Goal: Task Accomplishment & Management: Use online tool/utility

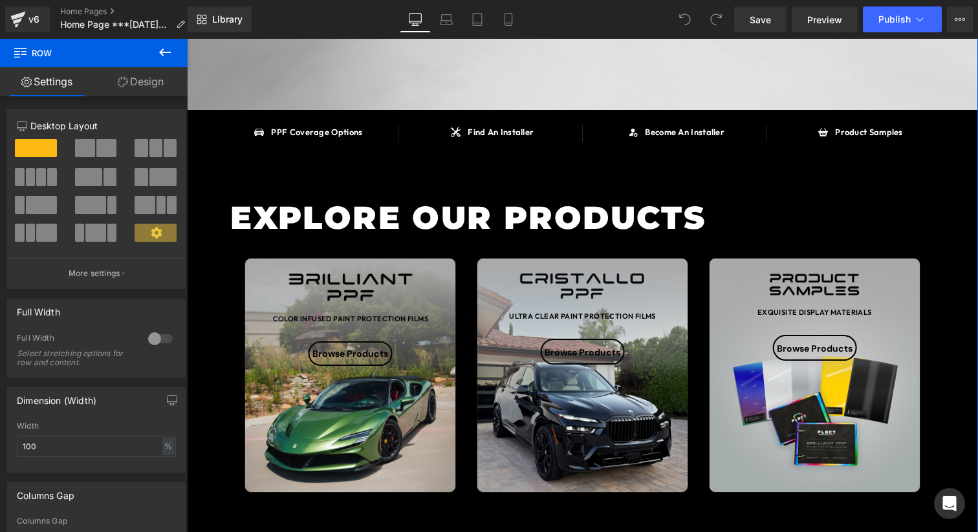
scroll to position [337, 0]
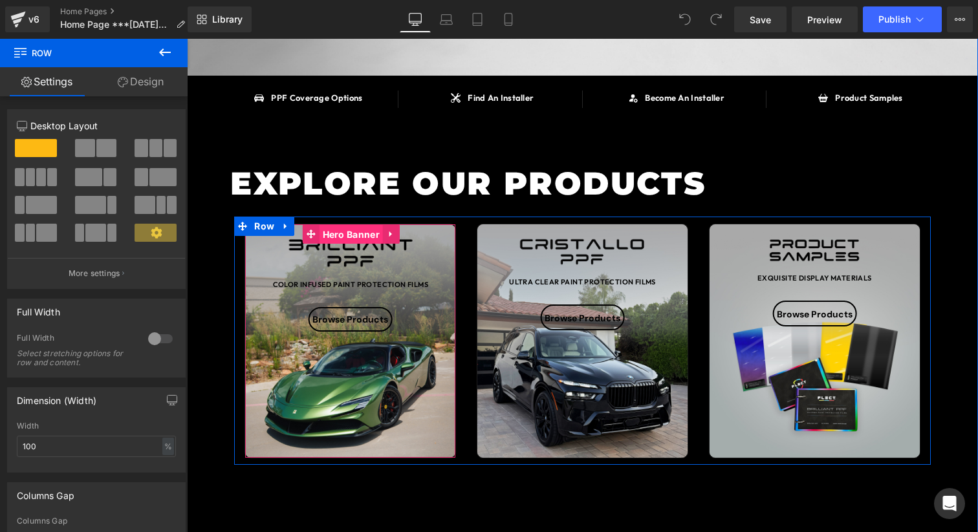
click at [340, 231] on span "Hero Banner" at bounding box center [350, 234] width 63 height 19
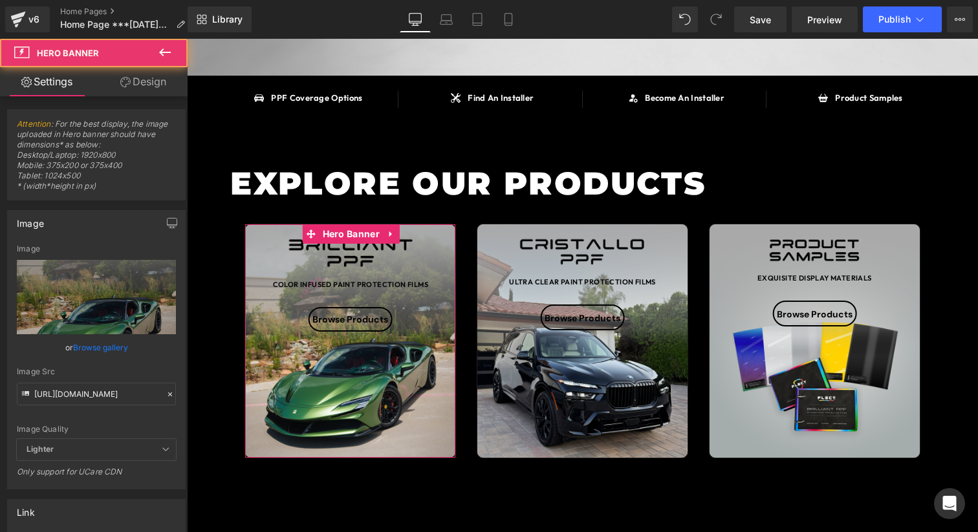
click at [149, 94] on link "Design" at bounding box center [143, 81] width 94 height 29
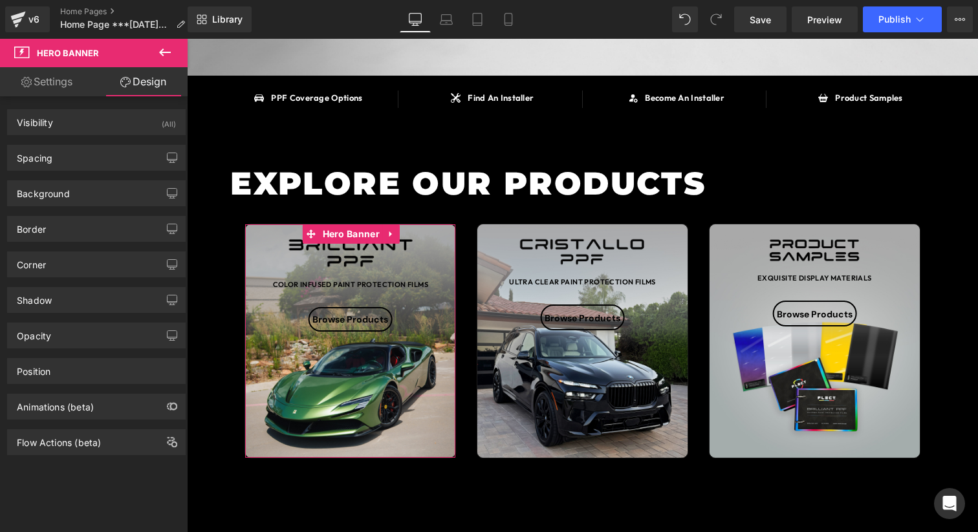
type input "10"
click at [61, 83] on link "Settings" at bounding box center [47, 81] width 94 height 29
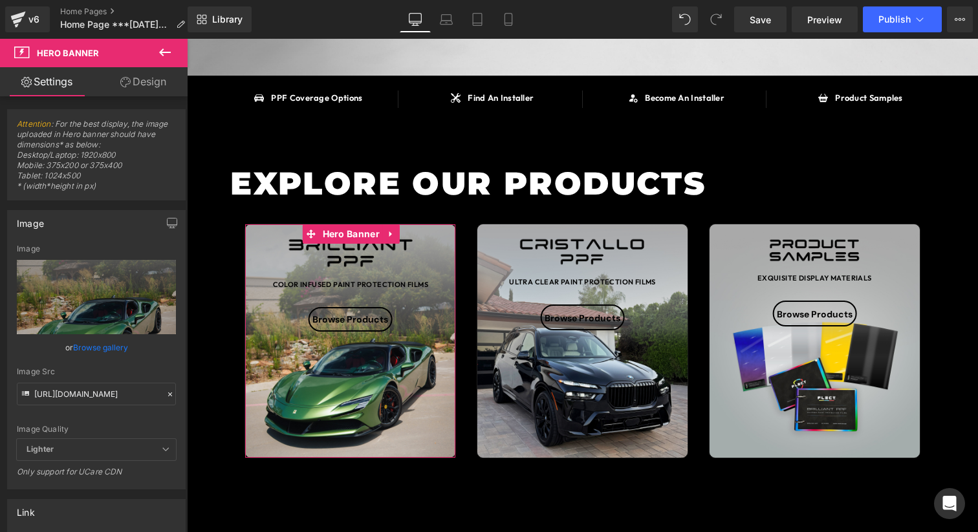
click at [131, 76] on link "Design" at bounding box center [143, 81] width 94 height 29
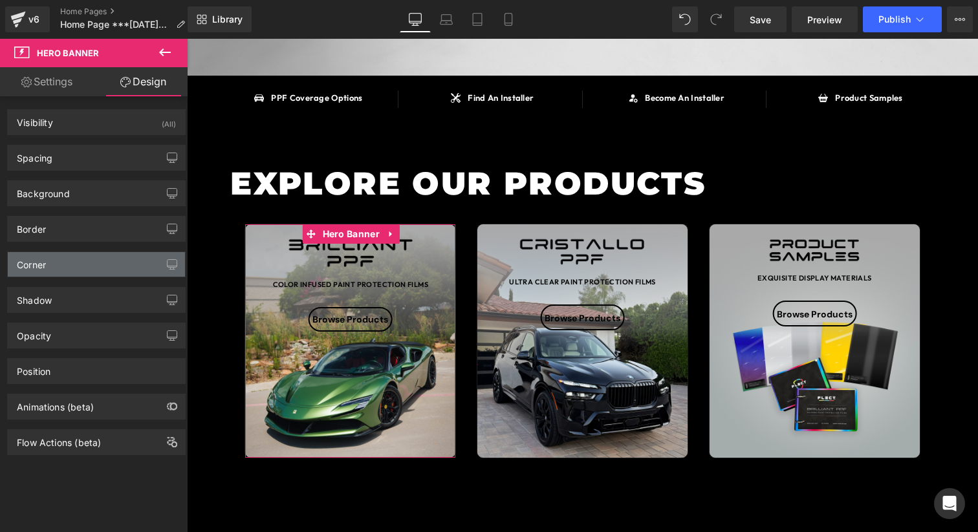
click at [64, 261] on div "Corner" at bounding box center [96, 264] width 177 height 25
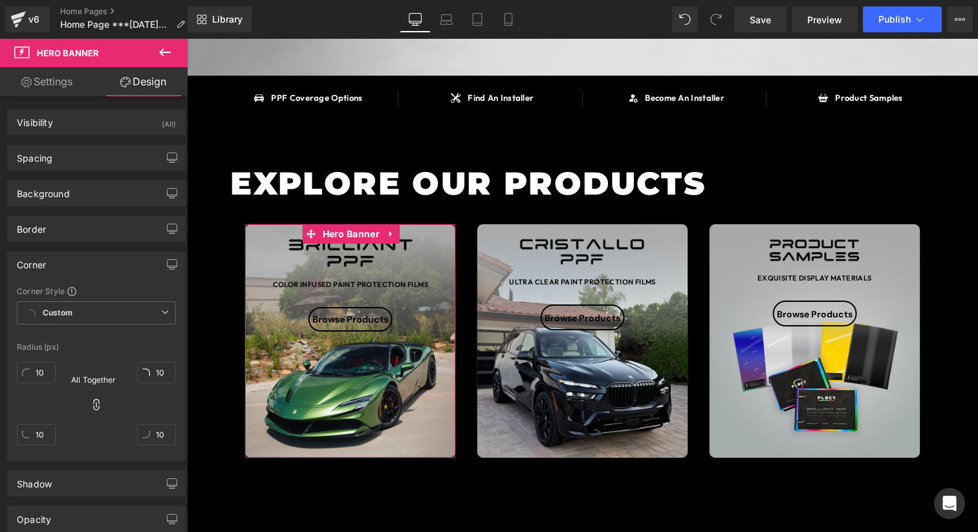
click at [90, 409] on icon at bounding box center [96, 404] width 13 height 13
click at [48, 374] on input "10" at bounding box center [36, 372] width 39 height 21
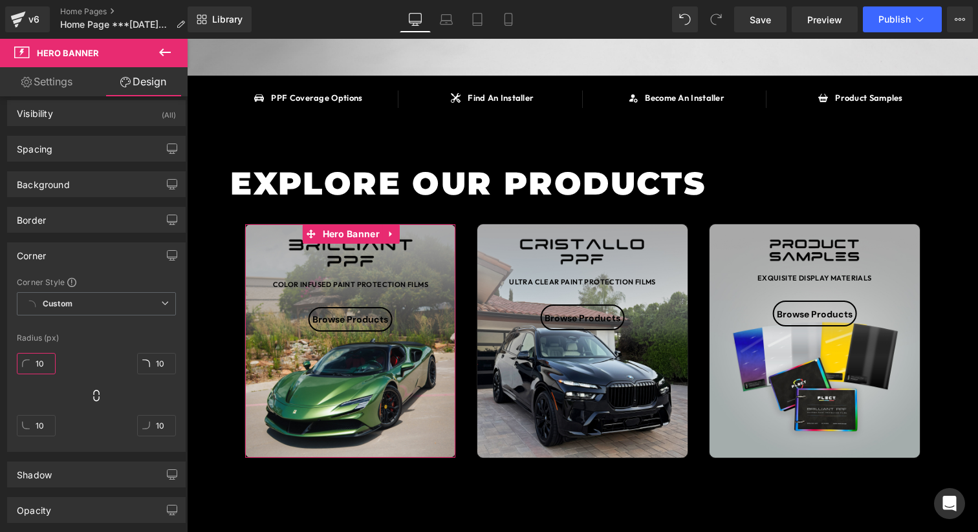
scroll to position [8, 0]
click at [46, 361] on input "100" at bounding box center [36, 364] width 39 height 21
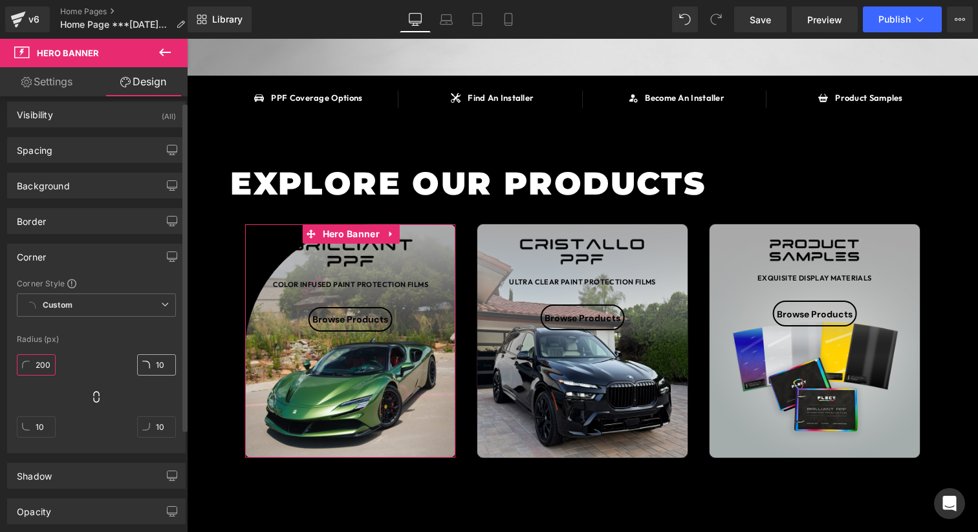
type input "200"
click at [138, 368] on input "10" at bounding box center [156, 364] width 39 height 21
click at [147, 368] on input "10" at bounding box center [156, 364] width 39 height 21
click at [155, 365] on input "10" at bounding box center [156, 364] width 39 height 21
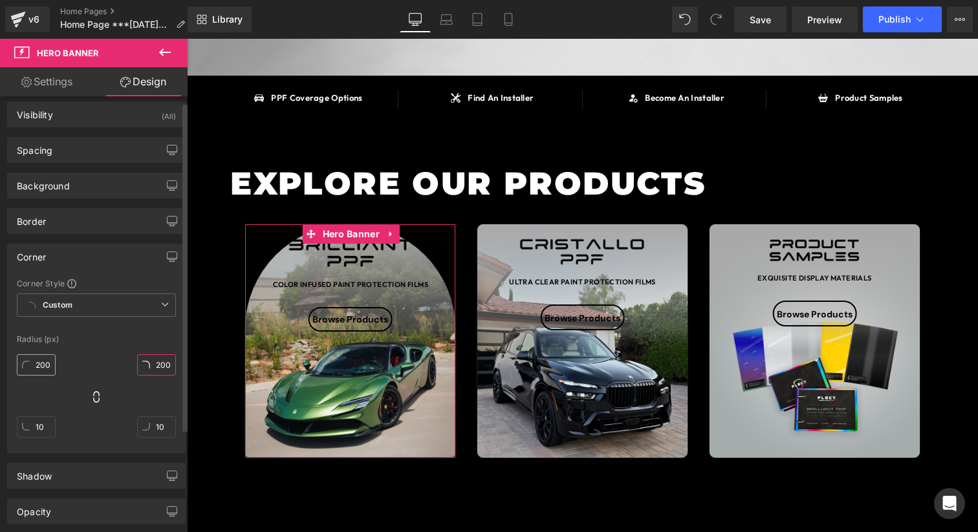
type input "200"
click at [39, 371] on input "200" at bounding box center [36, 364] width 39 height 21
drag, startPoint x: 41, startPoint y: 368, endPoint x: 31, endPoint y: 368, distance: 9.7
click at [31, 368] on input "300" at bounding box center [36, 364] width 39 height 21
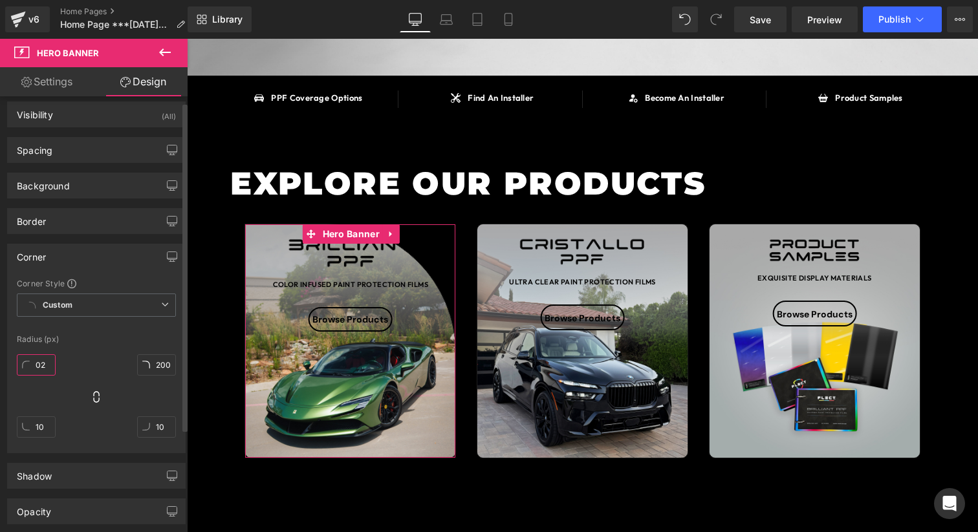
type input "2"
type input "3"
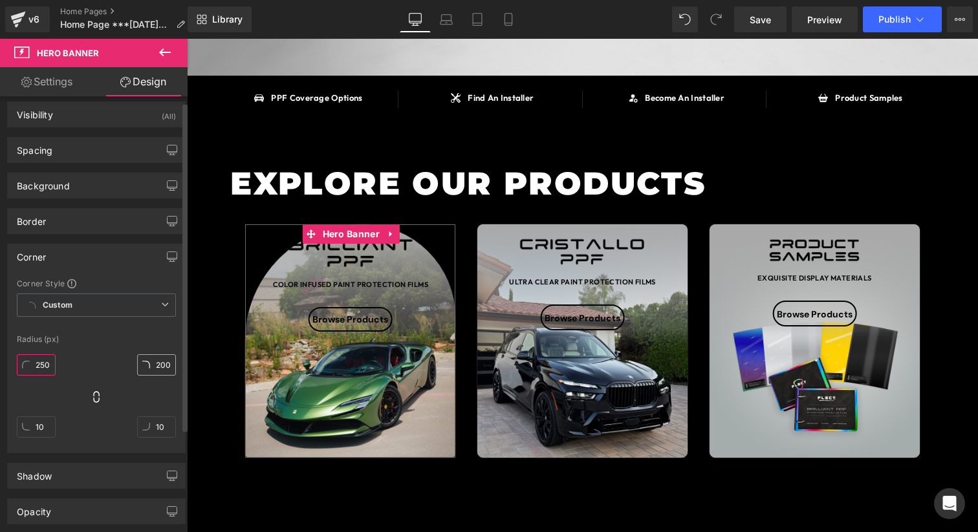
type input "250"
click at [153, 366] on input "200" at bounding box center [156, 364] width 39 height 21
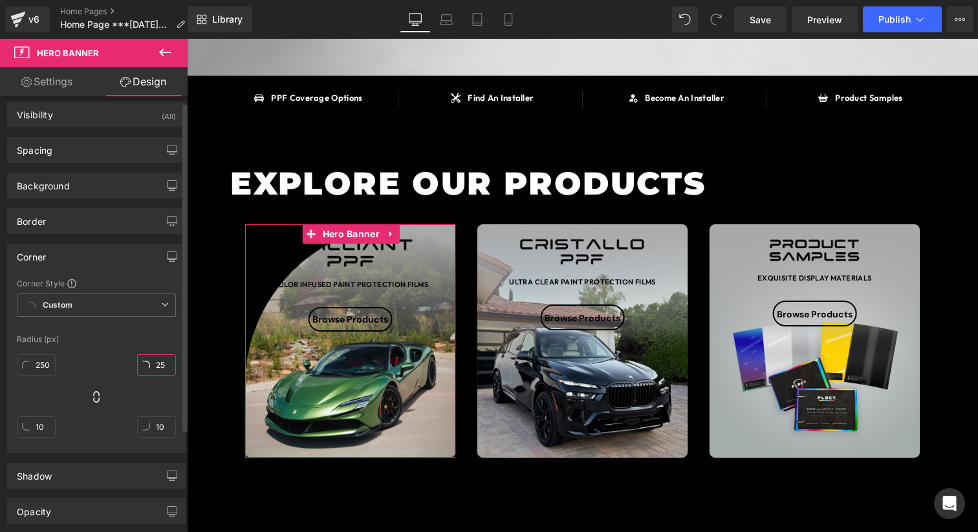
type input "250"
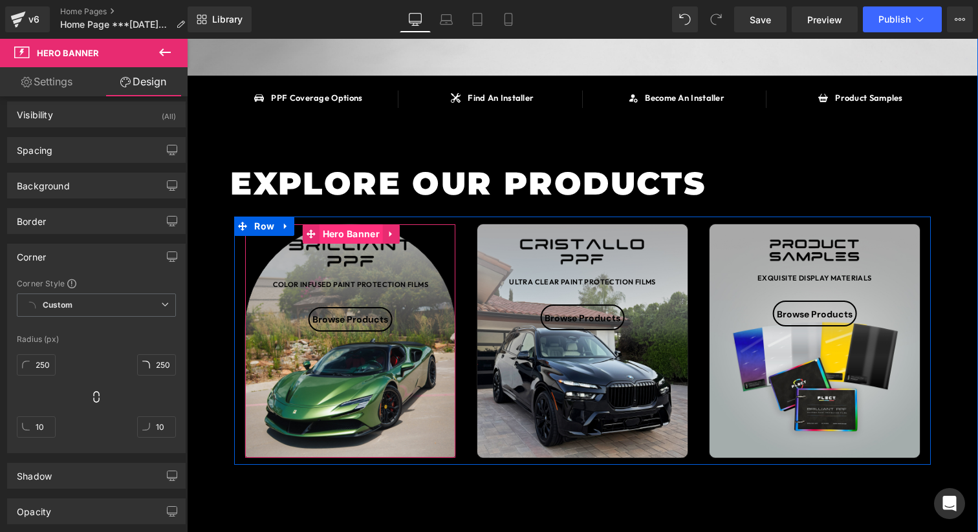
click at [347, 233] on span "Hero Banner" at bounding box center [350, 233] width 63 height 19
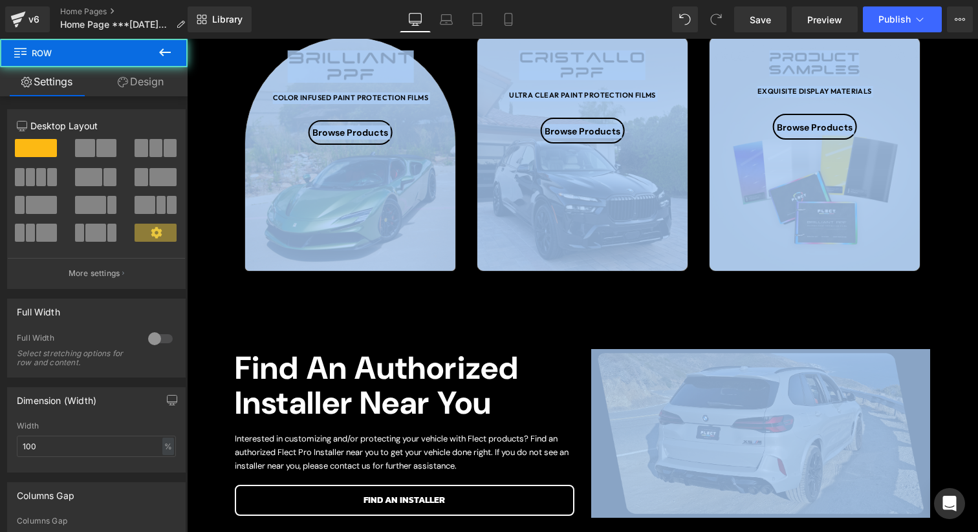
scroll to position [559, 0]
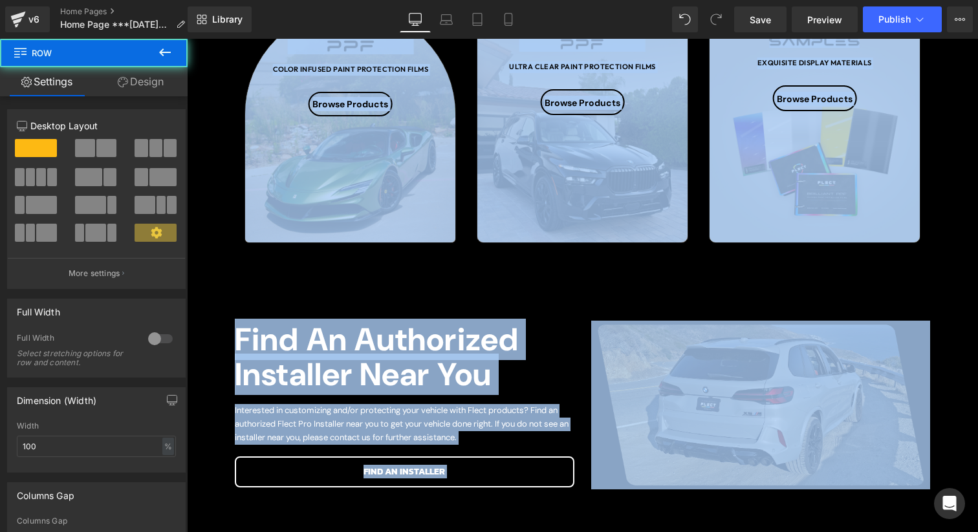
drag, startPoint x: 681, startPoint y: 157, endPoint x: 977, endPoint y: 531, distance: 477.3
click at [977, 531] on html "Skip to content Home Products COLORED PAINT PROTECTION FILM Brilliant PPF® - Co…" at bounding box center [582, 496] width 791 height 2020
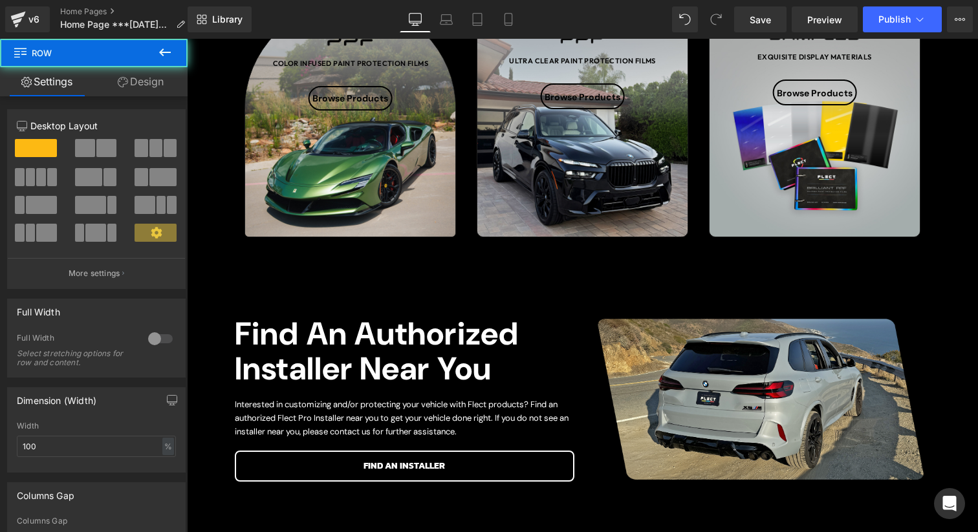
click at [961, 372] on div "SAY HELLO TO Heading BRILLIANT PPF Heading OVER 90 COLOR INFUSED PAINT PROTECTI…" at bounding box center [582, 256] width 791 height 1459
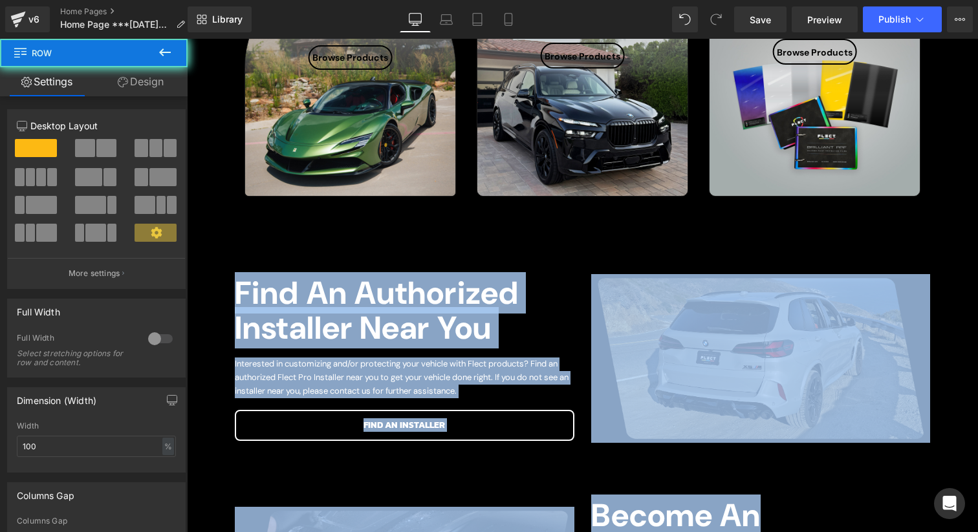
drag, startPoint x: 961, startPoint y: 372, endPoint x: 977, endPoint y: 531, distance: 160.5
click at [977, 531] on html "Skip to content Home Products COLORED PAINT PROTECTION FILM Brilliant PPF® - Co…" at bounding box center [582, 449] width 791 height 2020
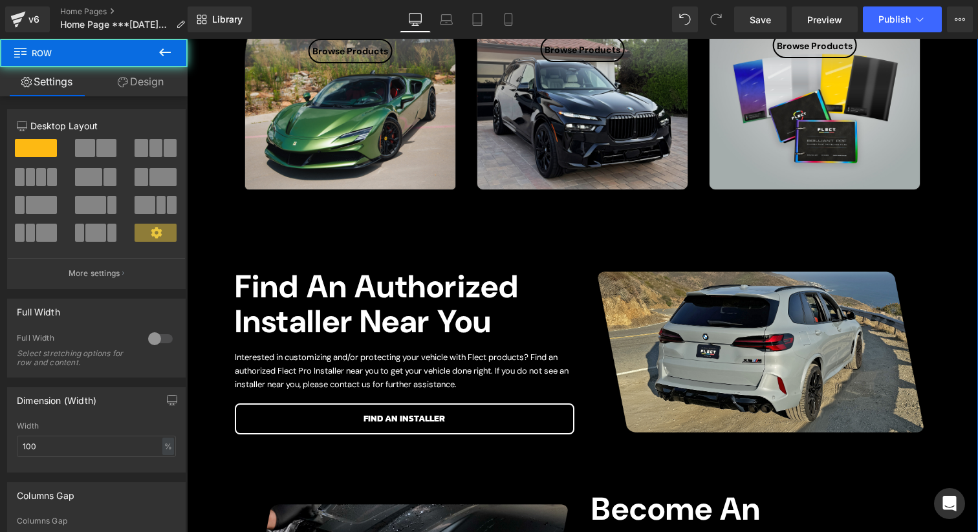
click at [947, 270] on div "SAY HELLO TO Heading BRILLIANT PPF Heading OVER 90 COLOR INFUSED PAINT PROTECTI…" at bounding box center [582, 209] width 791 height 1459
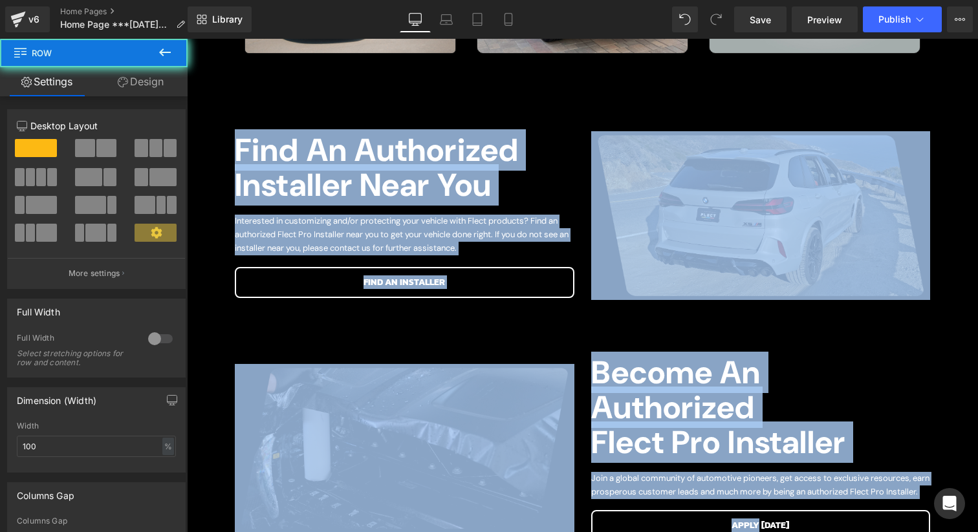
drag, startPoint x: 947, startPoint y: 270, endPoint x: 977, endPoint y: 531, distance: 263.0
click at [977, 531] on html "Skip to content Home Products COLORED PAINT PROTECTION FILM Brilliant PPF® - Co…" at bounding box center [582, 307] width 791 height 2020
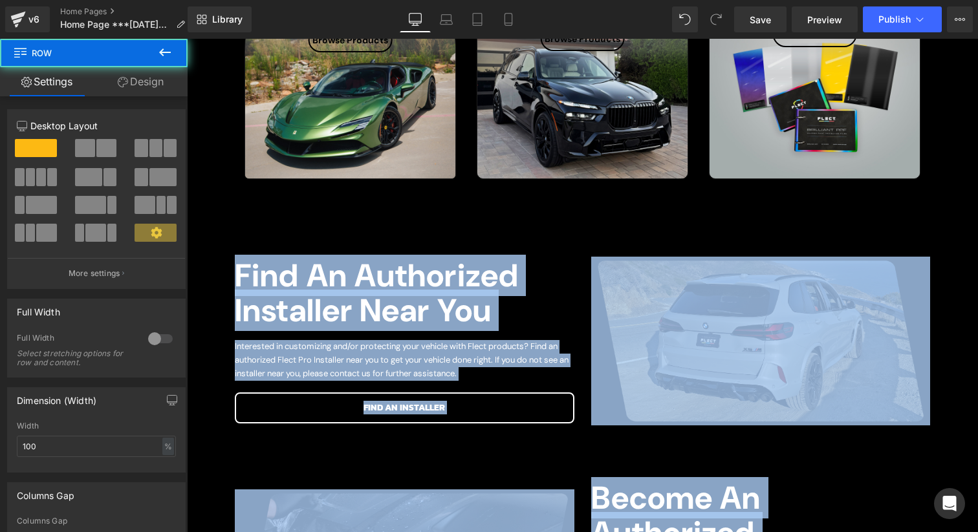
click at [949, 400] on div "SAY HELLO TO Heading BRILLIANT PPF Heading OVER 90 COLOR INFUSED PAINT PROTECTI…" at bounding box center [582, 198] width 791 height 1459
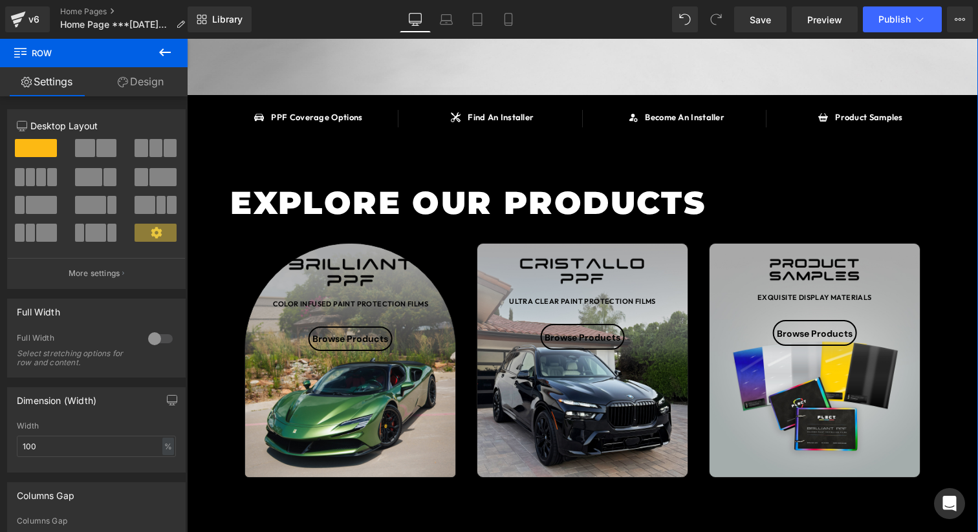
scroll to position [339, 0]
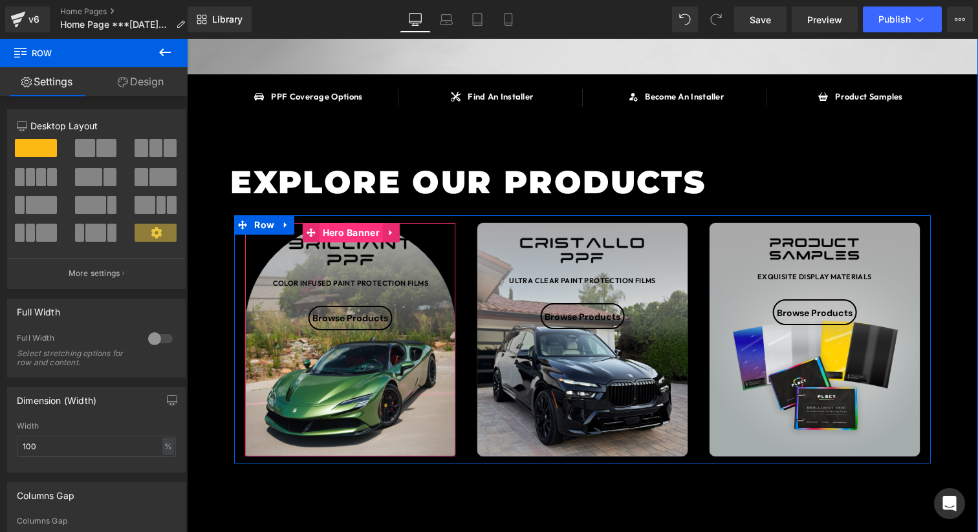
click at [351, 238] on span "Hero Banner" at bounding box center [350, 232] width 63 height 19
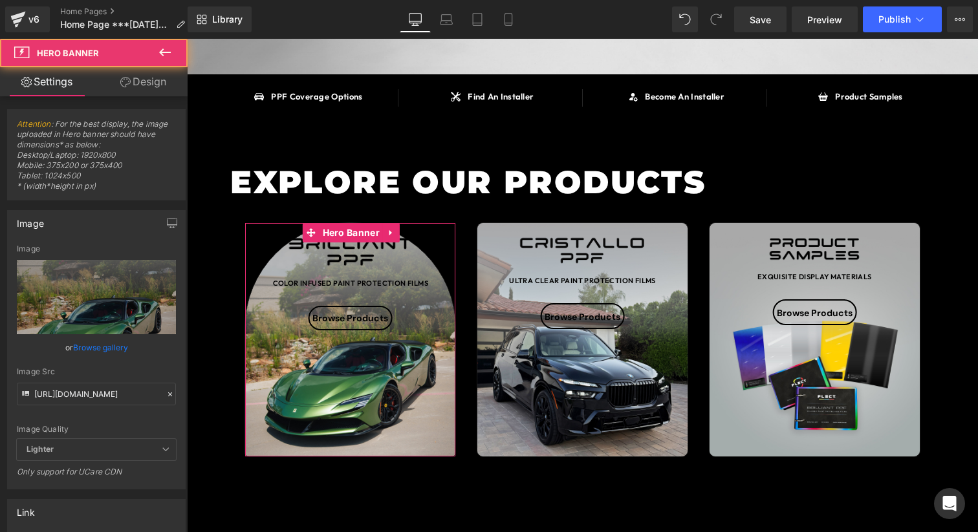
click at [146, 92] on link "Design" at bounding box center [143, 81] width 94 height 29
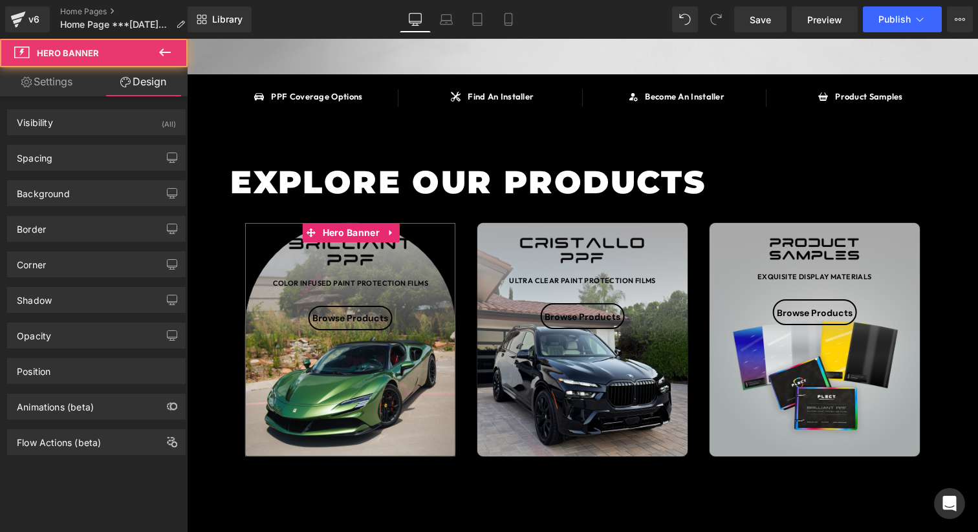
type input "#1e1e1e"
type input "100"
type input "1"
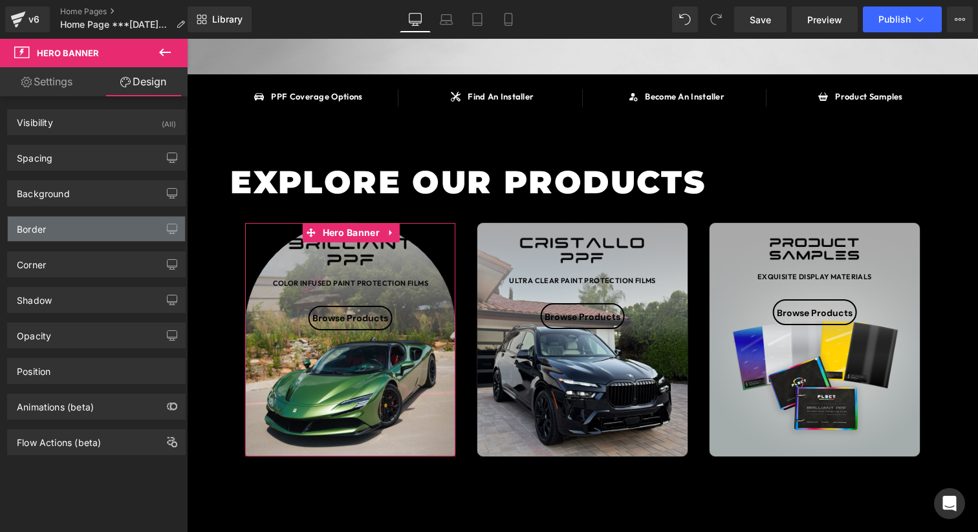
click at [103, 232] on div "Border" at bounding box center [96, 229] width 177 height 25
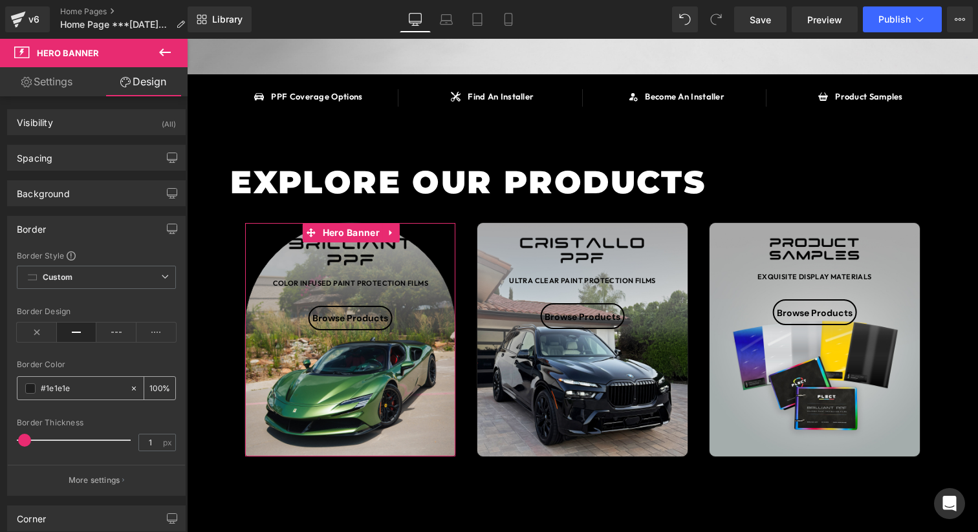
click at [66, 385] on input "#1e1e1e" at bounding box center [82, 388] width 83 height 14
paste input "f6eddb"
type input "f6eddbe"
type input "0"
type input "f6eddbe"
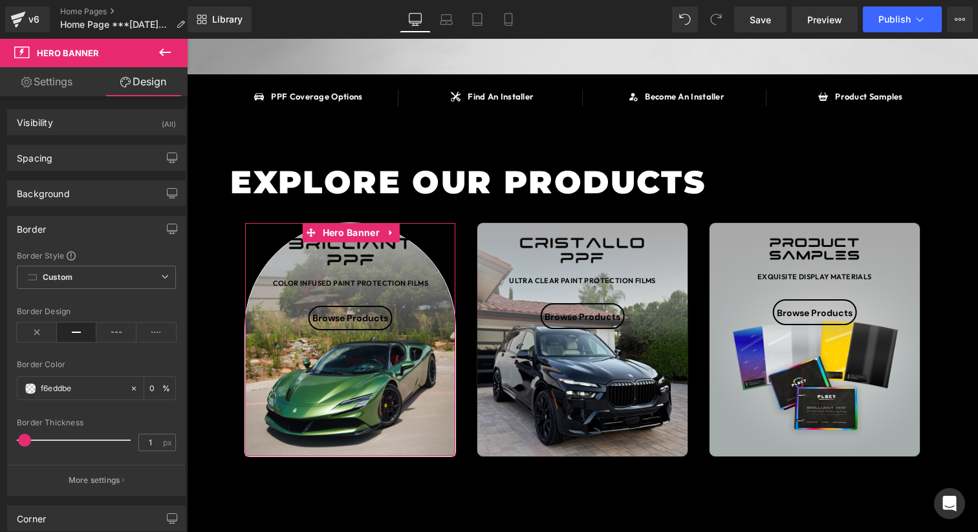
click at [98, 361] on div "Border Color" at bounding box center [96, 364] width 159 height 9
click at [34, 388] on span at bounding box center [30, 388] width 10 height 10
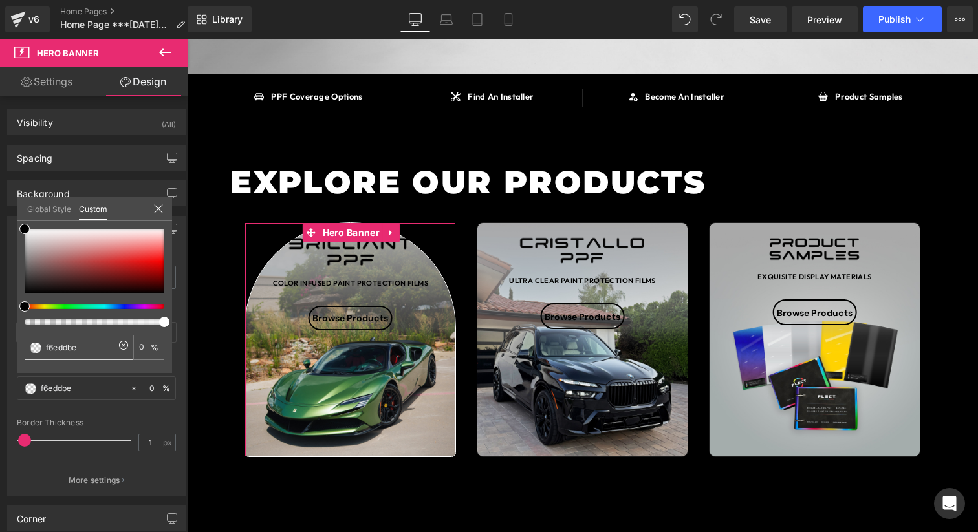
click at [94, 358] on div "f6eddbe" at bounding box center [79, 347] width 109 height 25
drag, startPoint x: 162, startPoint y: 324, endPoint x: 27, endPoint y: 321, distance: 135.1
click at [30, 321] on span at bounding box center [35, 322] width 10 height 10
drag, startPoint x: 220, startPoint y: 359, endPoint x: 240, endPoint y: 323, distance: 41.1
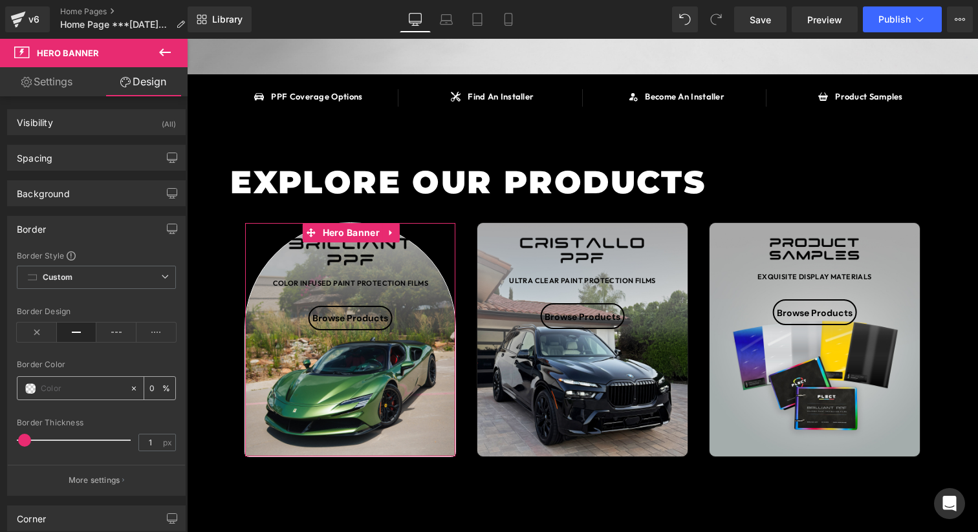
click at [65, 398] on div at bounding box center [73, 388] width 112 height 23
click at [65, 392] on input "text" at bounding box center [82, 388] width 83 height 14
paste input "f6eddb"
type input "f6eddb"
type input "100"
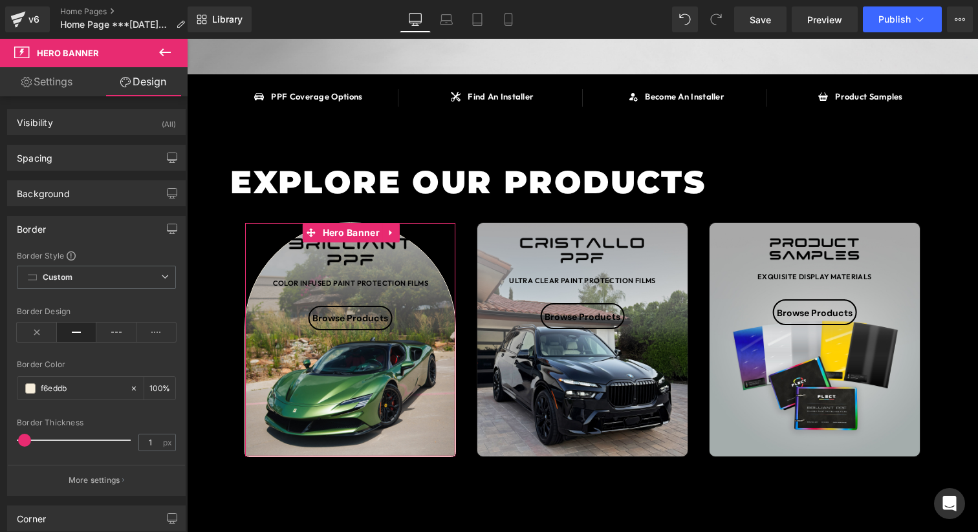
type input "#f6eddb"
click at [109, 356] on div at bounding box center [96, 352] width 159 height 8
click at [153, 452] on div "Border Thickness 1 px" at bounding box center [96, 439] width 159 height 43
click at [153, 442] on input "1" at bounding box center [150, 442] width 23 height 16
type input "0.5"
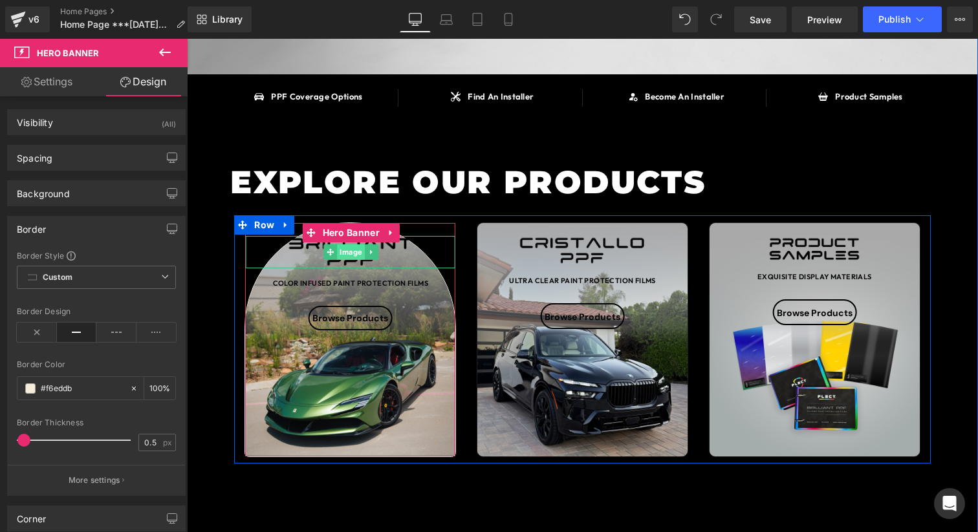
click at [343, 252] on span "Image" at bounding box center [351, 252] width 28 height 16
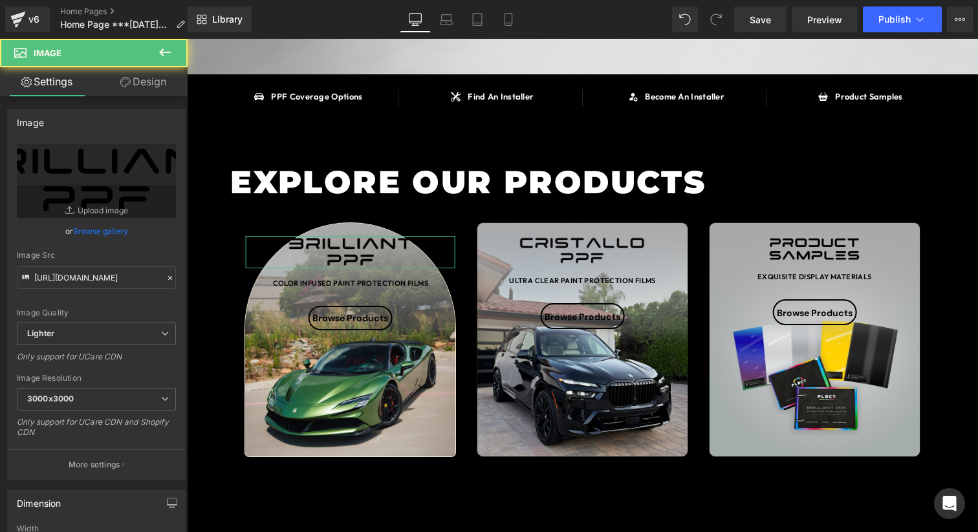
click at [140, 85] on link "Design" at bounding box center [143, 81] width 94 height 29
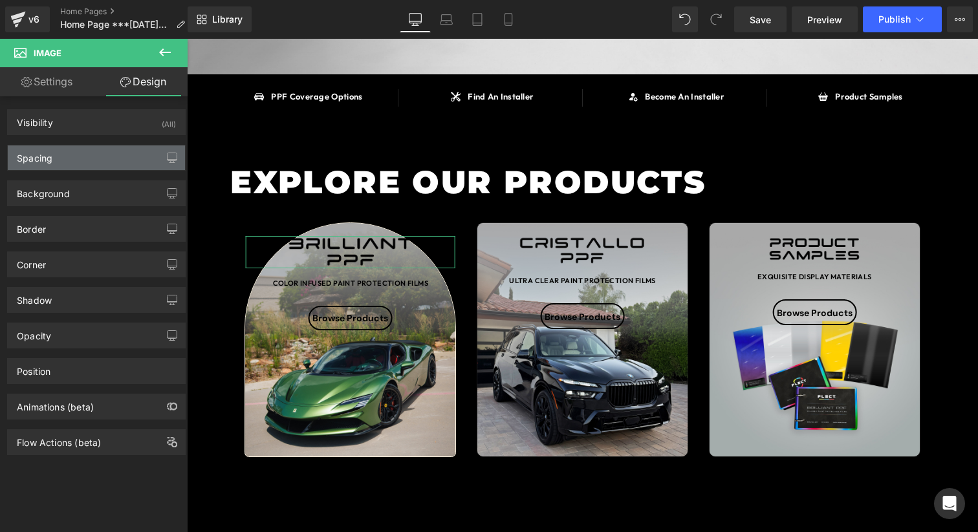
click at [104, 148] on div "Spacing" at bounding box center [96, 157] width 177 height 25
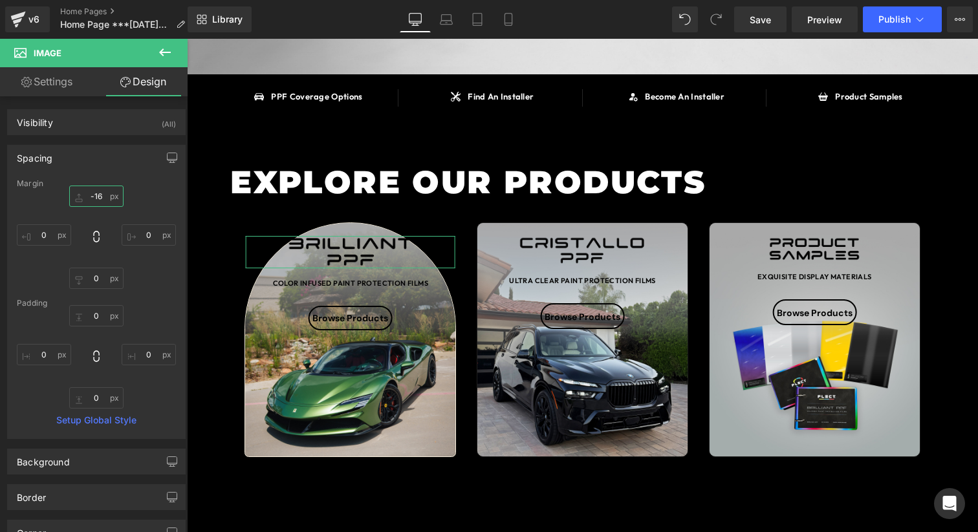
click at [96, 197] on input "-16" at bounding box center [96, 196] width 54 height 21
type input "0"
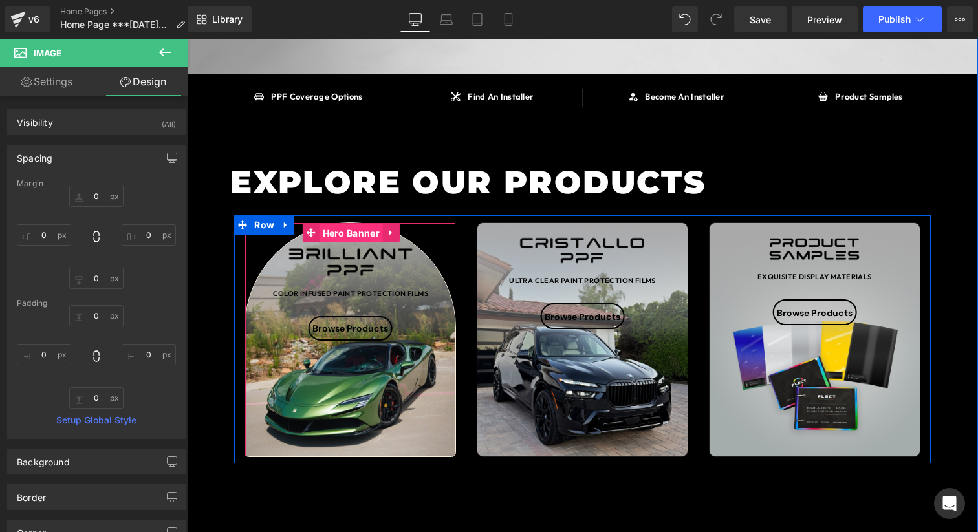
click at [344, 233] on span "Hero Banner" at bounding box center [350, 233] width 63 height 19
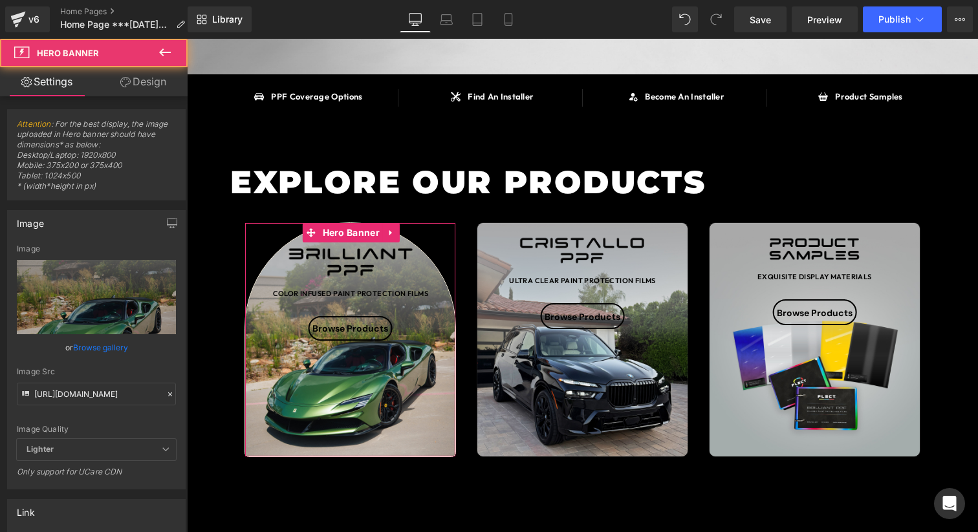
click at [138, 89] on link "Design" at bounding box center [143, 81] width 94 height 29
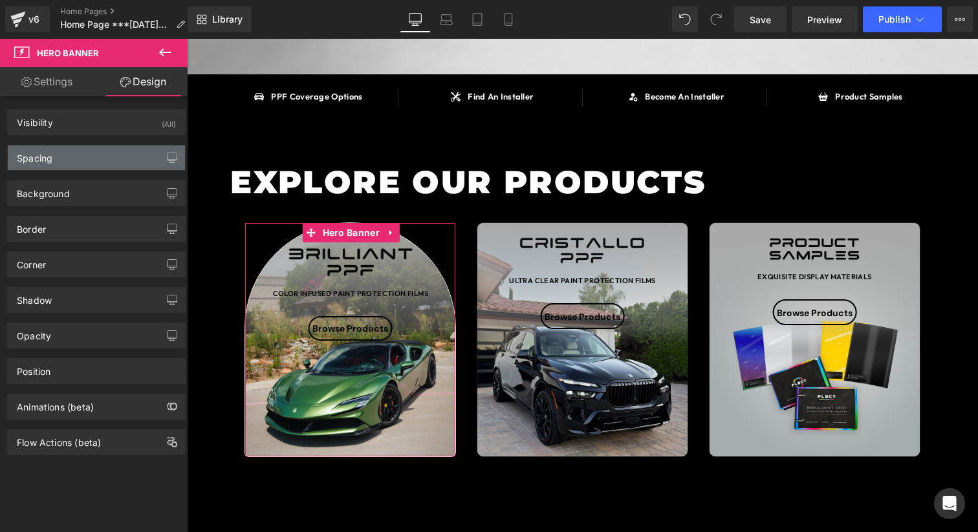
click at [109, 149] on div "Spacing" at bounding box center [96, 157] width 177 height 25
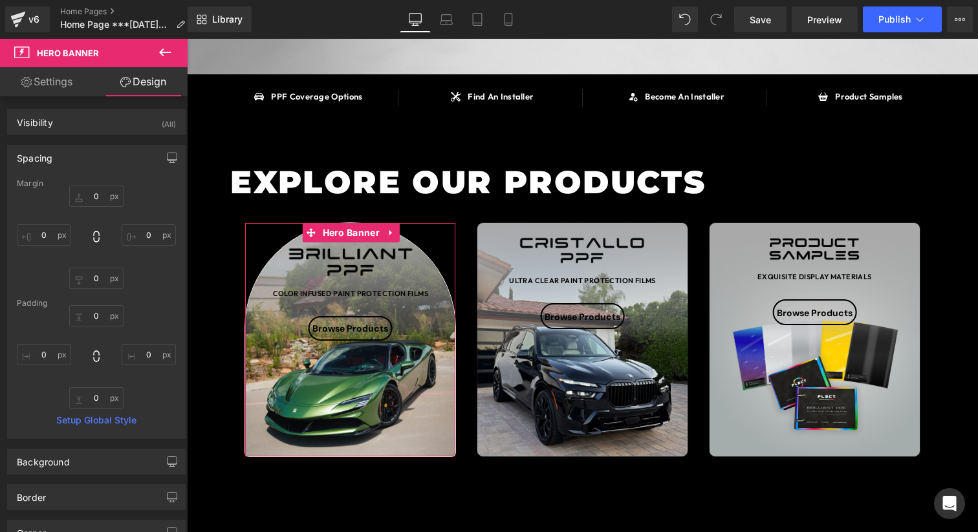
click at [65, 86] on link "Settings" at bounding box center [47, 81] width 94 height 29
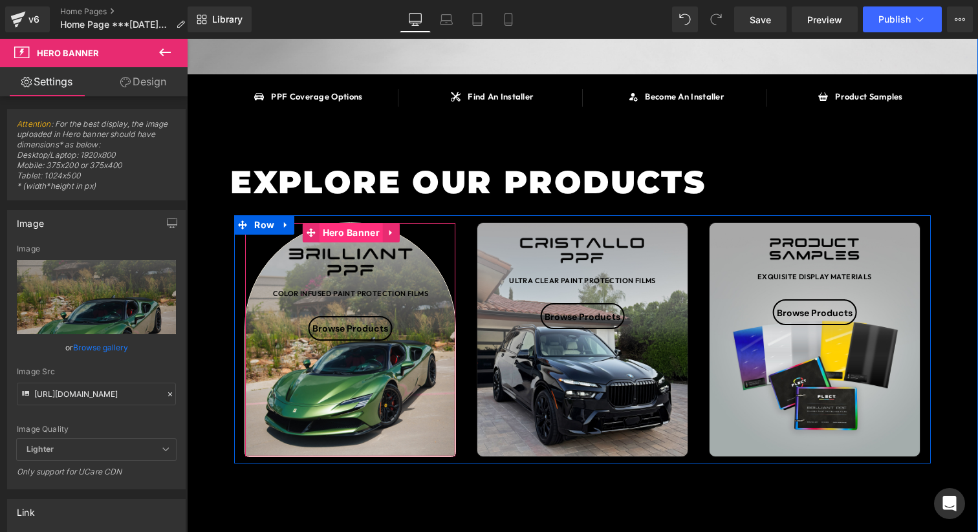
click at [351, 237] on span "Hero Banner" at bounding box center [350, 232] width 63 height 19
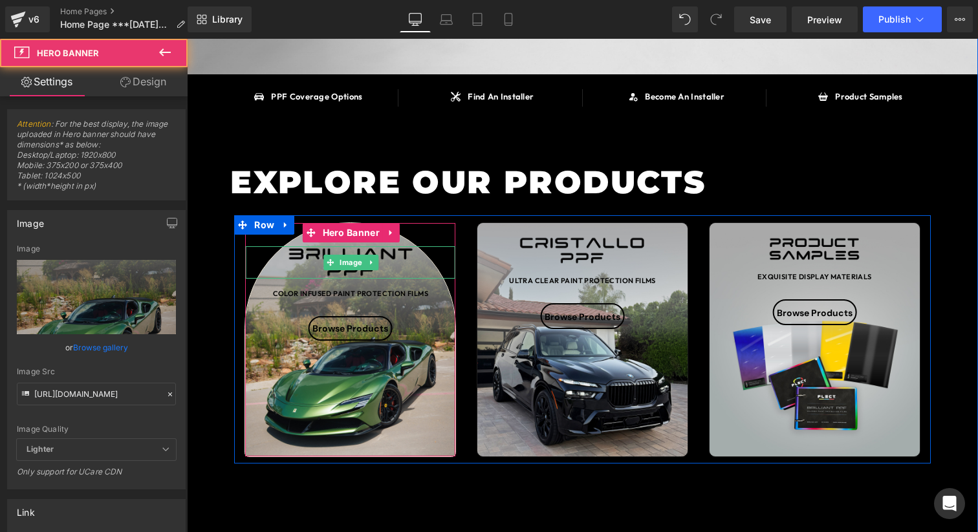
click at [350, 257] on span "Image" at bounding box center [351, 263] width 28 height 16
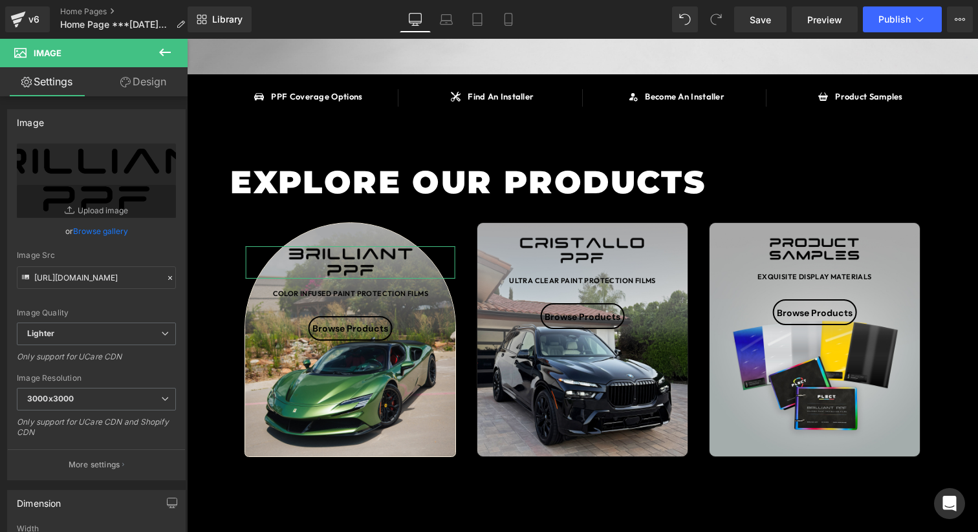
click at [161, 91] on link "Design" at bounding box center [143, 81] width 94 height 29
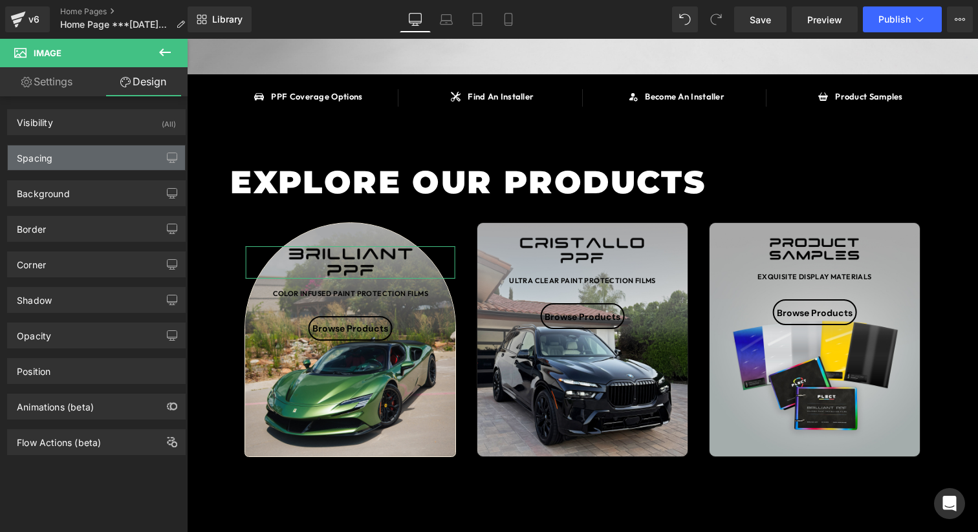
click at [127, 158] on div "Spacing" at bounding box center [96, 157] width 177 height 25
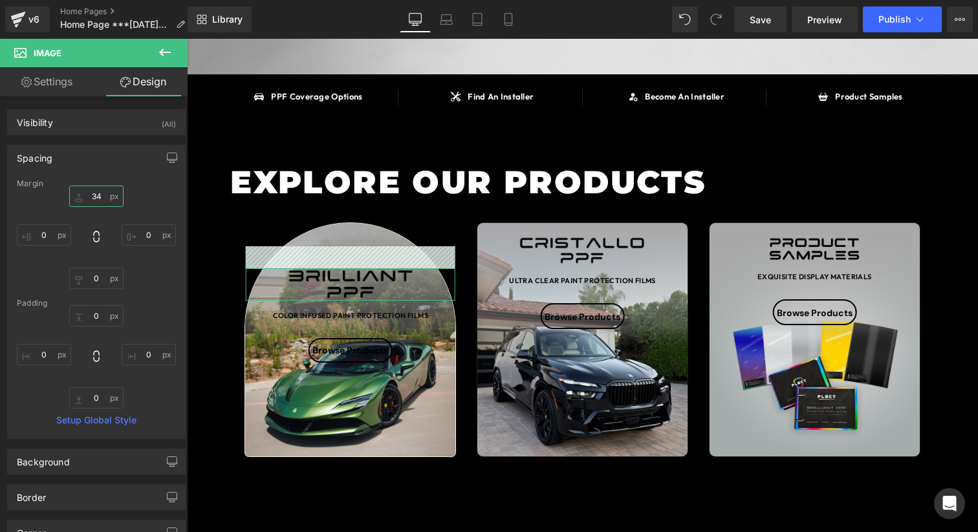
drag, startPoint x: 97, startPoint y: 198, endPoint x: 99, endPoint y: 176, distance: 22.1
click at [99, 176] on div "Spacing [GEOGRAPHIC_DATA] 34px 34 0px 0 0px 0 0px 0 [GEOGRAPHIC_DATA] 0px 0 0px…" at bounding box center [96, 292] width 178 height 294
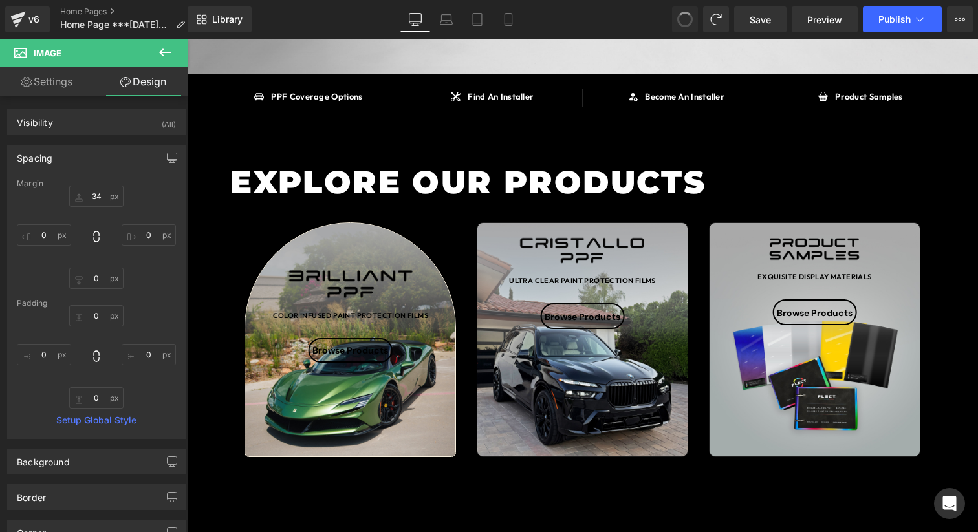
type input "0"
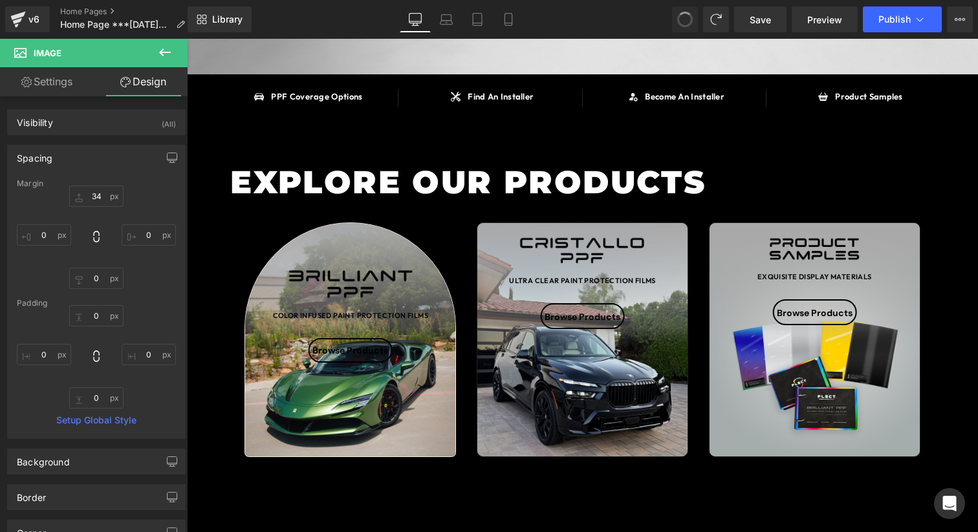
type input "0"
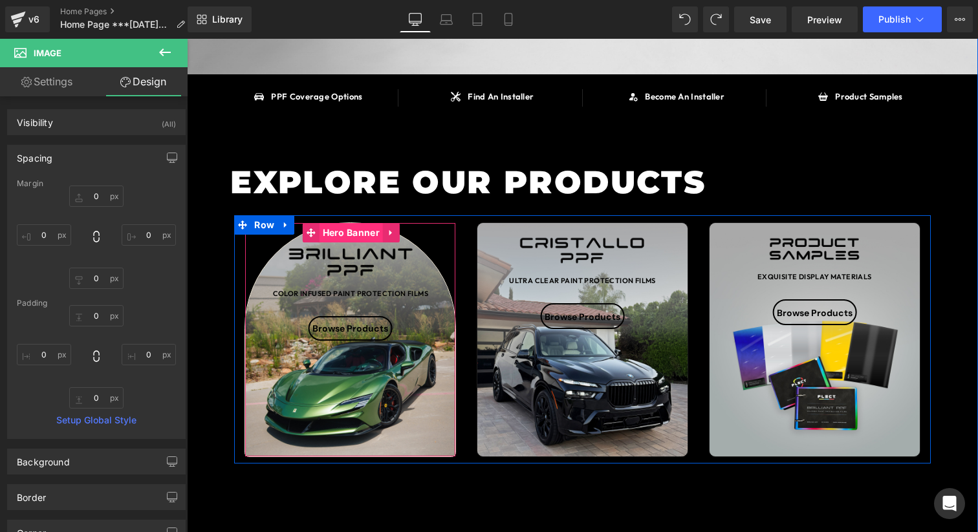
click at [344, 235] on span "Hero Banner" at bounding box center [350, 232] width 63 height 19
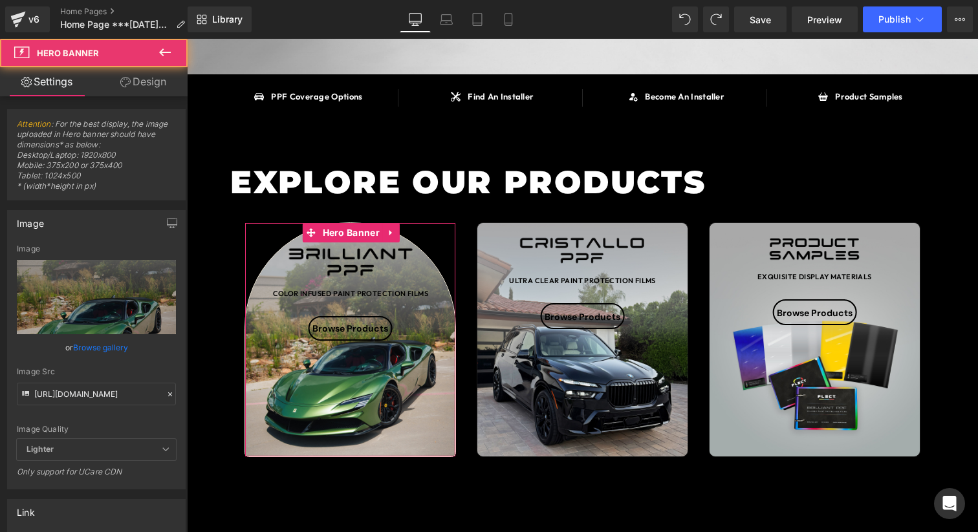
click at [151, 84] on link "Design" at bounding box center [143, 81] width 94 height 29
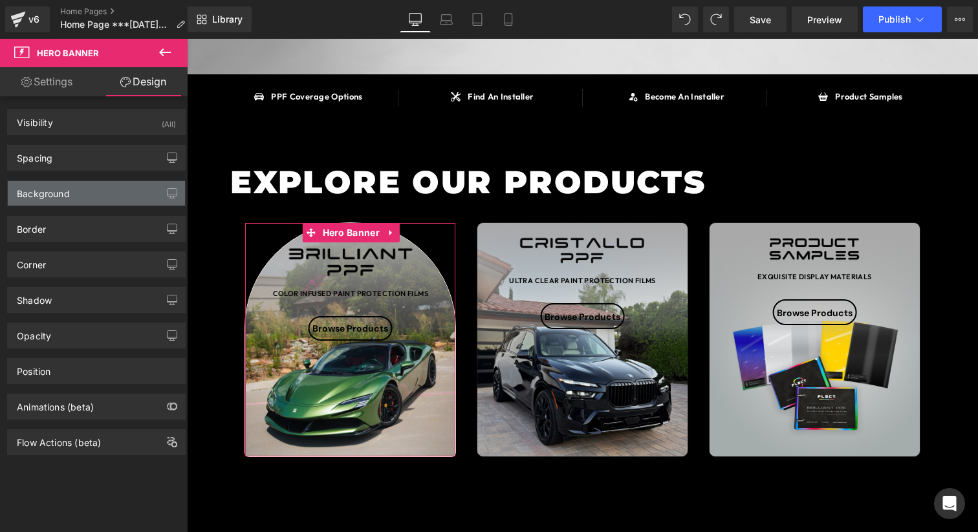
click at [100, 187] on div "Background" at bounding box center [96, 193] width 177 height 25
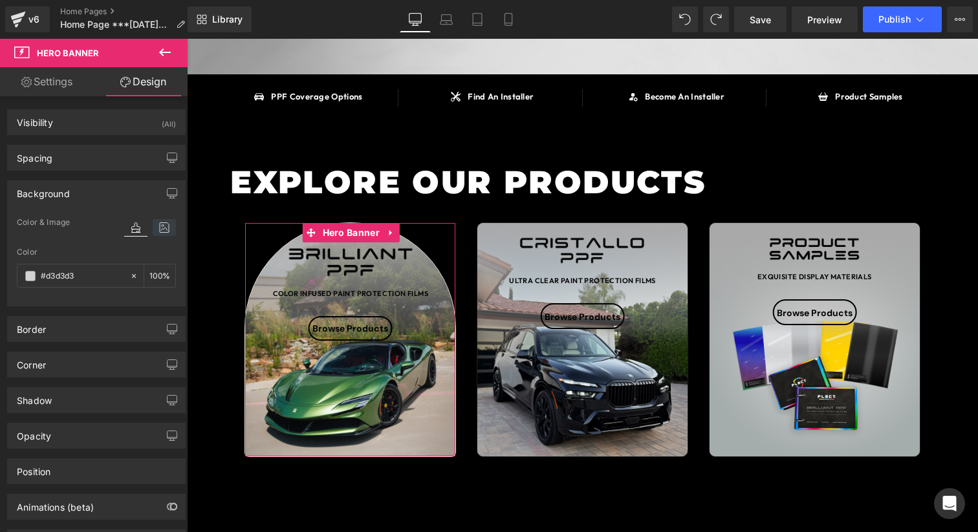
click at [156, 231] on icon at bounding box center [164, 227] width 23 height 17
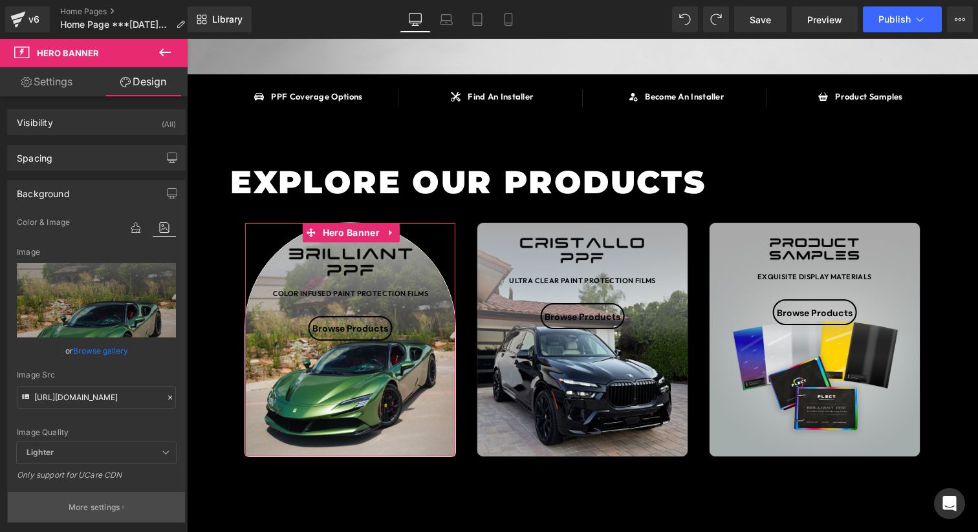
click at [91, 509] on p "More settings" at bounding box center [95, 508] width 52 height 12
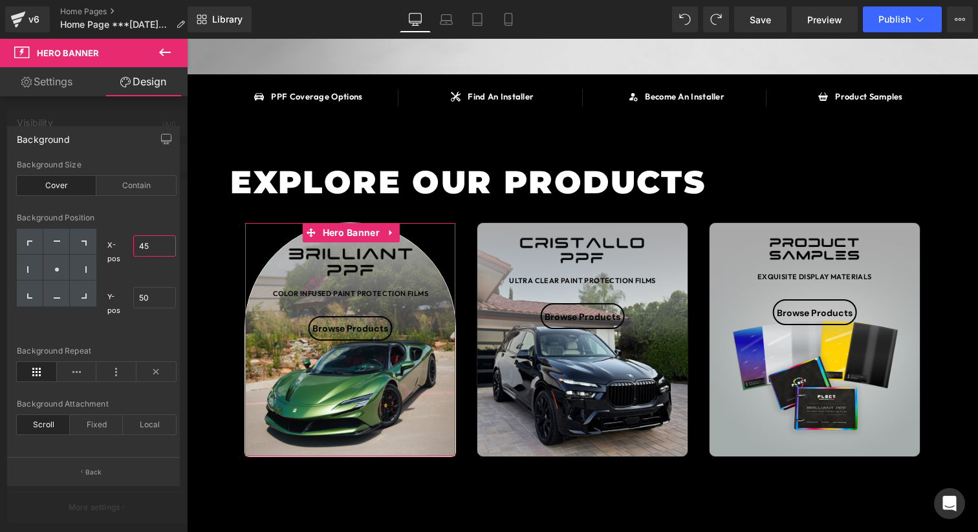
type input "45"
drag, startPoint x: 142, startPoint y: 250, endPoint x: 144, endPoint y: 257, distance: 6.6
click at [144, 257] on div "45" at bounding box center [154, 250] width 43 height 43
type input "53"
click at [147, 290] on input "53" at bounding box center [154, 297] width 43 height 21
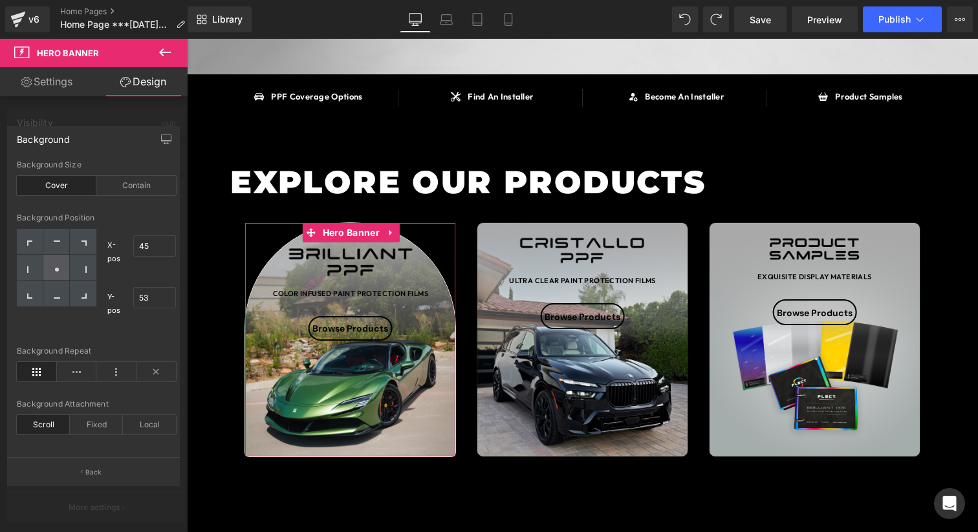
click at [59, 275] on div at bounding box center [56, 268] width 27 height 26
type input "50"
click at [140, 187] on div "Contain" at bounding box center [136, 185] width 80 height 19
click at [69, 187] on div "Cover" at bounding box center [57, 185] width 80 height 19
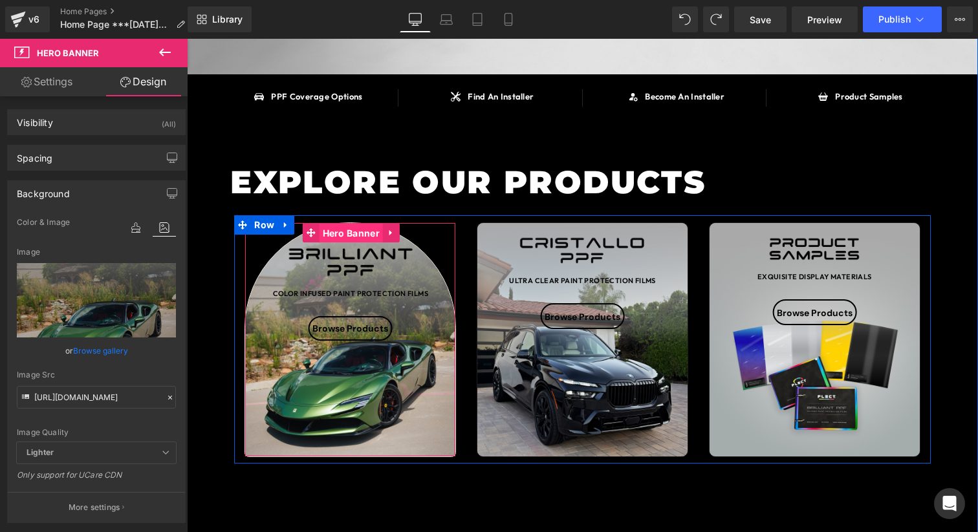
click at [354, 232] on span "Hero Banner" at bounding box center [350, 233] width 63 height 19
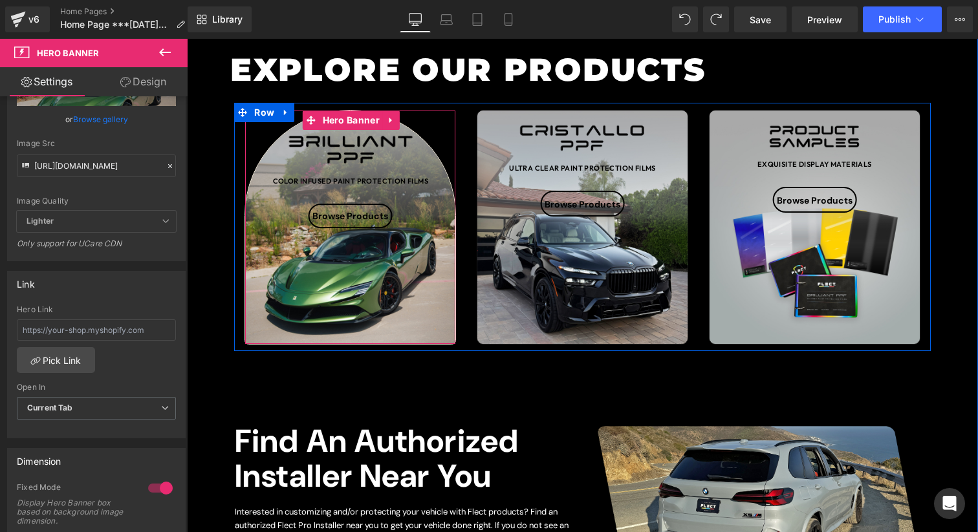
scroll to position [453, 0]
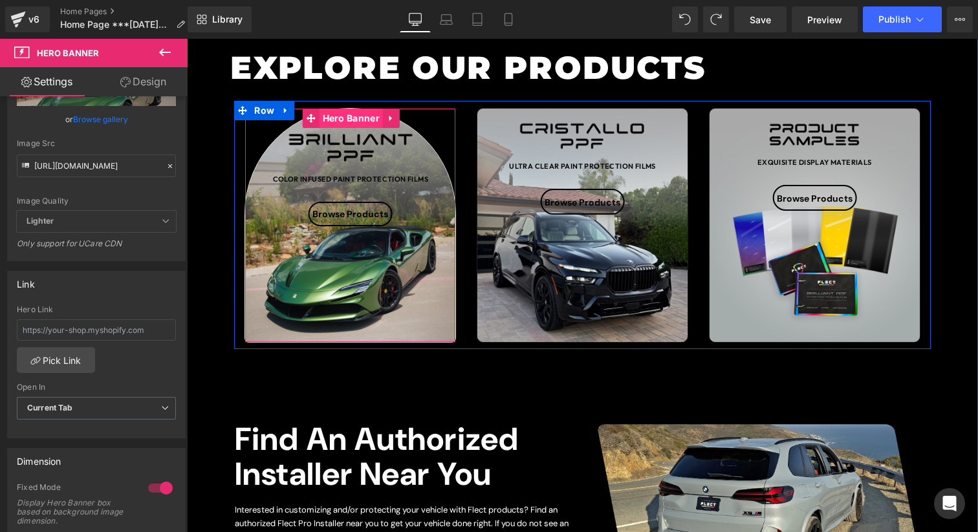
click at [355, 112] on span "Hero Banner" at bounding box center [350, 118] width 63 height 19
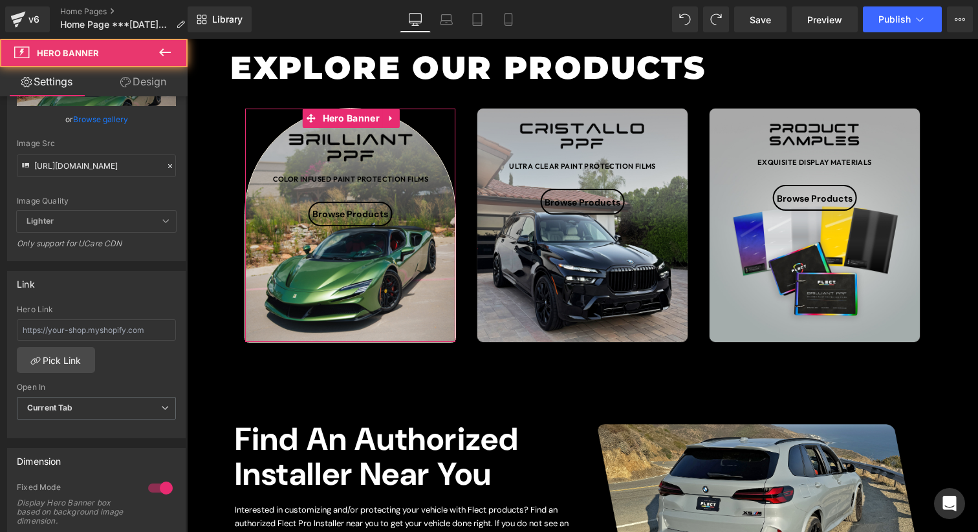
click at [140, 80] on link "Design" at bounding box center [143, 81] width 94 height 29
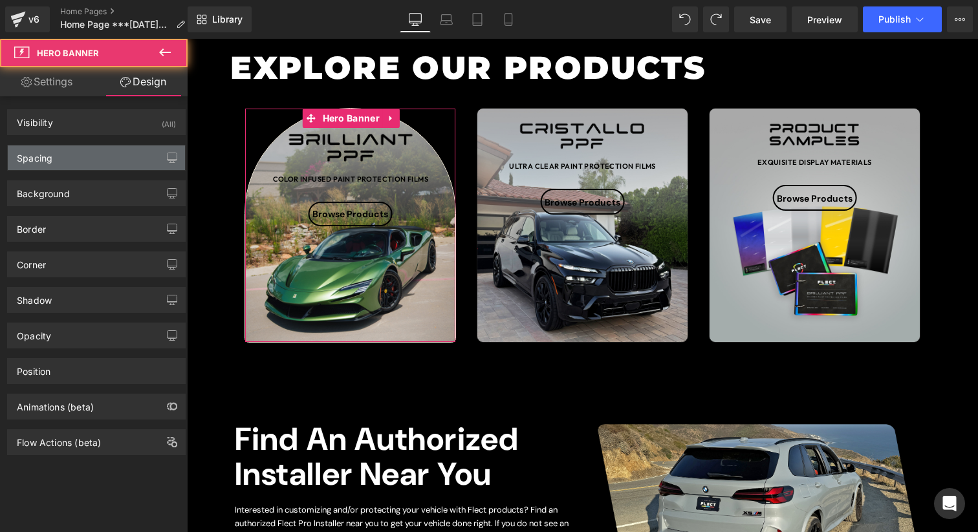
click at [100, 156] on div "Spacing" at bounding box center [96, 157] width 177 height 25
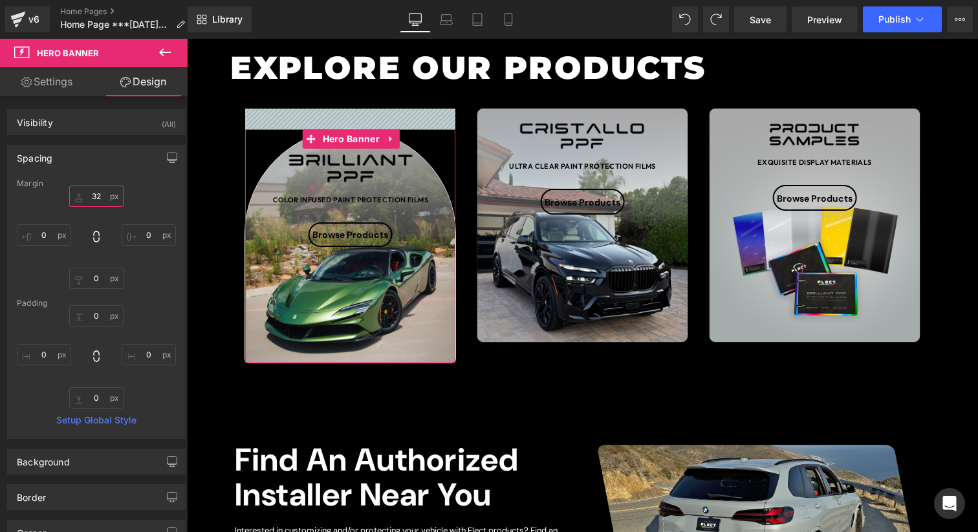
drag, startPoint x: 93, startPoint y: 196, endPoint x: 95, endPoint y: 175, distance: 21.4
click at [95, 175] on div "Spacing [GEOGRAPHIC_DATA] 32px 32 0px 0 0px 0 0px 0 [GEOGRAPHIC_DATA] 0px 0 0px…" at bounding box center [96, 292] width 178 height 294
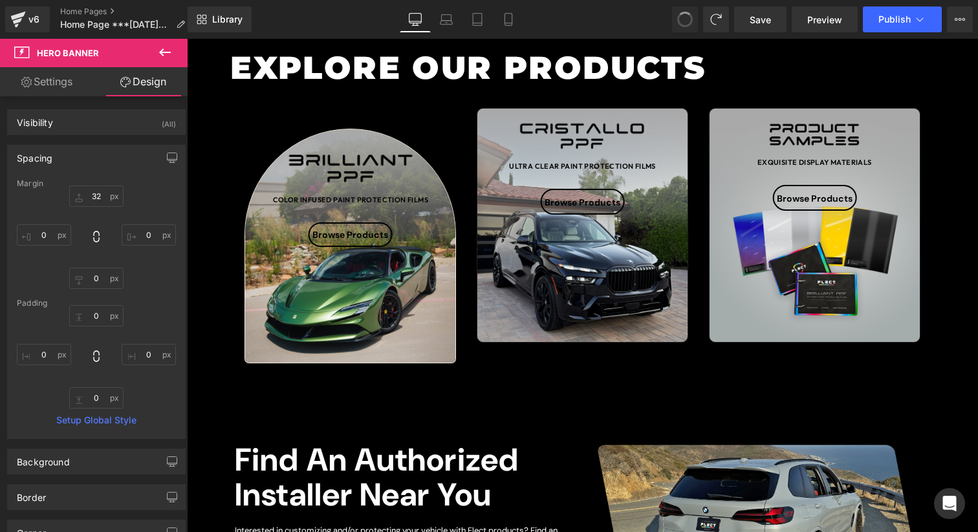
type input "0"
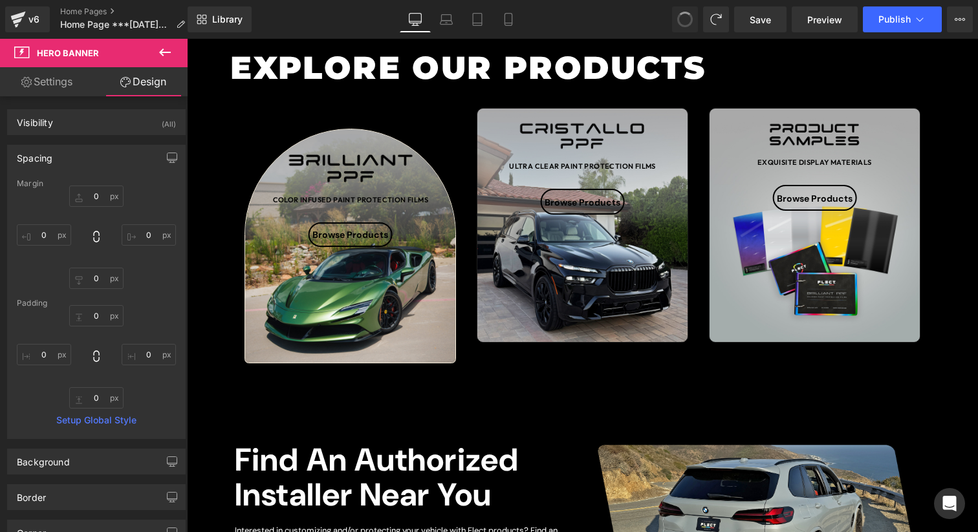
type input "0"
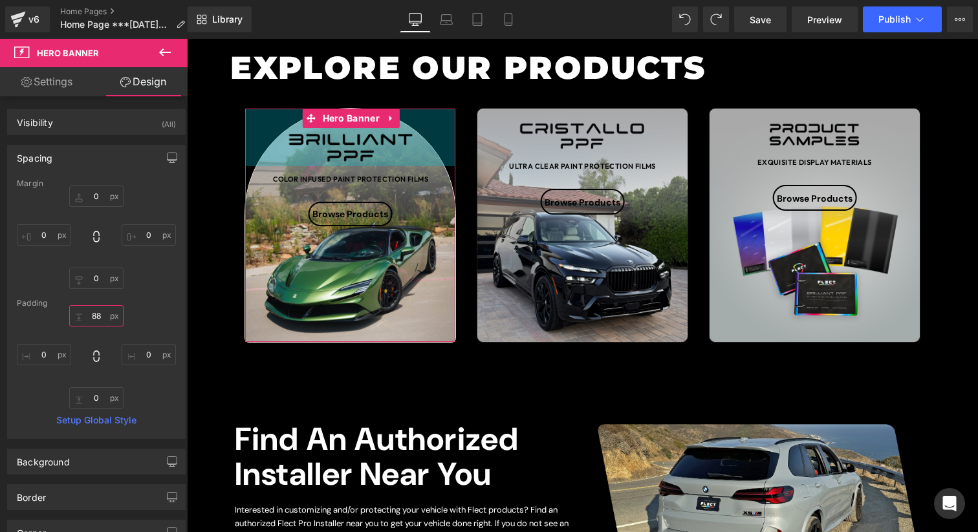
drag, startPoint x: 96, startPoint y: 317, endPoint x: 101, endPoint y: 261, distance: 57.1
click at [101, 261] on div "Margin 0px 0 0px 0 0px 0 0px 0 [GEOGRAPHIC_DATA] 88px 88 0px 0 0px 0 0px 0 Setu…" at bounding box center [96, 308] width 177 height 259
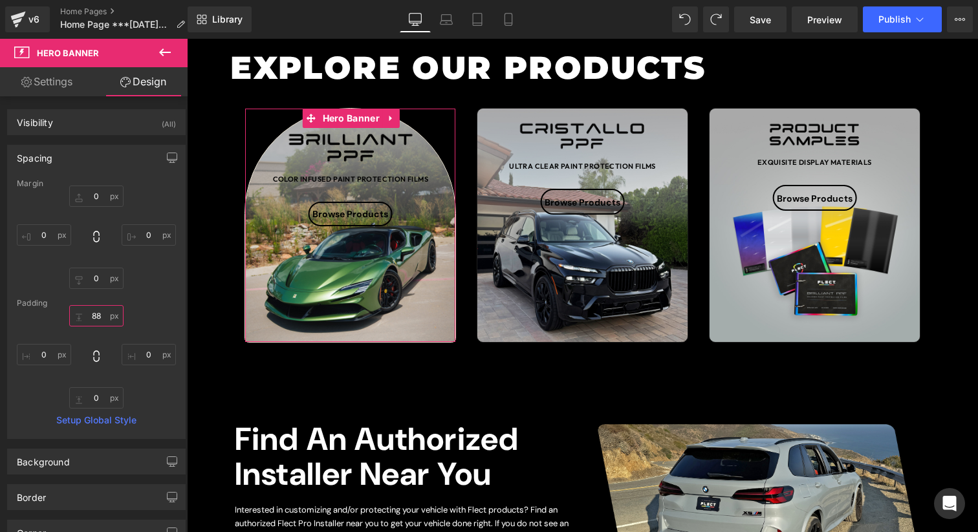
click at [90, 316] on input "88" at bounding box center [96, 315] width 54 height 21
click at [91, 317] on input "88" at bounding box center [96, 315] width 54 height 21
click at [94, 316] on input "88" at bounding box center [96, 315] width 54 height 21
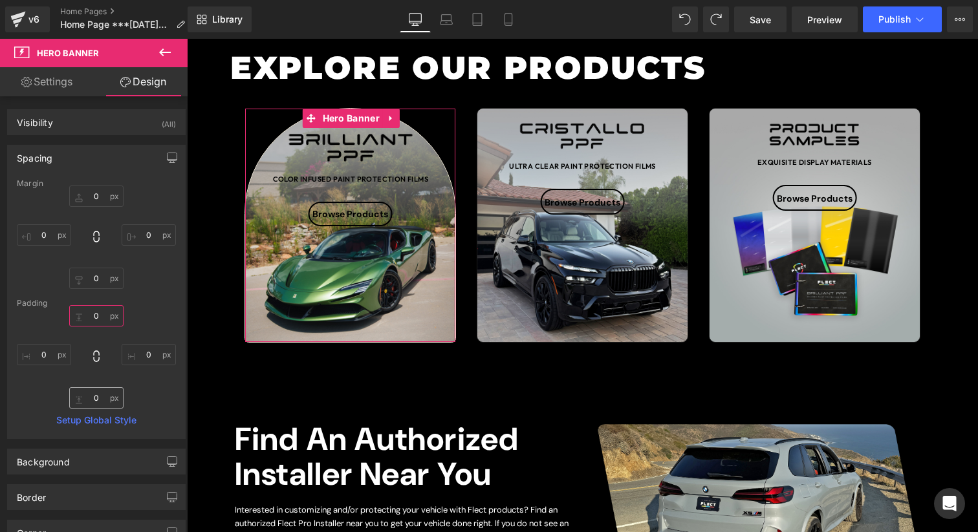
type input "0"
click at [93, 396] on input "24" at bounding box center [96, 397] width 54 height 21
type input "0"
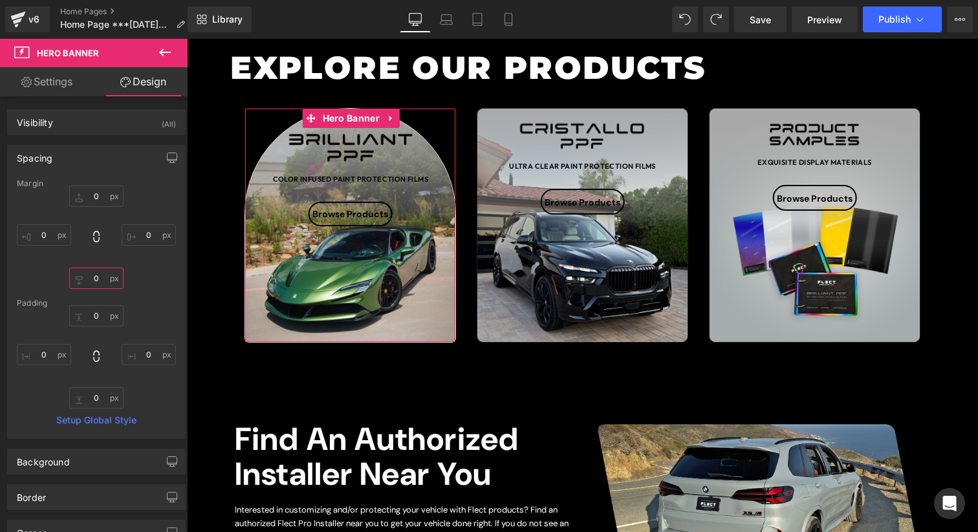
click at [98, 281] on input "0" at bounding box center [96, 278] width 54 height 21
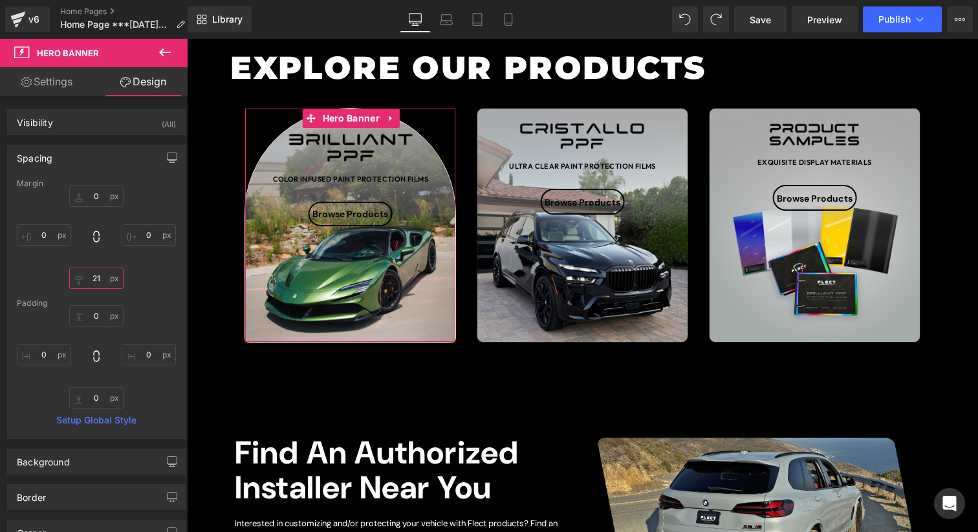
click at [98, 278] on input "21" at bounding box center [96, 278] width 54 height 21
click at [98, 280] on input "21" at bounding box center [96, 278] width 54 height 21
click at [93, 280] on input "21" at bounding box center [96, 278] width 54 height 21
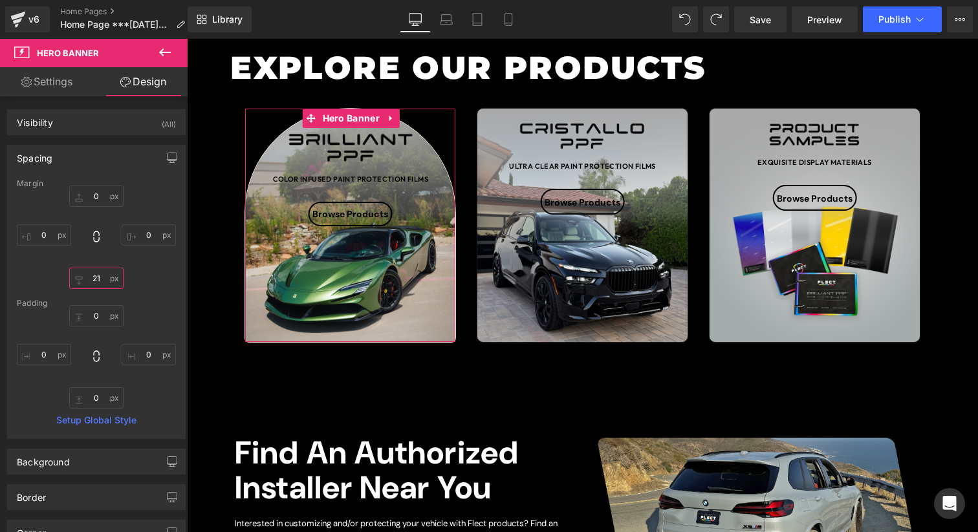
type input "0"
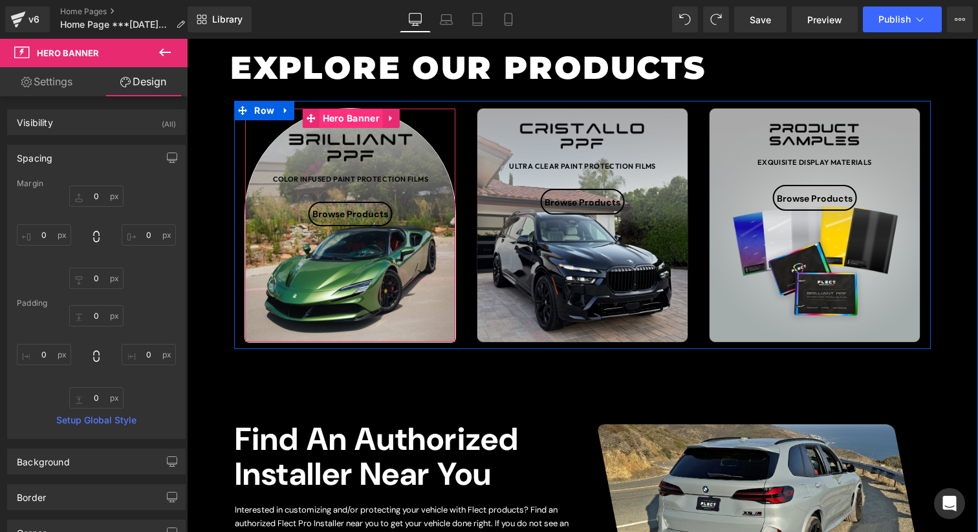
click at [345, 118] on span "Hero Banner" at bounding box center [350, 118] width 63 height 19
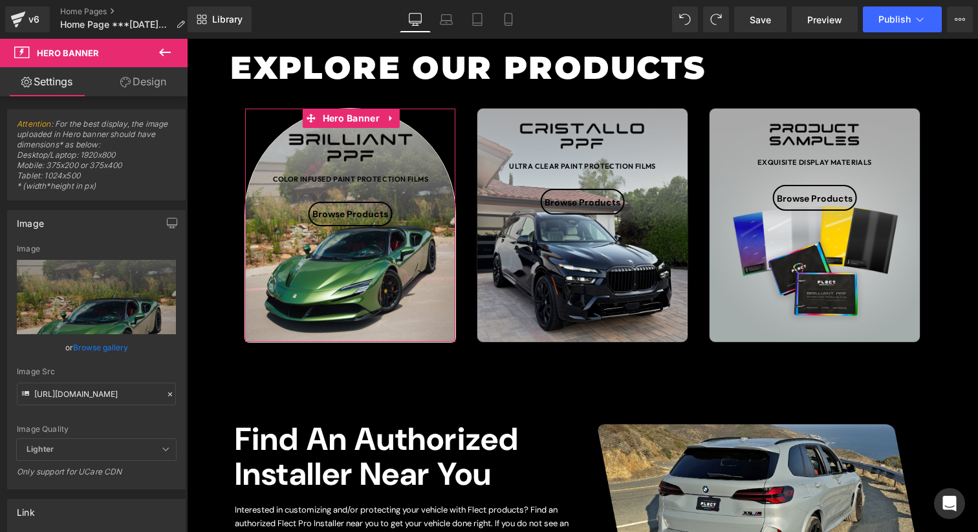
click at [164, 85] on link "Design" at bounding box center [143, 81] width 94 height 29
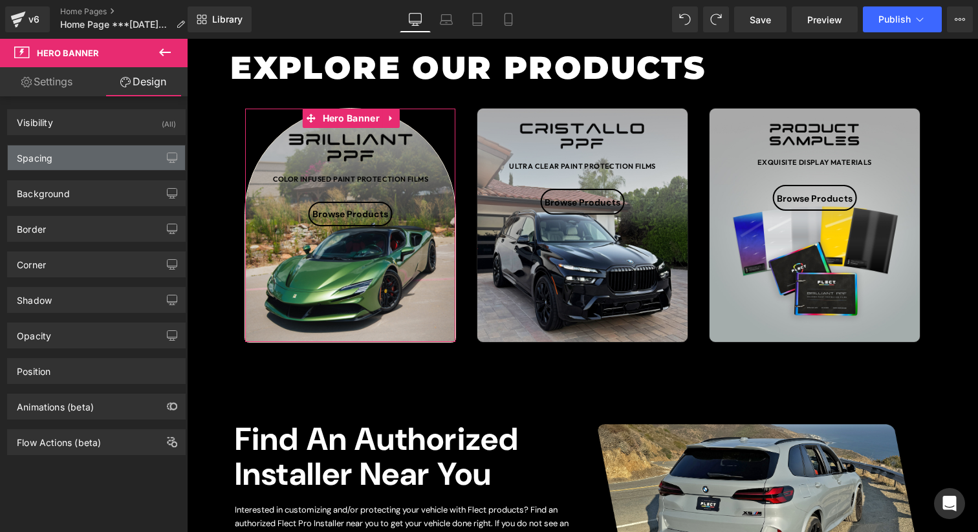
click at [89, 151] on div "Spacing" at bounding box center [96, 157] width 177 height 25
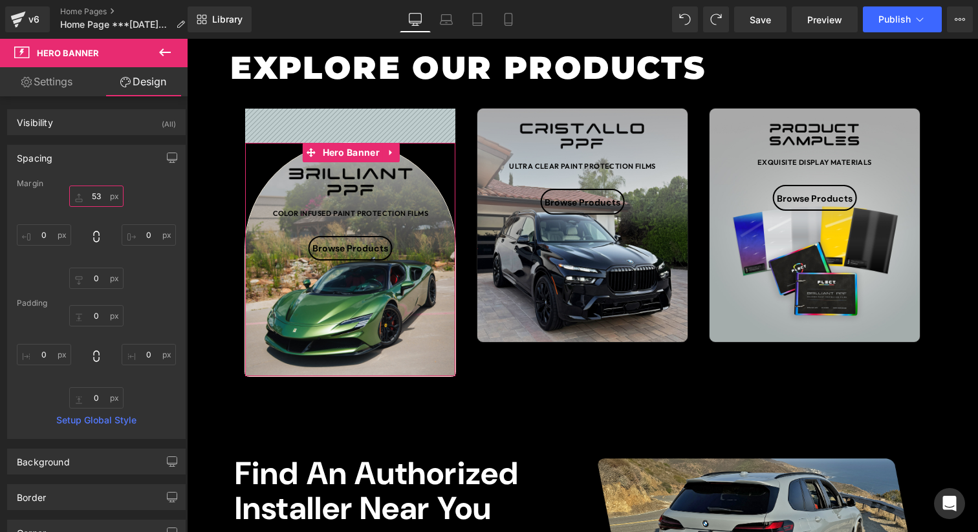
drag, startPoint x: 94, startPoint y: 191, endPoint x: 100, endPoint y: 156, distance: 34.8
click at [100, 156] on div "Spacing [GEOGRAPHIC_DATA] 53px 53 0px 0 0px 0 0px 0 [GEOGRAPHIC_DATA] 0px 0 0px…" at bounding box center [96, 292] width 178 height 294
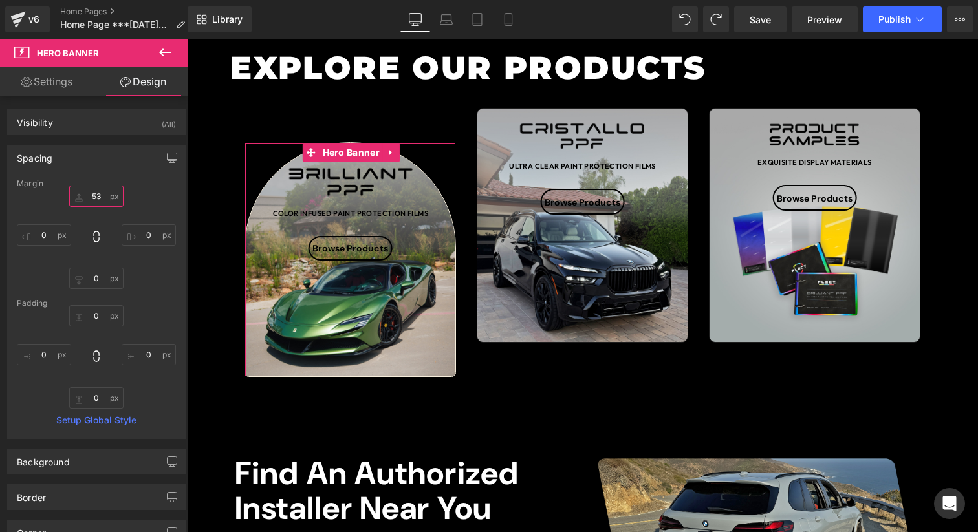
click at [92, 197] on input "53" at bounding box center [96, 196] width 54 height 21
type input "0"
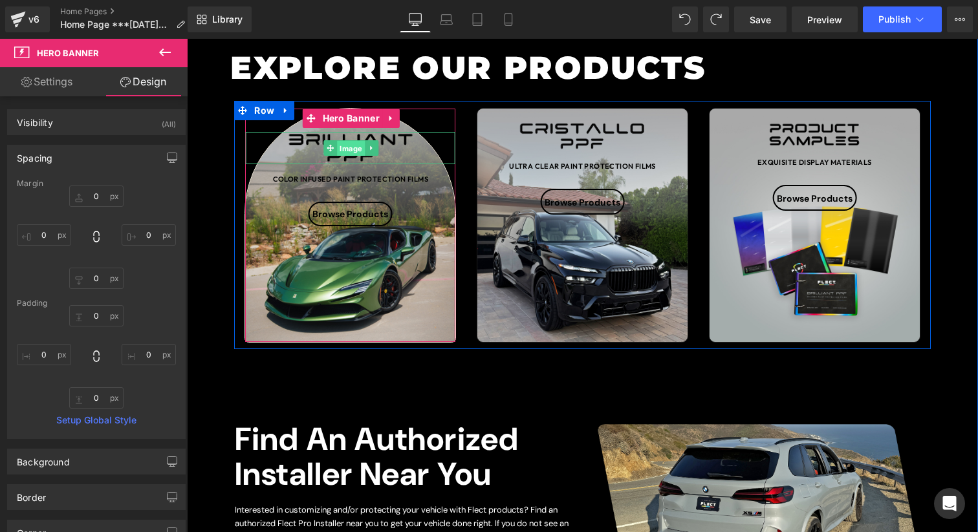
click at [348, 146] on span "Image" at bounding box center [351, 149] width 28 height 16
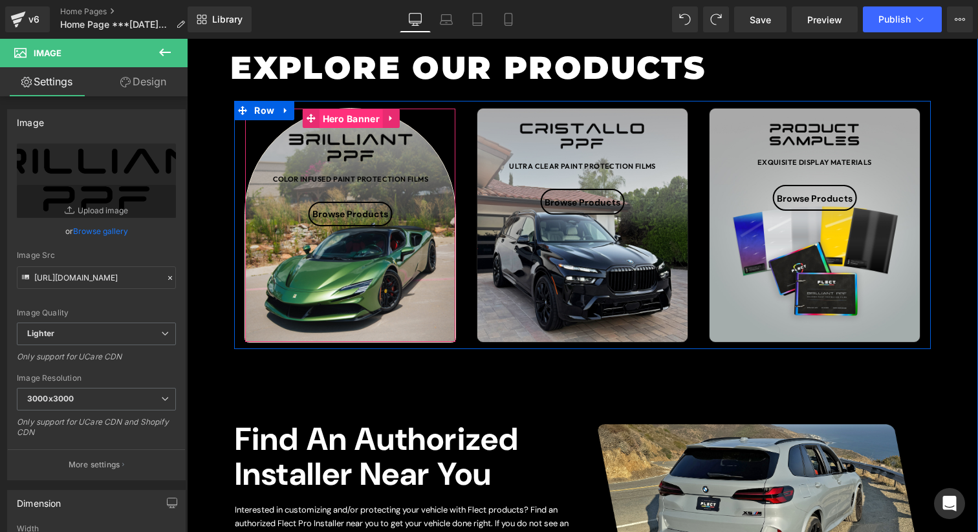
click at [361, 116] on span "Hero Banner" at bounding box center [350, 118] width 63 height 19
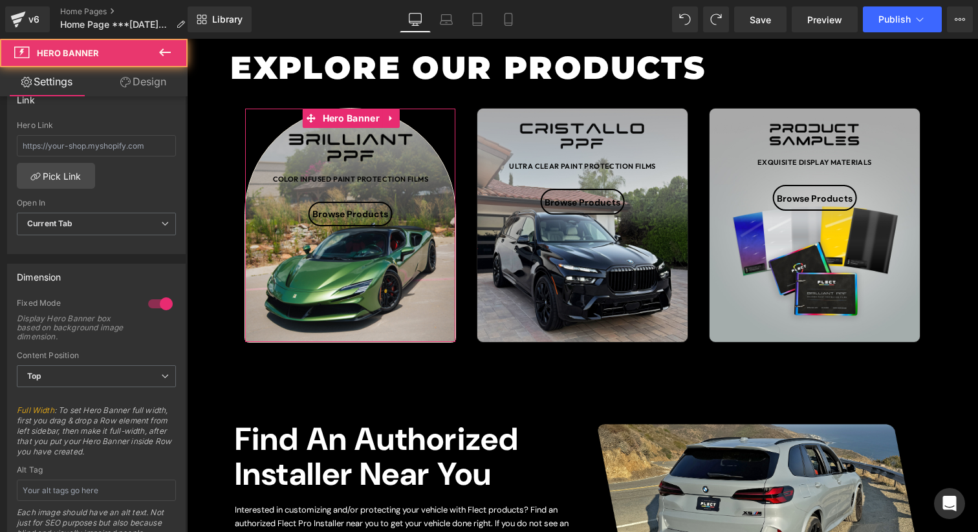
scroll to position [764, 0]
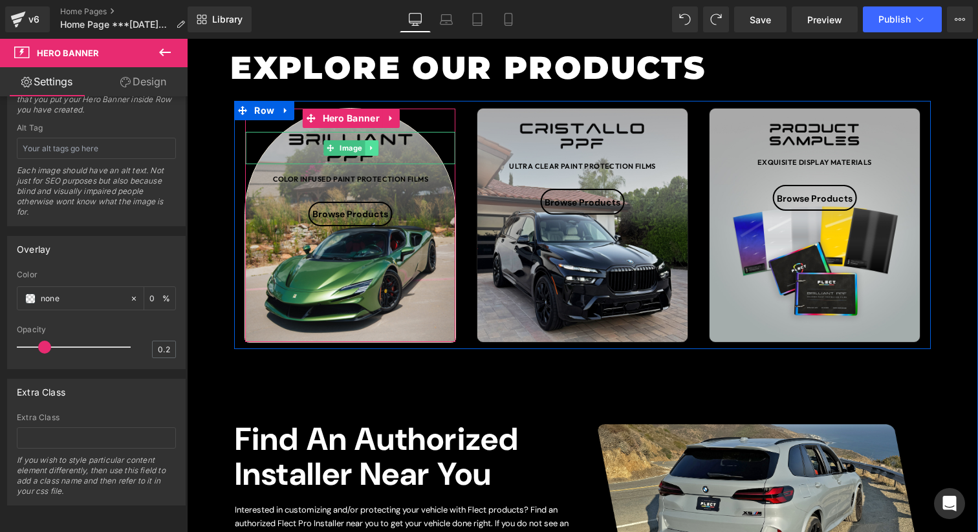
click at [374, 151] on icon at bounding box center [370, 148] width 7 height 8
click at [380, 150] on icon at bounding box center [377, 148] width 7 height 7
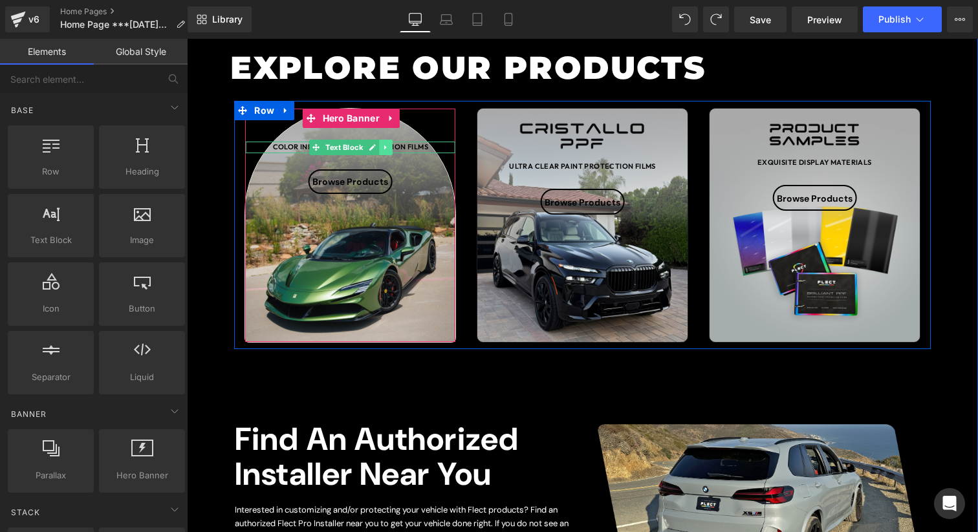
click at [379, 149] on link at bounding box center [386, 148] width 14 height 16
click at [394, 149] on icon at bounding box center [392, 147] width 7 height 7
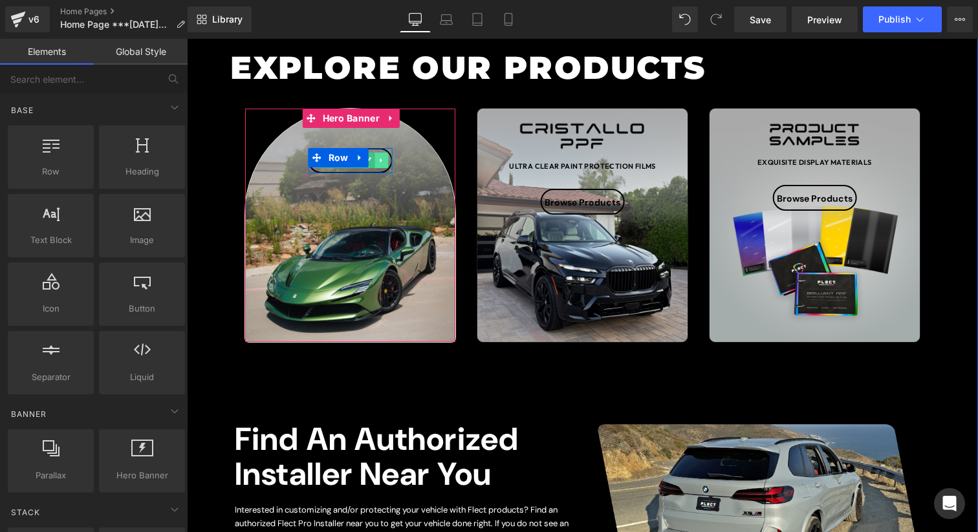
click at [381, 159] on icon at bounding box center [381, 160] width 2 height 5
click at [365, 158] on link at bounding box center [360, 157] width 17 height 19
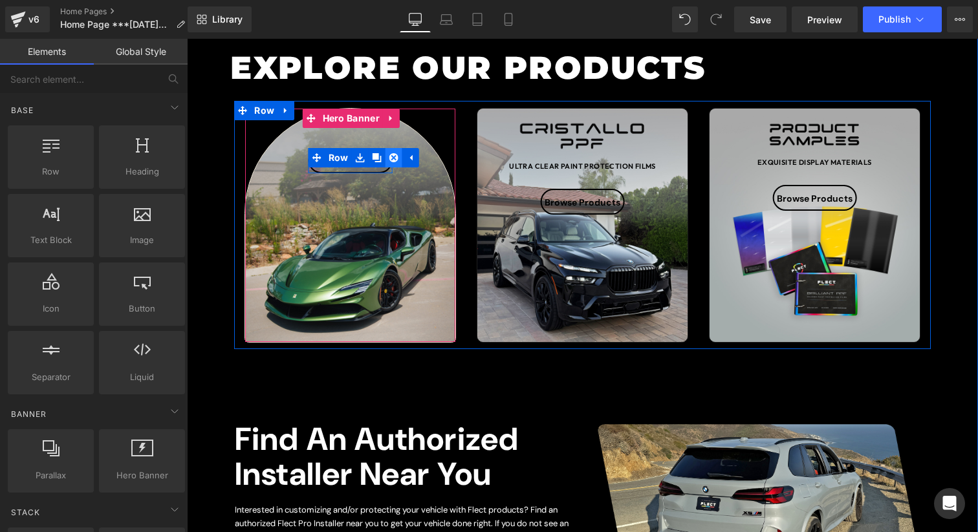
click at [392, 157] on icon at bounding box center [393, 157] width 9 height 9
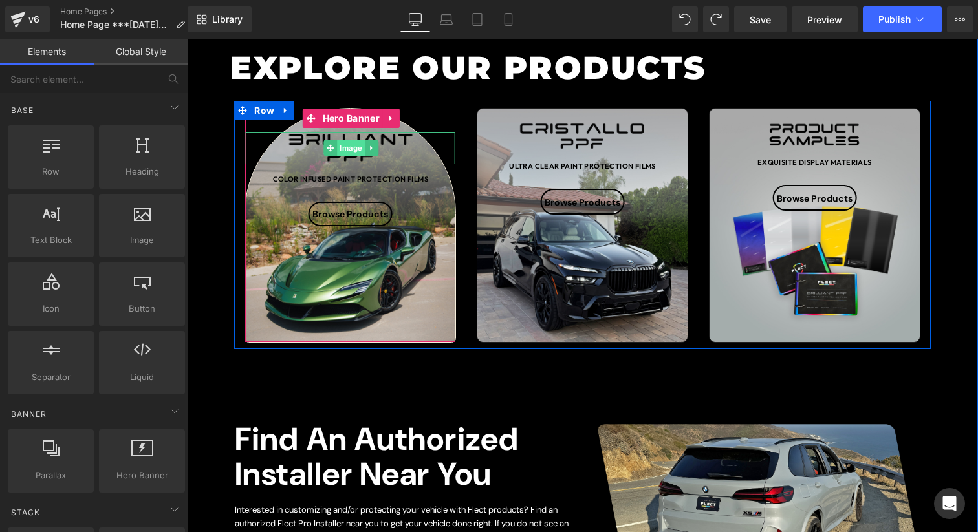
click at [347, 142] on span "Image" at bounding box center [351, 148] width 28 height 16
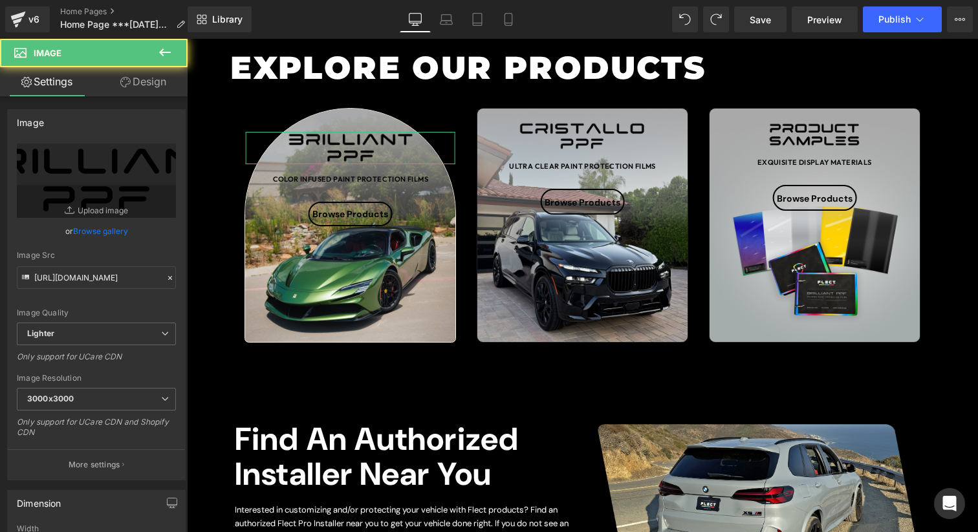
click at [147, 83] on link "Design" at bounding box center [143, 81] width 94 height 29
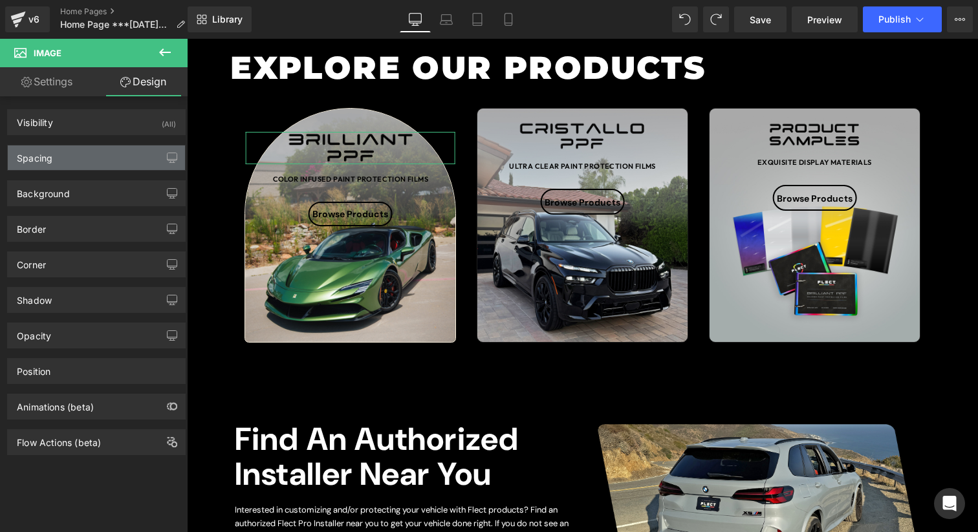
click at [123, 169] on div "Spacing" at bounding box center [96, 157] width 177 height 25
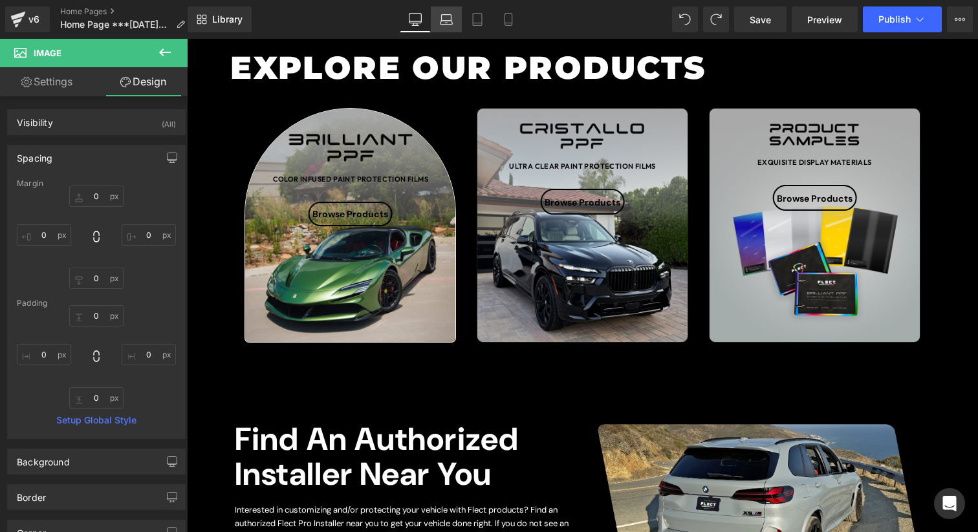
click at [448, 26] on link "Laptop" at bounding box center [446, 19] width 31 height 26
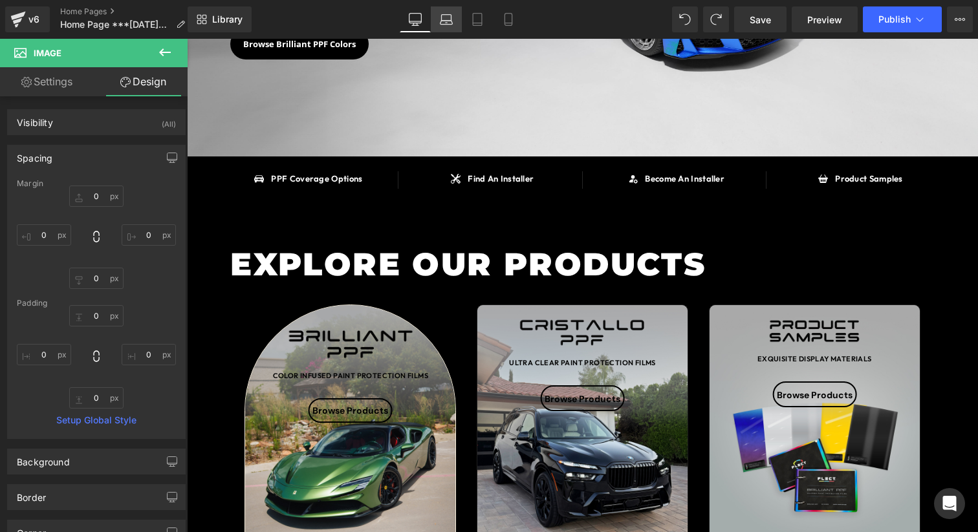
type input "0"
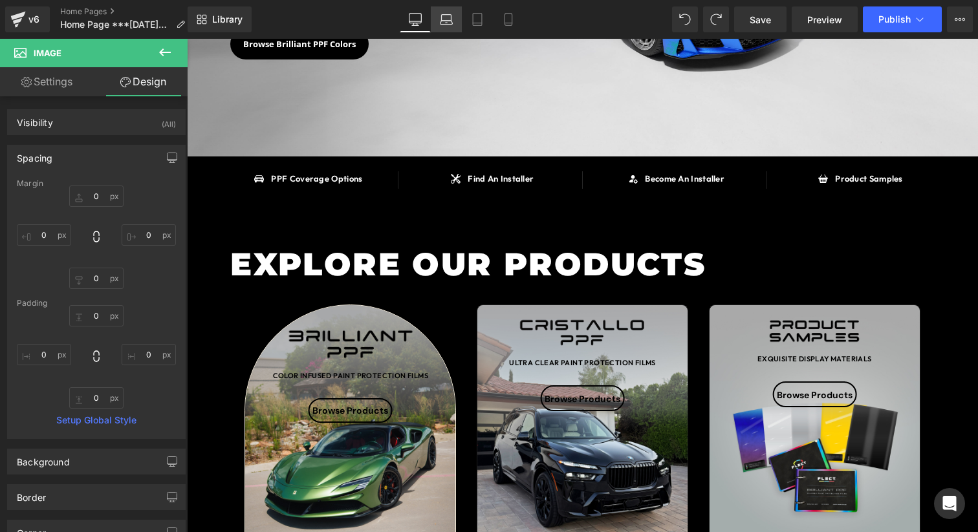
type input "0"
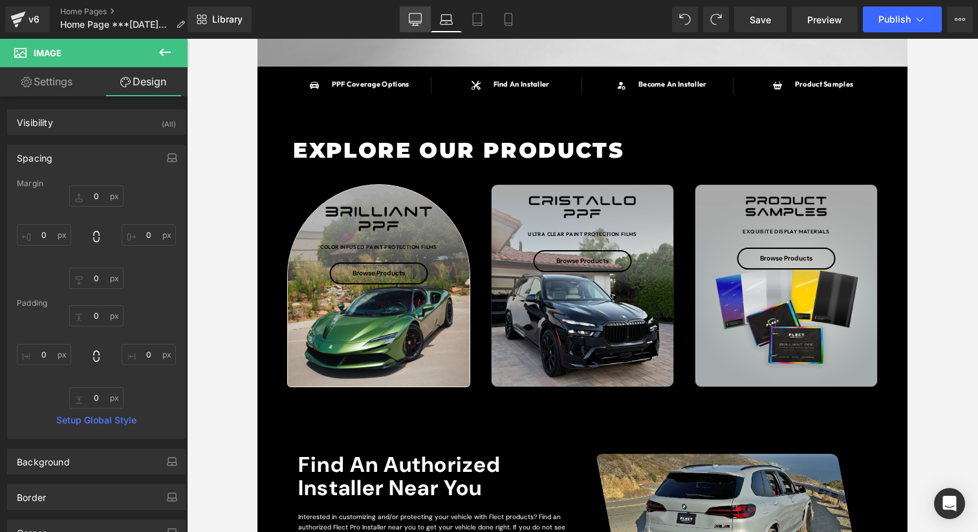
click at [413, 26] on link "Desktop" at bounding box center [415, 19] width 31 height 26
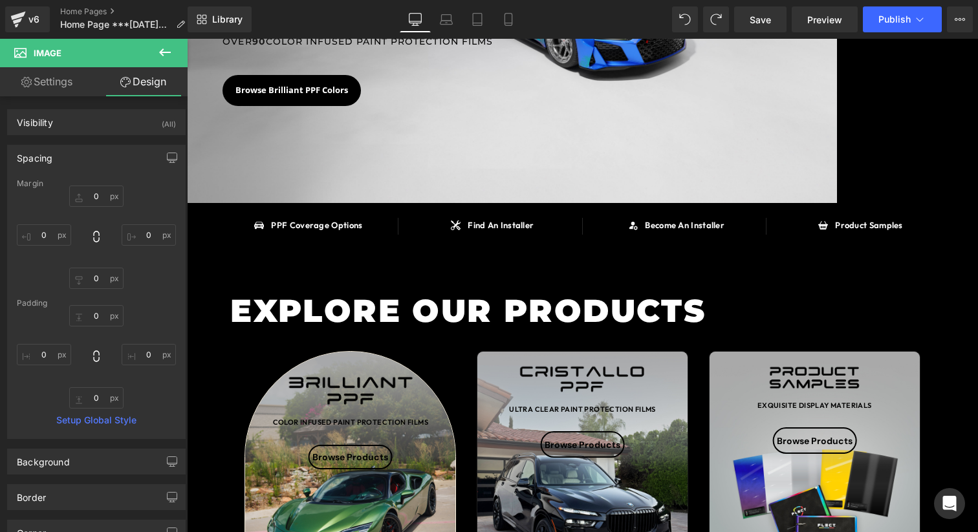
type input "0"
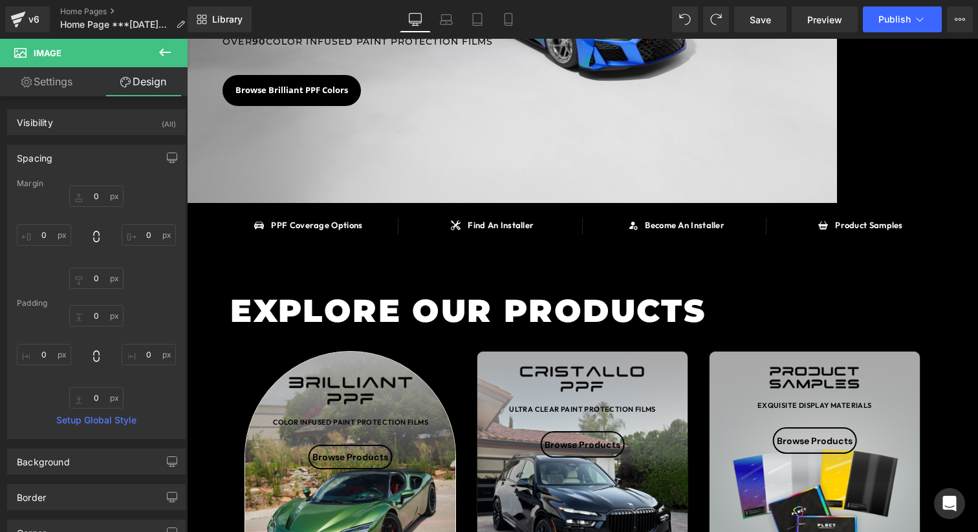
type input "0"
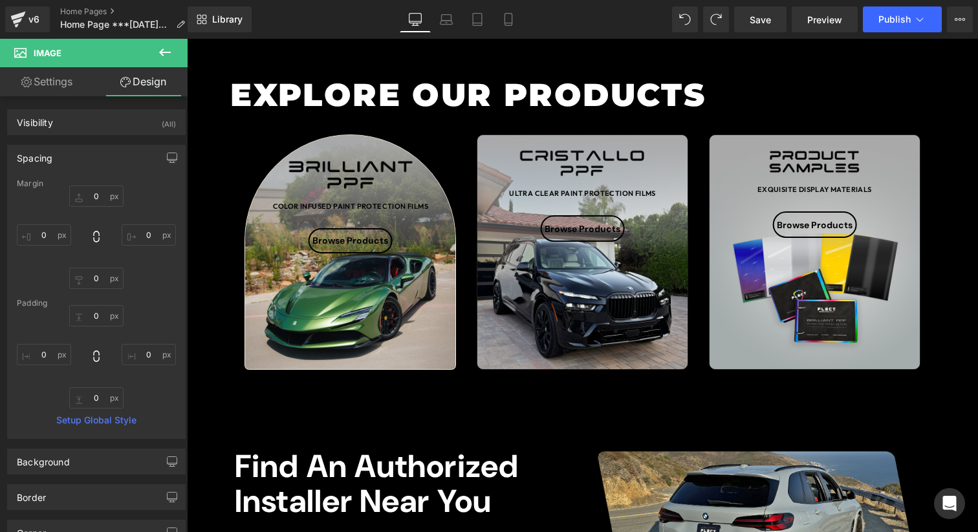
scroll to position [380, 0]
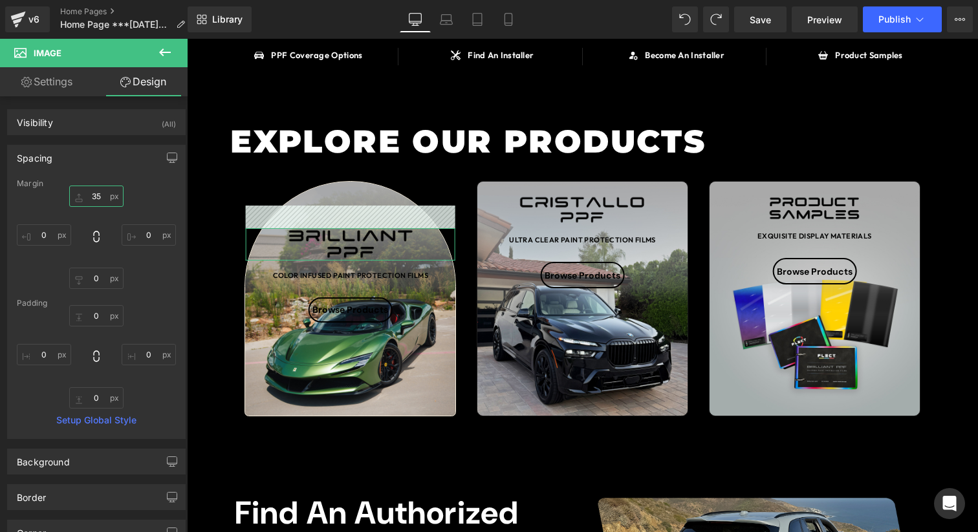
type input "34"
drag, startPoint x: 87, startPoint y: 200, endPoint x: 96, endPoint y: 178, distance: 23.8
click at [96, 178] on div "Spacing [GEOGRAPHIC_DATA] 34px 34 0px 0 0px 0 0px 0 [GEOGRAPHIC_DATA] 0px 0 0px…" at bounding box center [96, 292] width 178 height 294
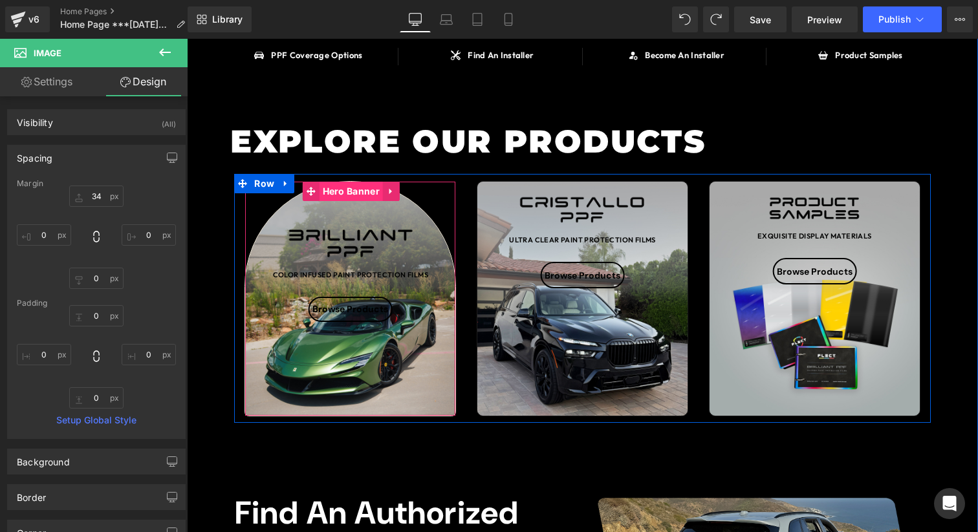
click at [353, 191] on span "Hero Banner" at bounding box center [350, 191] width 63 height 19
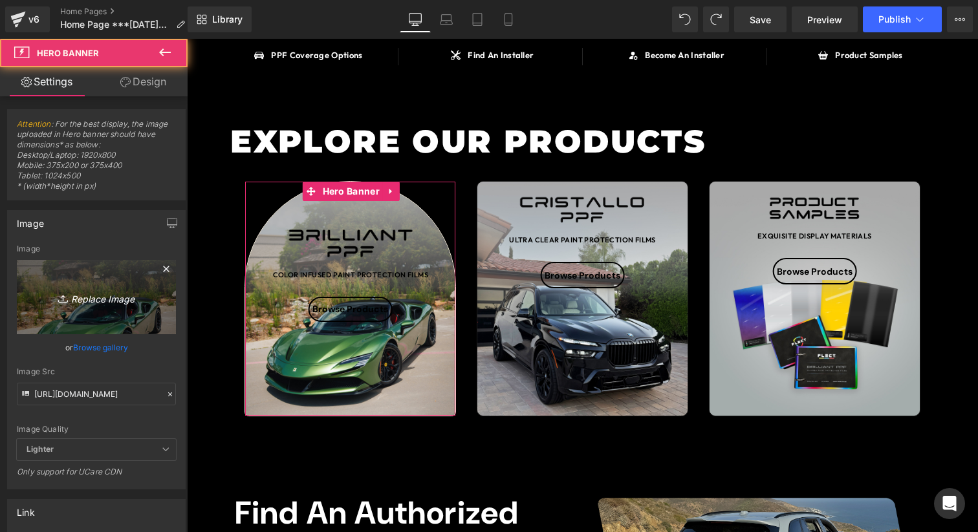
scroll to position [764, 0]
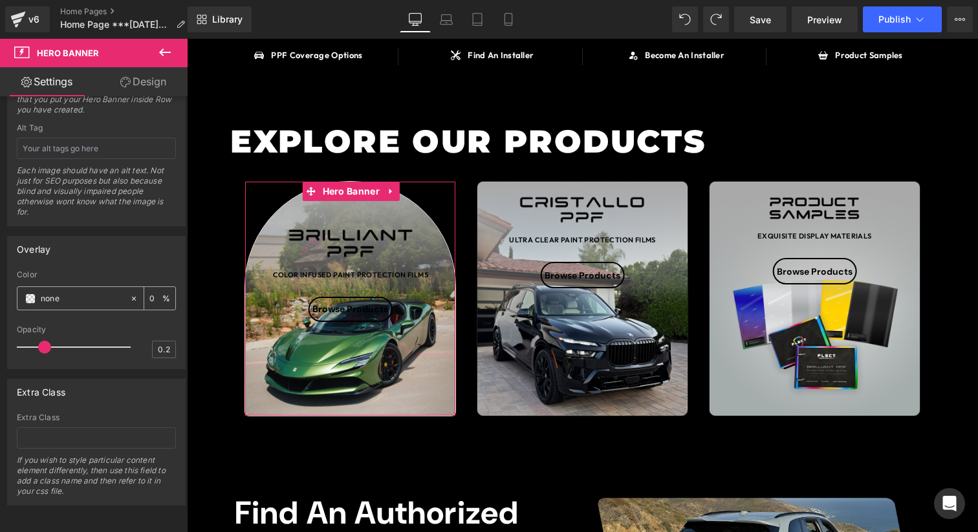
click at [34, 287] on div "none" at bounding box center [73, 298] width 112 height 23
click at [34, 294] on span at bounding box center [30, 299] width 10 height 10
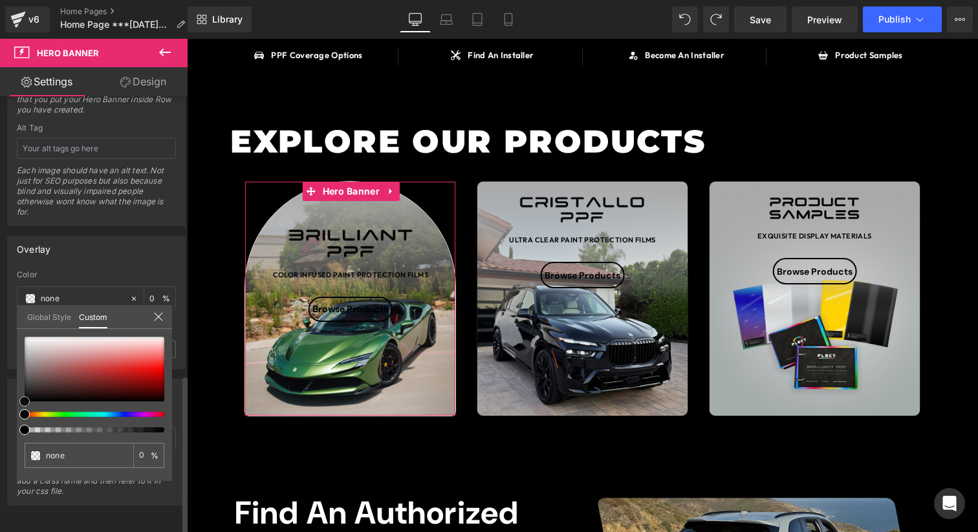
type input "#ab7171"
type input "100"
type input "#ab7171"
type input "100"
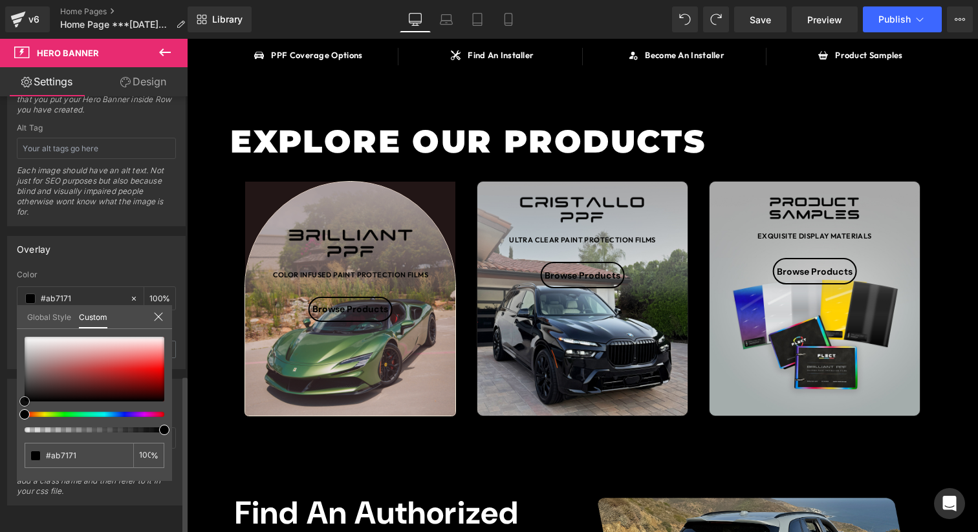
type input "#282323"
type input "#000000"
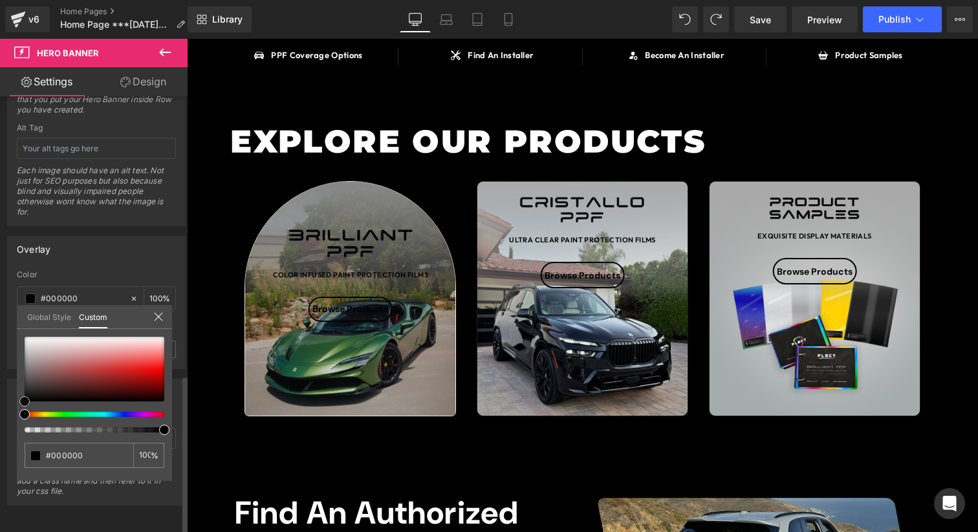
drag, startPoint x: 61, startPoint y: 365, endPoint x: 0, endPoint y: 455, distance: 108.8
click at [0, 369] on div "Overlay rgba(0, 0, 0, 1) Color #000000 100 % 0.2 Opacity 0.2 Global Style Custo…" at bounding box center [96, 297] width 193 height 143
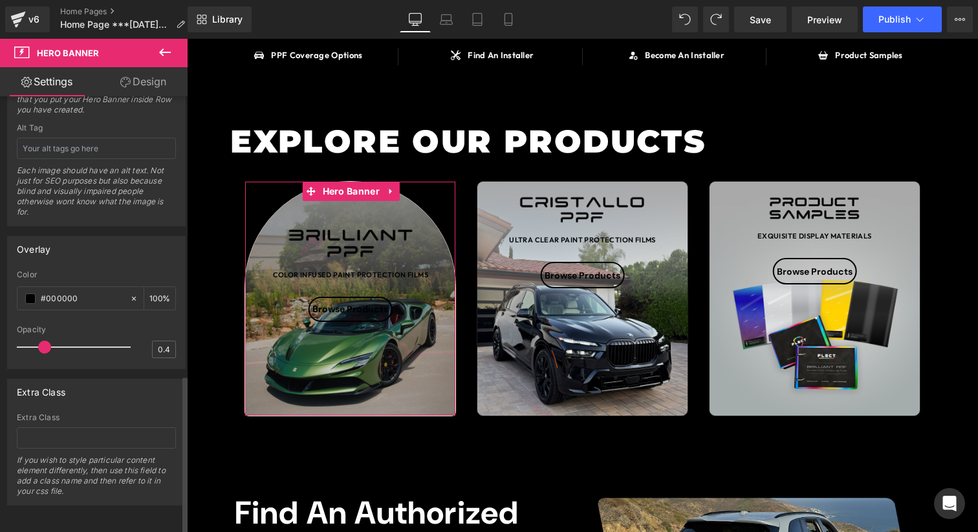
click at [67, 335] on div at bounding box center [76, 347] width 107 height 26
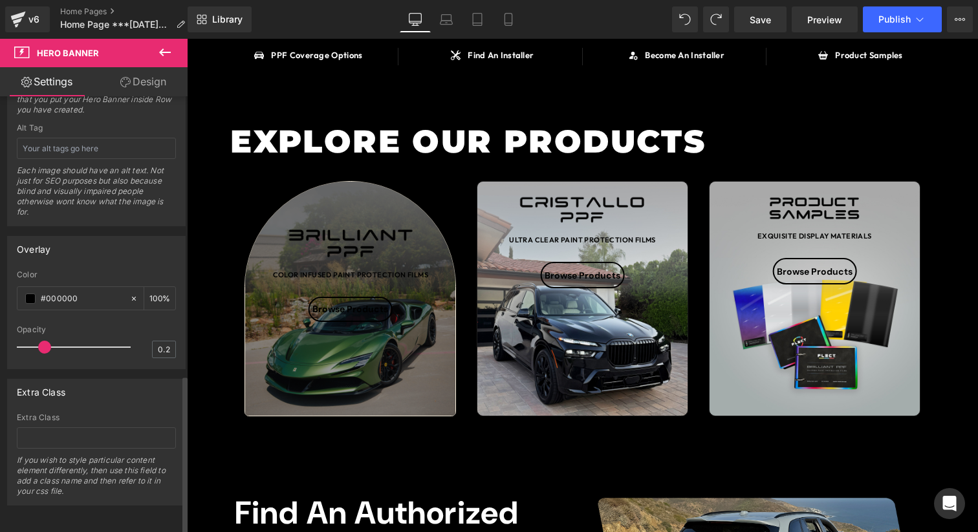
click at [47, 341] on div at bounding box center [76, 347] width 107 height 26
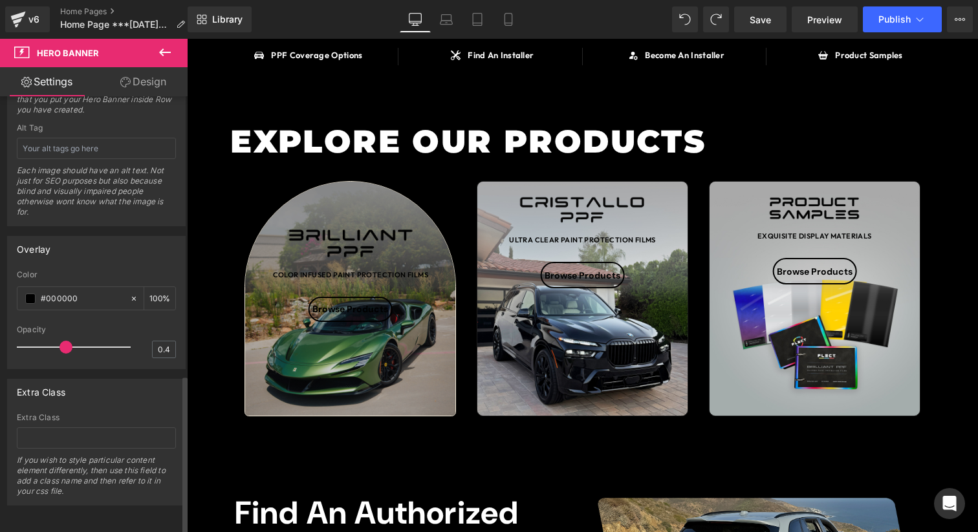
click at [65, 337] on div at bounding box center [76, 347] width 107 height 26
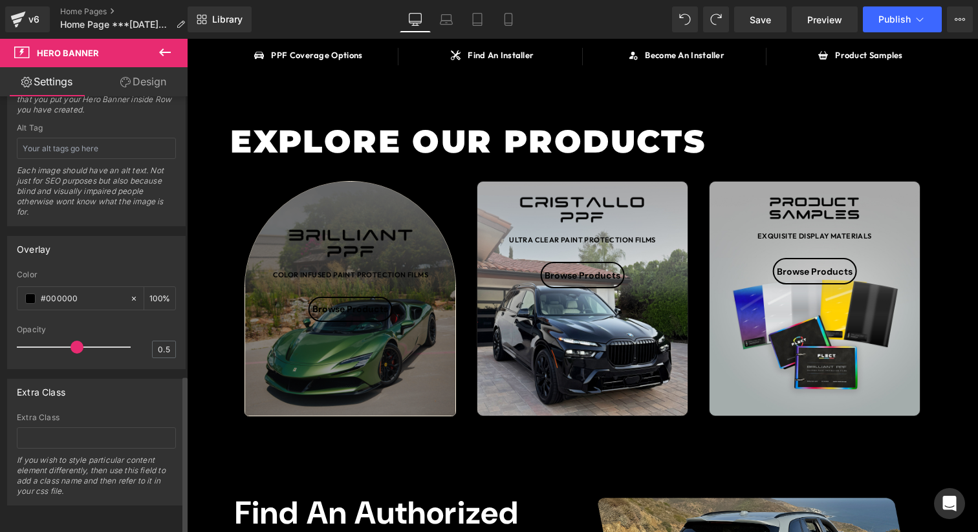
click at [78, 337] on div at bounding box center [76, 347] width 107 height 26
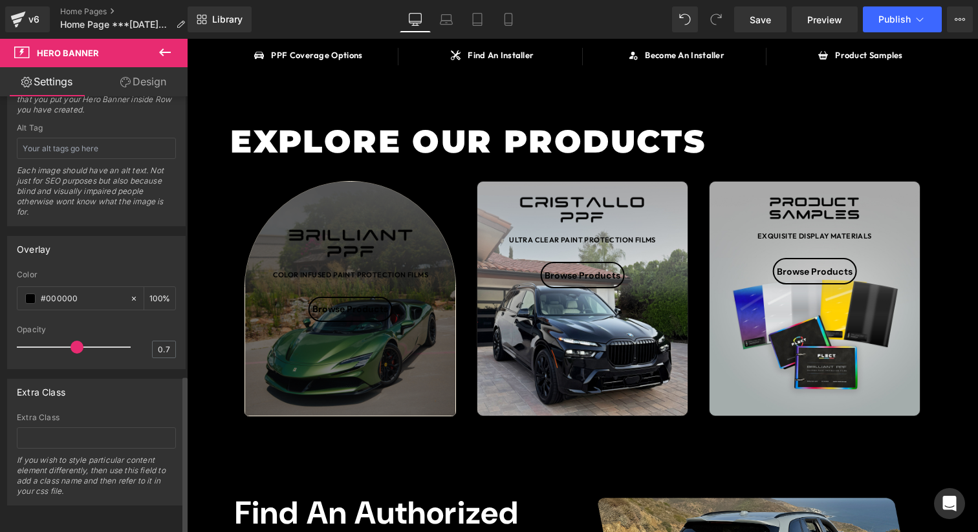
click at [91, 336] on div at bounding box center [76, 347] width 107 height 26
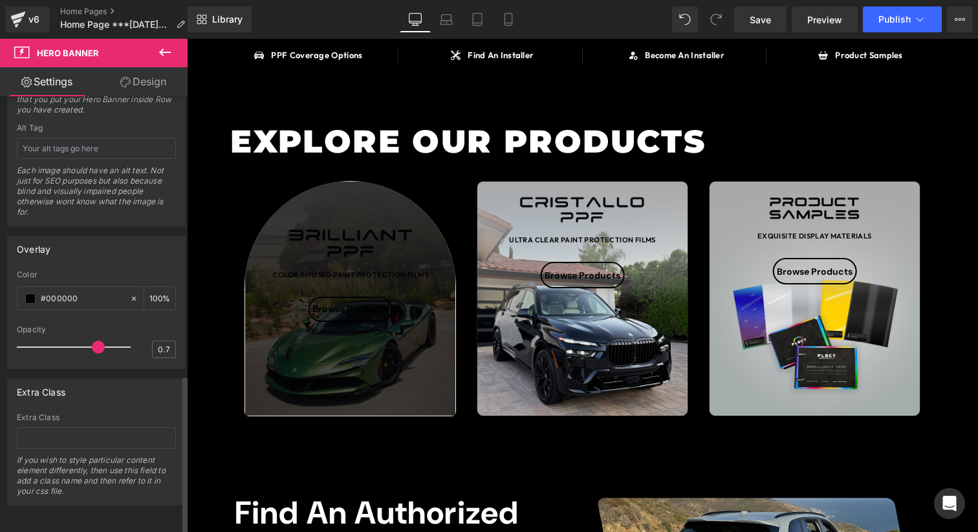
click at [96, 341] on span at bounding box center [98, 347] width 13 height 13
click at [64, 334] on div at bounding box center [76, 347] width 107 height 26
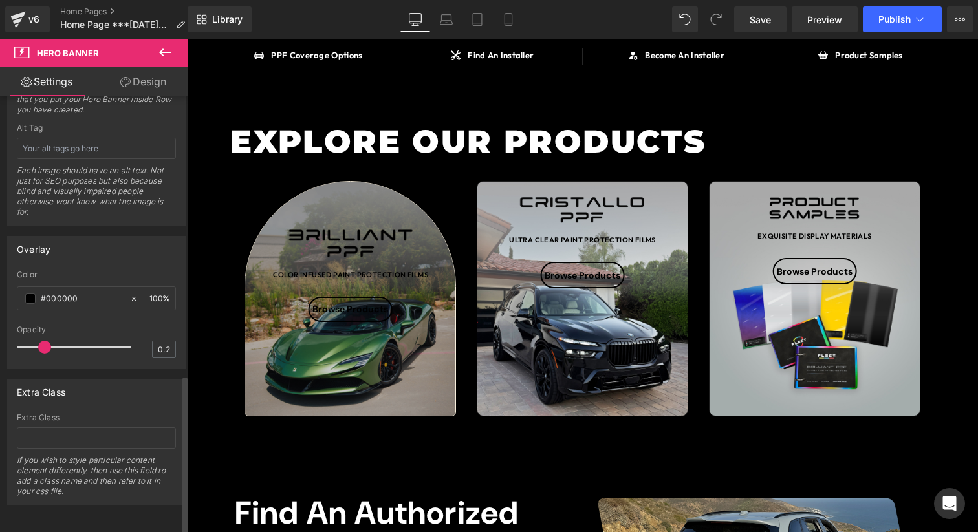
type input "0.1"
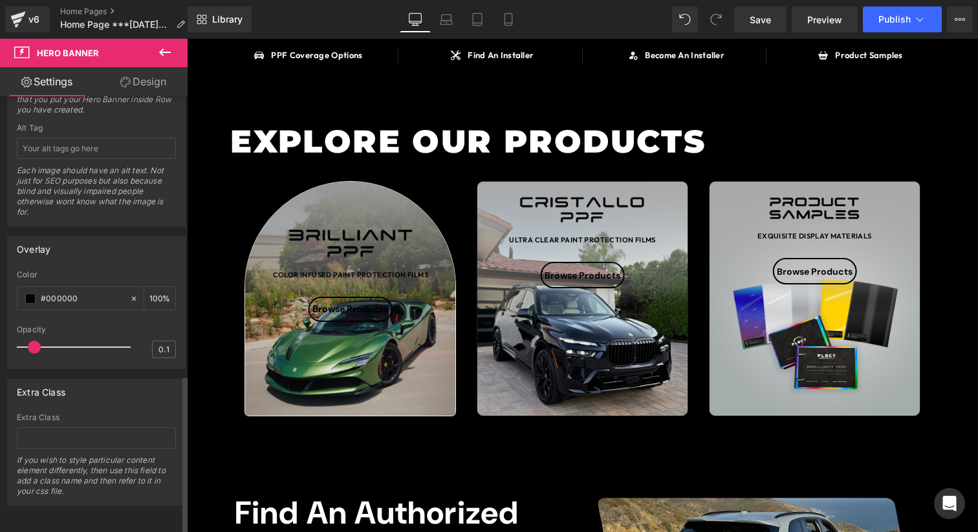
drag, startPoint x: 47, startPoint y: 334, endPoint x: 36, endPoint y: 341, distance: 12.8
click at [36, 341] on div at bounding box center [76, 347] width 107 height 26
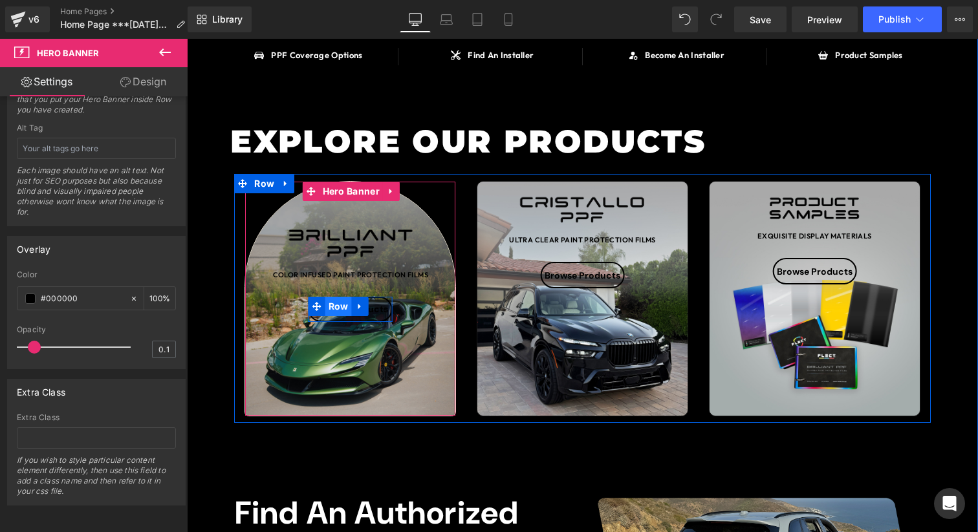
click at [342, 307] on span "Row" at bounding box center [338, 306] width 27 height 19
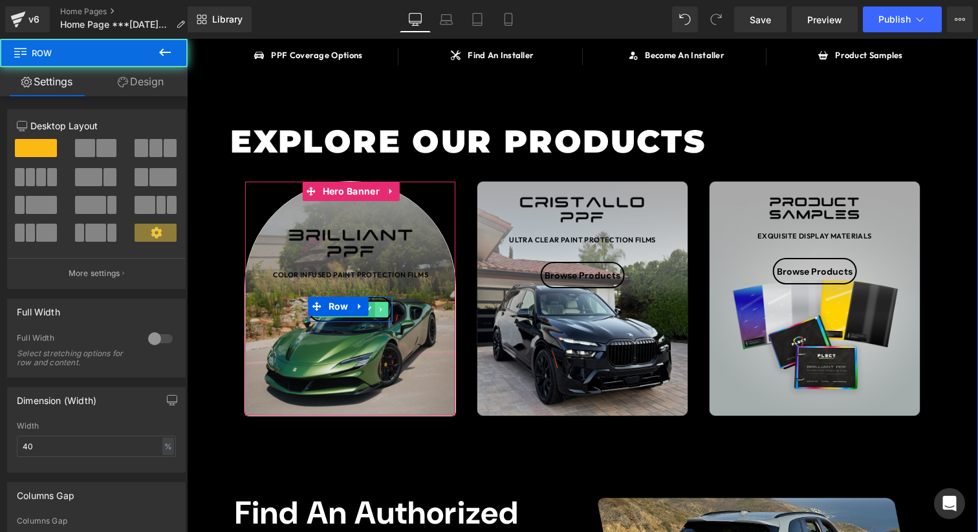
click at [377, 308] on link at bounding box center [382, 310] width 14 height 16
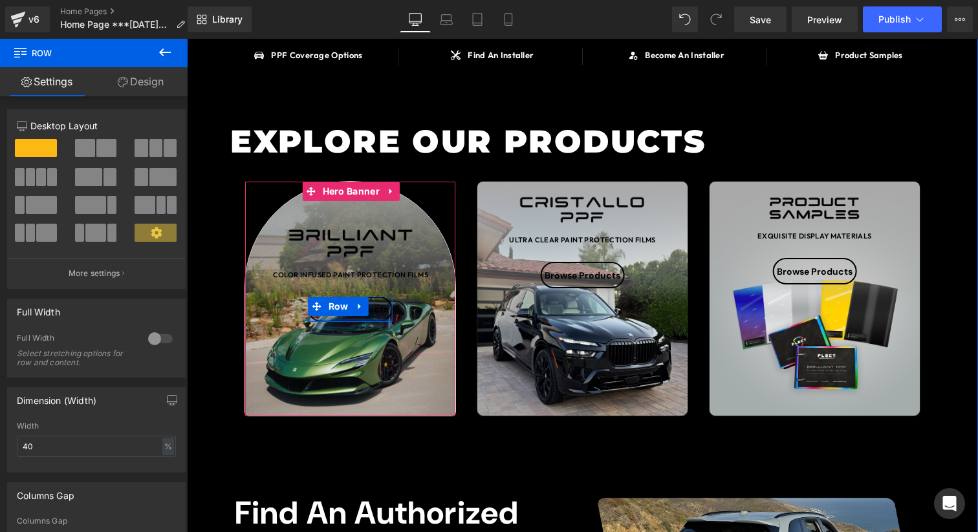
click at [374, 319] on div "Browse Products Heading Row" at bounding box center [350, 309] width 84 height 25
click at [374, 319] on div "Browse Products Heading" at bounding box center [350, 309] width 84 height 25
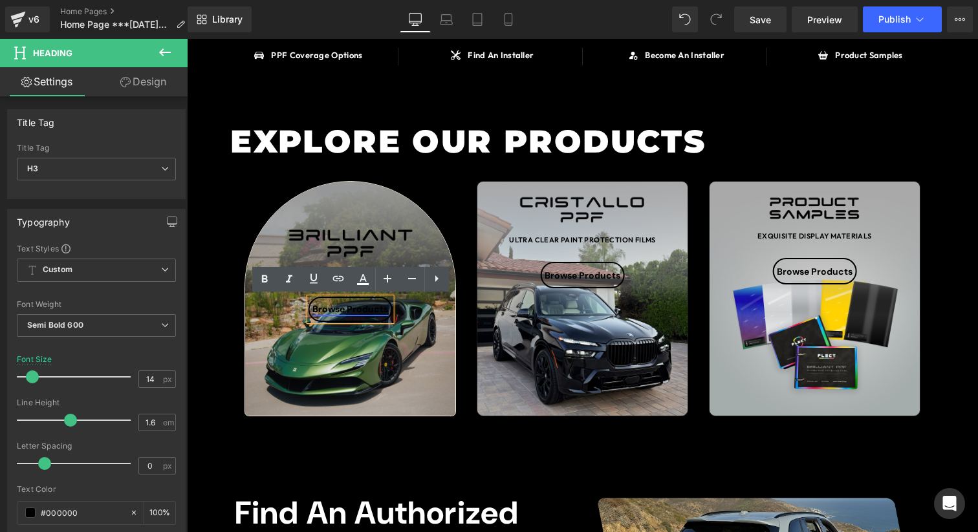
click at [376, 314] on link "Browse Products" at bounding box center [350, 309] width 76 height 12
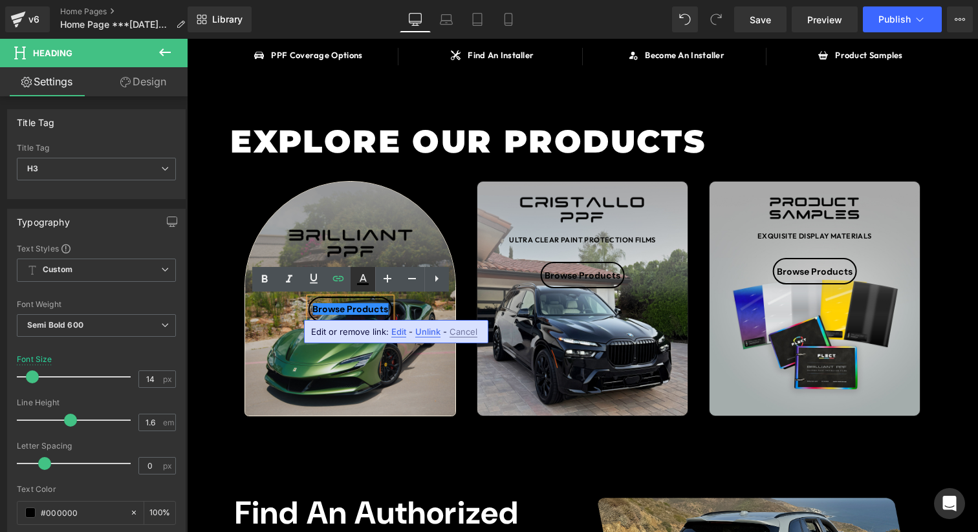
click at [369, 284] on icon at bounding box center [363, 280] width 16 height 16
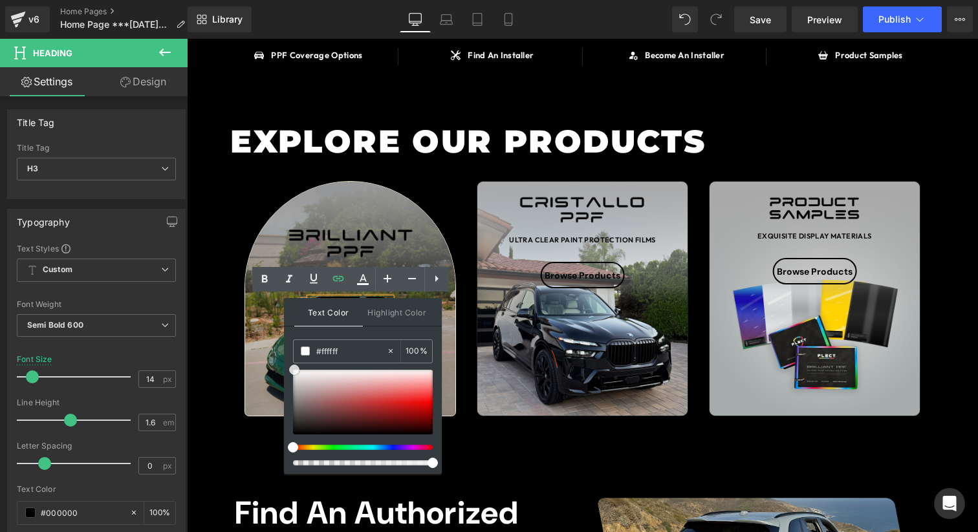
drag, startPoint x: 336, startPoint y: 406, endPoint x: 285, endPoint y: 359, distance: 69.1
click at [285, 359] on div "Text Color Highlight Color rgba(255, 255, 255, 1) #ffffff 100 % none 0 %" at bounding box center [363, 386] width 158 height 176
click at [334, 356] on input "#ffffff" at bounding box center [351, 351] width 70 height 14
click at [338, 352] on input "#ffffff" at bounding box center [351, 351] width 70 height 14
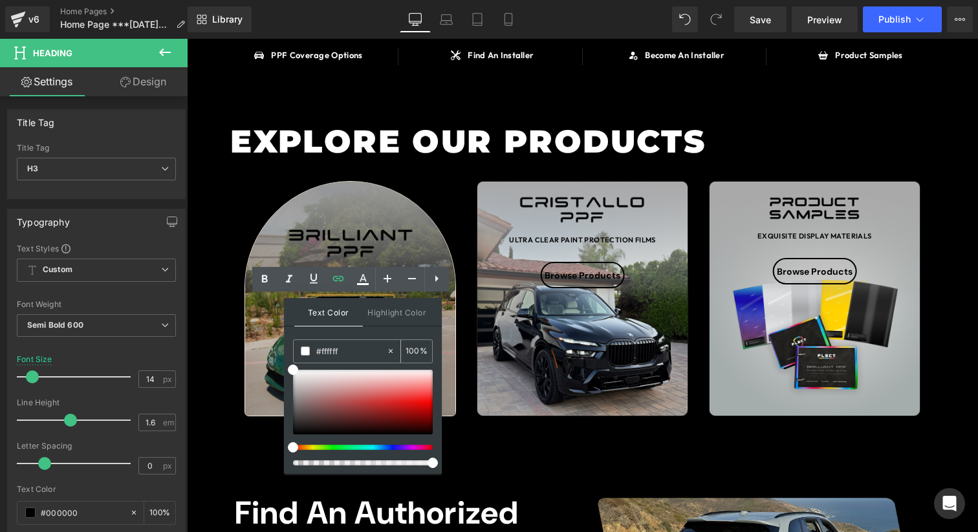
click at [338, 352] on input "#ffffff" at bounding box center [351, 351] width 70 height 14
paste input "f6eddb"
type input "f6eddb"
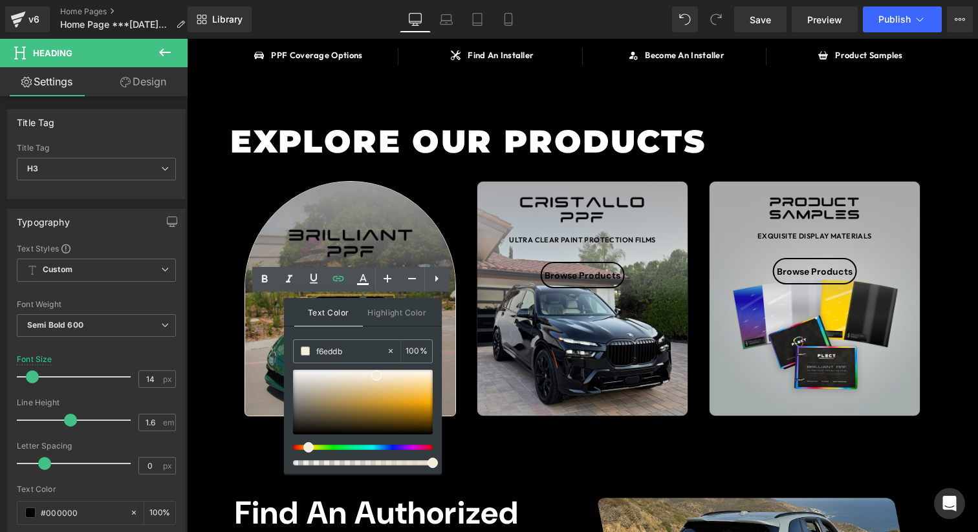
click at [231, 209] on div "SAY HELLO TO Heading BRILLIANT PPF Heading OVER 90 COLOR INFUSED PAINT PROTECTI…" at bounding box center [582, 434] width 791 height 1459
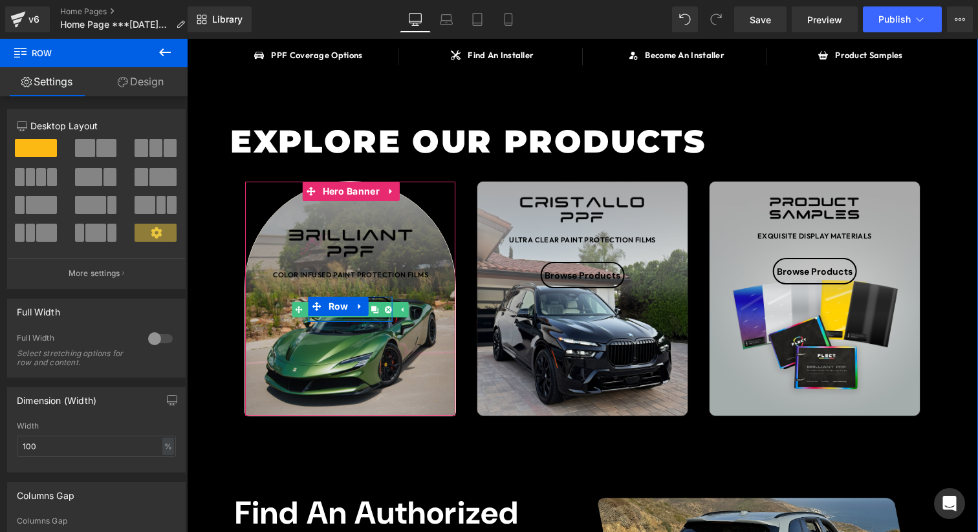
click at [376, 317] on div "Browse Products" at bounding box center [350, 309] width 84 height 25
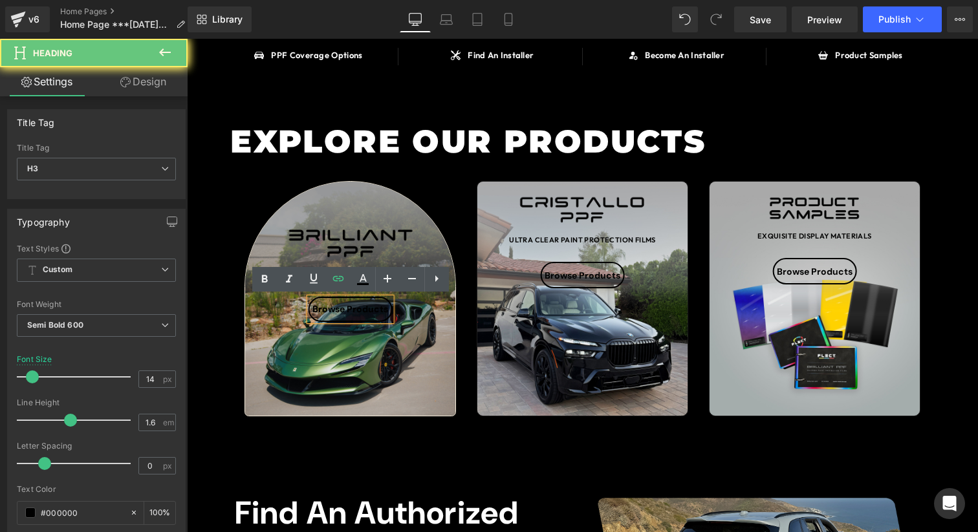
click at [376, 317] on div "Browse Products" at bounding box center [350, 309] width 84 height 25
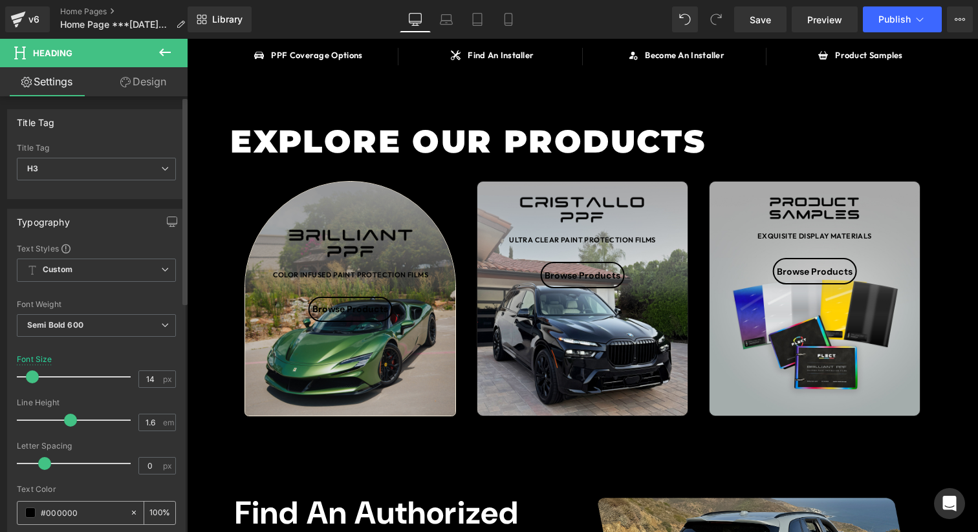
click at [57, 509] on input "#000000" at bounding box center [82, 513] width 83 height 14
paste input "f6eddb"
type input "#f6eddb"
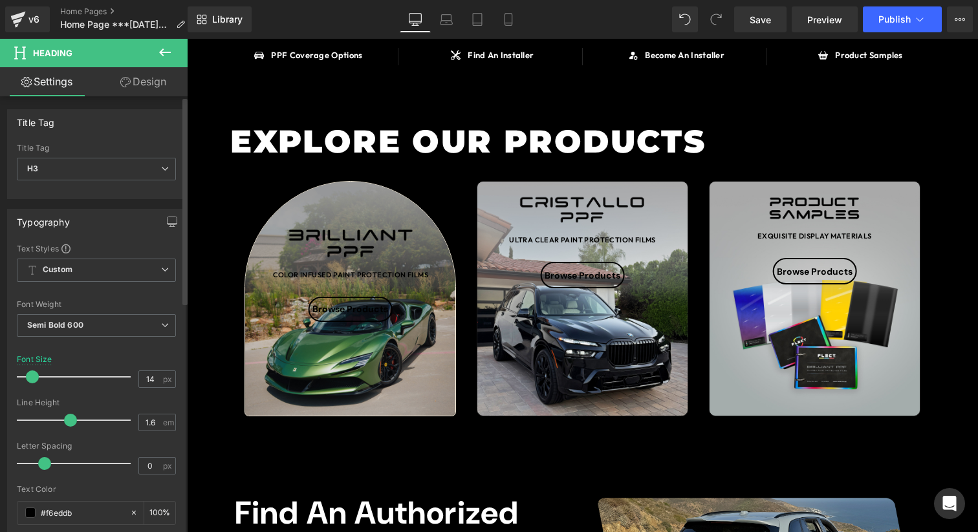
click at [81, 495] on div "Text Color #f6eddb 100 %" at bounding box center [96, 512] width 159 height 55
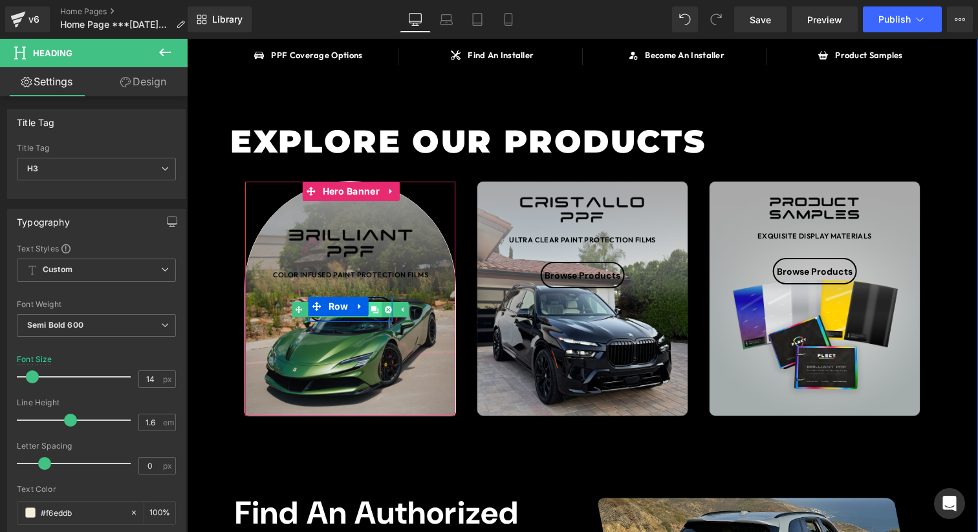
click at [374, 314] on link at bounding box center [376, 310] width 14 height 16
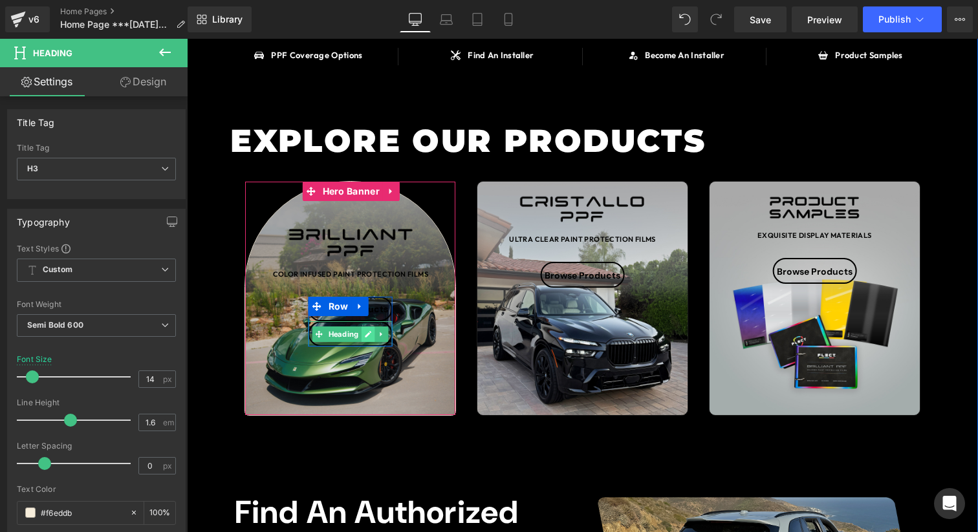
click at [372, 334] on link at bounding box center [368, 334] width 14 height 16
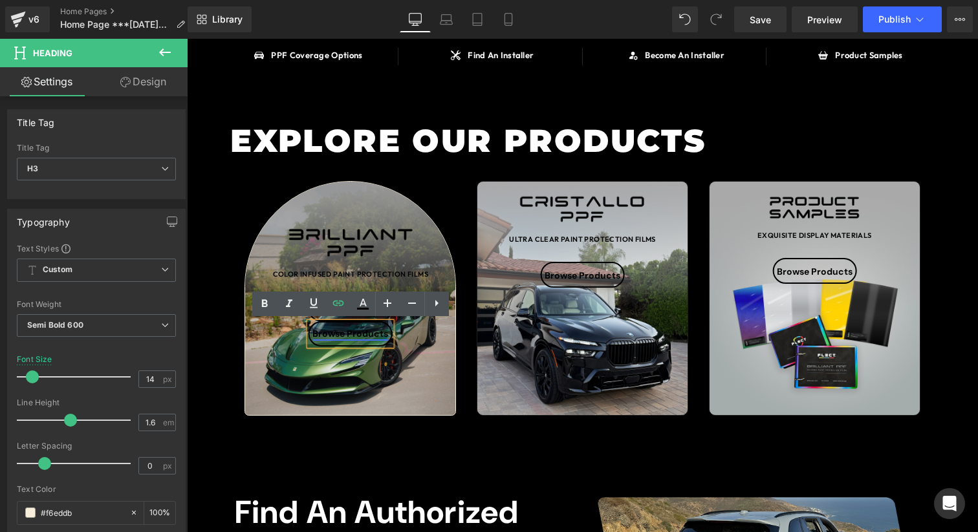
click at [371, 334] on link "Browse Products" at bounding box center [350, 334] width 76 height 12
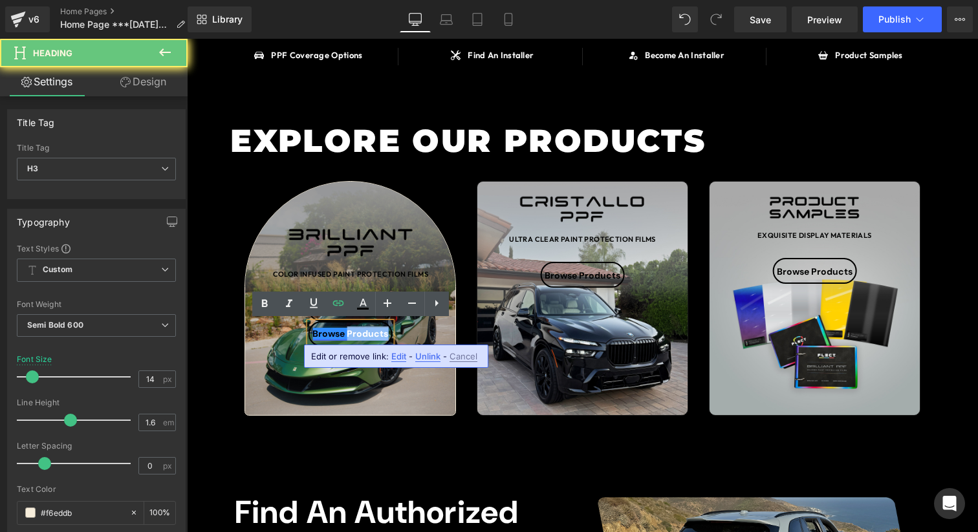
click at [371, 334] on link "Browse Products" at bounding box center [350, 334] width 76 height 12
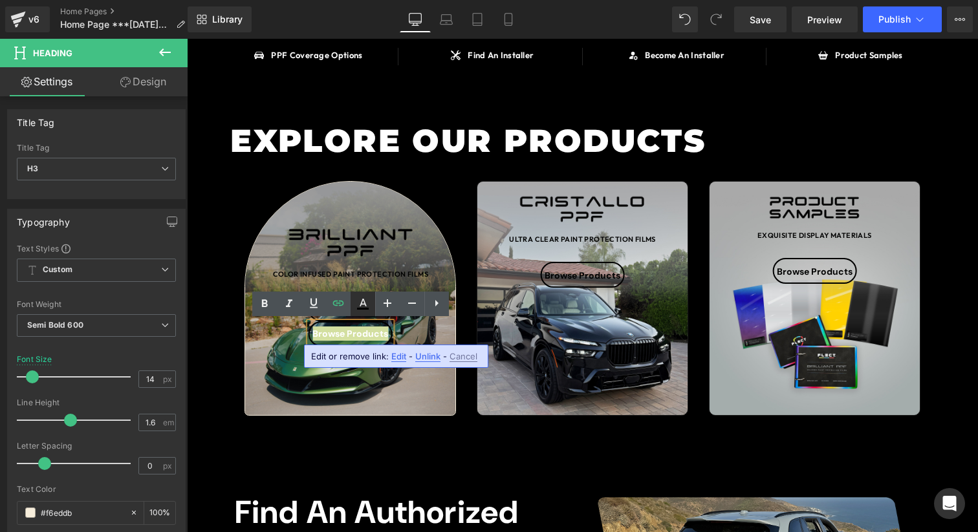
click at [365, 302] on icon at bounding box center [363, 304] width 16 height 16
type input "#000000"
type input "100"
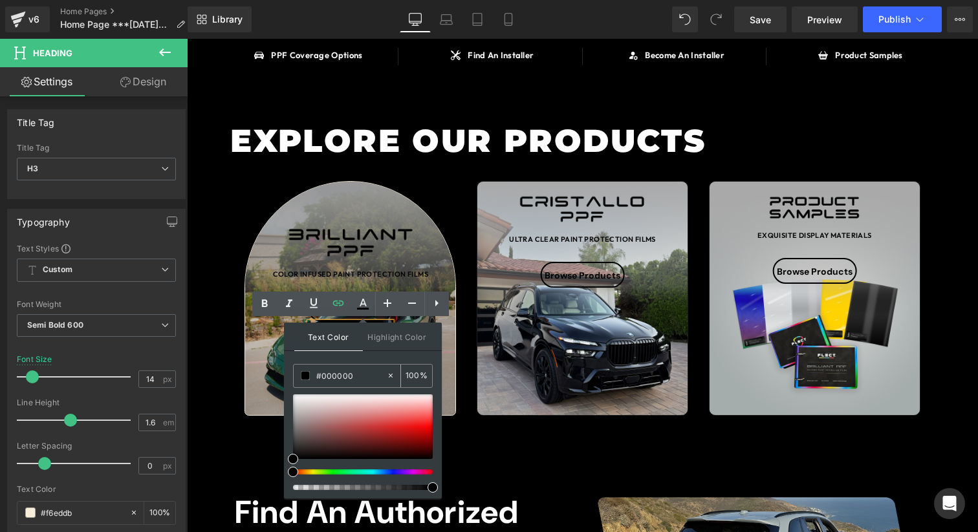
click at [363, 374] on input "#000000" at bounding box center [351, 376] width 70 height 14
paste input "f6eddb"
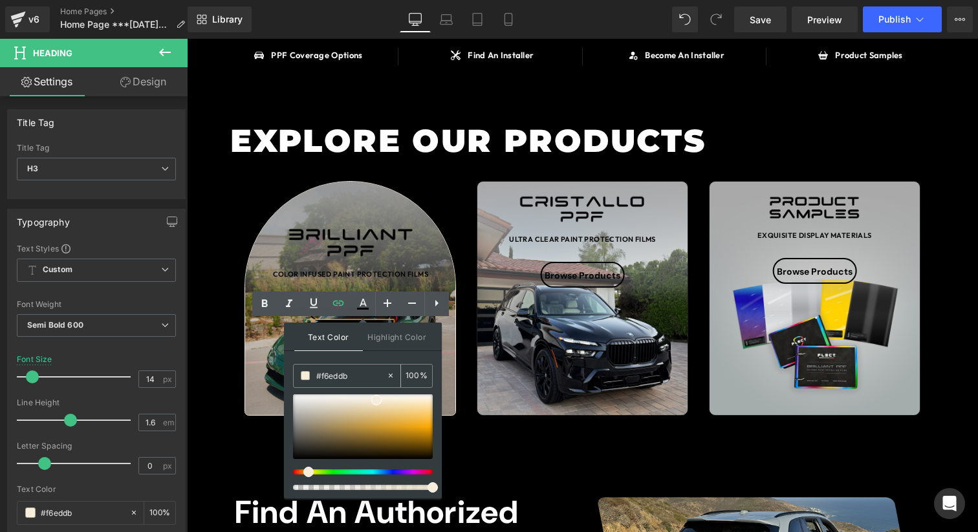
click at [363, 374] on input "#f6eddb" at bounding box center [351, 376] width 70 height 14
paste input "text"
type input "#f6eddb"
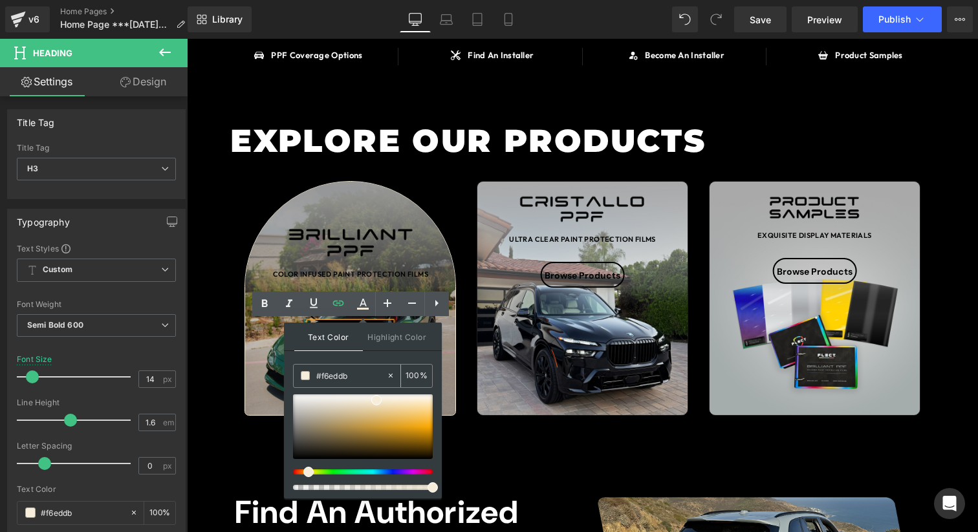
click at [308, 376] on span at bounding box center [305, 375] width 9 height 9
click at [350, 358] on div "Text Color Highlight Color rgba(246, 237, 219, 1) #f6eddb 100 % none 0 %" at bounding box center [363, 411] width 158 height 176
click at [567, 363] on div "Image Ultra Clear Paint Protection Films Text Block Browse Products Heading Row" at bounding box center [582, 298] width 210 height 233
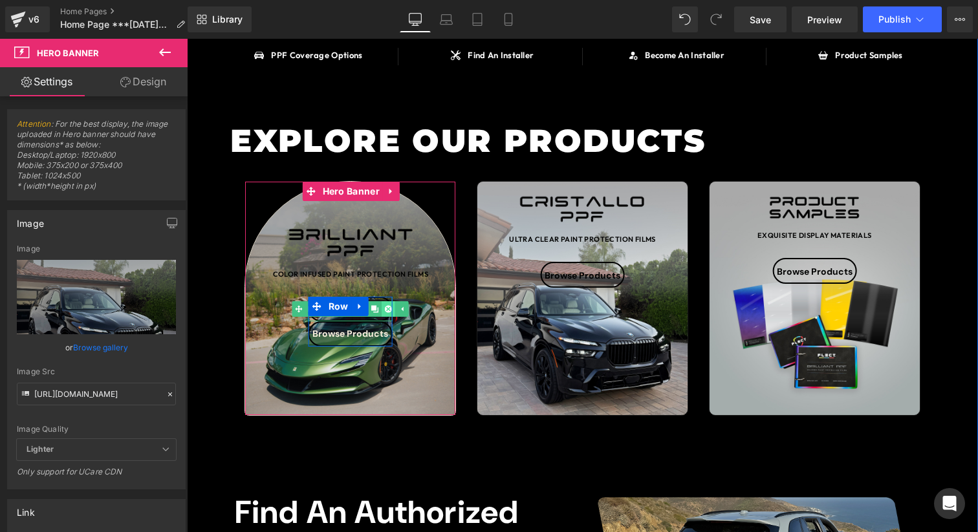
click at [387, 310] on icon at bounding box center [388, 309] width 7 height 7
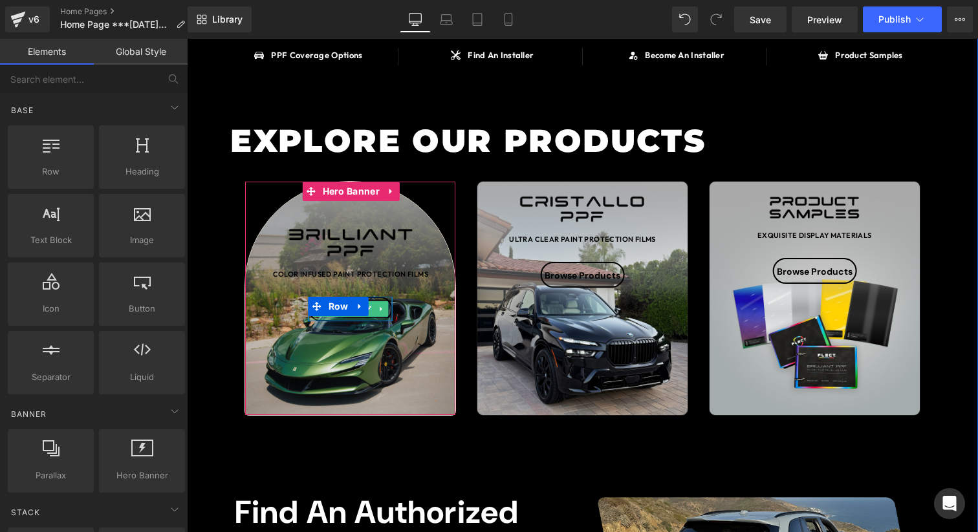
click at [379, 319] on div at bounding box center [350, 319] width 84 height 3
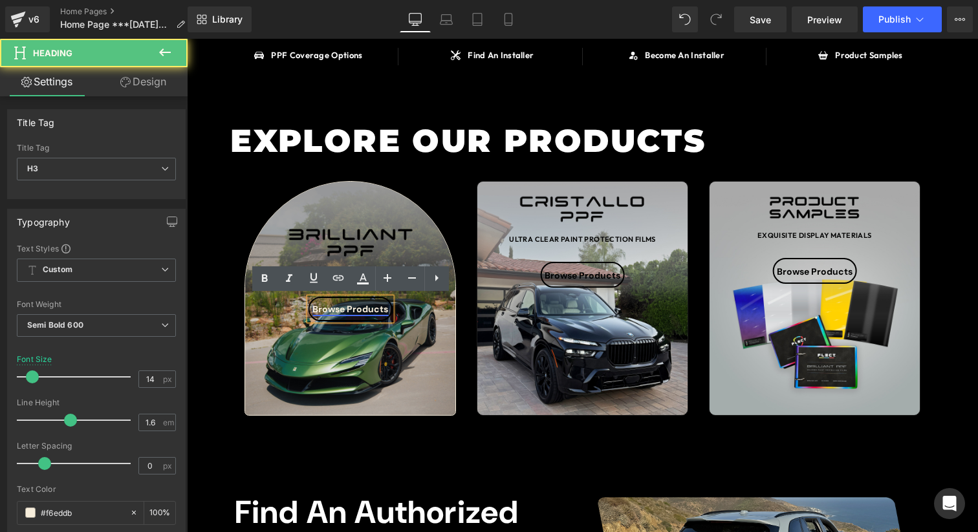
click at [356, 310] on link "Browse Products" at bounding box center [350, 309] width 76 height 12
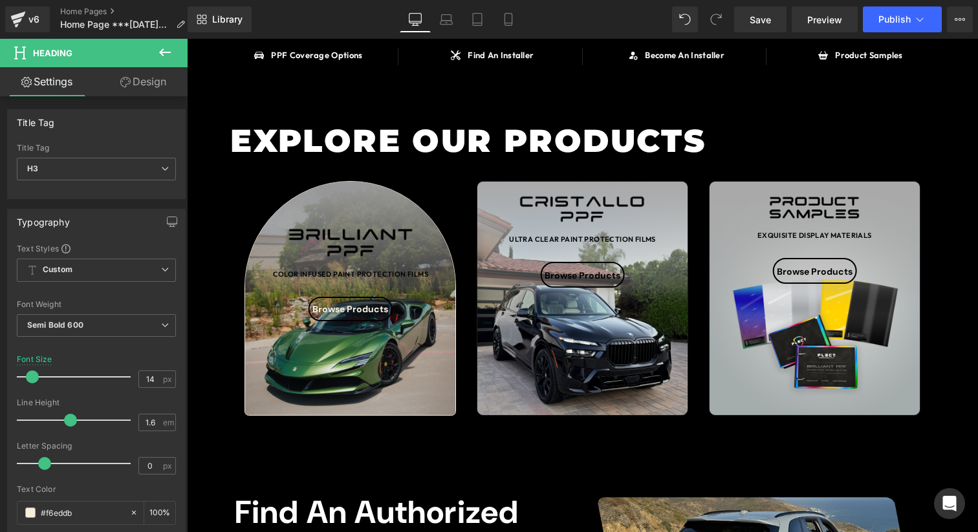
click at [151, 89] on link "Design" at bounding box center [143, 81] width 94 height 29
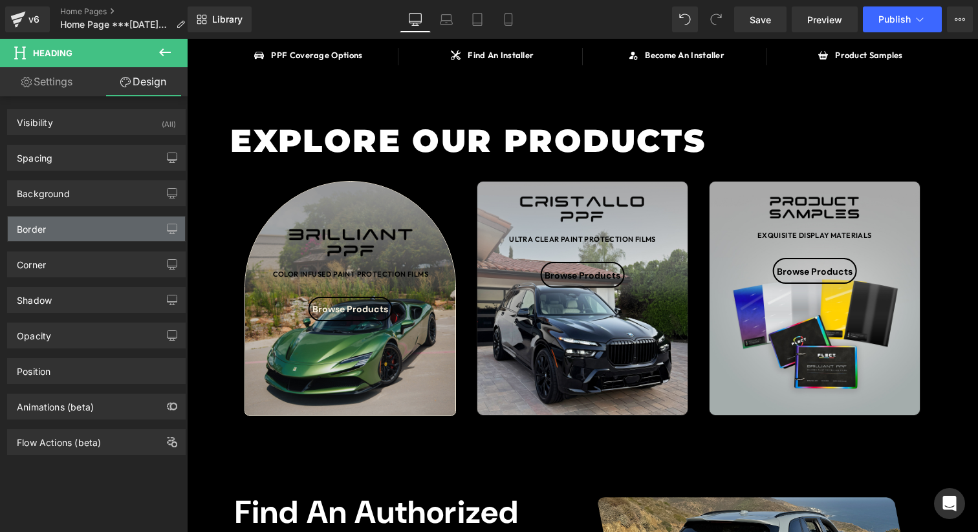
click at [116, 239] on div "Border" at bounding box center [96, 229] width 177 height 25
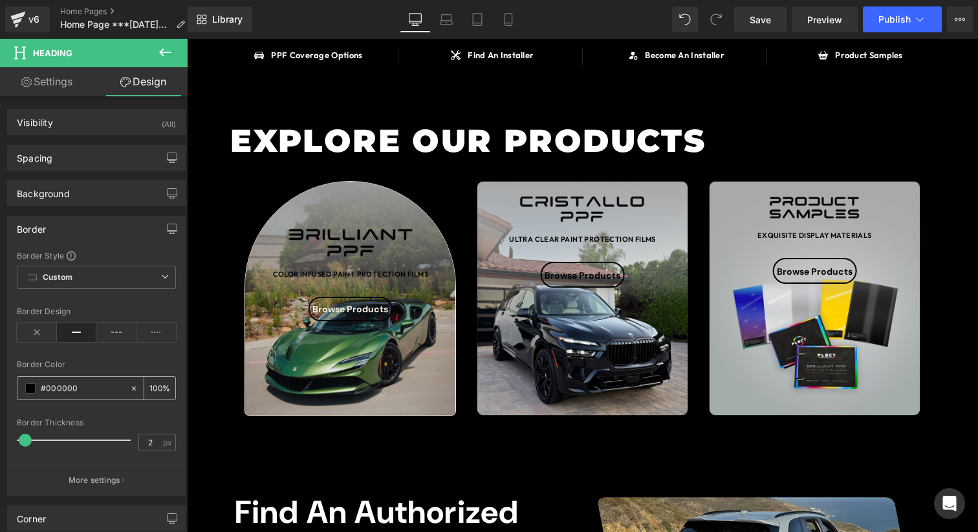
click at [93, 396] on div "#000000" at bounding box center [73, 388] width 112 height 23
click at [93, 392] on input "#000000" at bounding box center [82, 388] width 83 height 14
paste input "f6eddb"
type input "#f6eddb"
click at [112, 364] on div "Border Color" at bounding box center [96, 364] width 159 height 9
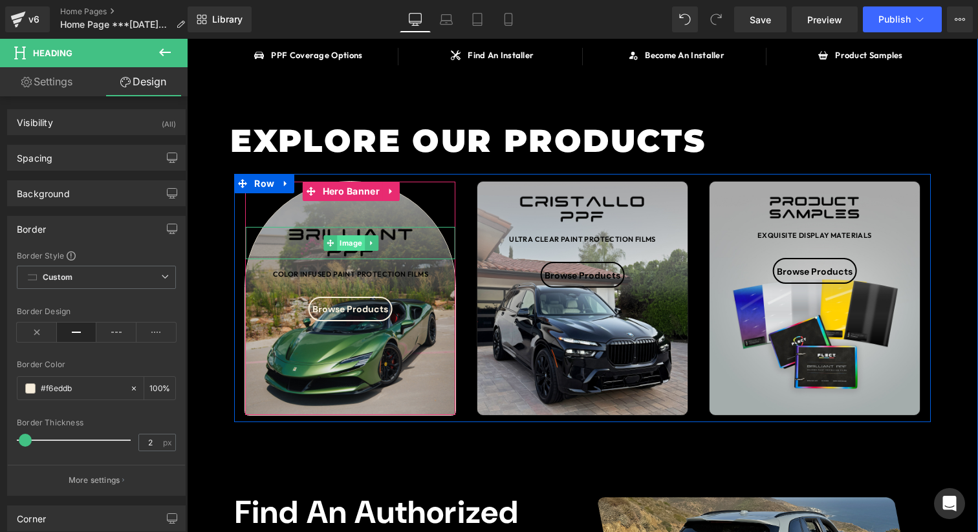
click at [350, 244] on span "Image" at bounding box center [351, 243] width 28 height 16
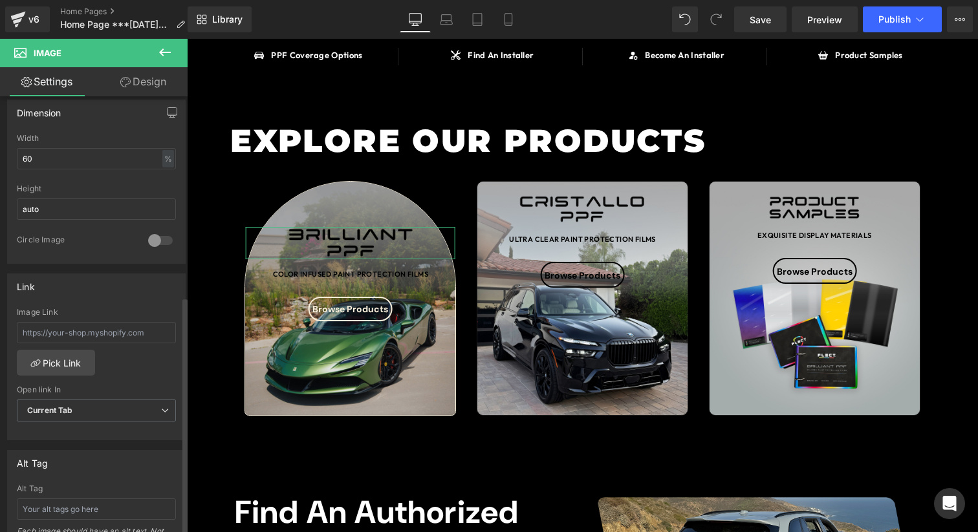
click at [116, 358] on div "Image Link Pick Link Current Tab New Tab Open link In Current Tab Current Tab N…" at bounding box center [96, 374] width 177 height 133
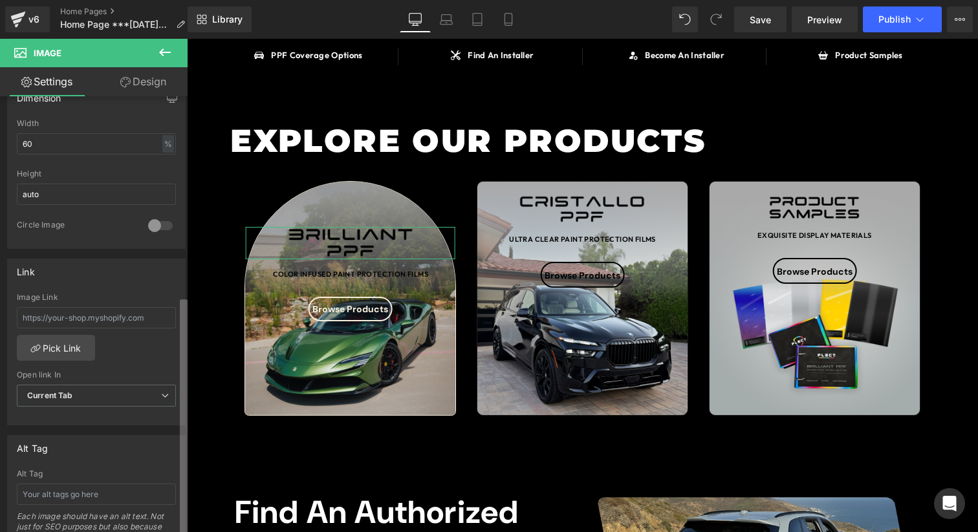
scroll to position [407, 0]
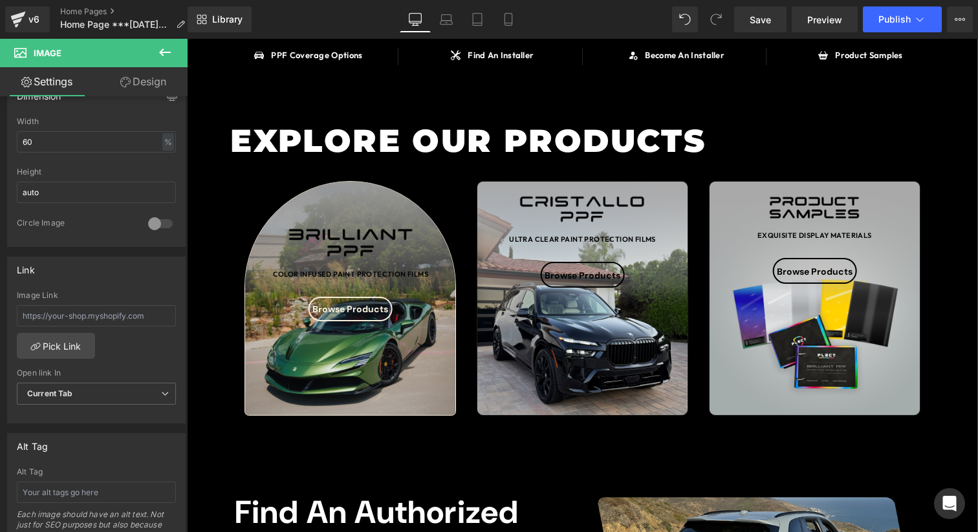
click at [753, 263] on span "Image EXQUISITE DISPLAY MATERIALS Text Block Browse Products Heading Row" at bounding box center [814, 244] width 210 height 79
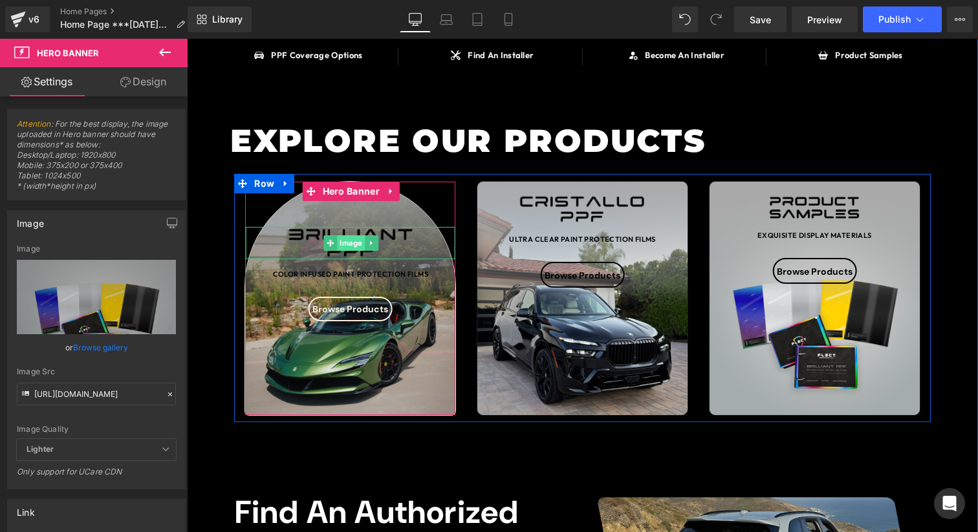
click at [356, 241] on span "Image" at bounding box center [351, 243] width 28 height 16
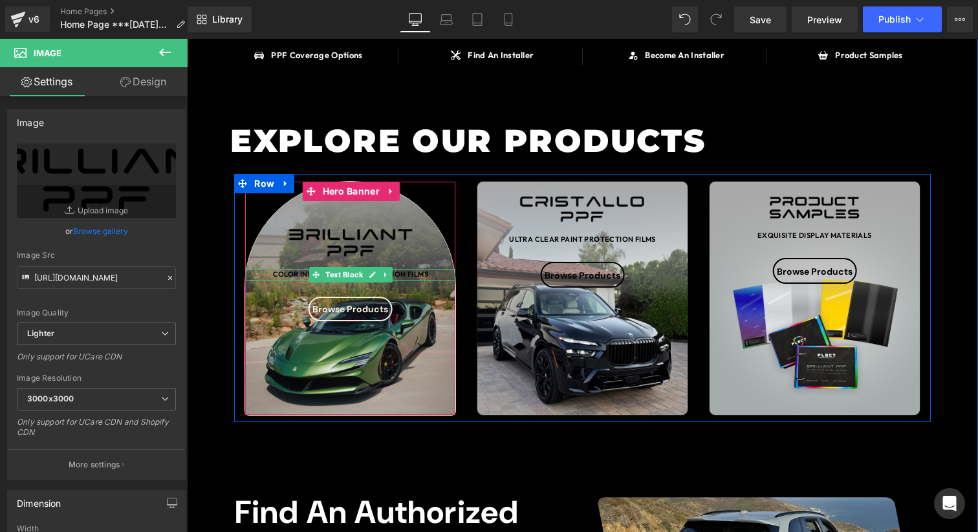
click at [420, 275] on div "Color Infused Paint Protection Films" at bounding box center [350, 275] width 210 height 12
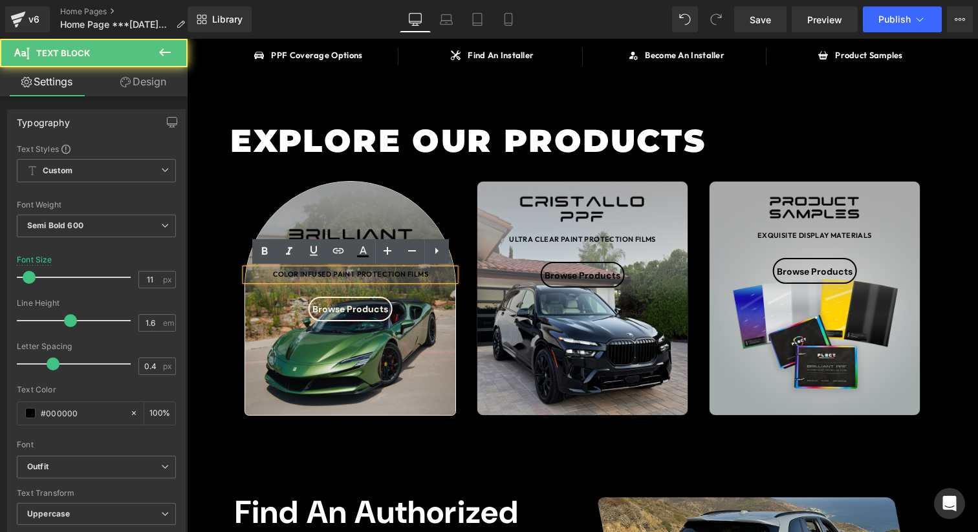
click at [430, 277] on div "Color Infused Paint Protection Films" at bounding box center [350, 275] width 210 height 12
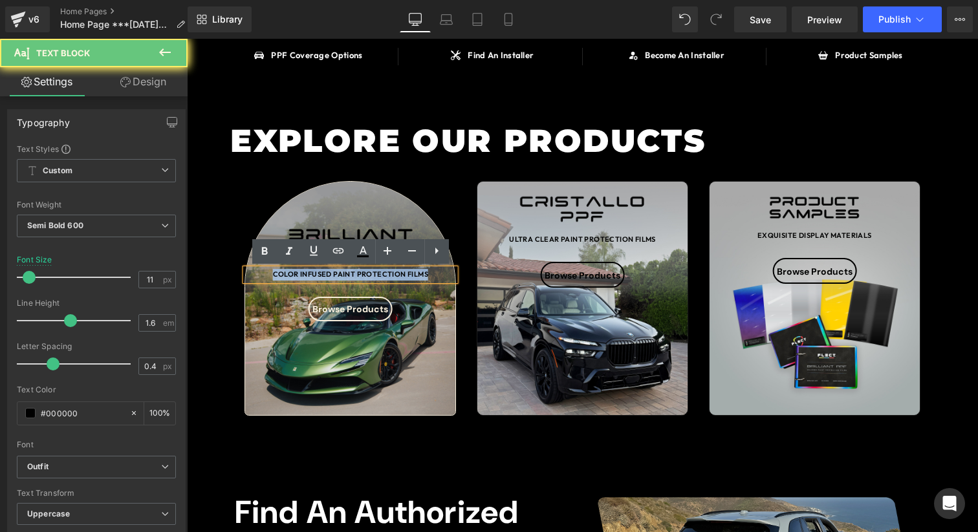
click at [430, 277] on div "Color Infused Paint Protection Films" at bounding box center [350, 275] width 210 height 12
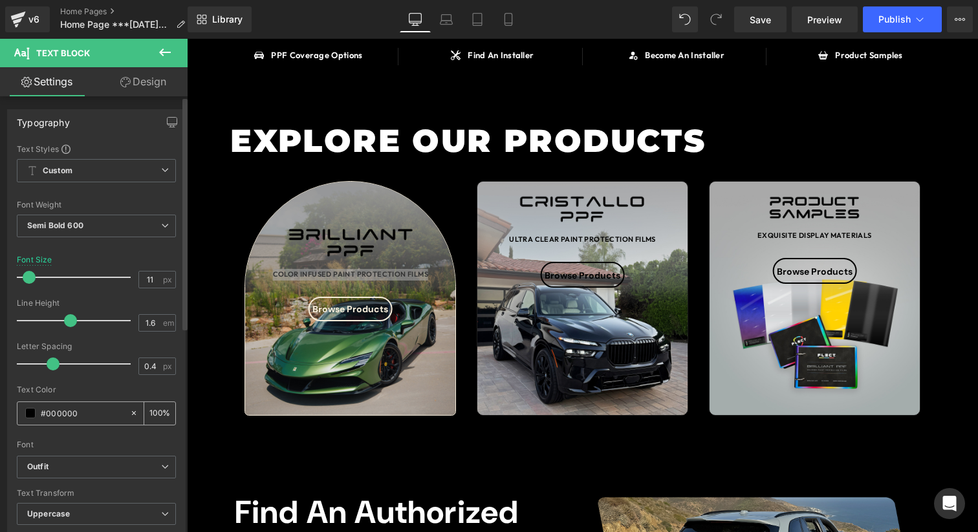
click at [79, 425] on div "Text Color #000000 100 %" at bounding box center [96, 412] width 159 height 55
click at [85, 419] on input "#000000" at bounding box center [82, 413] width 83 height 14
paste input "f6eddb"
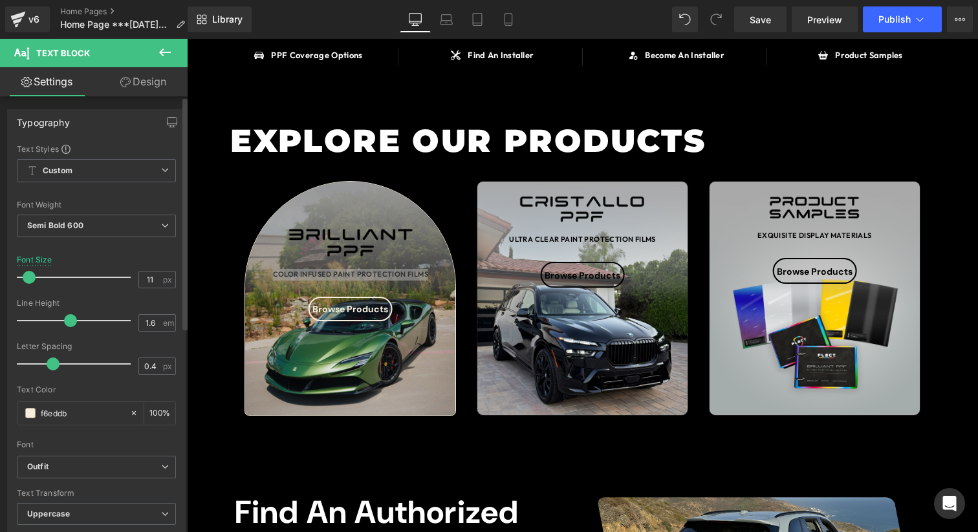
type input "#f6eddb"
click at [98, 391] on div "Text Color" at bounding box center [96, 389] width 159 height 9
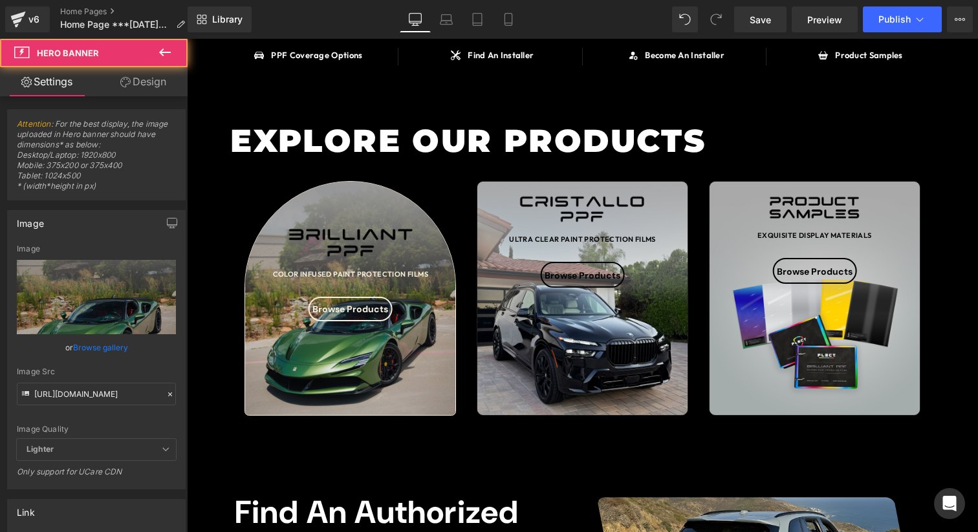
click at [414, 346] on div "Image Color Infused Paint Protection Films Text Block Browse Products Heading R…" at bounding box center [350, 298] width 210 height 233
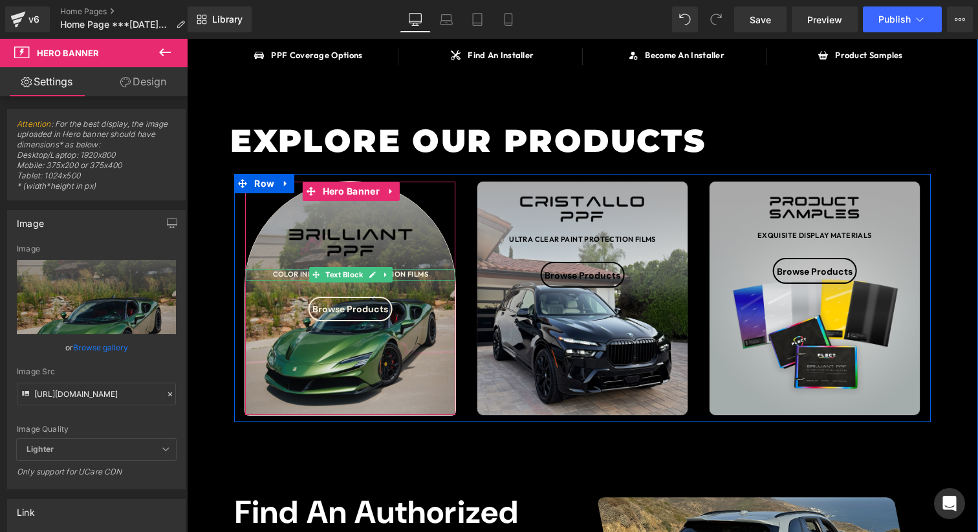
click at [422, 275] on div "Color Infused Paint Protection Films" at bounding box center [350, 275] width 210 height 12
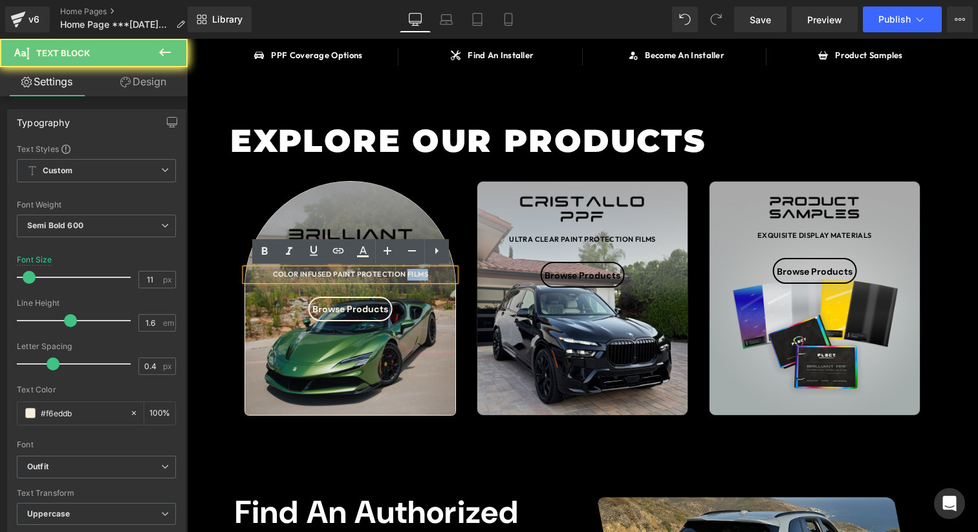
click at [422, 275] on div "Color Infused Paint Protection Films" at bounding box center [350, 275] width 210 height 12
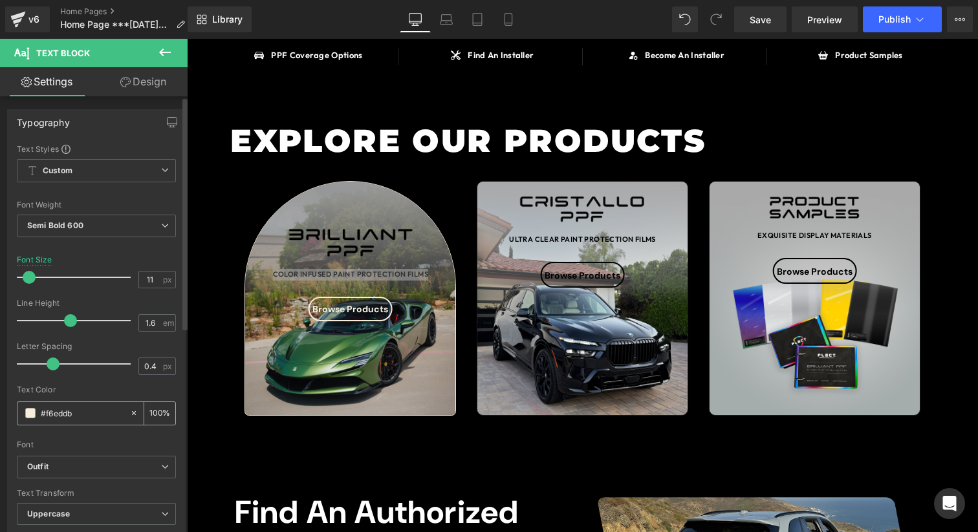
click at [26, 416] on span at bounding box center [30, 413] width 10 height 10
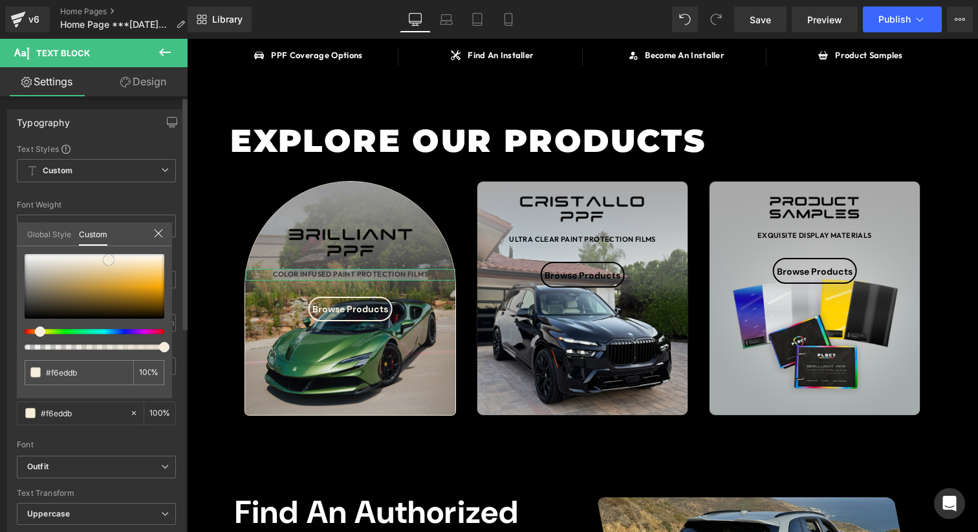
type input "#f5ecda"
type input "#f4ecdb"
type input "#f5eedf"
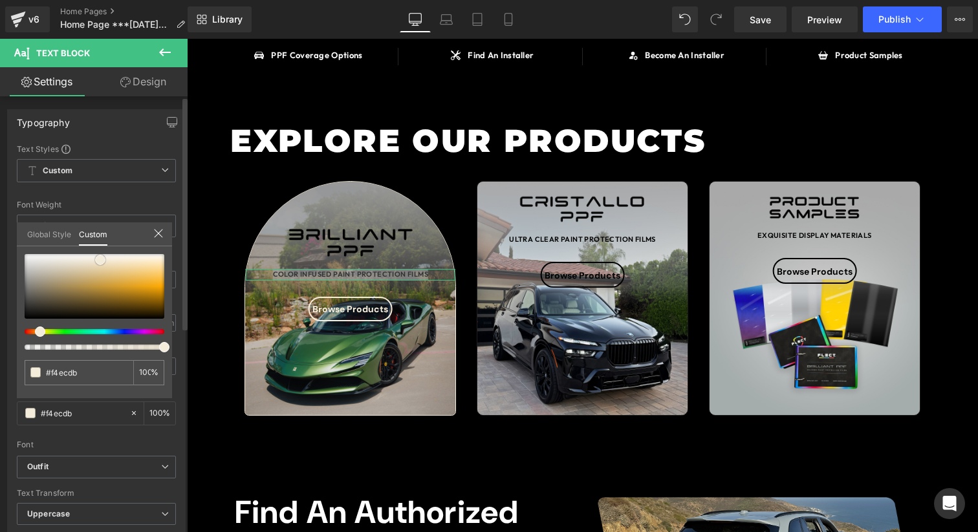
type input "#f5eedf"
type input "#f5eee0"
type input "#f5efe4"
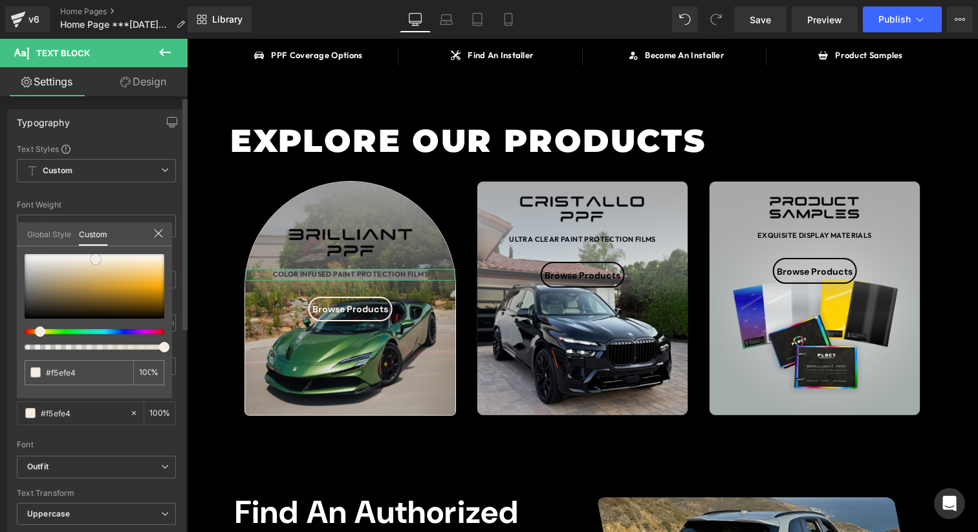
type input "#f6f1e8"
type input "#f7f3ed"
type input "#f5eee4"
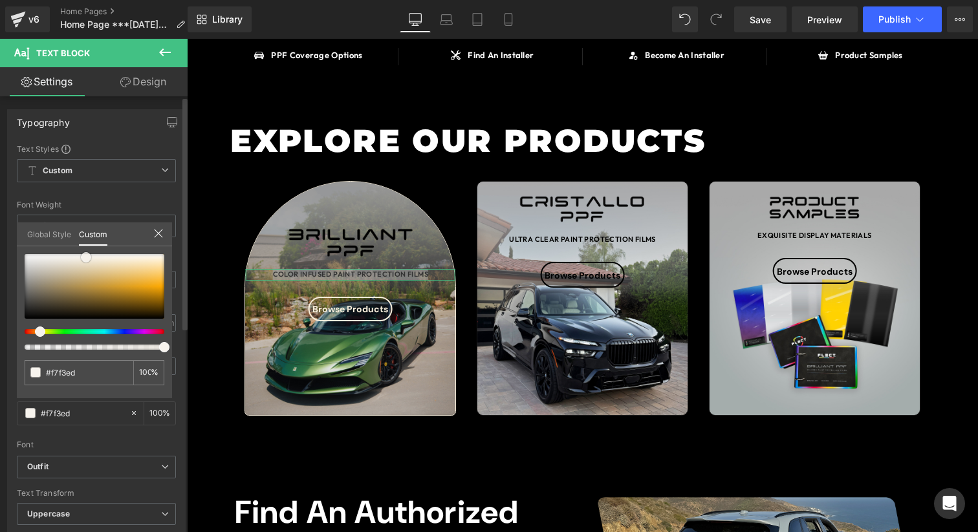
type input "#f5eee4"
type input "#f6eee4"
type input "#f7eee3"
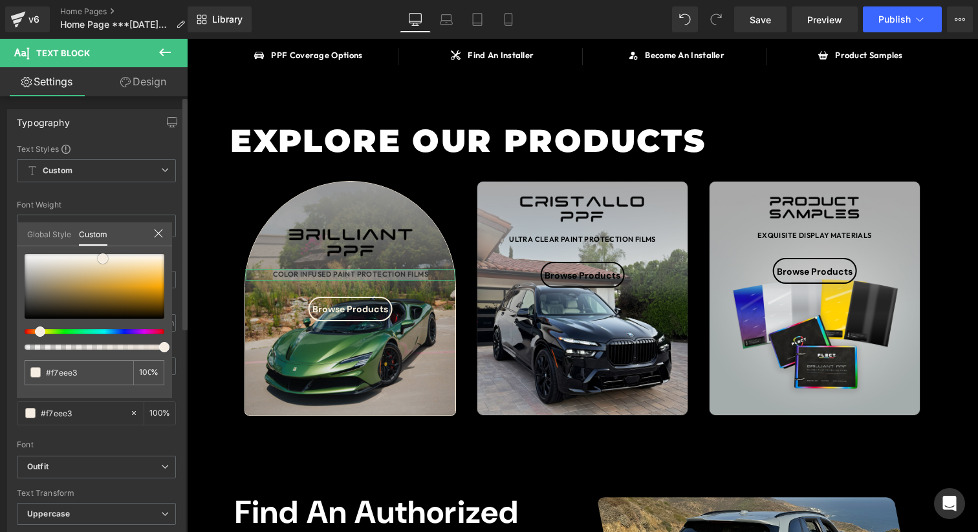
type input "#f7eee2"
type input "#f6ecde"
type input "#f5eada"
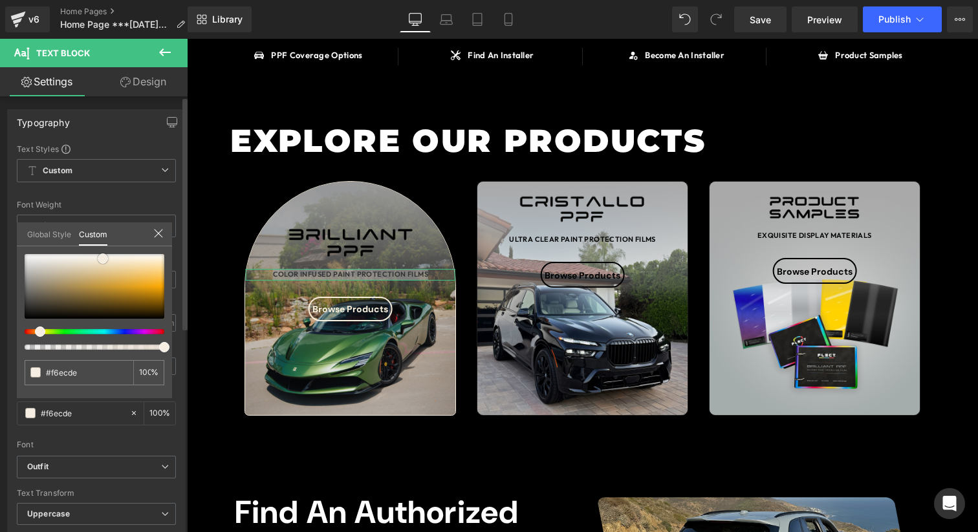
type input "#f5eada"
type input "#f5e7d5"
type input "#f4e7d6"
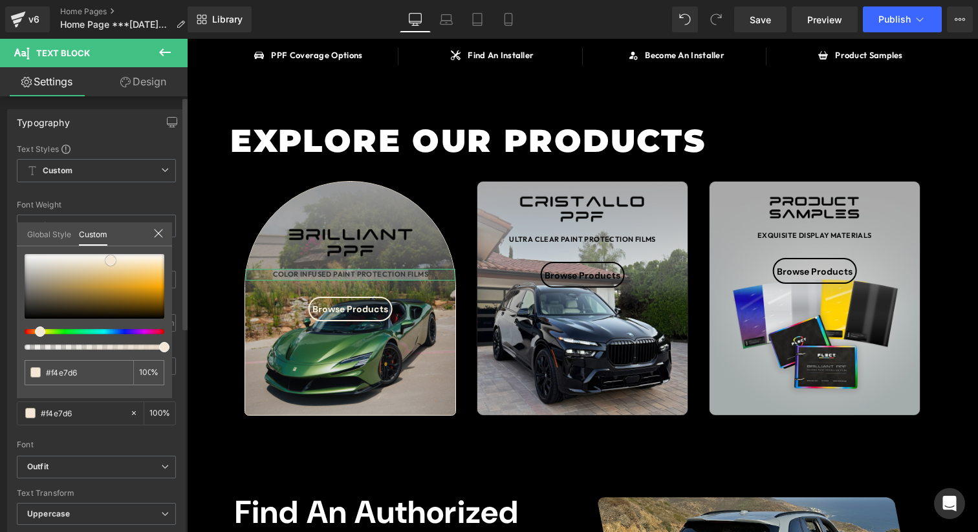
type input "#f5e9da"
type input "#f5ebdf"
type input "#f5eae0"
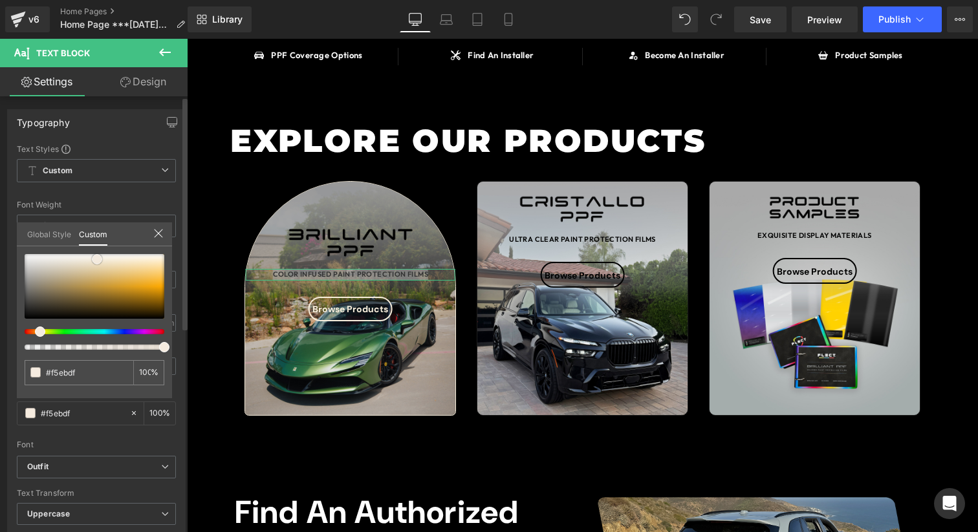
type input "#f5eae0"
type input "#f4eae0"
type input "#f3eae1"
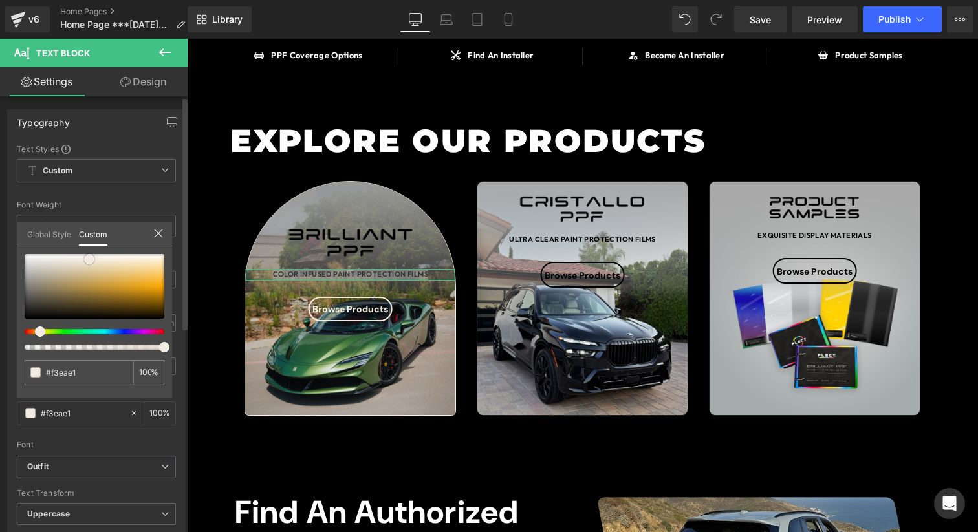
type input "#f2e8dd"
type input "#eee2d7"
type input "#eddfd2"
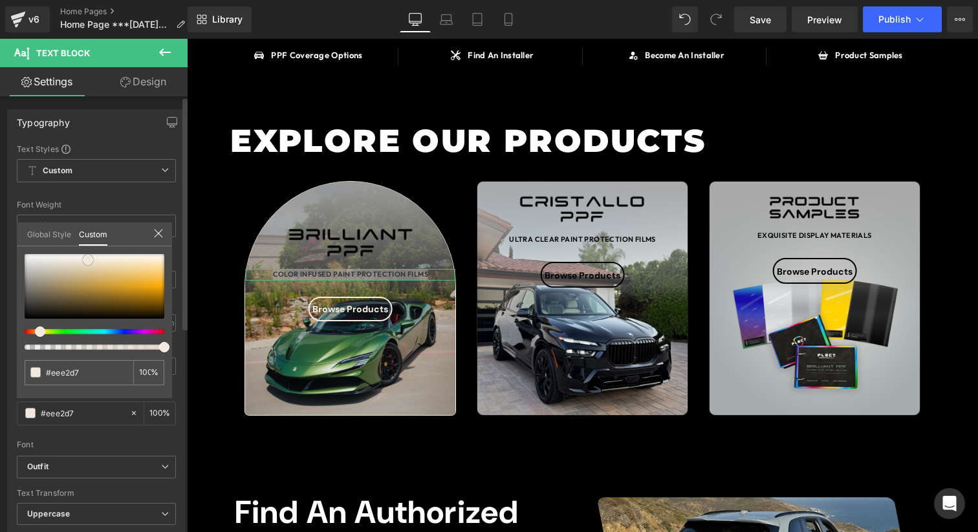
type input "#eddfd2"
type input "#eedfd2"
type input "#ecdcce"
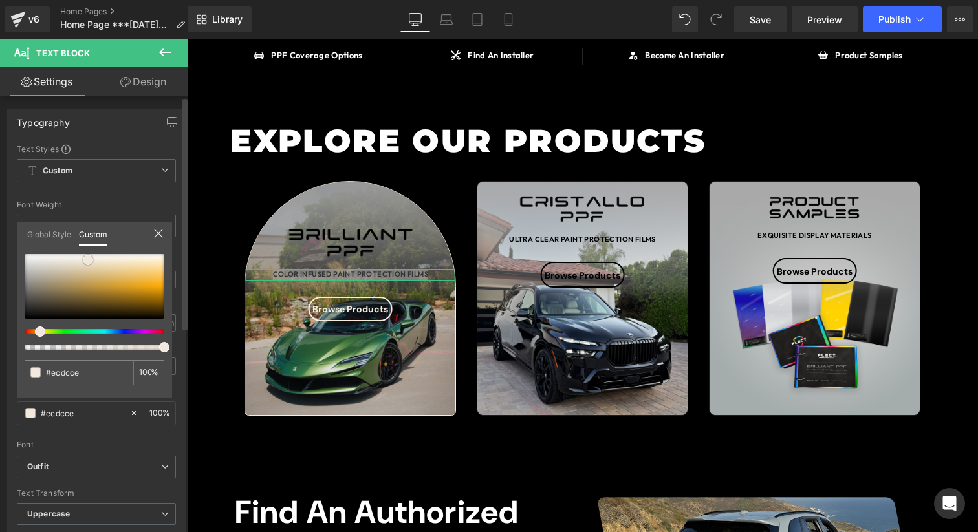
type input "#ecdccf"
type input "#ead9cb"
type input "#ebd9cb"
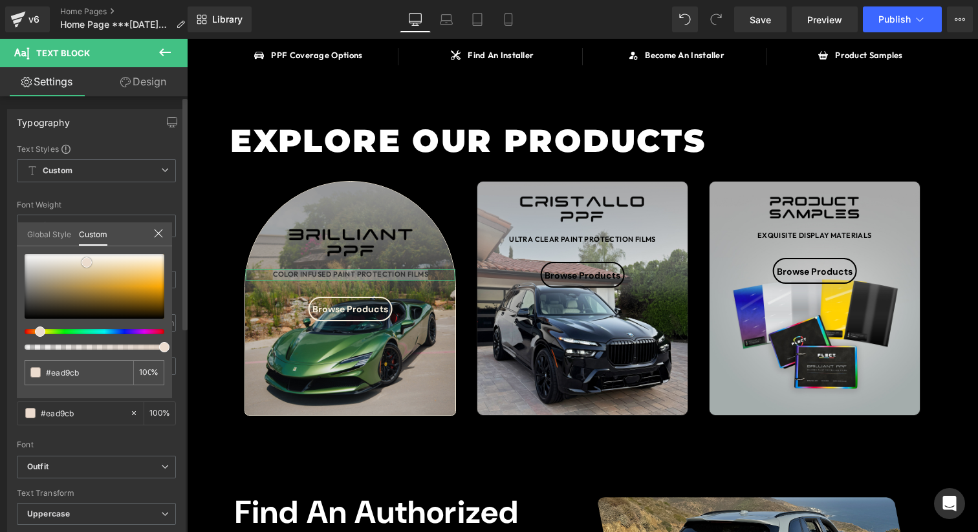
type input "#ebd9cb"
type input "#ead9cc"
type input "#ebdcd0"
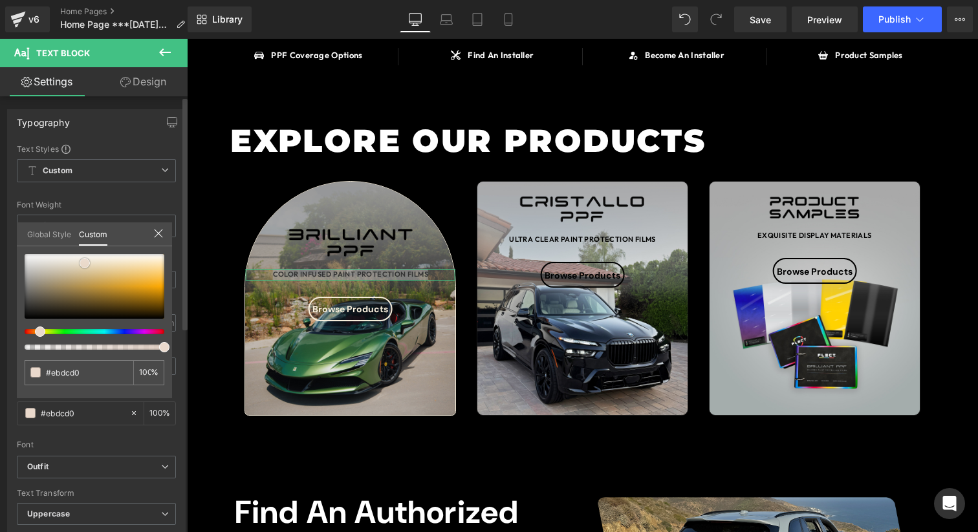
type input "#eee2d7"
type input "#f0e5da"
type input "#f1e8de"
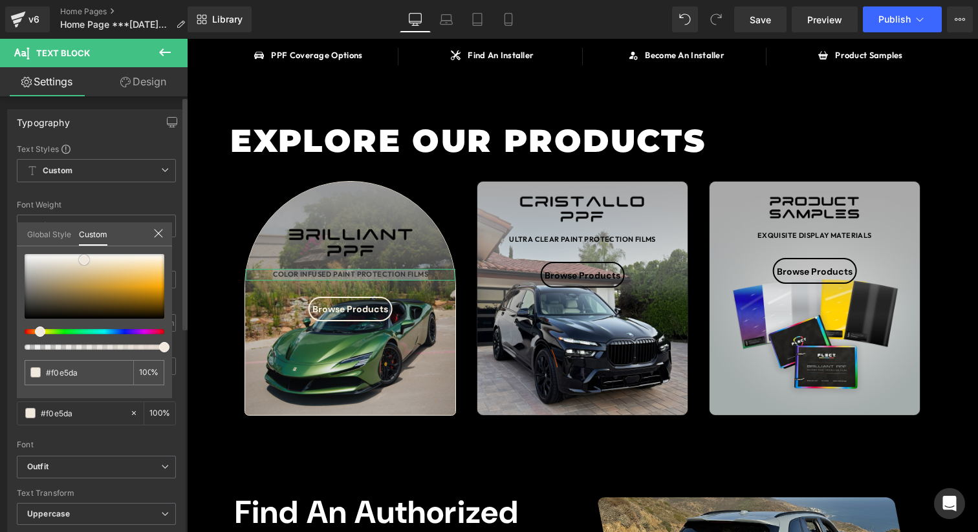
type input "#f1e8de"
drag, startPoint x: 107, startPoint y: 260, endPoint x: 81, endPoint y: 260, distance: 25.2
click at [81, 260] on span at bounding box center [84, 260] width 10 height 10
click at [92, 375] on input "#f1e8de" at bounding box center [80, 373] width 69 height 14
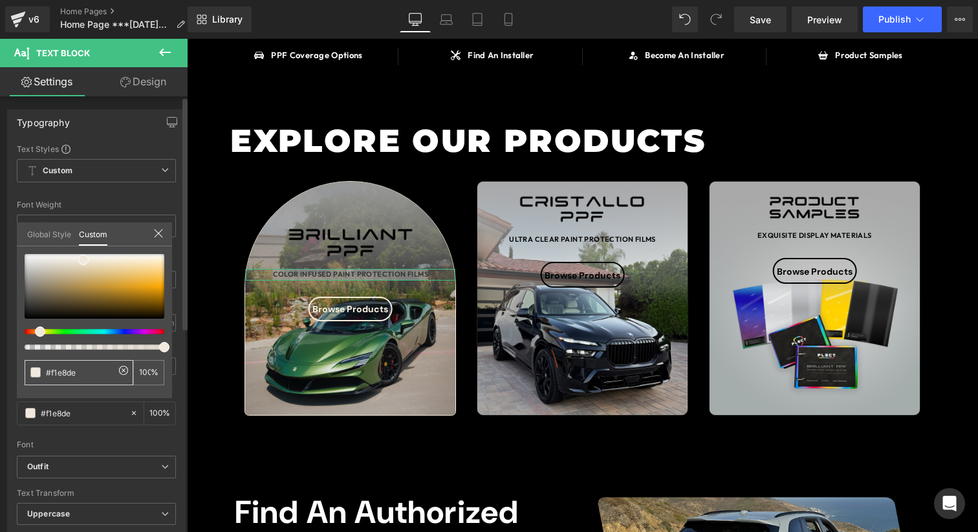
click at [92, 375] on input "#f1e8de" at bounding box center [80, 373] width 69 height 14
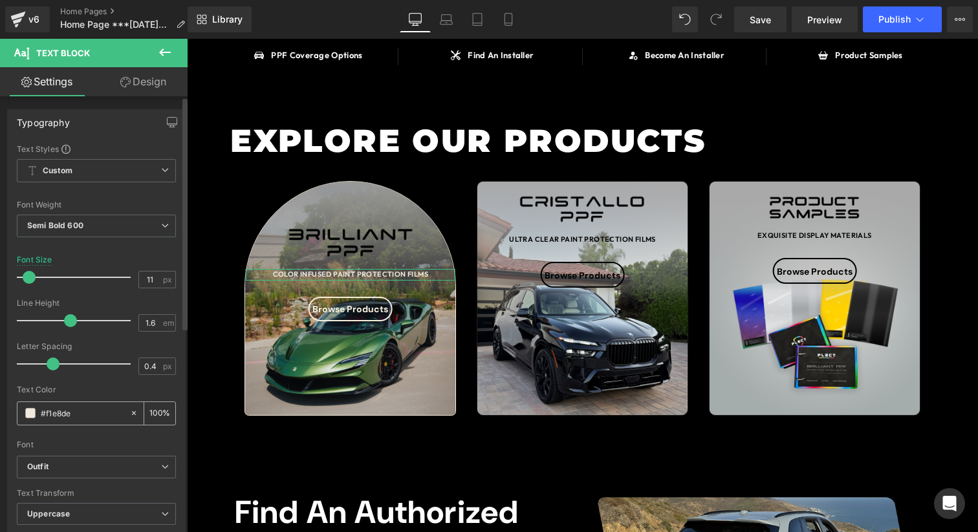
click at [28, 417] on span at bounding box center [30, 413] width 10 height 10
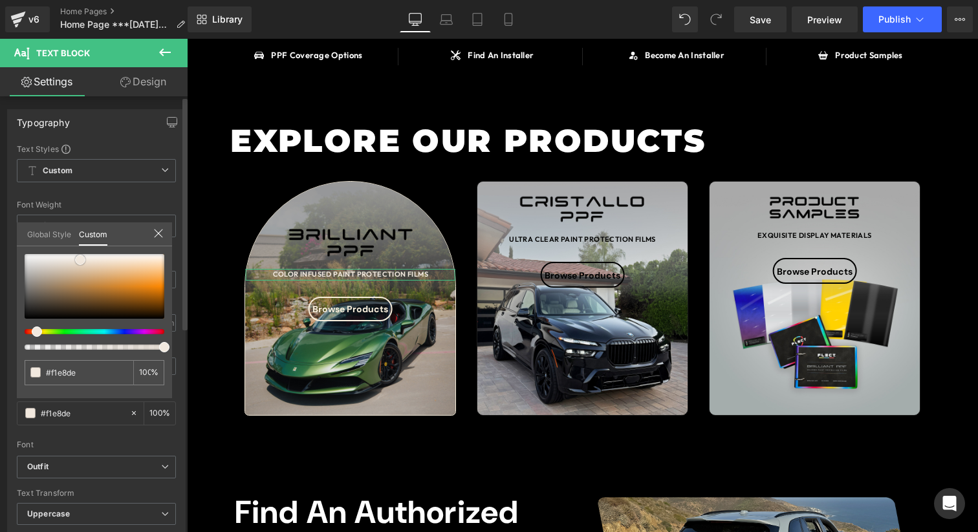
type input "#e8e0d7"
click at [61, 262] on div at bounding box center [95, 286] width 140 height 65
click at [58, 259] on span at bounding box center [61, 262] width 10 height 10
type input "#fbf9f8"
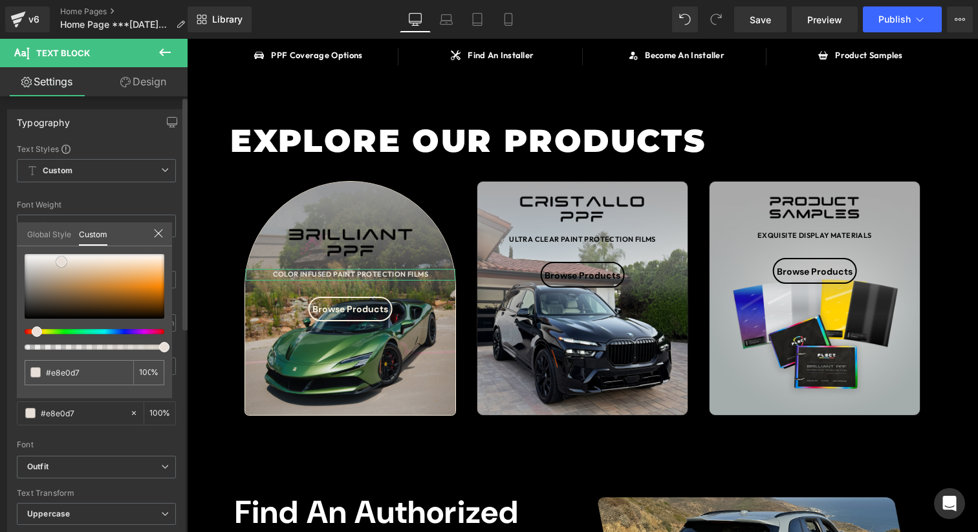
type input "#fbf9f8"
click at [59, 255] on div at bounding box center [95, 286] width 140 height 65
type input "#f9f6f5"
type input "#f5f0ef"
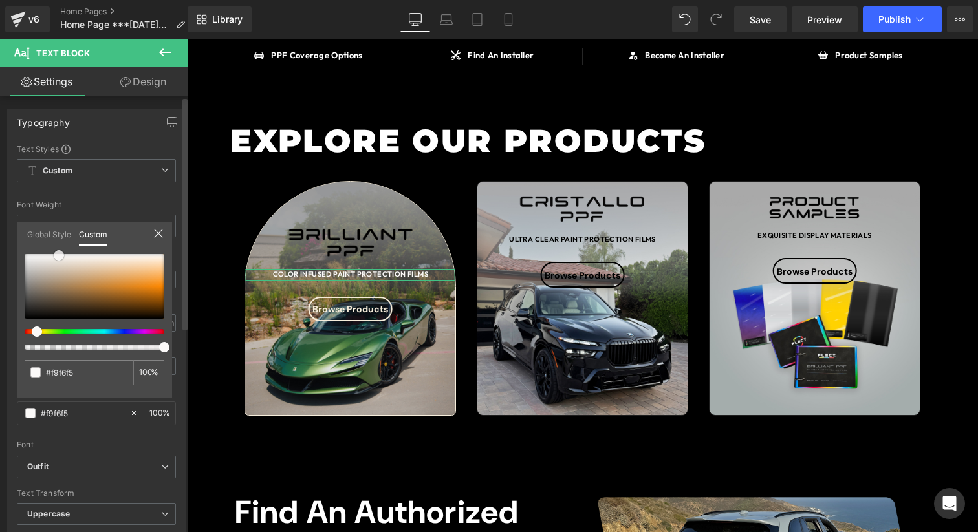
type input "#f5f0ef"
type input "#f3edeb"
type input "#f1ebe8"
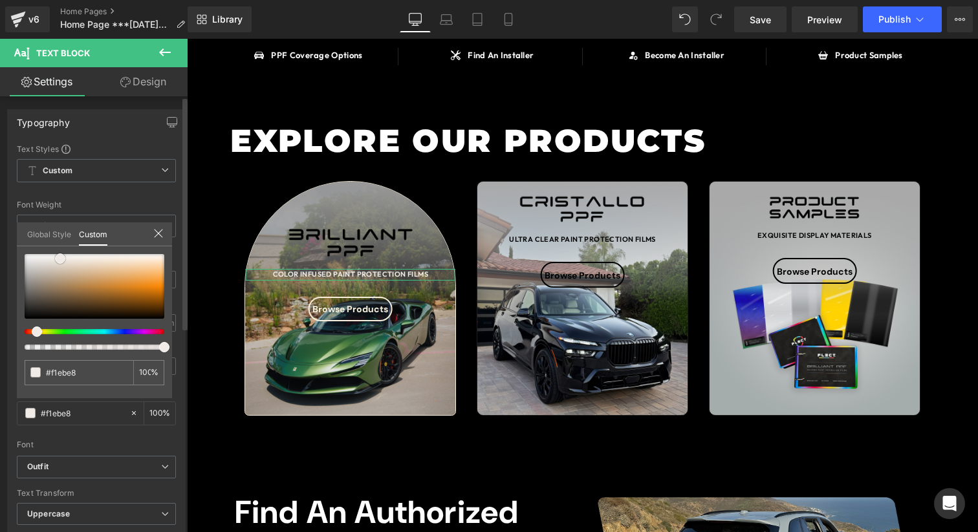
click at [60, 259] on span at bounding box center [60, 258] width 10 height 10
click at [84, 380] on div "#f1ebe8" at bounding box center [79, 372] width 109 height 25
click at [84, 378] on input "#f1ebe8" at bounding box center [80, 373] width 69 height 14
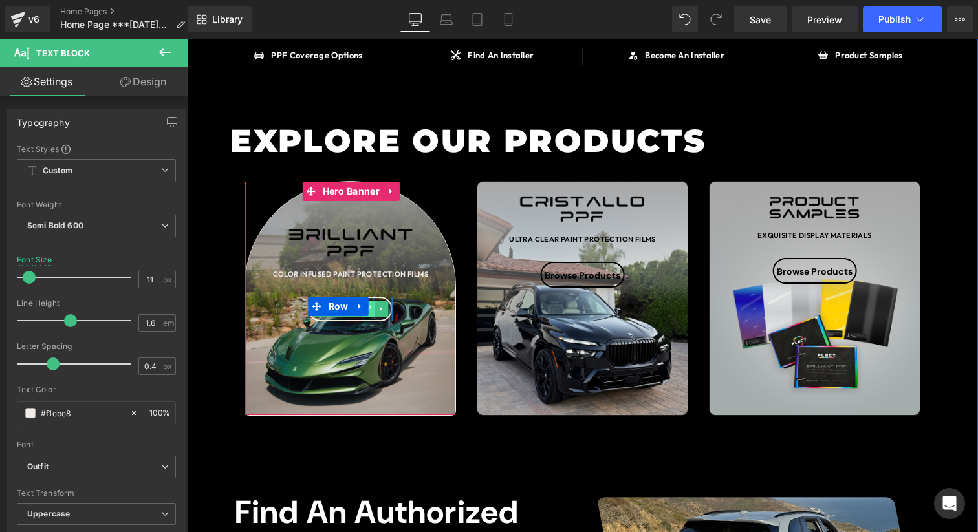
click at [374, 312] on link at bounding box center [368, 309] width 14 height 16
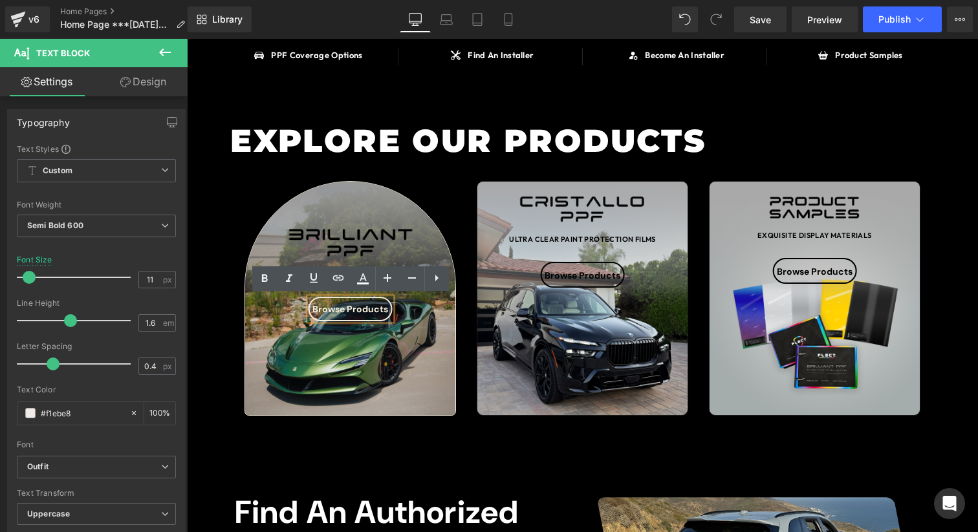
click at [374, 312] on link "Browse Products" at bounding box center [350, 309] width 76 height 12
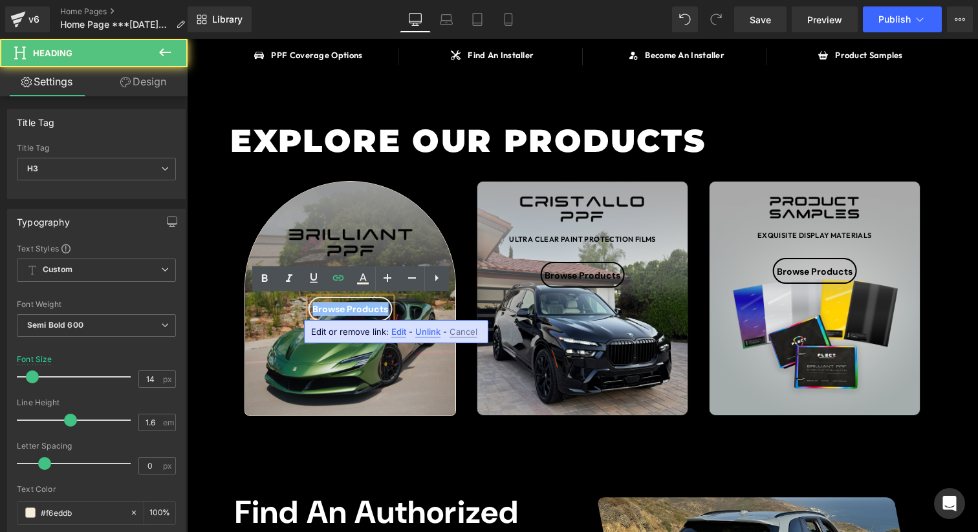
click at [374, 312] on link "Browse Products" at bounding box center [350, 309] width 76 height 12
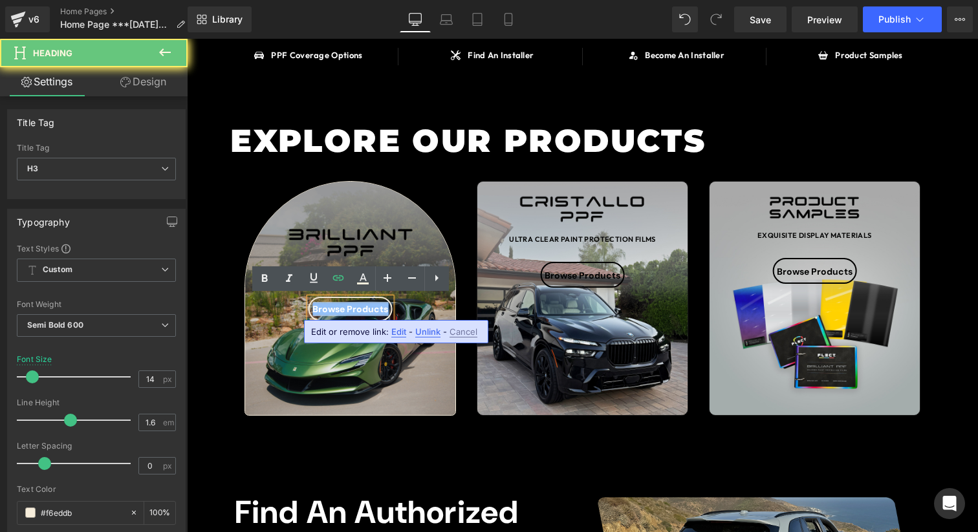
click at [374, 312] on link "Browse Products" at bounding box center [350, 309] width 76 height 12
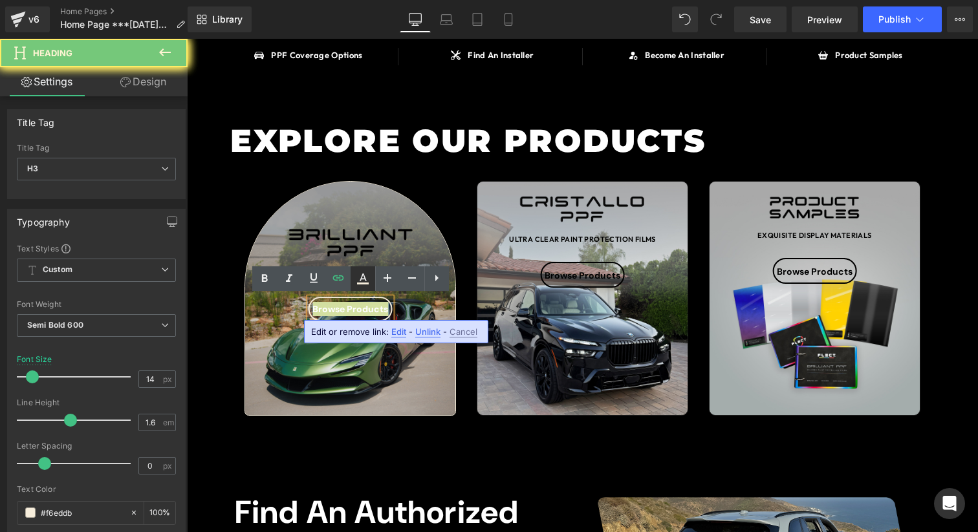
click at [365, 285] on icon at bounding box center [363, 279] width 16 height 16
type input "100"
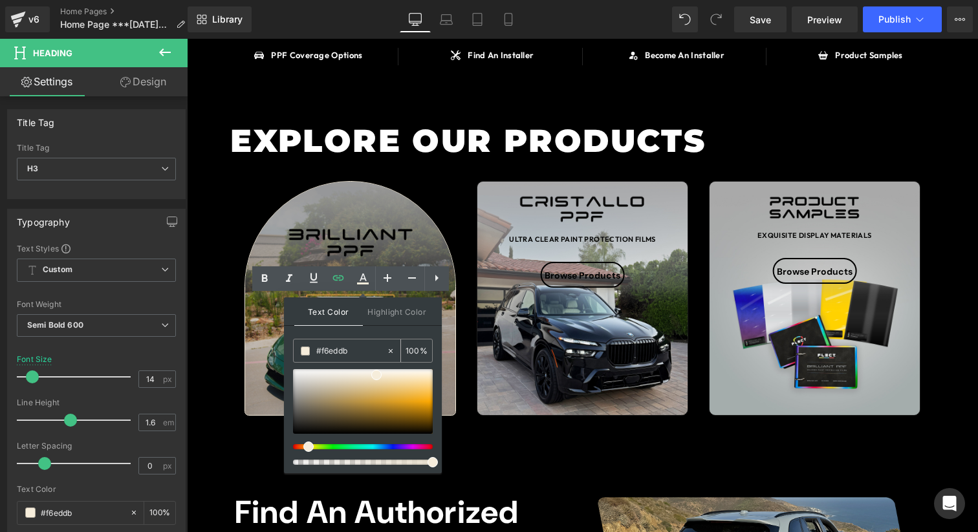
click at [358, 352] on input "#f6eddb" at bounding box center [351, 351] width 70 height 14
paste input "1ebe8"
type input "#f1ebe8"
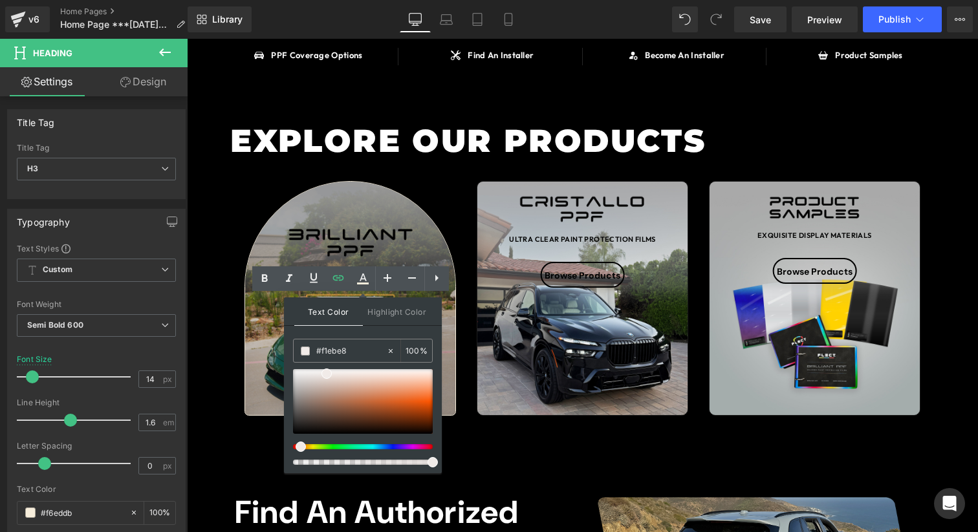
click at [360, 336] on div "Text Color Highlight Color rgba(241, 235, 232, 1) #f1ebe8 100 % none 0 %" at bounding box center [363, 385] width 158 height 176
click at [398, 244] on img at bounding box center [350, 243] width 126 height 32
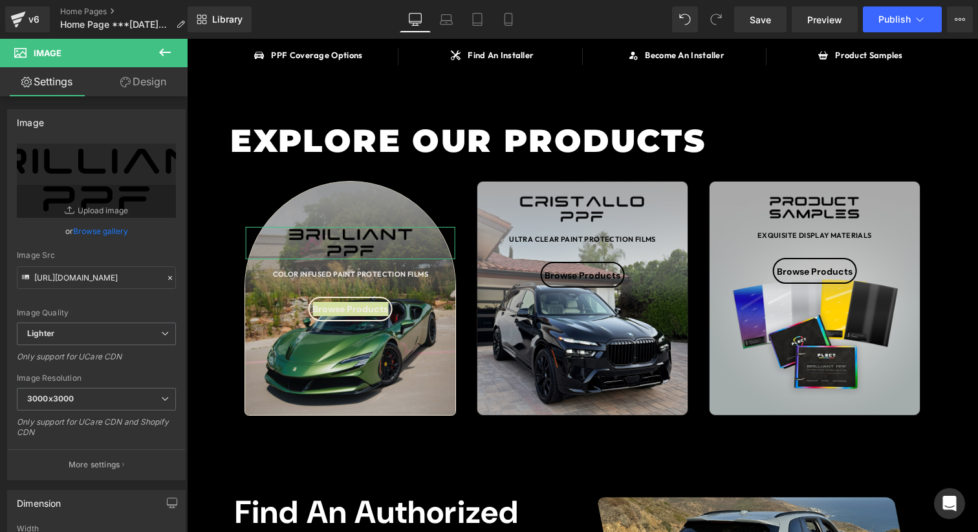
click at [145, 73] on link "Design" at bounding box center [143, 81] width 94 height 29
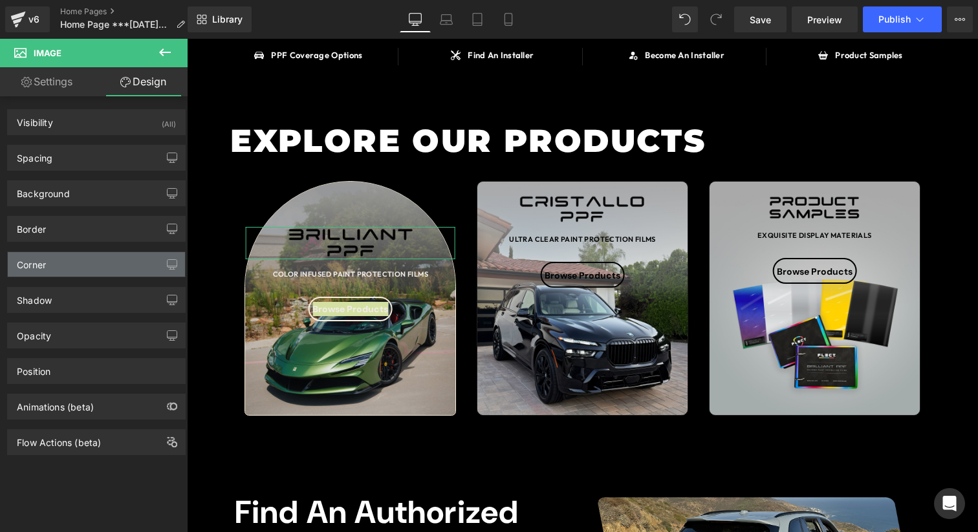
click at [70, 253] on div "Corner" at bounding box center [96, 264] width 177 height 25
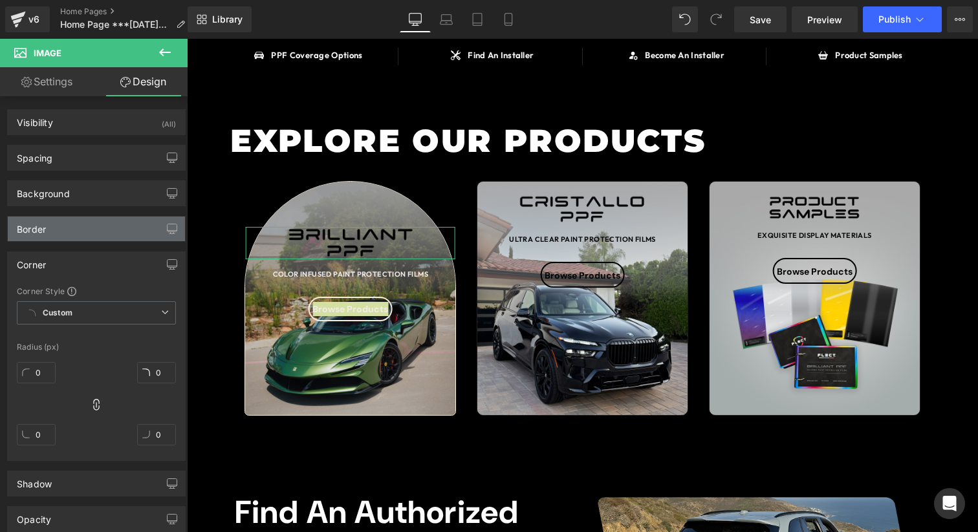
click at [87, 235] on div "Border" at bounding box center [96, 229] width 177 height 25
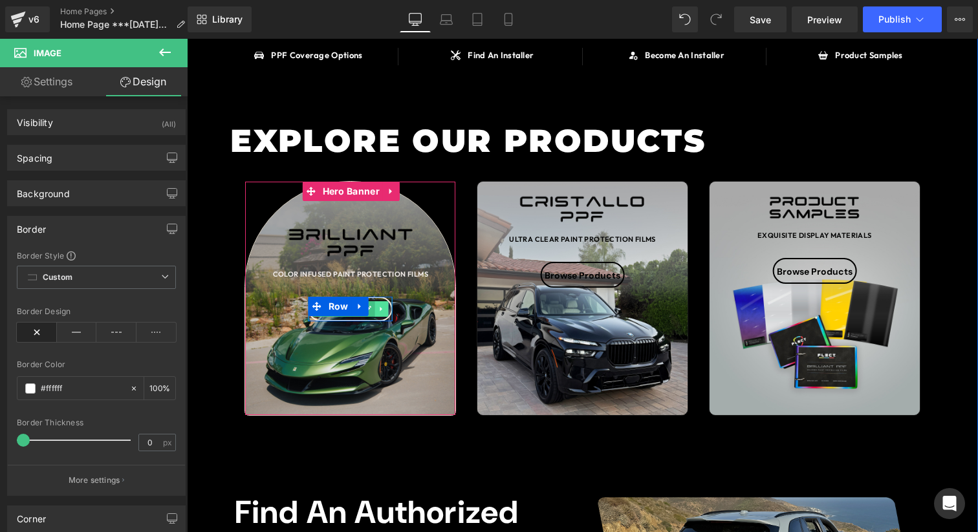
click at [380, 310] on icon at bounding box center [381, 309] width 2 height 5
click at [376, 319] on div at bounding box center [350, 319] width 84 height 3
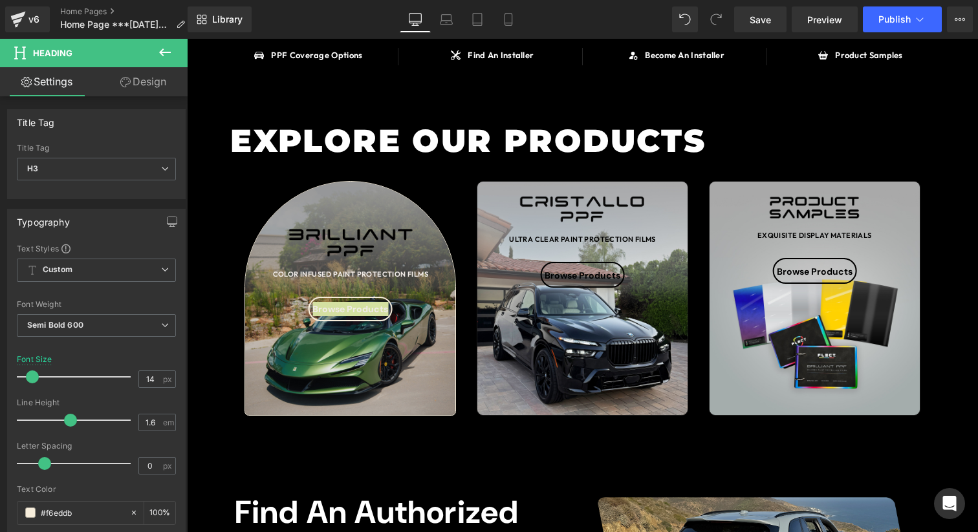
click at [158, 77] on link "Design" at bounding box center [143, 81] width 94 height 29
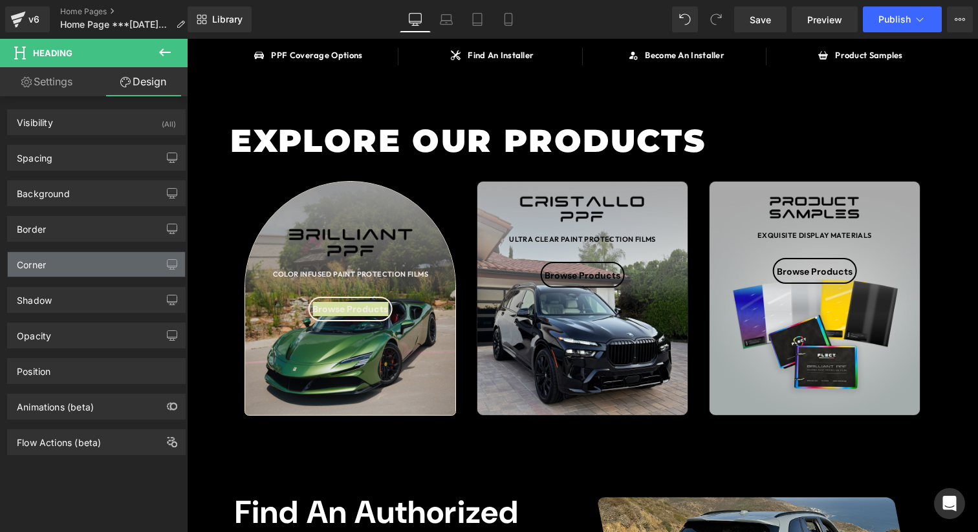
click at [93, 259] on div "Corner" at bounding box center [96, 264] width 177 height 25
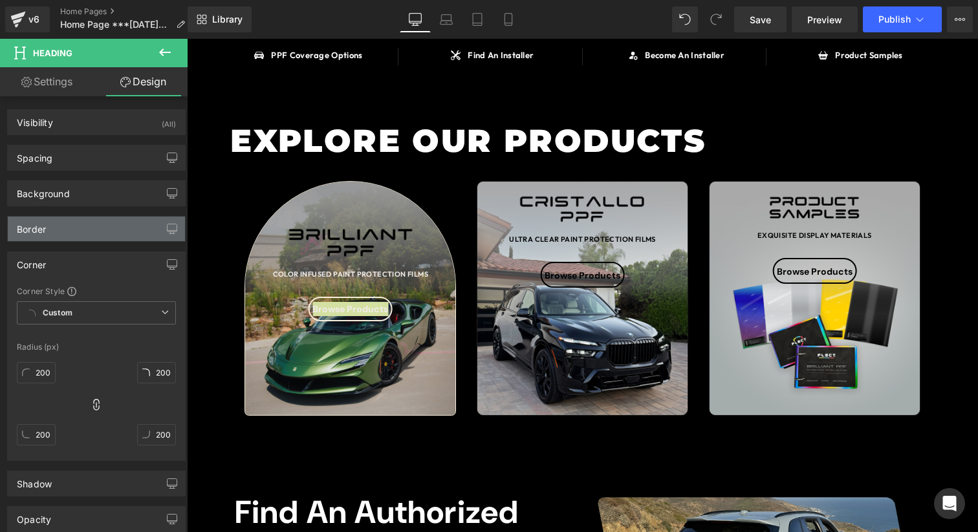
click at [118, 240] on div "Border" at bounding box center [96, 229] width 177 height 25
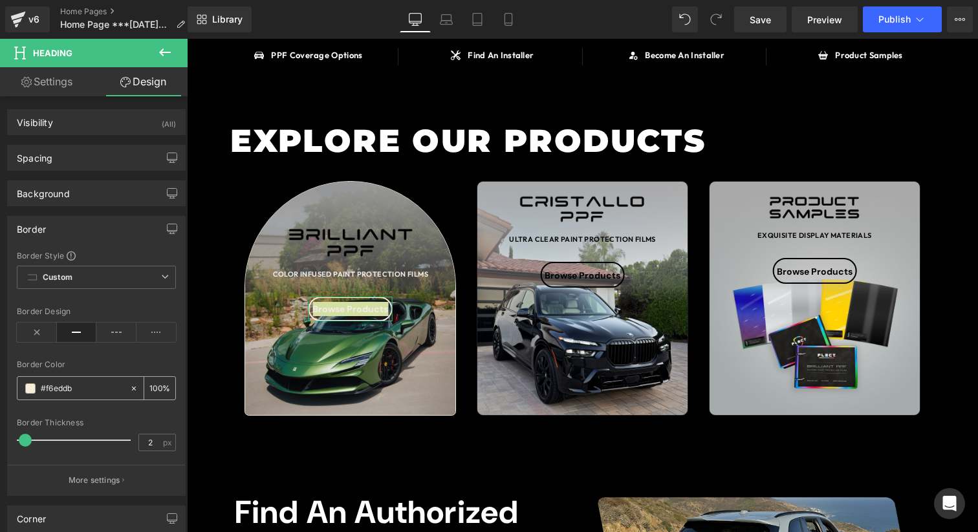
click at [96, 389] on input "#f6eddb" at bounding box center [82, 388] width 83 height 14
paste input "1ebe8"
type input "#f1ebe8"
click at [117, 347] on div "Border Design" at bounding box center [96, 332] width 159 height 50
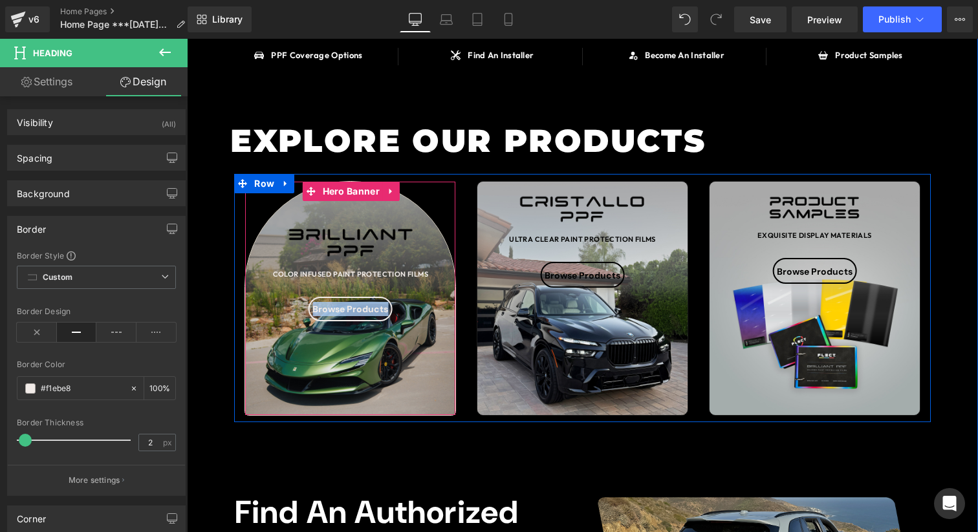
click at [394, 458] on div "SAY HELLO TO Heading BRILLIANT PPF Heading OVER 90 COLOR INFUSED PAINT PROTECTI…" at bounding box center [582, 434] width 791 height 1459
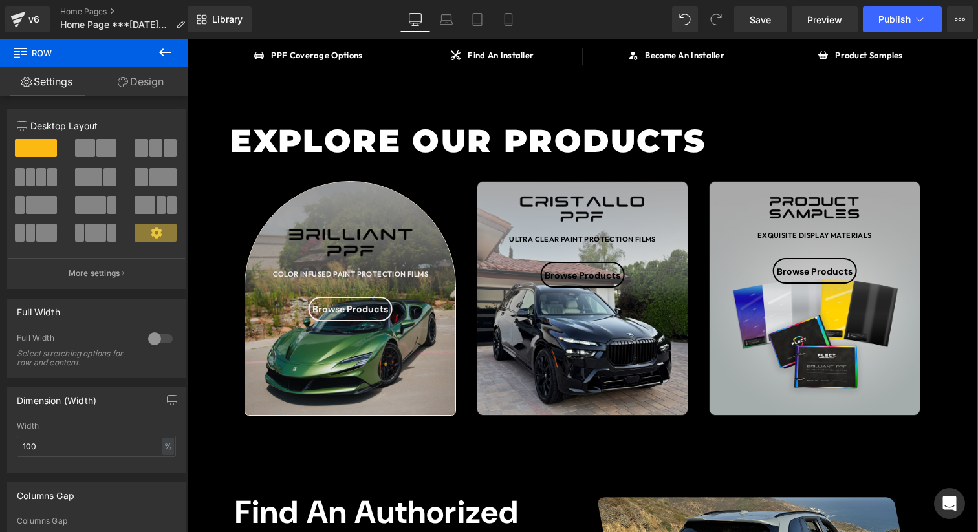
click at [491, 133] on div "SAY HELLO TO Heading BRILLIANT PPF Heading OVER 90 COLOR INFUSED PAINT PROTECTI…" at bounding box center [582, 434] width 791 height 1459
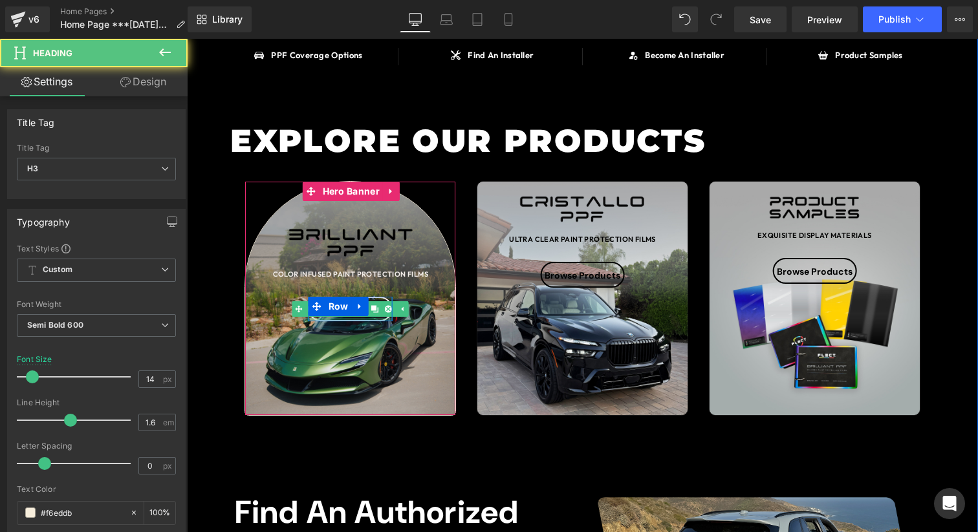
click at [372, 318] on div at bounding box center [350, 319] width 84 height 3
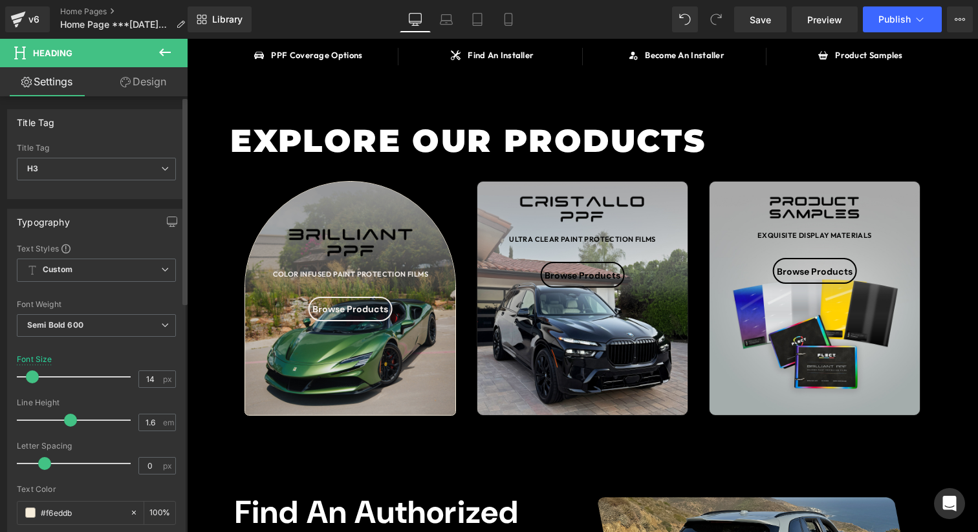
scroll to position [24, 0]
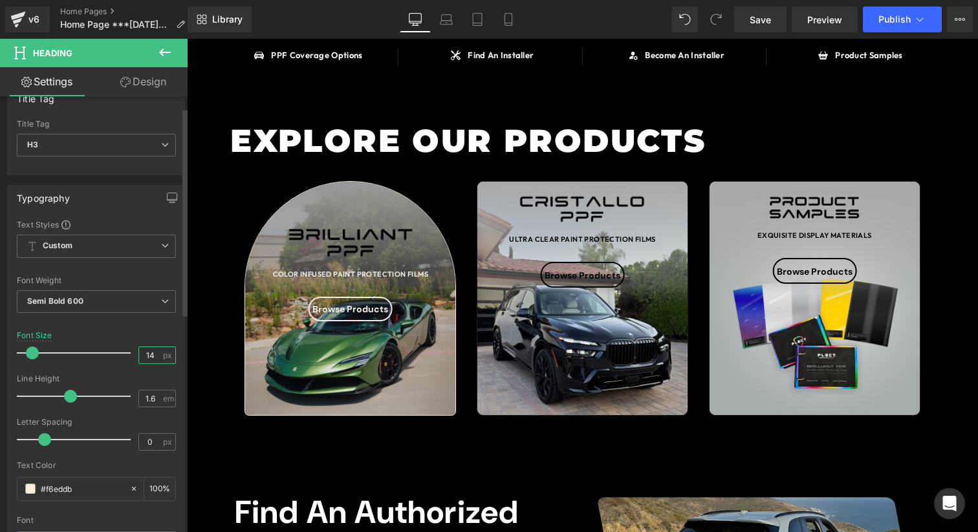
click at [151, 362] on input "14" at bounding box center [150, 355] width 23 height 16
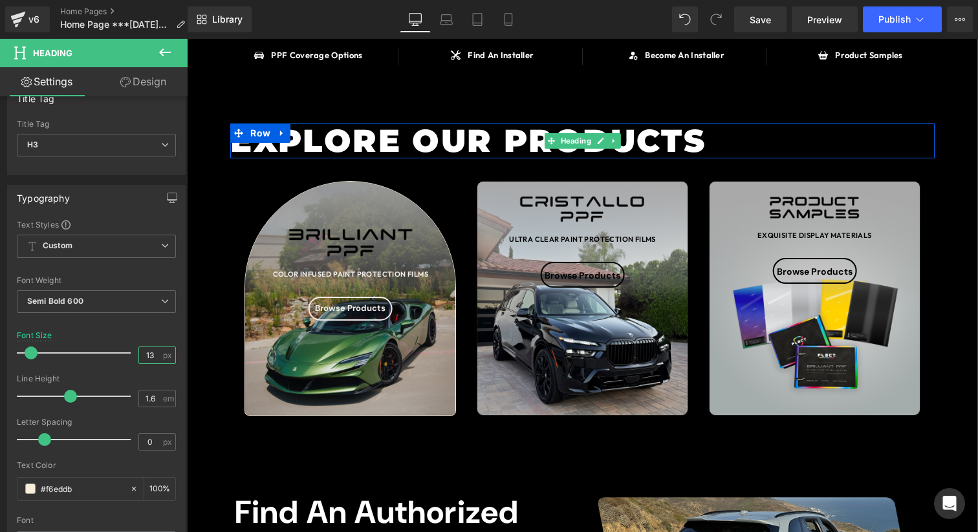
type input "12"
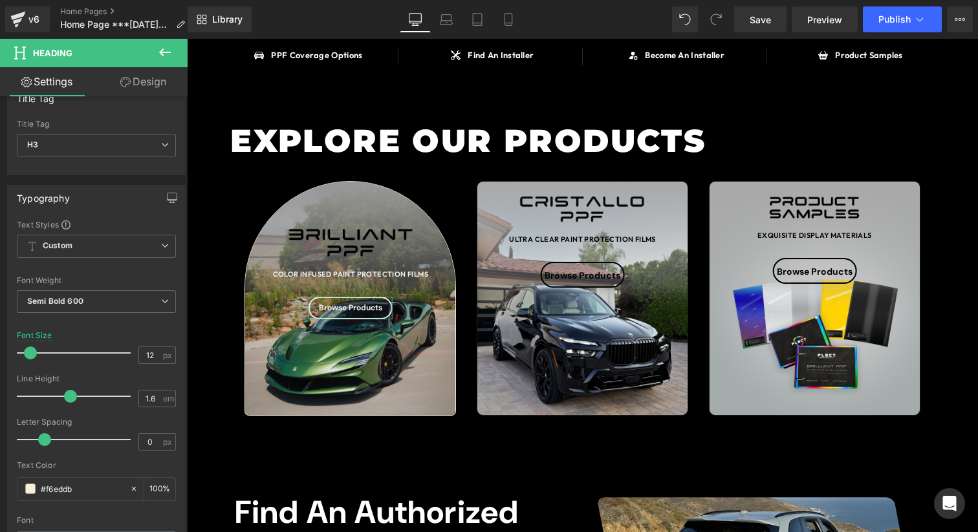
click at [149, 72] on link "Design" at bounding box center [143, 81] width 94 height 29
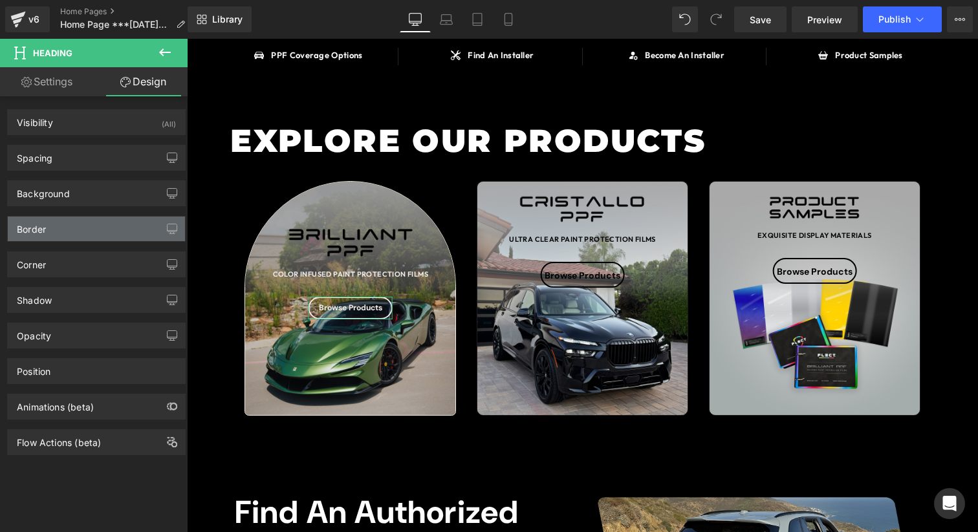
click at [97, 238] on div "Border" at bounding box center [96, 229] width 177 height 25
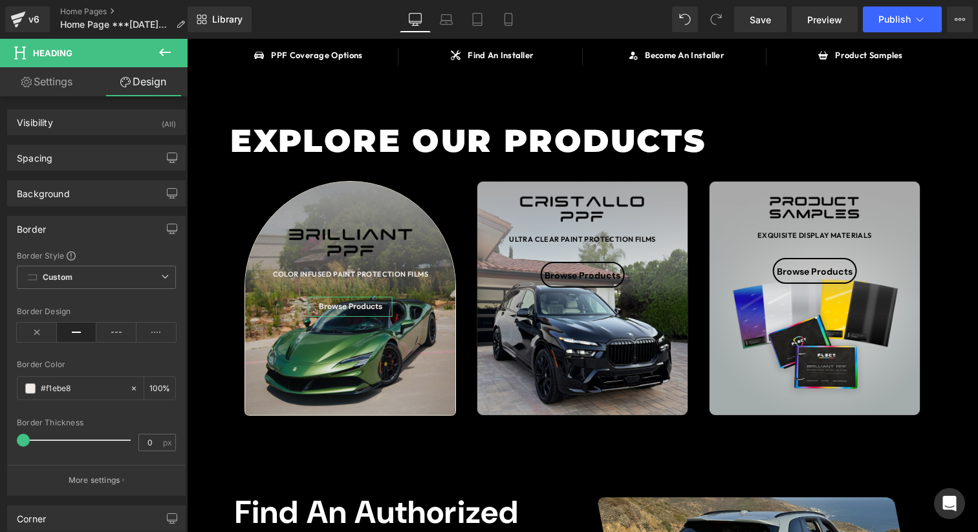
type input "1"
click at [26, 445] on span at bounding box center [24, 440] width 13 height 13
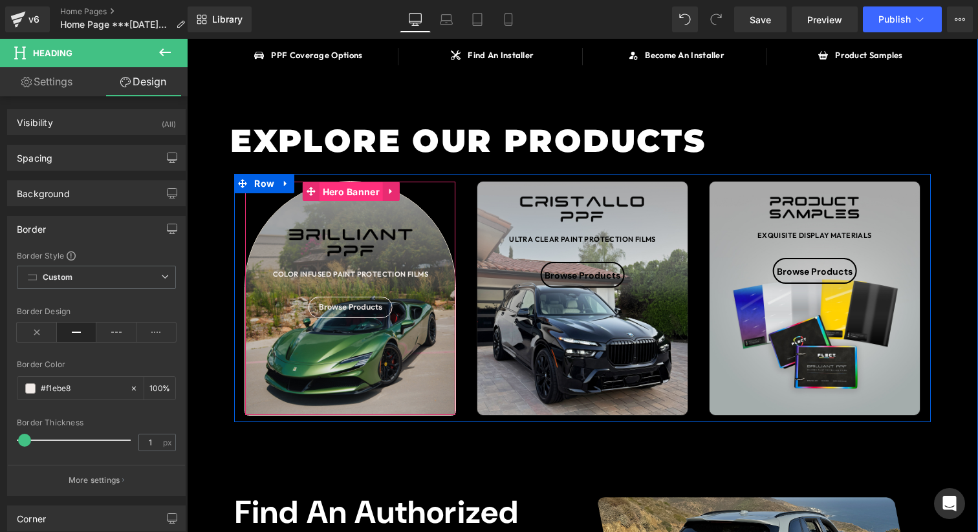
click at [350, 187] on span "Hero Banner" at bounding box center [350, 191] width 63 height 19
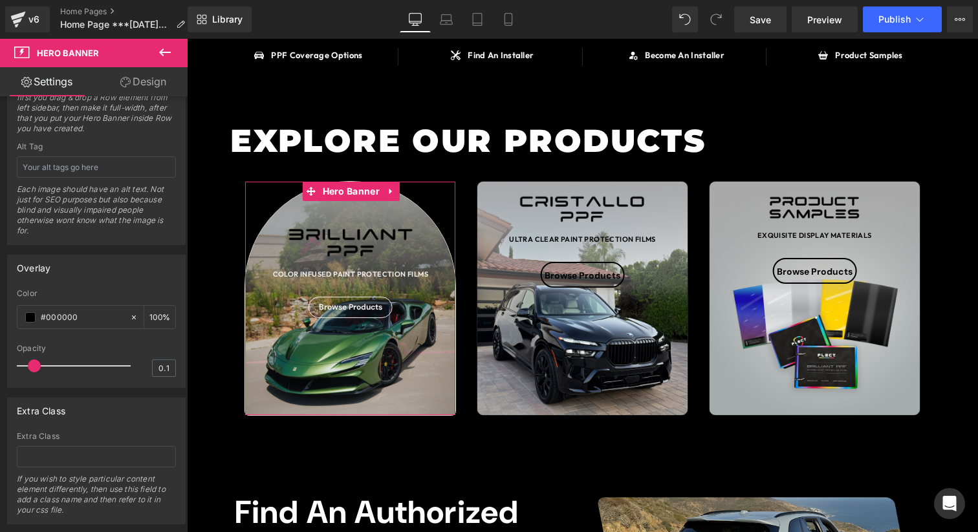
scroll to position [764, 0]
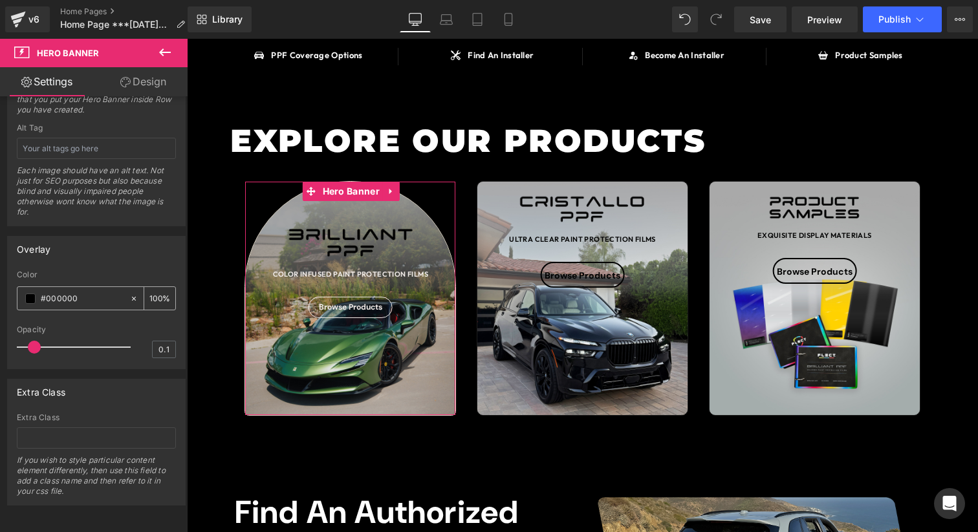
click at [129, 294] on icon at bounding box center [133, 298] width 9 height 9
type input "none"
type input "0"
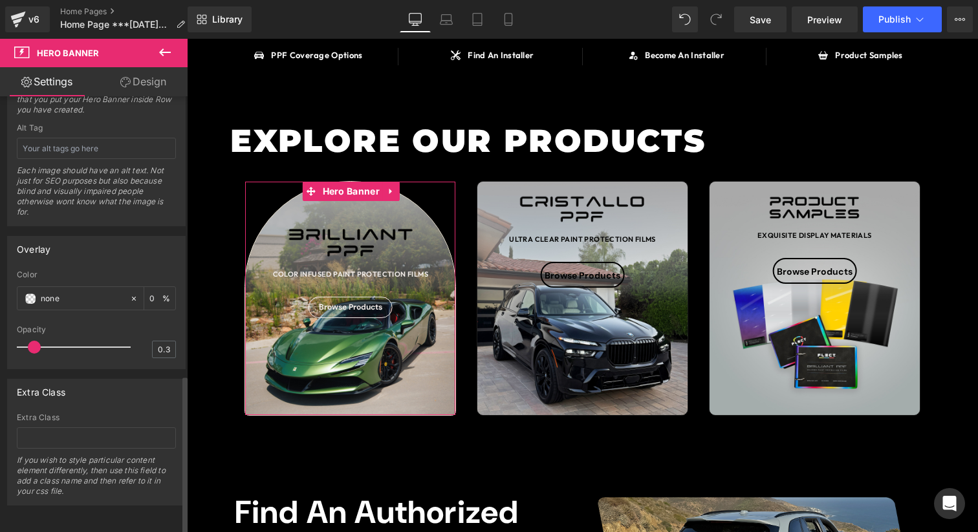
click at [55, 334] on div at bounding box center [76, 347] width 107 height 26
click at [34, 294] on span at bounding box center [30, 299] width 10 height 10
type input "0.1"
click at [31, 347] on div at bounding box center [76, 347] width 107 height 26
click at [33, 294] on span at bounding box center [30, 299] width 10 height 10
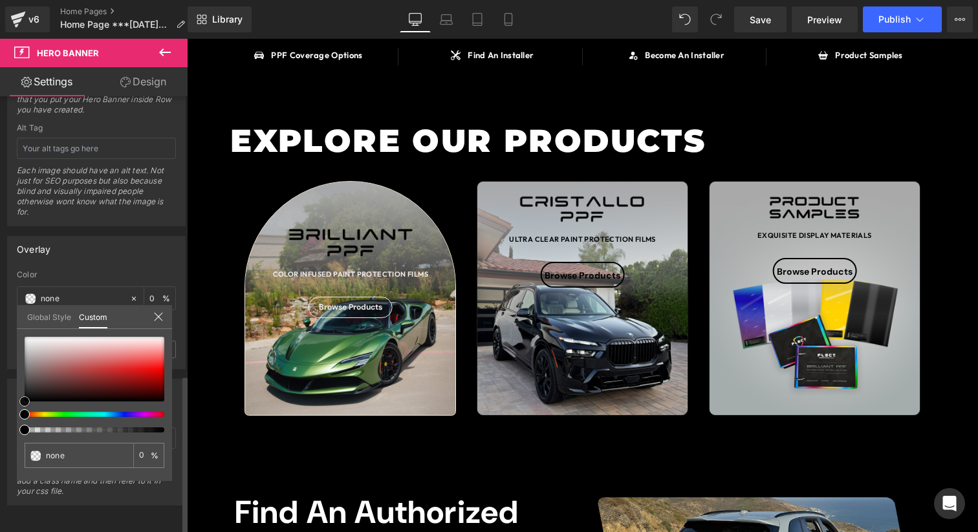
type input "#c19494"
type input "100"
type input "#c19494"
type input "100"
type input "#e1dada"
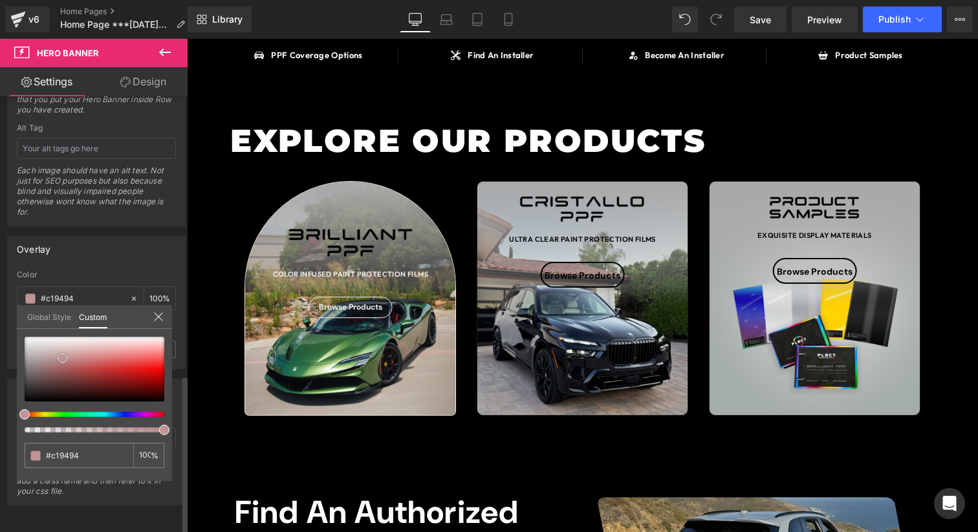
type input "#e1dada"
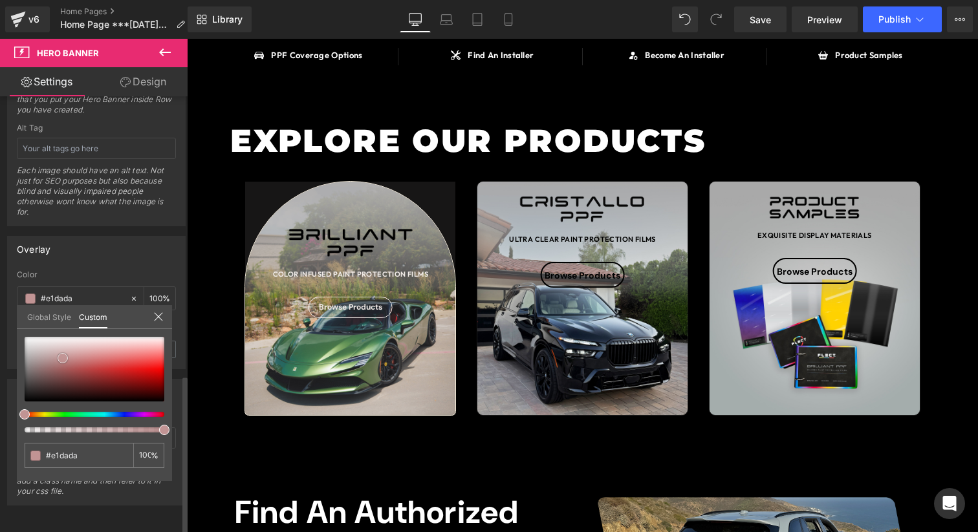
type input "#ffffff"
type input "#e5e5e5"
type input "#bababa"
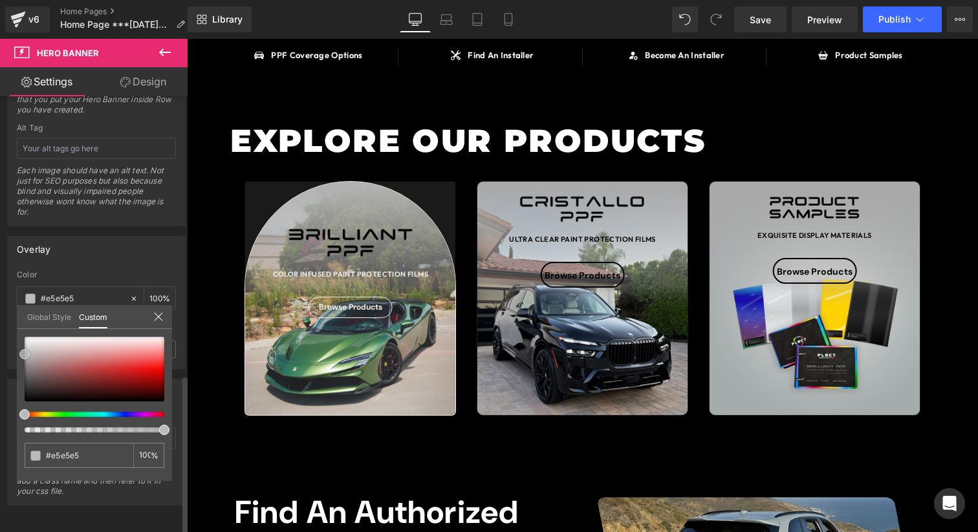
type input "#bababa"
type input "#a5a5a5"
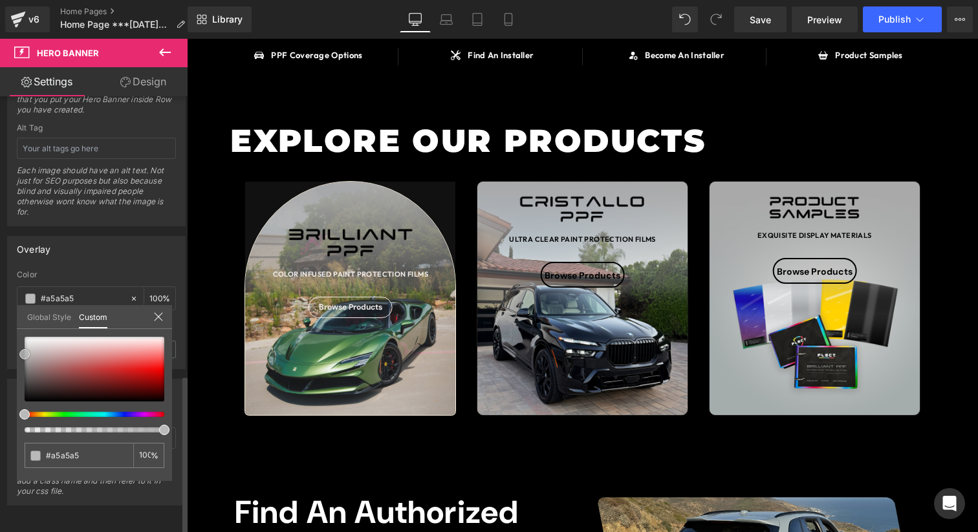
type input "#9e9e9e"
type input "#969696"
type input "#8e8e8e"
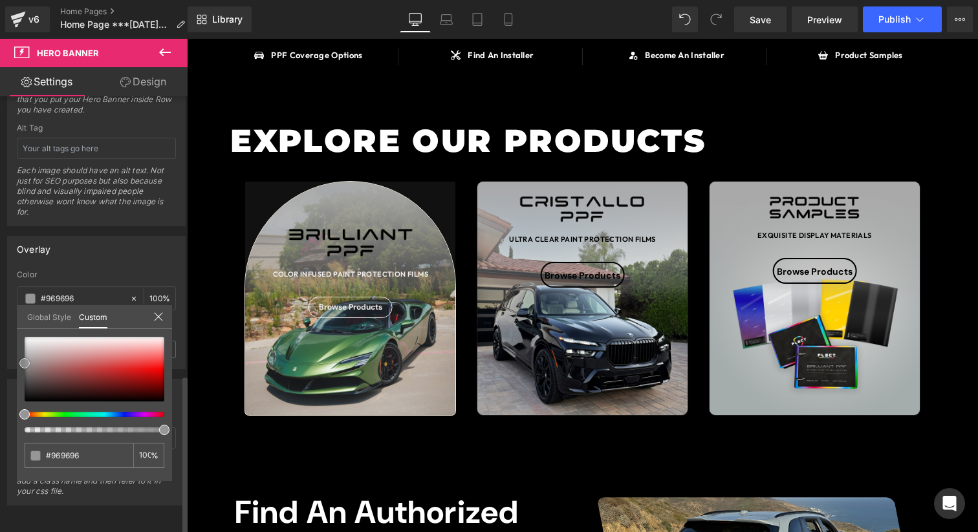
type input "#8e8e8e"
type input "#878787"
type input "#5b5b5b"
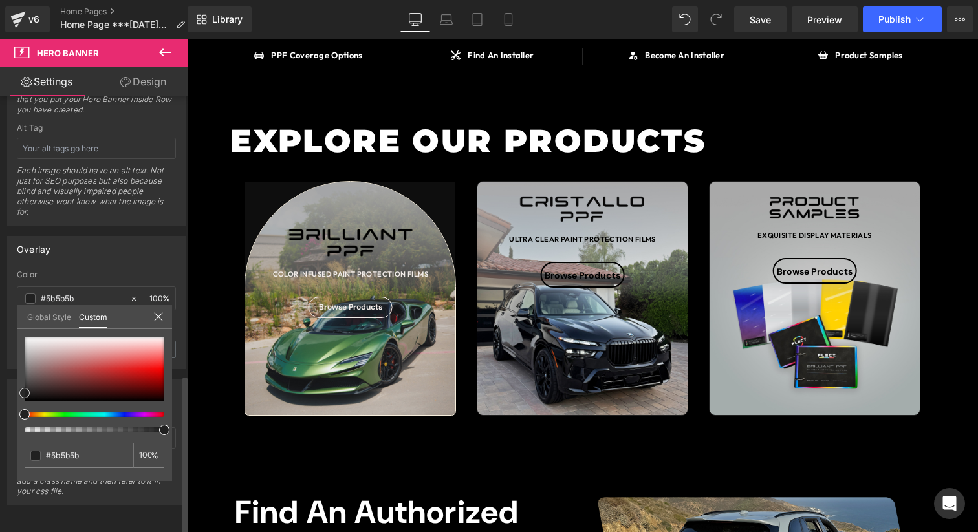
type input "#262626"
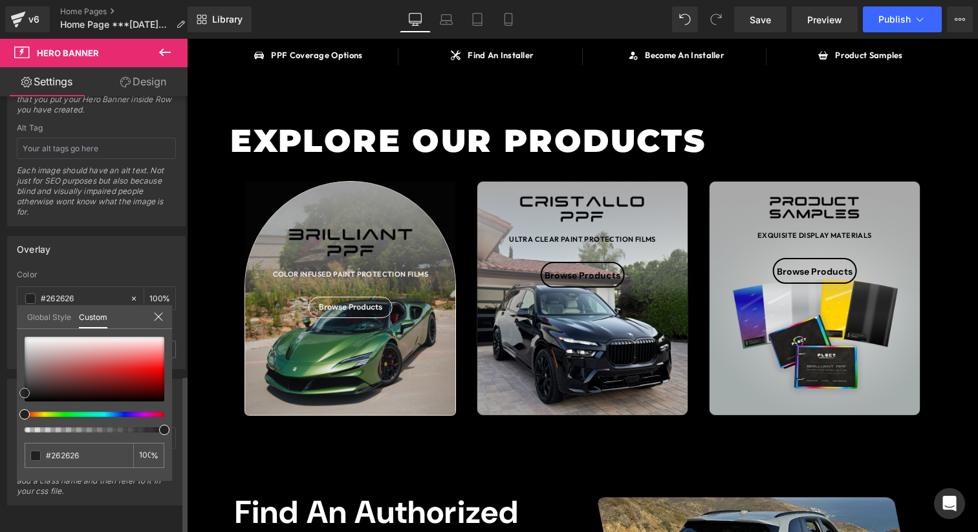
type input "#070707"
type input "#000000"
type input "#645252"
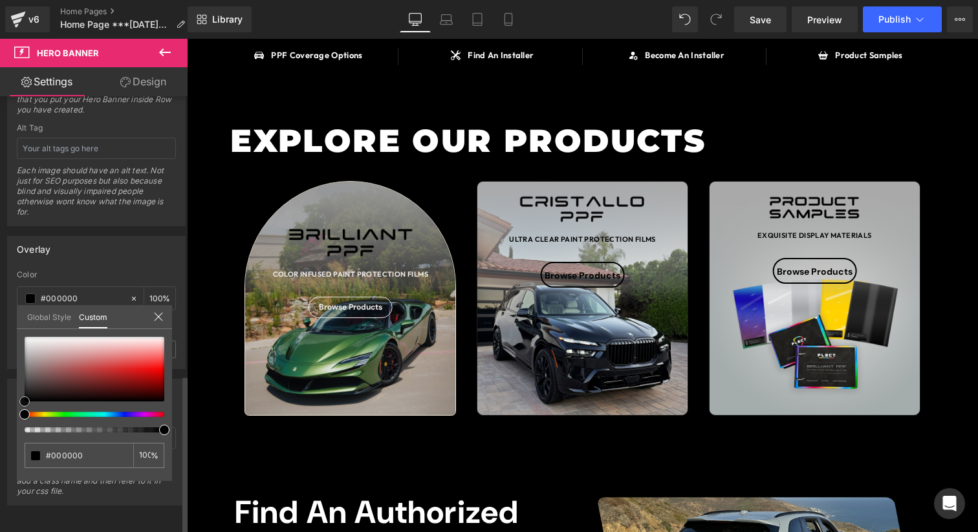
type input "#645252"
type input "#7e6161"
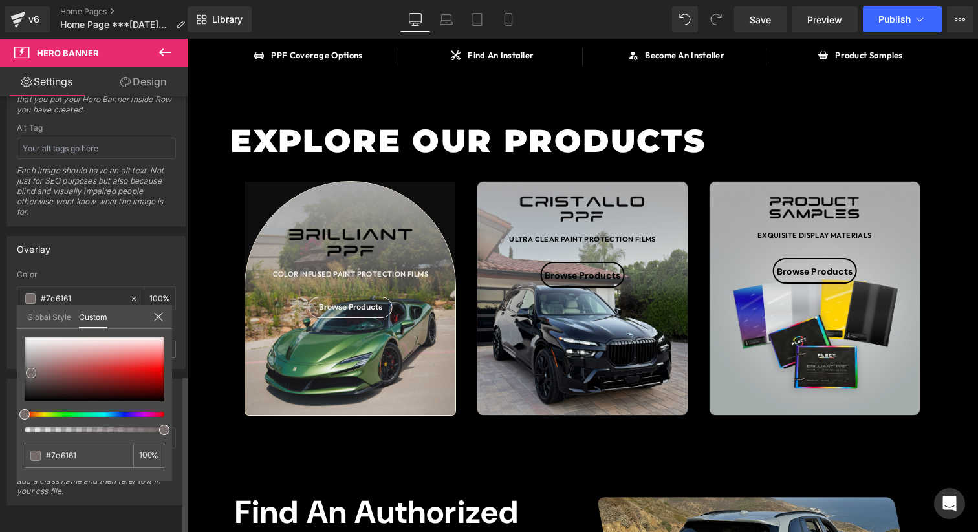
drag, startPoint x: 63, startPoint y: 358, endPoint x: 32, endPoint y: 363, distance: 31.4
click at [32, 363] on div at bounding box center [95, 369] width 140 height 65
click at [160, 317] on icon at bounding box center [158, 317] width 10 height 10
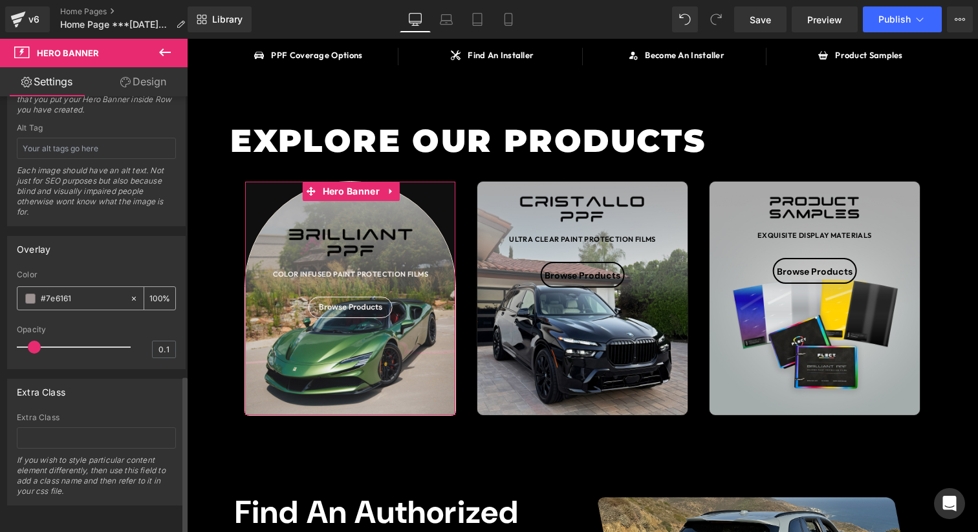
click at [131, 294] on icon at bounding box center [133, 298] width 9 height 9
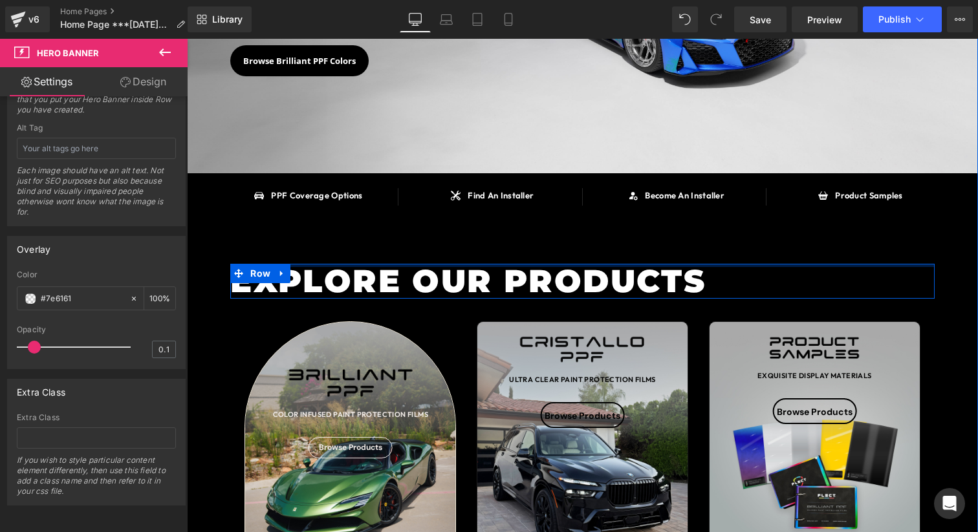
scroll to position [234, 0]
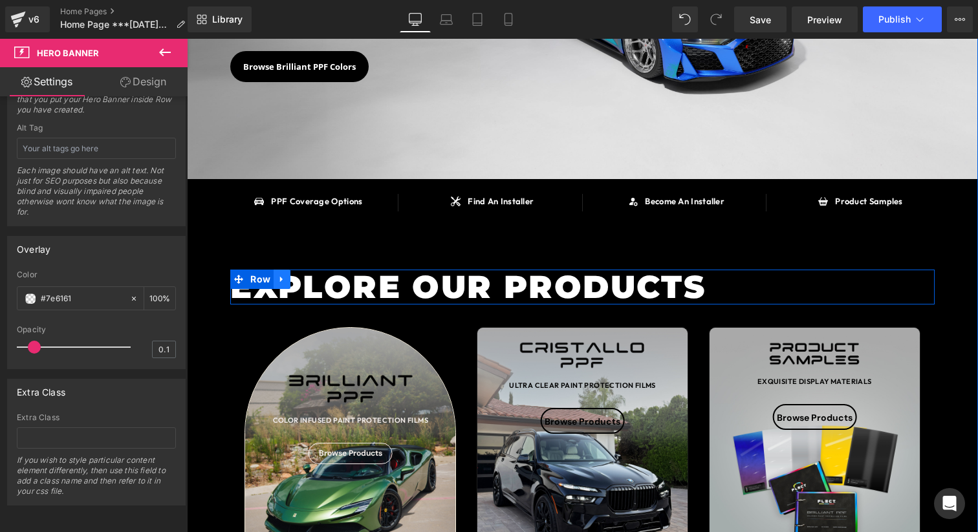
click at [277, 277] on icon at bounding box center [281, 280] width 9 height 10
click at [315, 278] on icon at bounding box center [315, 279] width 9 height 9
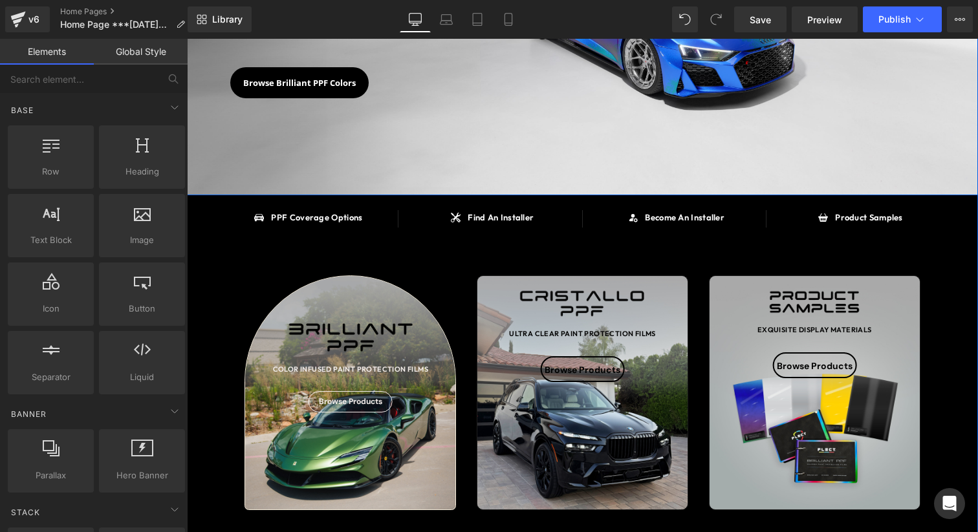
scroll to position [220, 0]
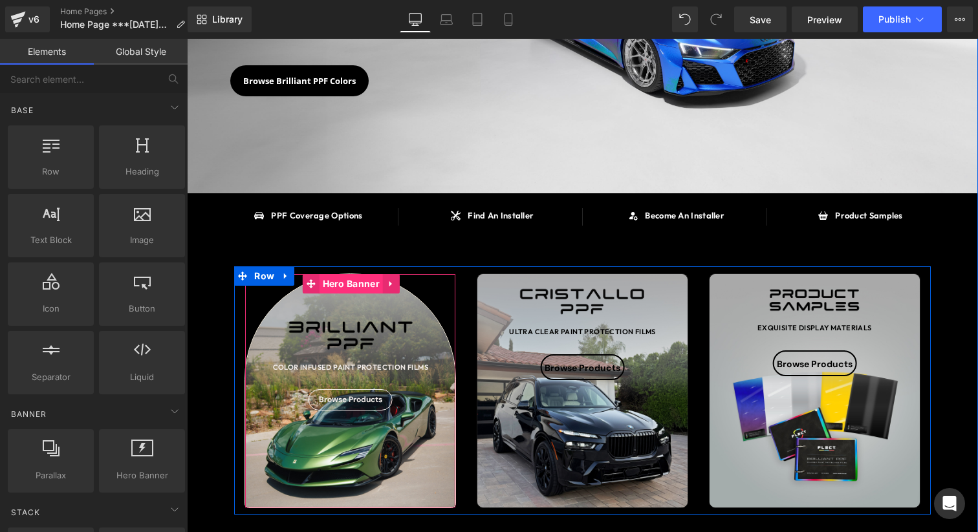
click at [356, 286] on span "Hero Banner" at bounding box center [350, 283] width 63 height 19
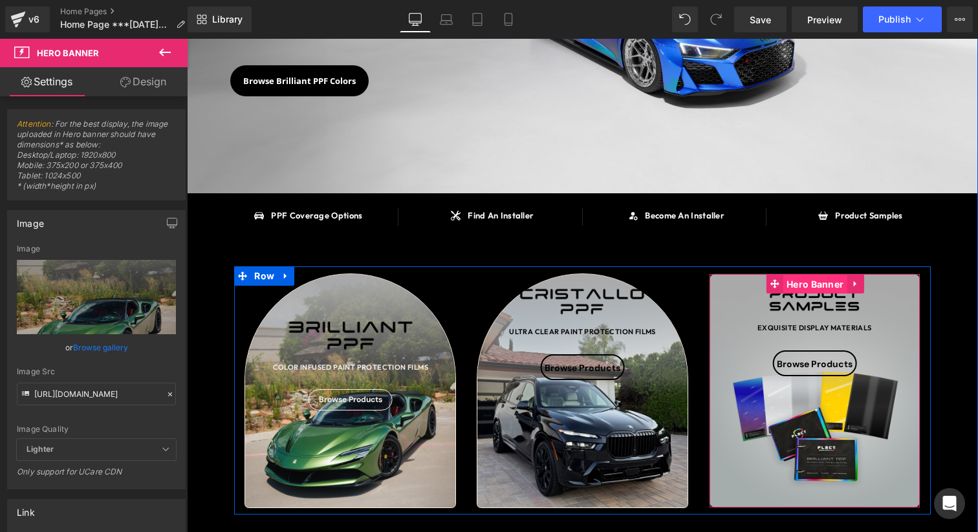
click at [810, 286] on span "Hero Banner" at bounding box center [814, 284] width 63 height 19
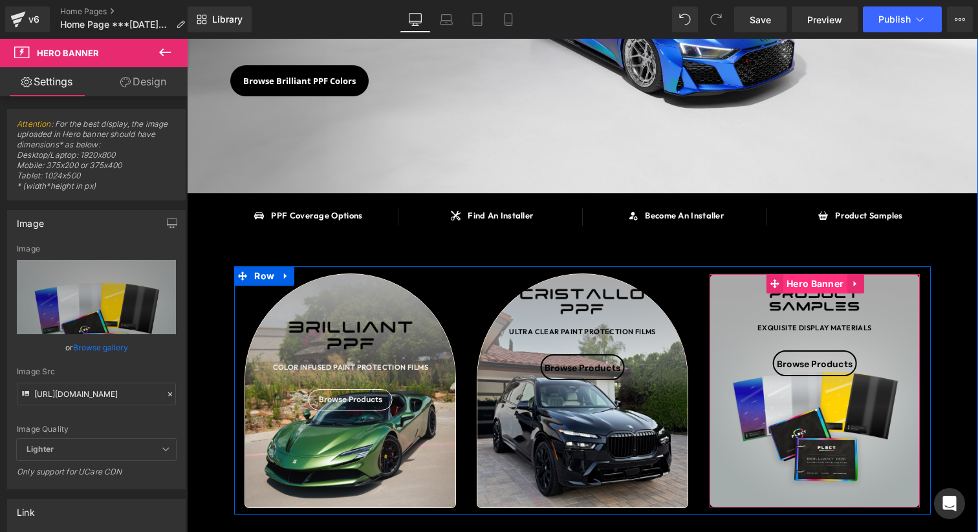
click at [808, 281] on span "Hero Banner" at bounding box center [814, 283] width 63 height 19
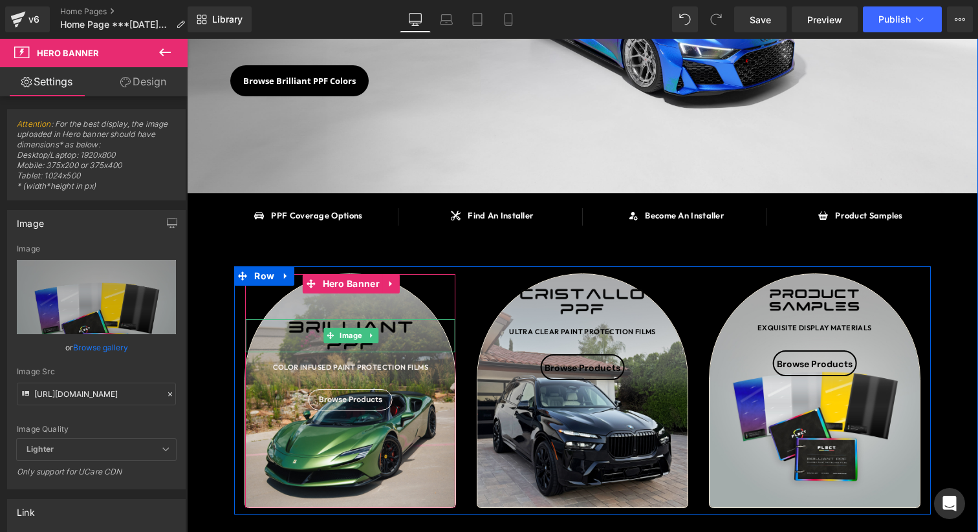
click at [337, 337] on span "Image" at bounding box center [351, 336] width 28 height 16
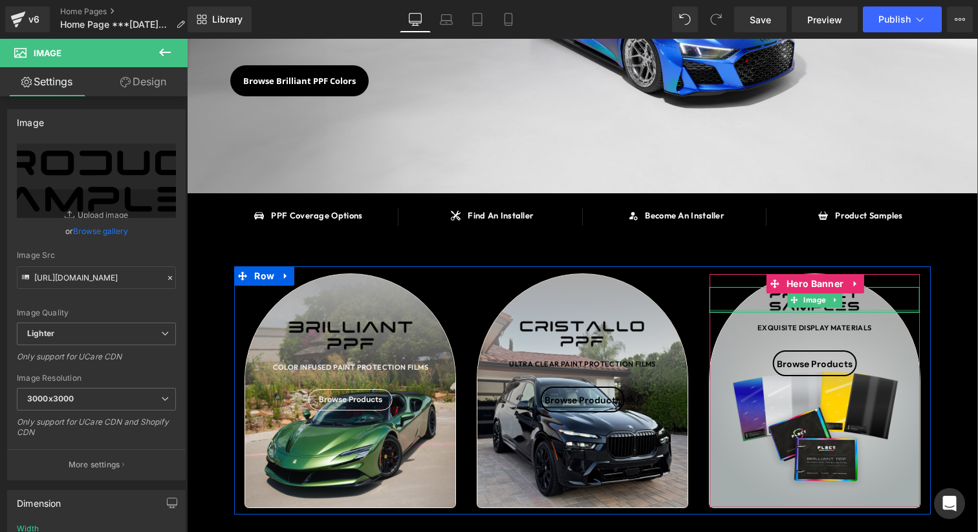
click at [818, 312] on div at bounding box center [814, 311] width 210 height 3
click at [817, 305] on span "Image" at bounding box center [814, 300] width 28 height 16
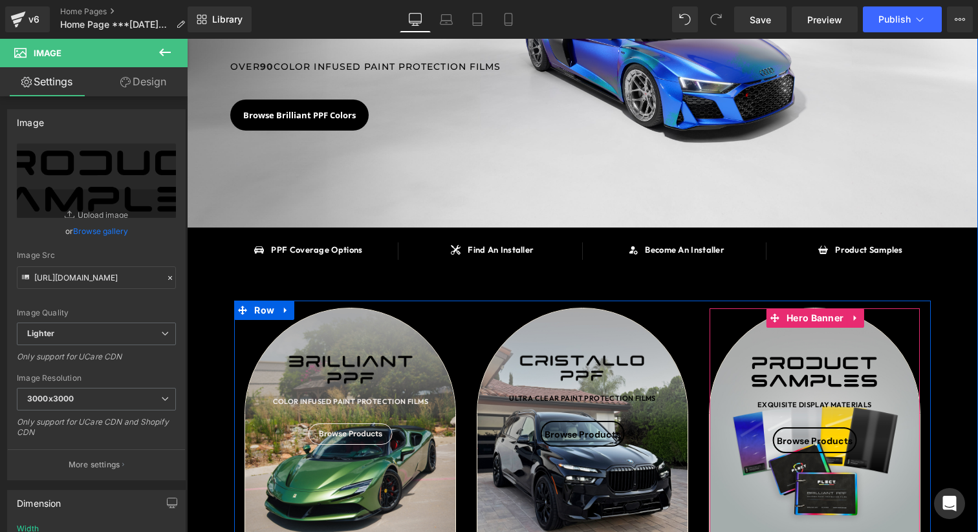
scroll to position [187, 0]
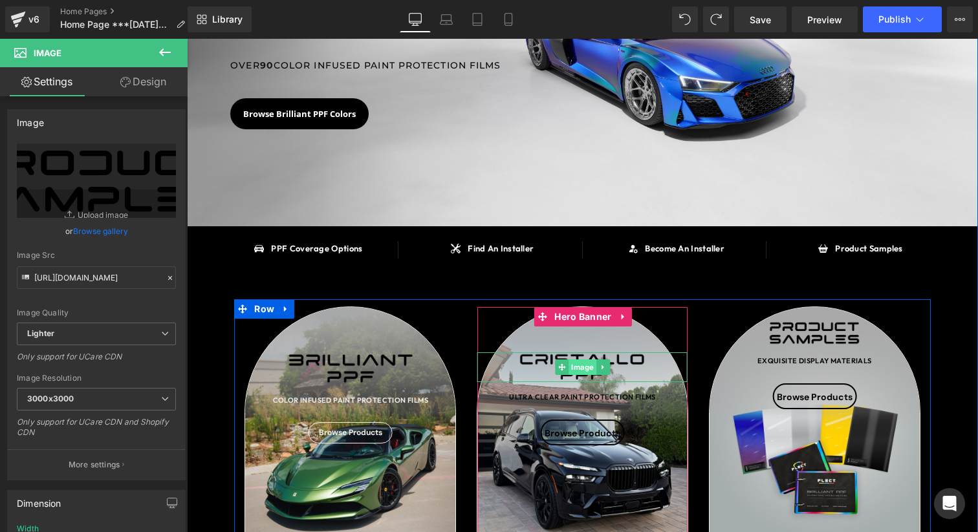
click at [583, 365] on span "Image" at bounding box center [583, 367] width 28 height 16
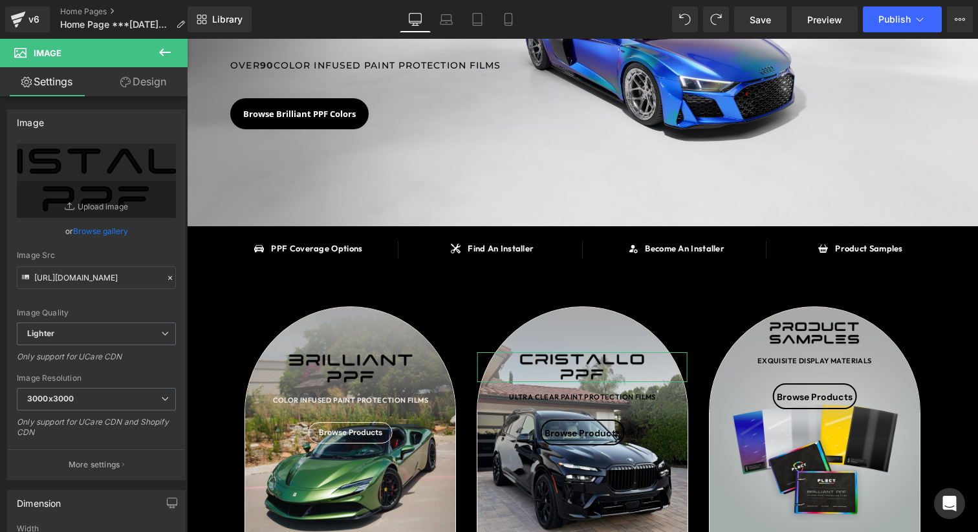
click at [160, 76] on link "Design" at bounding box center [143, 81] width 94 height 29
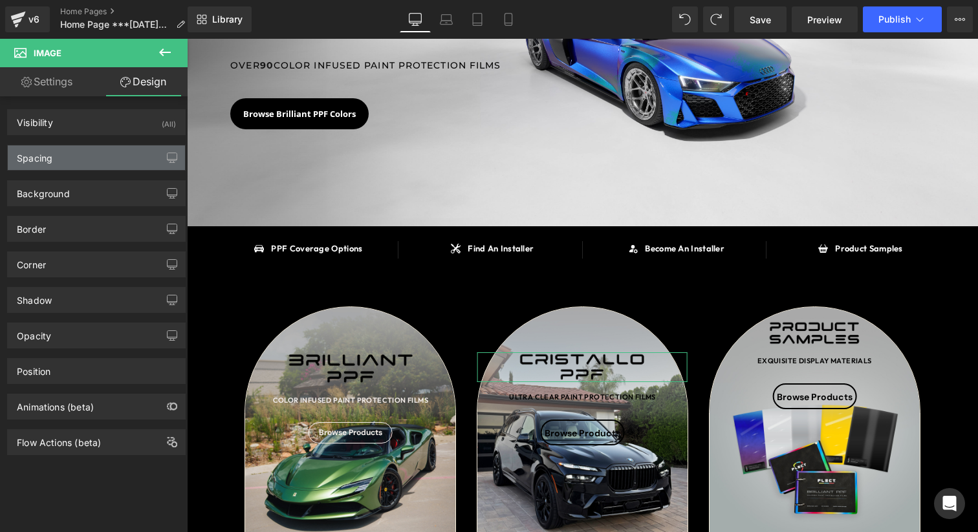
click at [96, 163] on div "Spacing" at bounding box center [96, 157] width 177 height 25
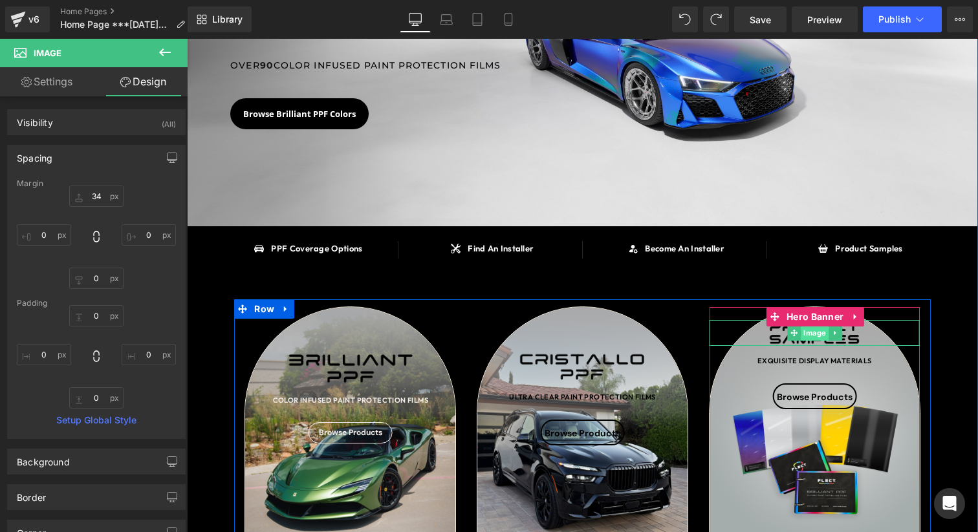
click at [814, 328] on span "Image" at bounding box center [814, 333] width 28 height 16
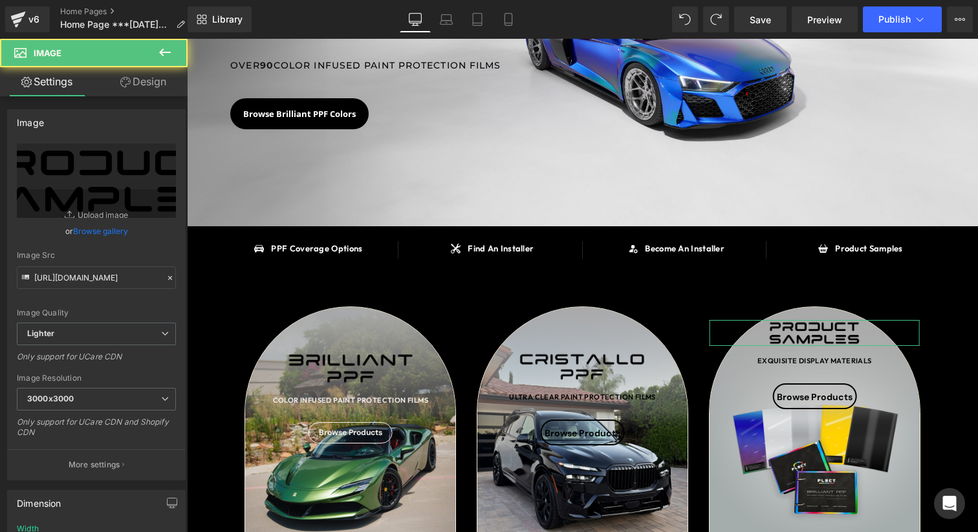
click at [167, 74] on link "Design" at bounding box center [143, 81] width 94 height 29
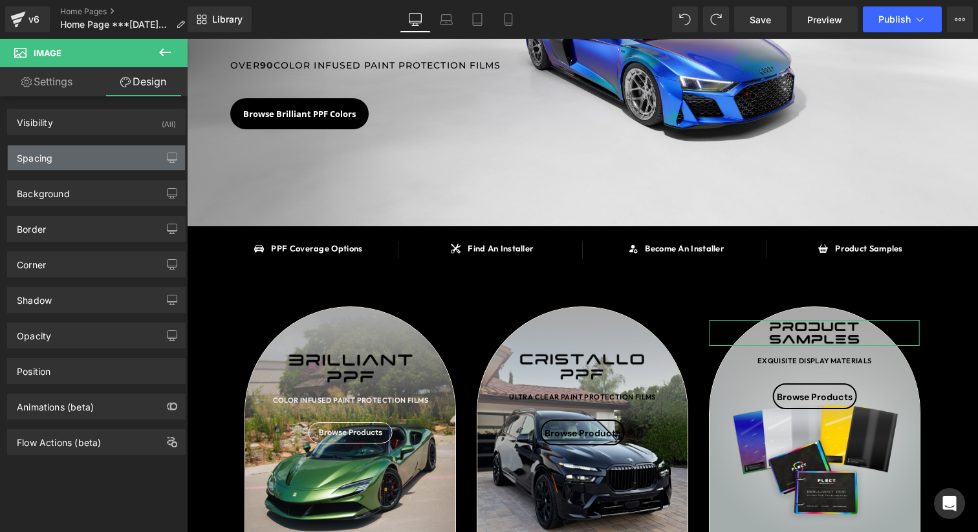
click at [96, 160] on div "Spacing" at bounding box center [96, 157] width 177 height 25
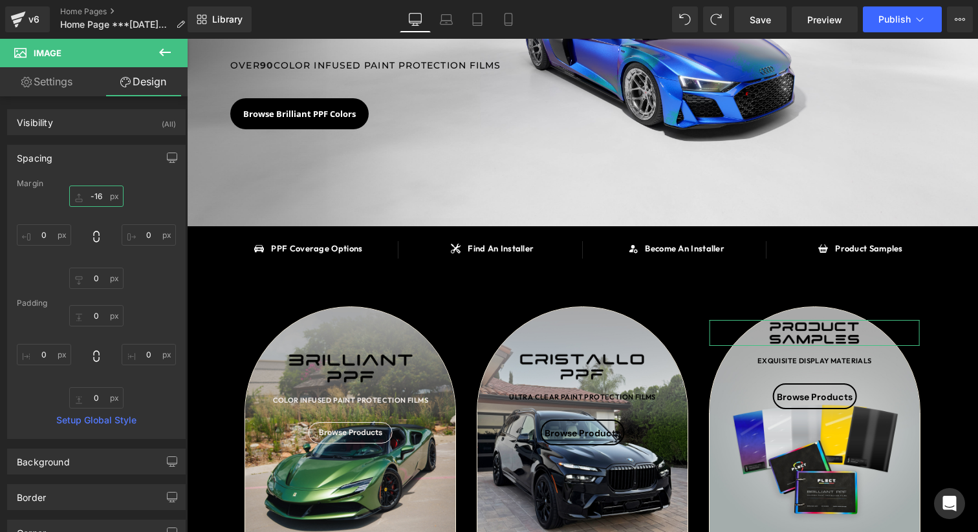
click at [102, 200] on input "text" at bounding box center [96, 196] width 54 height 21
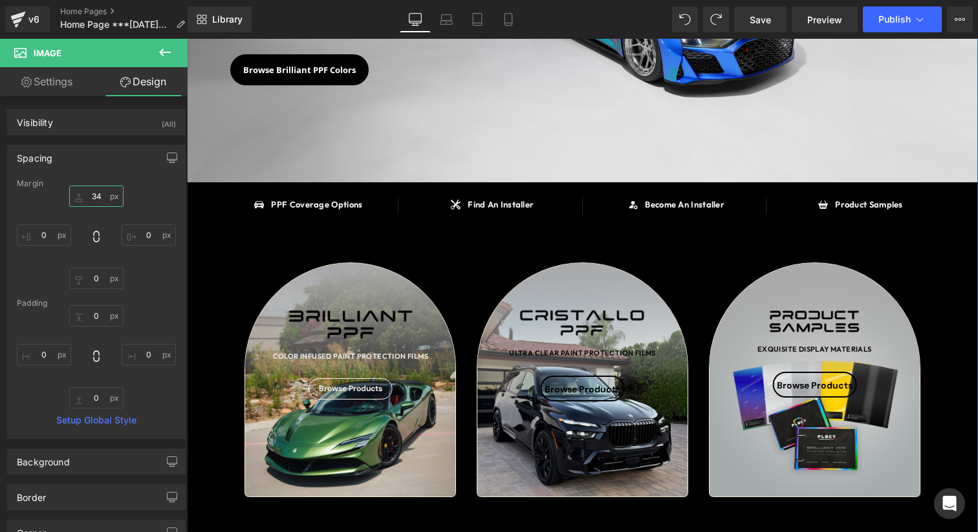
scroll to position [240, 0]
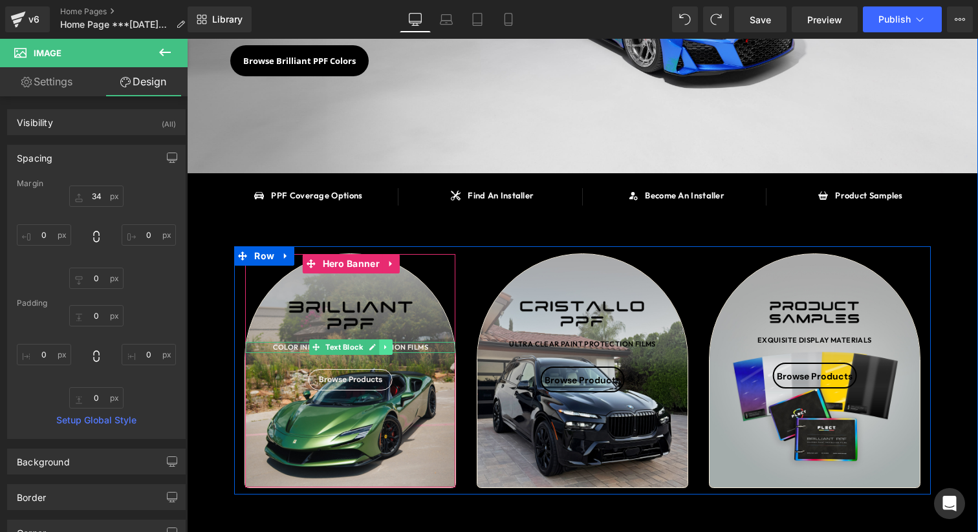
click at [387, 347] on icon at bounding box center [385, 347] width 7 height 8
click at [393, 346] on icon at bounding box center [392, 347] width 7 height 7
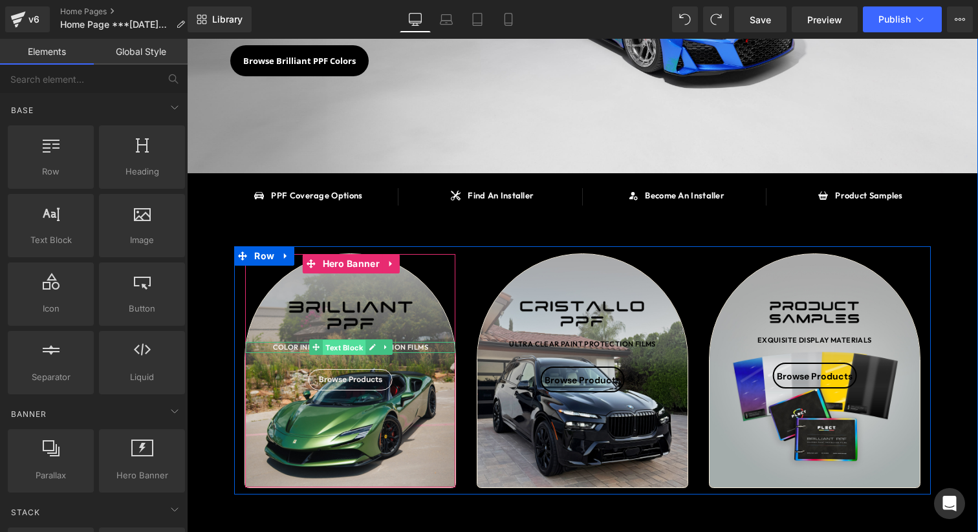
click at [354, 344] on span "Text Block" at bounding box center [344, 348] width 43 height 16
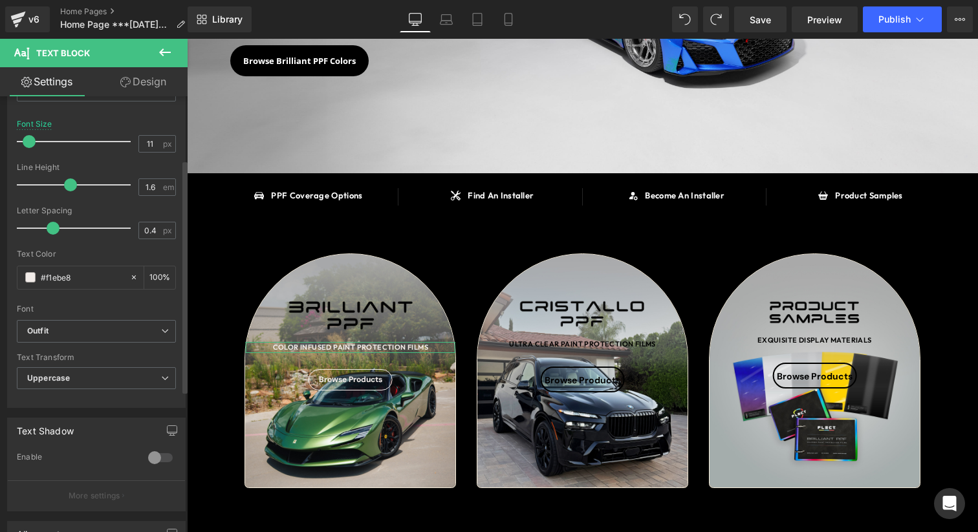
scroll to position [146, 0]
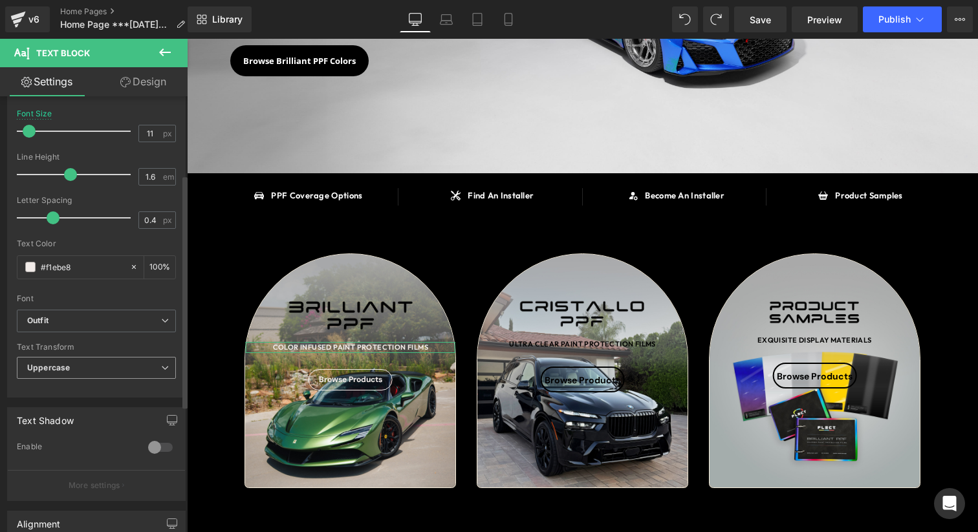
click at [98, 359] on span "Uppercase" at bounding box center [96, 368] width 159 height 23
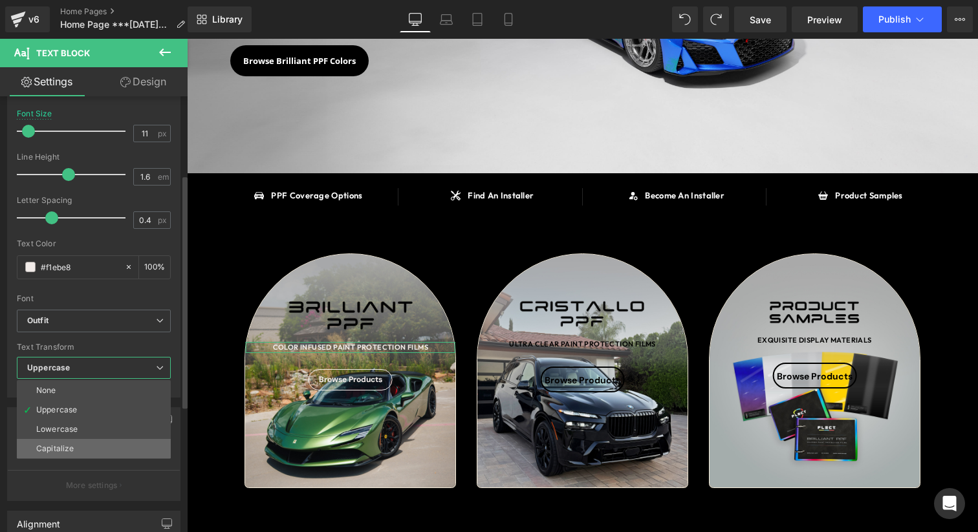
click at [77, 449] on li "Capitalize" at bounding box center [94, 448] width 154 height 19
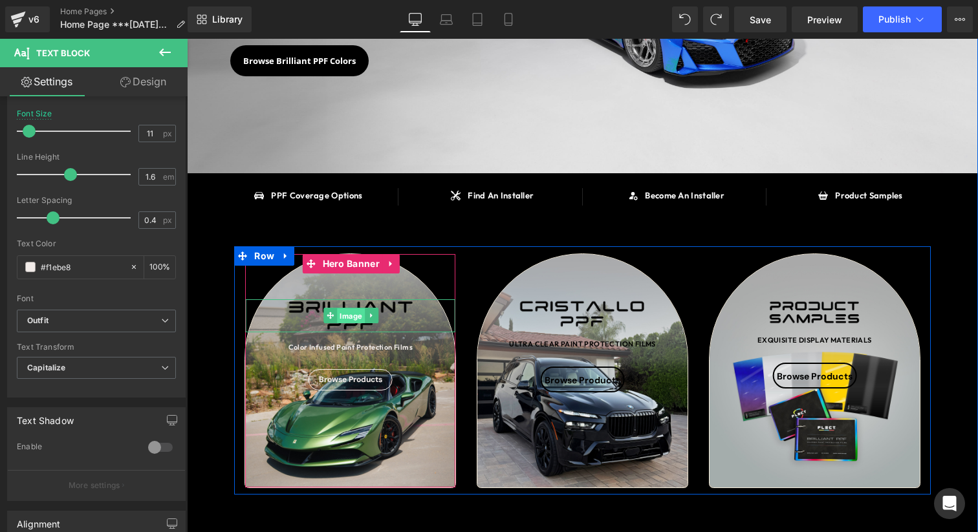
click at [343, 316] on span "Image" at bounding box center [351, 316] width 28 height 16
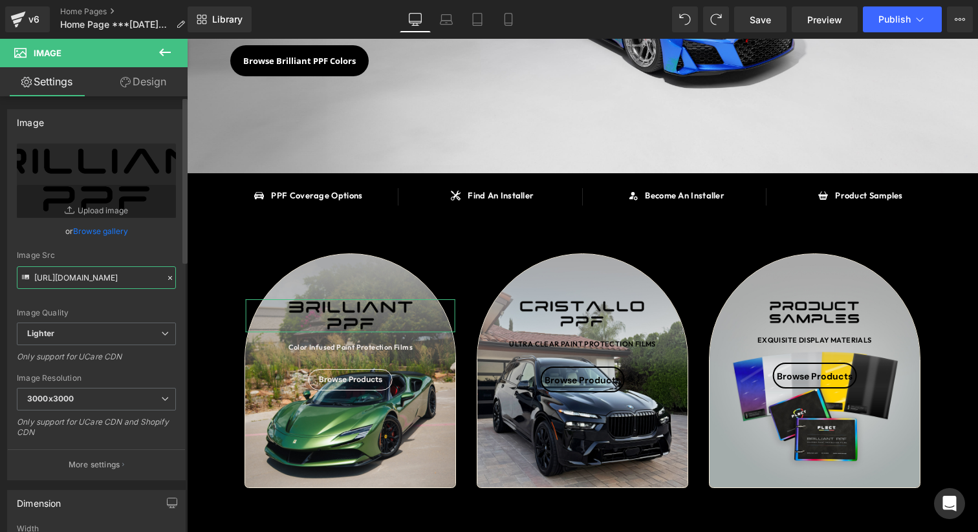
click at [120, 276] on input "[URL][DOMAIN_NAME]" at bounding box center [96, 277] width 159 height 23
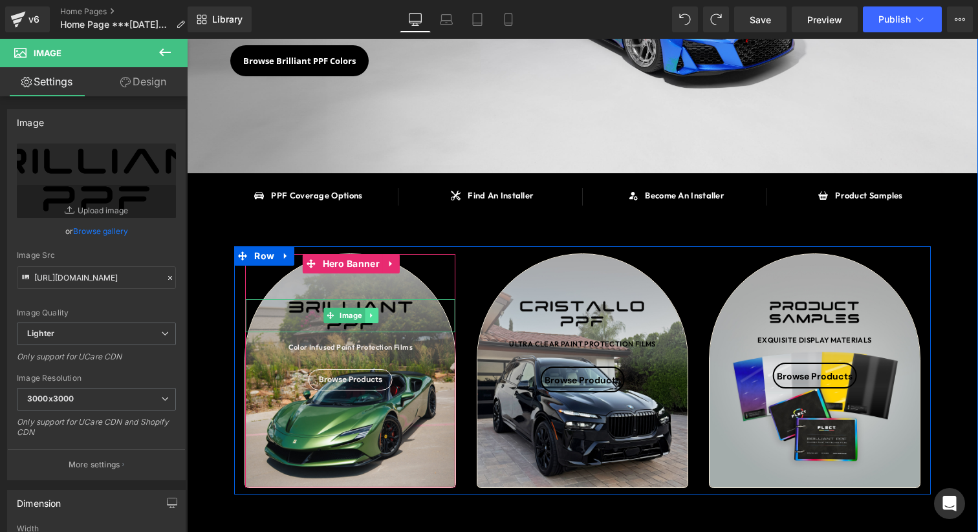
click at [374, 319] on link at bounding box center [372, 316] width 14 height 16
click at [377, 316] on icon at bounding box center [377, 315] width 7 height 7
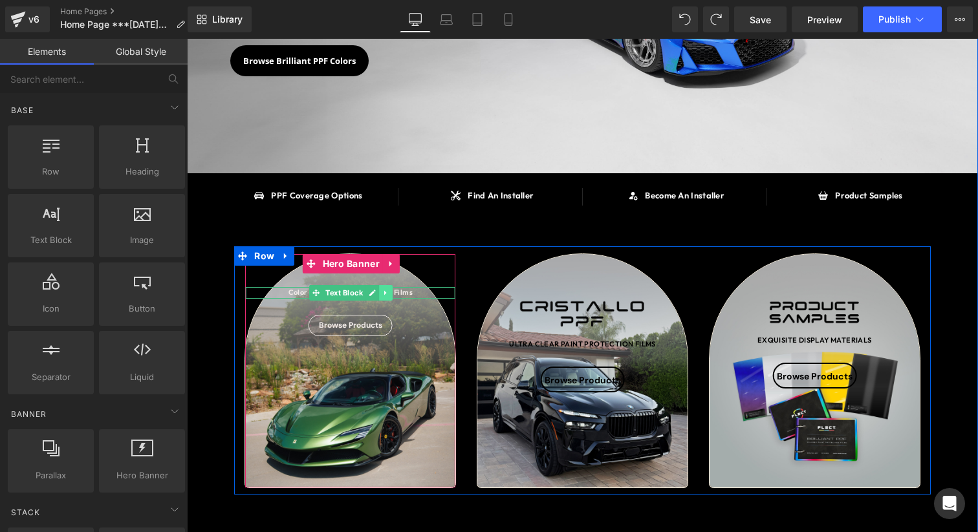
click at [383, 289] on icon at bounding box center [385, 293] width 7 height 8
click at [379, 292] on icon at bounding box center [378, 292] width 7 height 7
click at [284, 290] on div "Color Infused Paint Protection Films" at bounding box center [350, 293] width 210 height 12
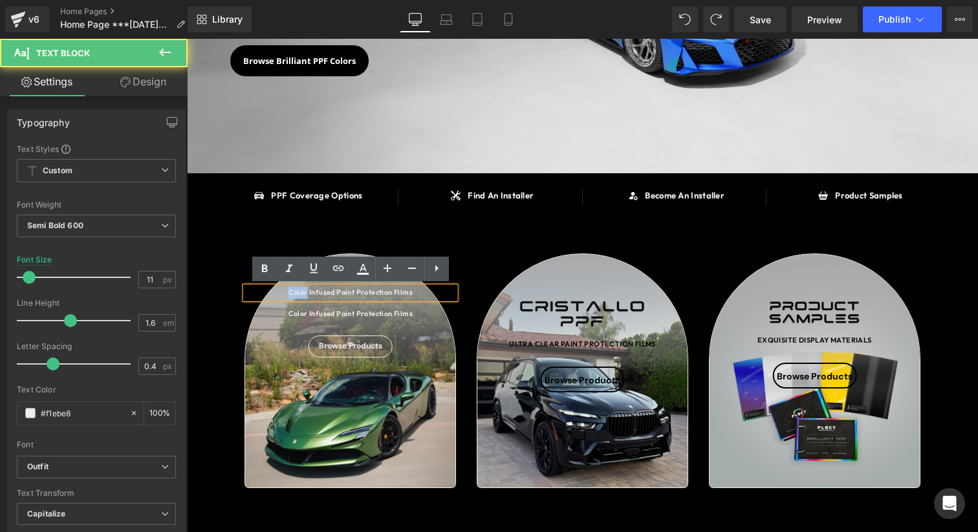
click at [284, 290] on div "Color Infused Paint Protection Films" at bounding box center [350, 293] width 210 height 12
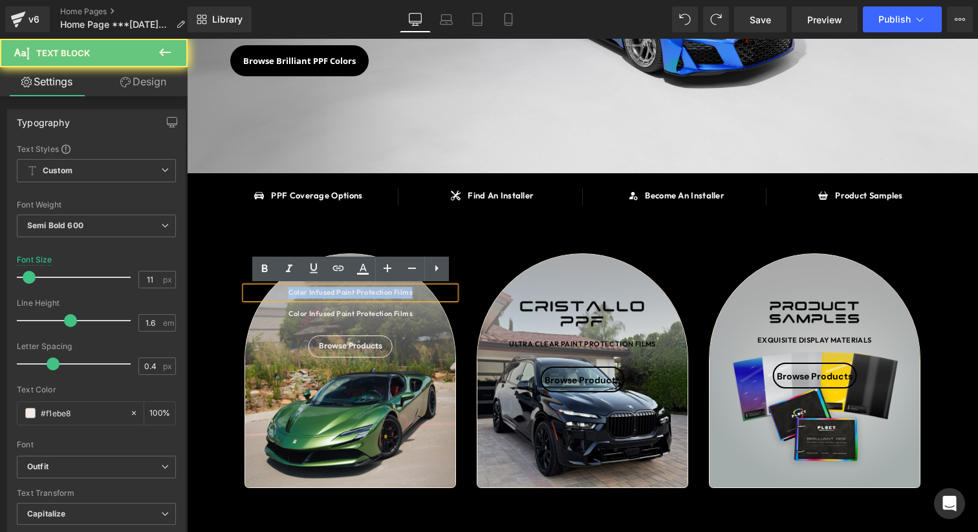
click at [284, 290] on div "Color Infused Paint Protection Films" at bounding box center [350, 293] width 210 height 12
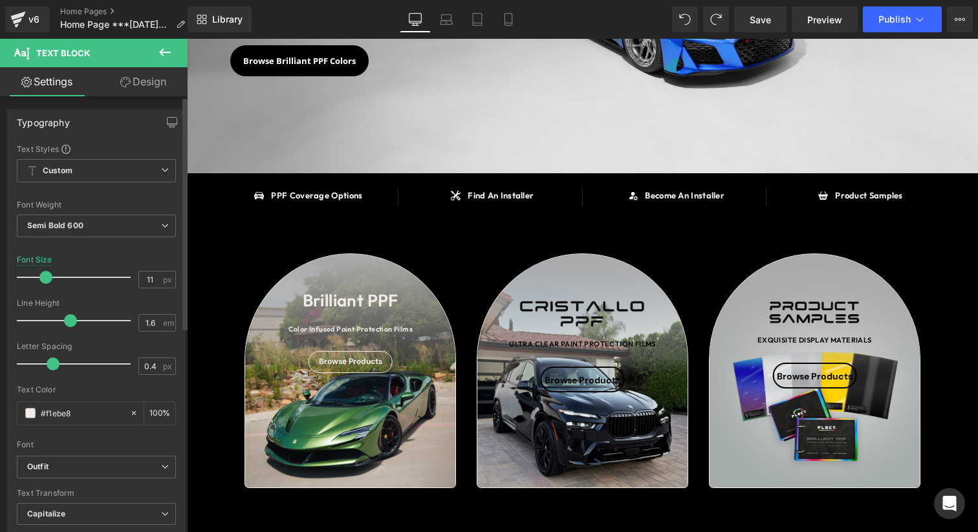
drag, startPoint x: 33, startPoint y: 270, endPoint x: 45, endPoint y: 269, distance: 11.7
click at [45, 269] on div at bounding box center [76, 277] width 107 height 26
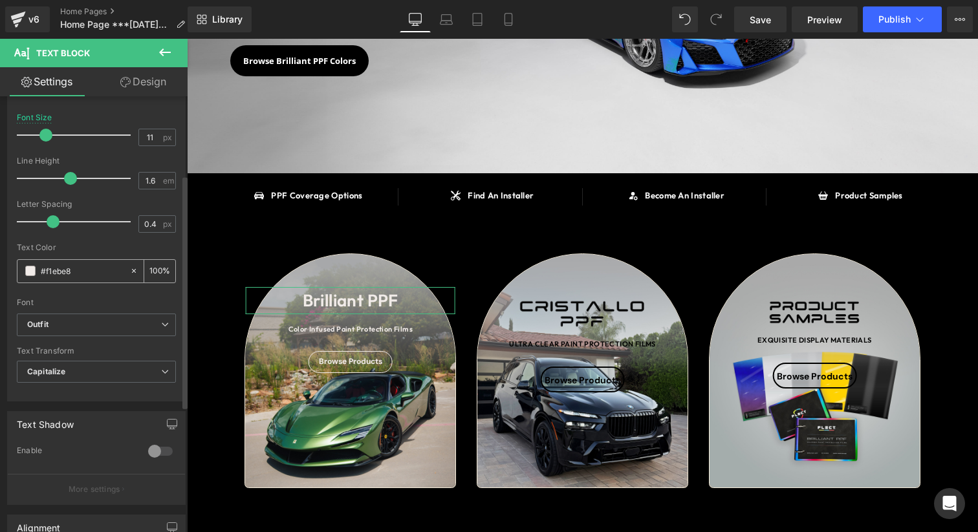
scroll to position [160, 0]
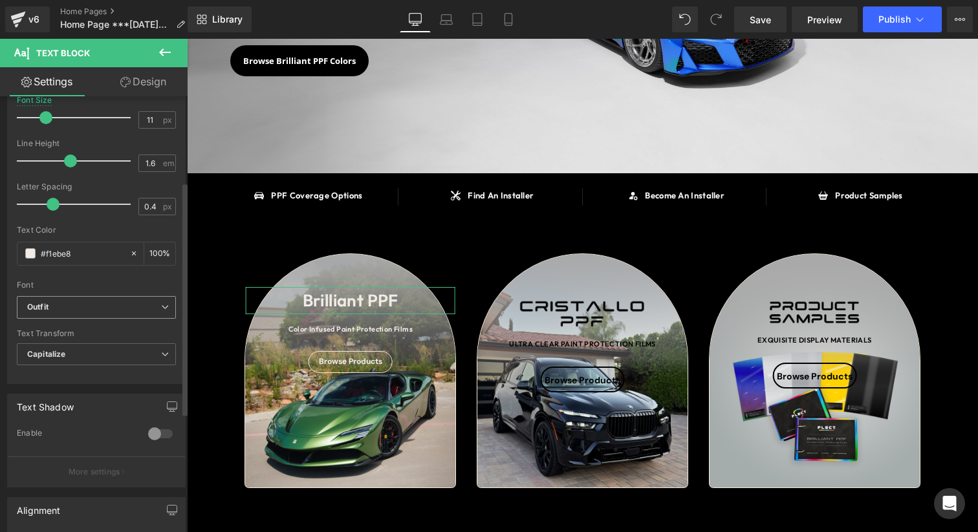
click at [98, 310] on b "Outfit" at bounding box center [94, 307] width 134 height 11
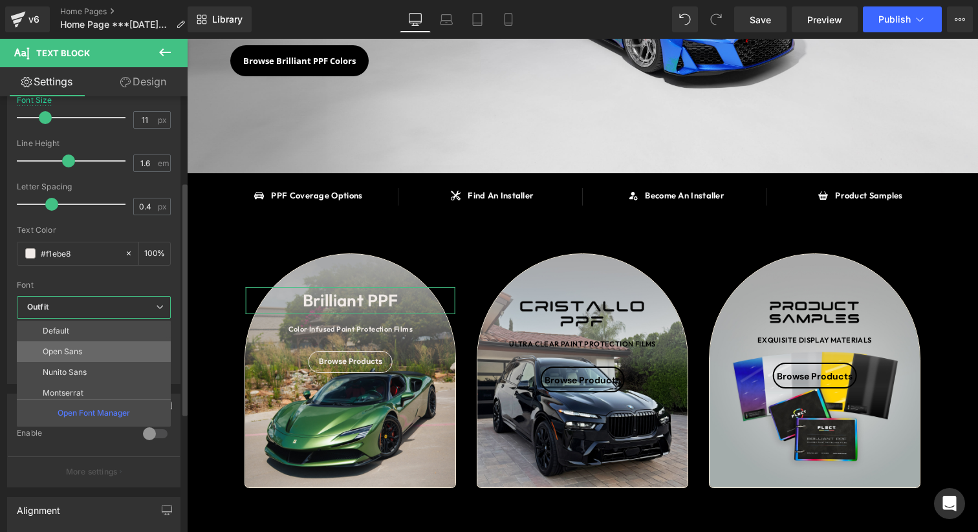
click at [83, 344] on li "Open Sans" at bounding box center [97, 351] width 160 height 21
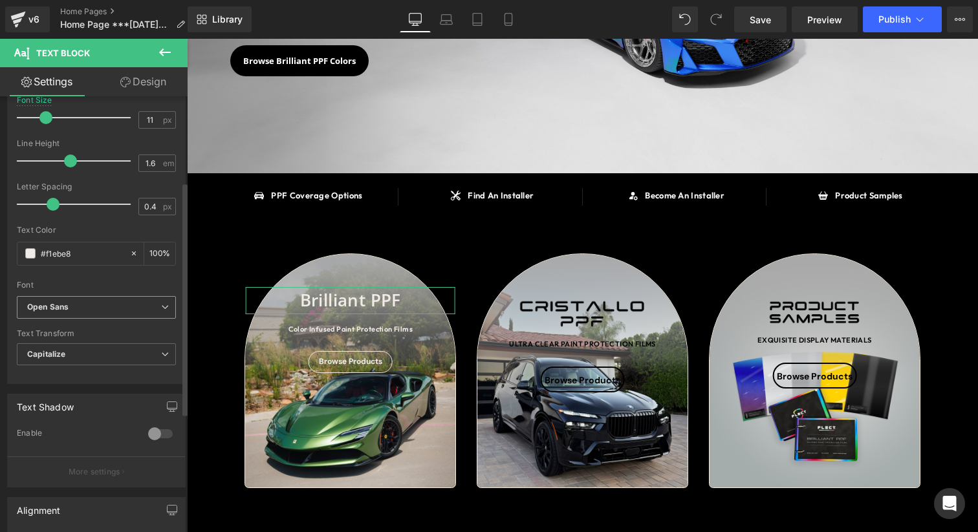
click at [95, 324] on div "Open Sans Default Open Sans Nunito Sans [GEOGRAPHIC_DATA] Roboto [PERSON_NAME] …" at bounding box center [96, 311] width 159 height 30
click at [100, 311] on b "Open Sans" at bounding box center [94, 307] width 134 height 11
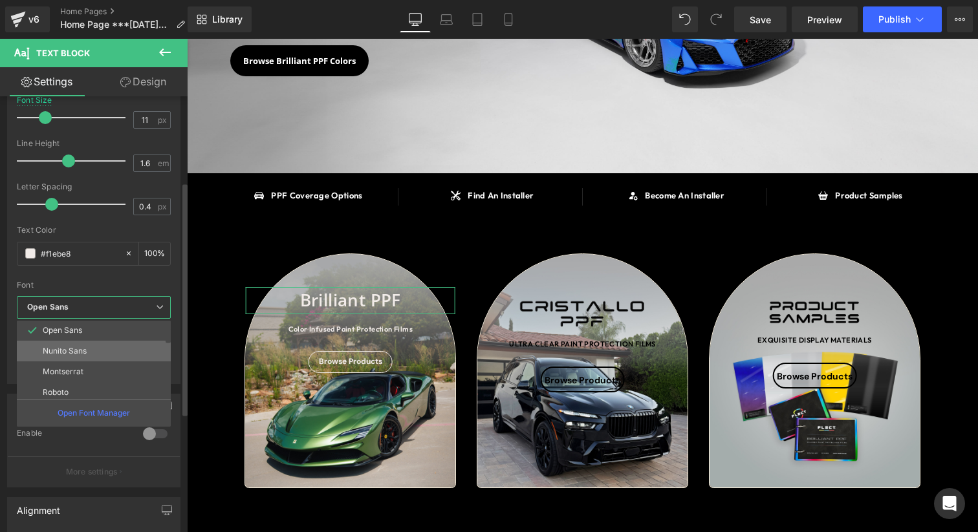
scroll to position [31, 0]
click at [81, 358] on p "Montserrat" at bounding box center [63, 362] width 41 height 9
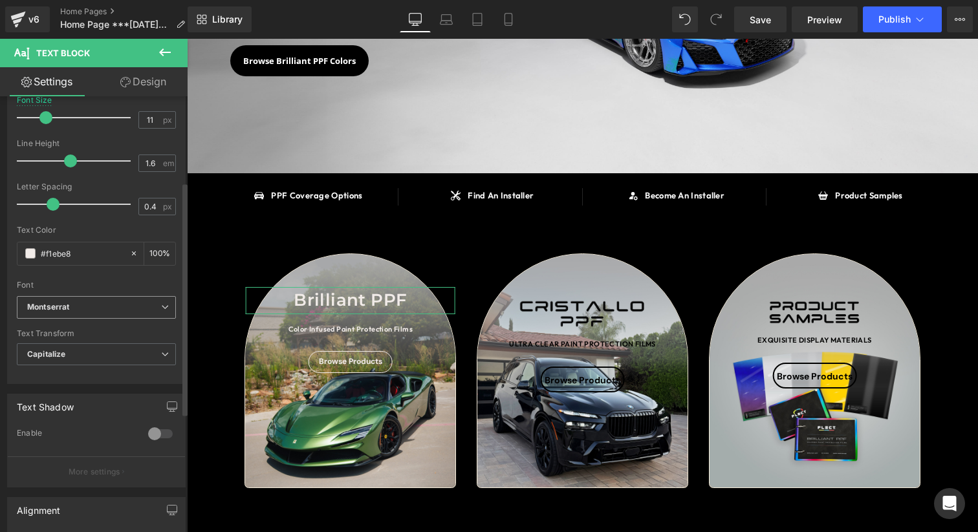
click at [111, 317] on span "Montserrat" at bounding box center [96, 307] width 159 height 23
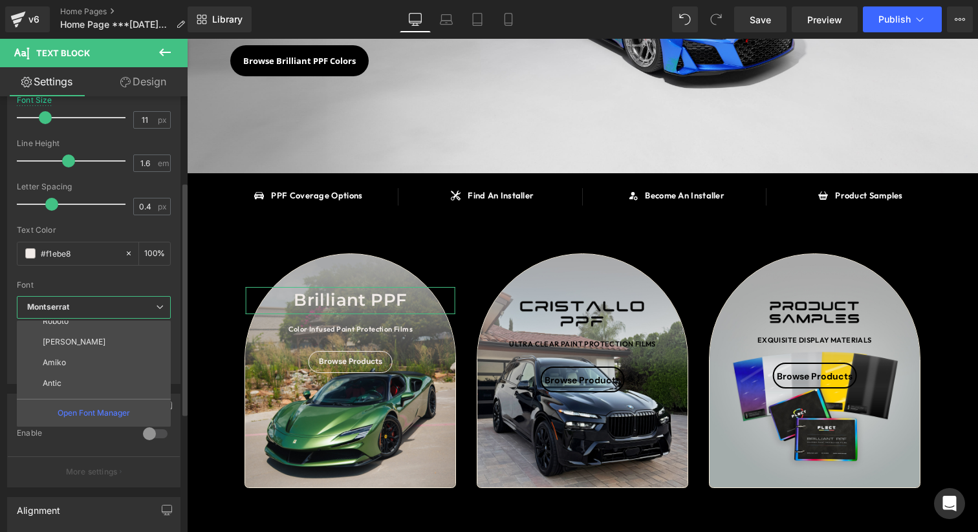
scroll to position [93, 0]
click at [88, 327] on li "Roboto" at bounding box center [97, 320] width 160 height 21
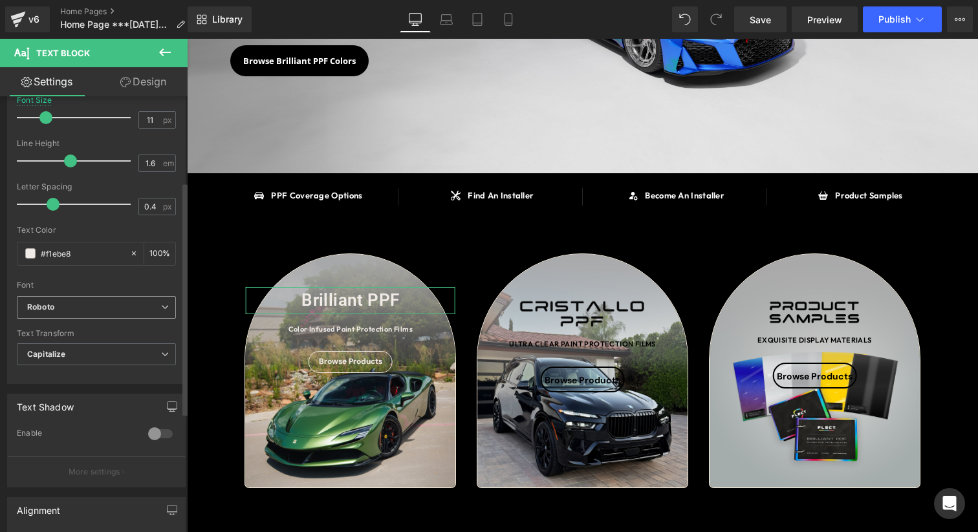
click at [115, 314] on span "Roboto" at bounding box center [96, 307] width 159 height 23
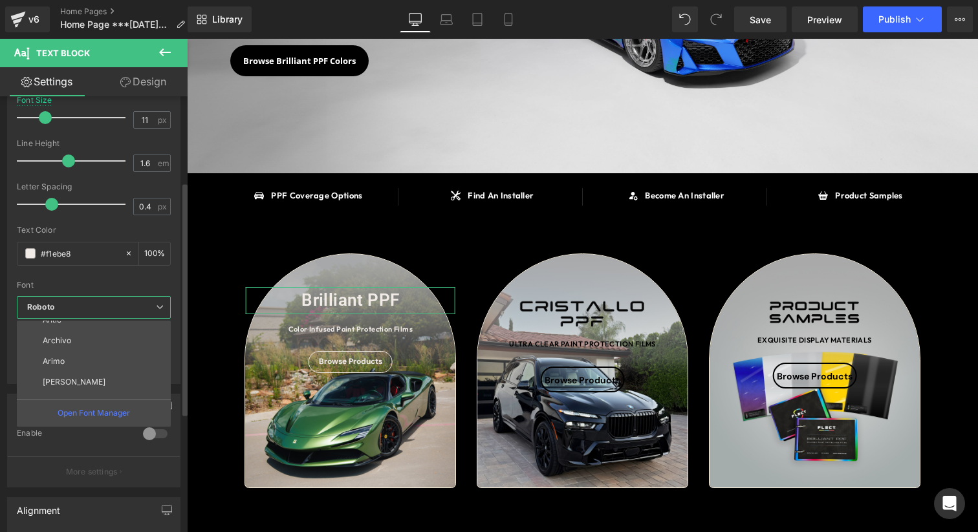
scroll to position [166, 0]
click at [85, 376] on li "[PERSON_NAME]" at bounding box center [97, 372] width 160 height 21
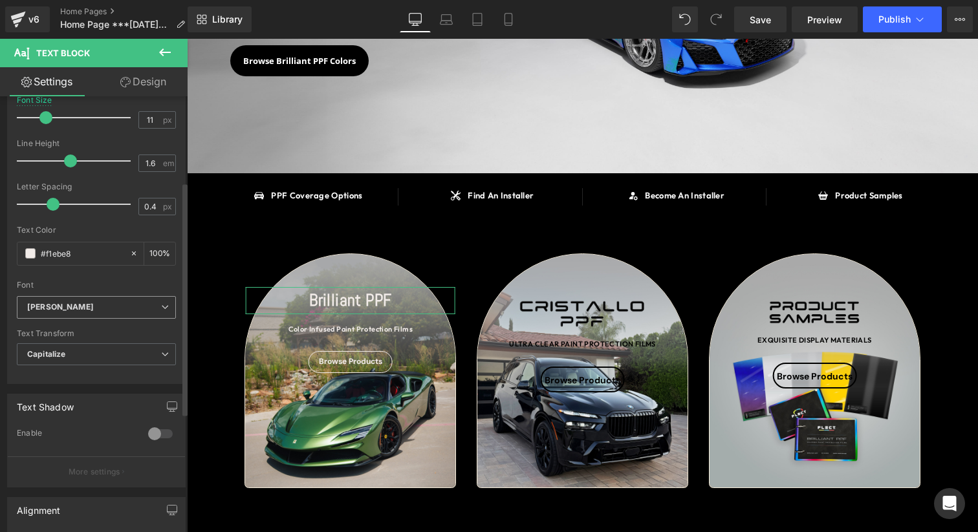
click at [123, 305] on b "[PERSON_NAME]" at bounding box center [94, 307] width 134 height 11
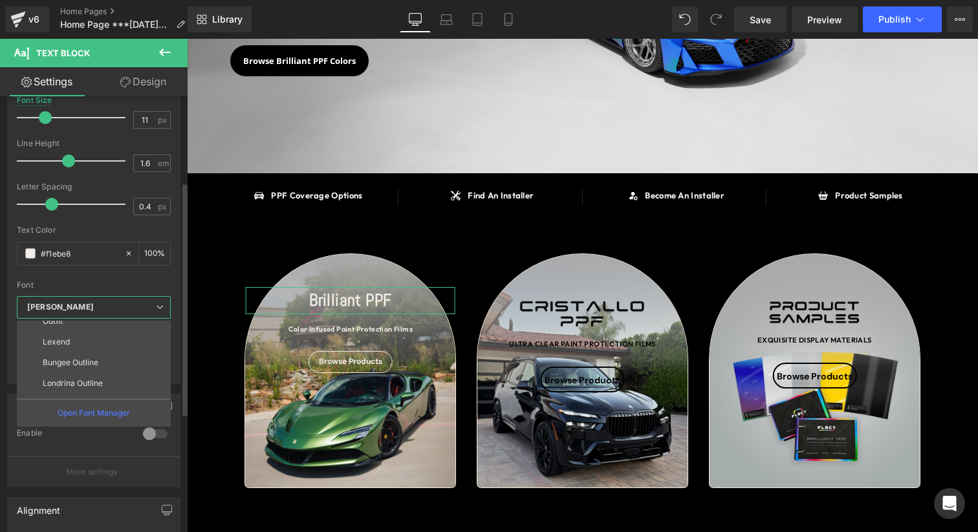
scroll to position [323, 0]
click at [84, 346] on li "Lexend" at bounding box center [97, 339] width 160 height 21
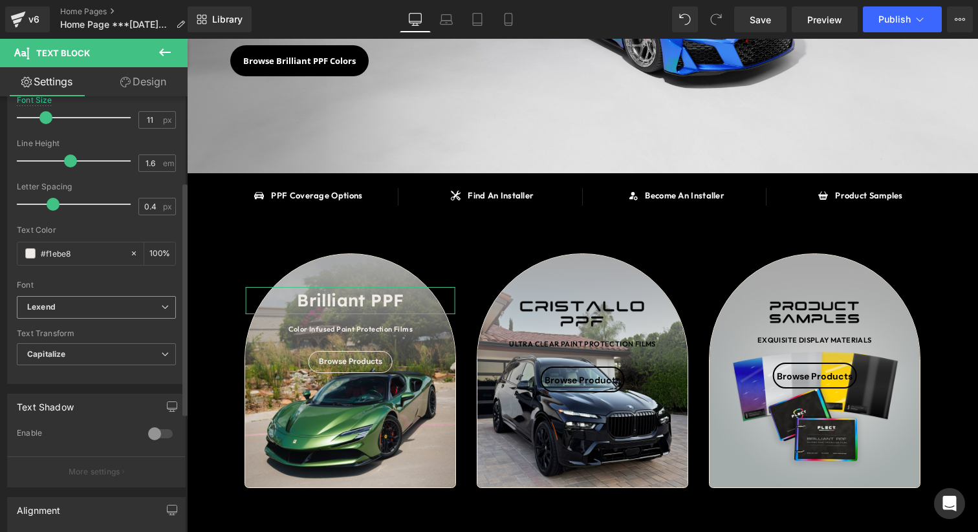
click at [103, 312] on span "Lexend" at bounding box center [96, 307] width 159 height 23
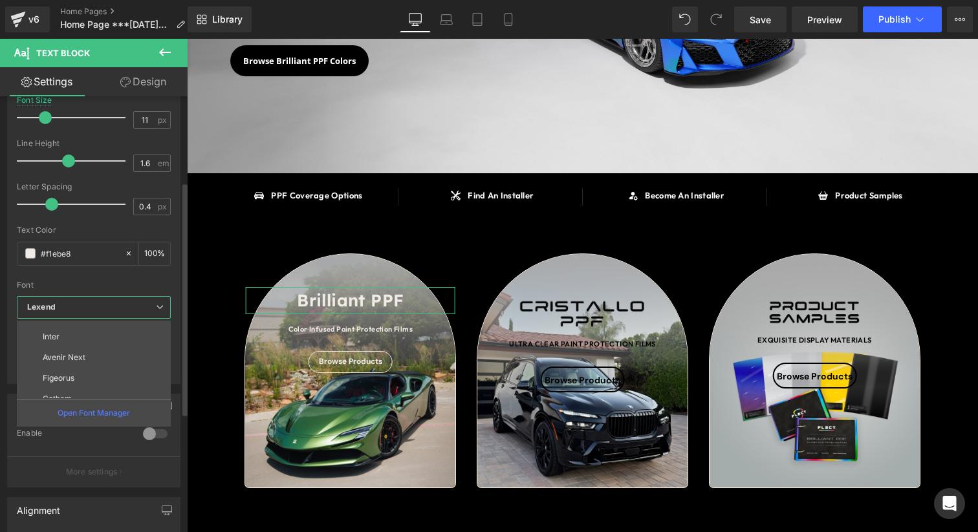
scroll to position [440, 0]
drag, startPoint x: 65, startPoint y: 378, endPoint x: 73, endPoint y: 372, distance: 9.7
click at [73, 372] on div "Default Open Sans Nunito Sans [GEOGRAPHIC_DATA] Roboto [PERSON_NAME] Antic Arch…" at bounding box center [97, 360] width 160 height 78
click at [73, 372] on li "Figeorus" at bounding box center [97, 367] width 160 height 21
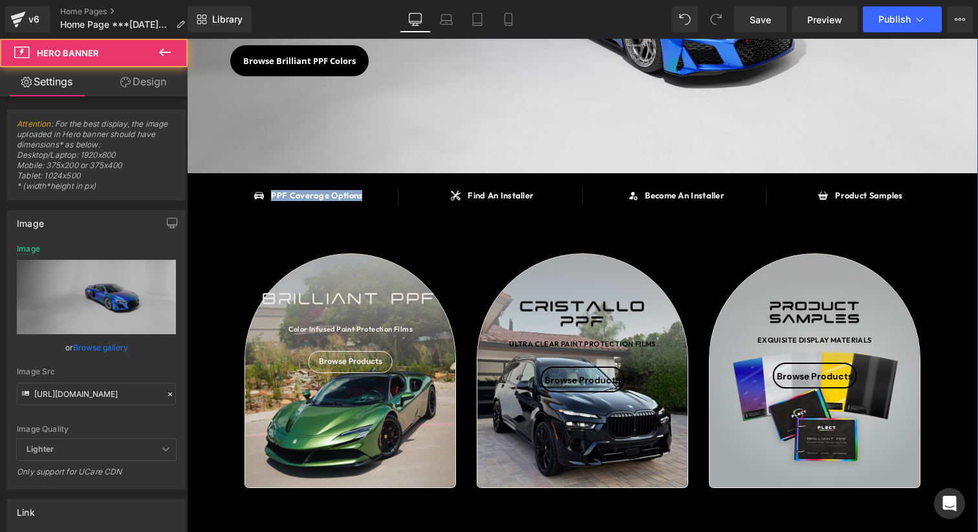
drag, startPoint x: 206, startPoint y: 180, endPoint x: 195, endPoint y: 202, distance: 23.7
click at [211, 212] on div "SAY HELLO TO Heading BRILLIANT PPF Heading OVER 90 COLOR INFUSED PAINT PROTECTI…" at bounding box center [582, 540] width 791 height 1391
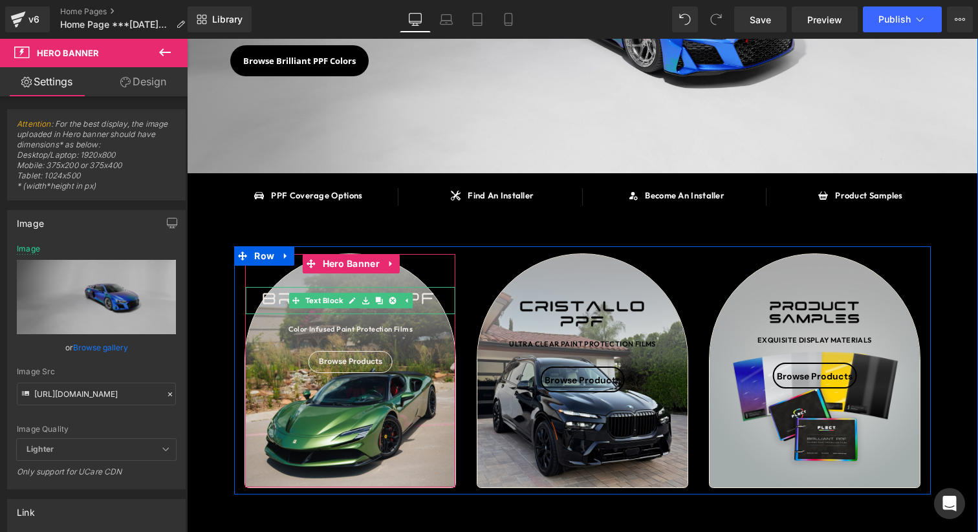
click at [425, 302] on div "Brilliant PPF" at bounding box center [350, 300] width 210 height 27
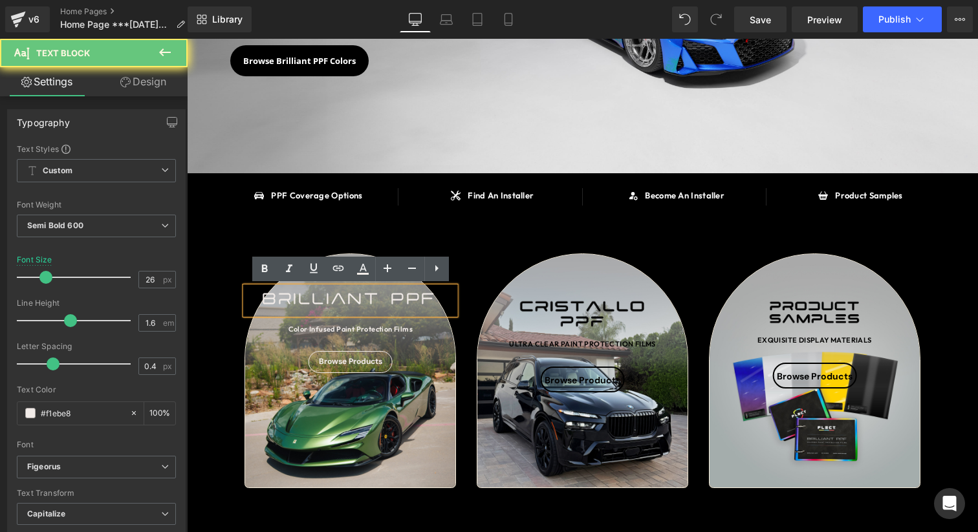
click at [392, 301] on div "Brilliant PPF" at bounding box center [350, 300] width 210 height 27
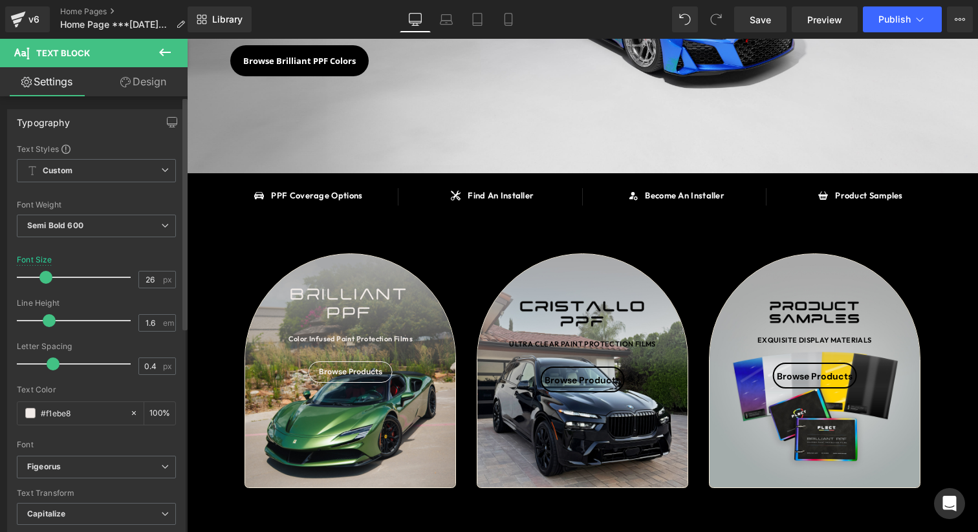
drag, startPoint x: 69, startPoint y: 321, endPoint x: 48, endPoint y: 321, distance: 21.3
click at [48, 321] on span at bounding box center [49, 320] width 13 height 13
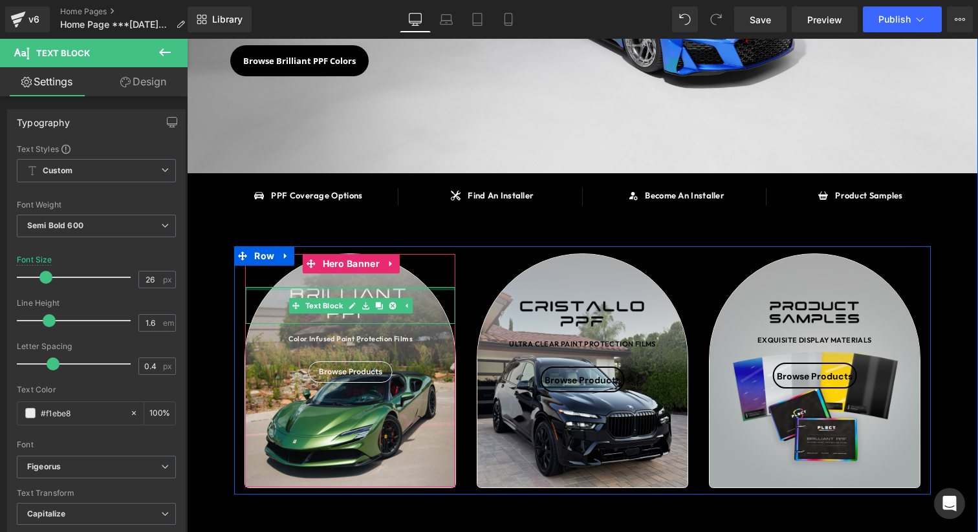
click at [339, 287] on div "Brilliant PPF Text Block" at bounding box center [350, 305] width 210 height 37
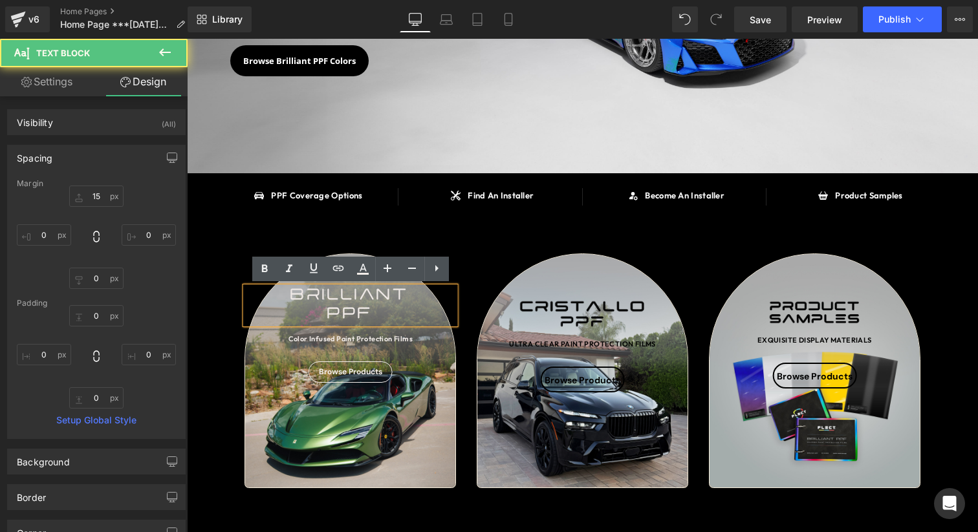
click at [339, 301] on div "Brilliant PPF" at bounding box center [350, 305] width 210 height 37
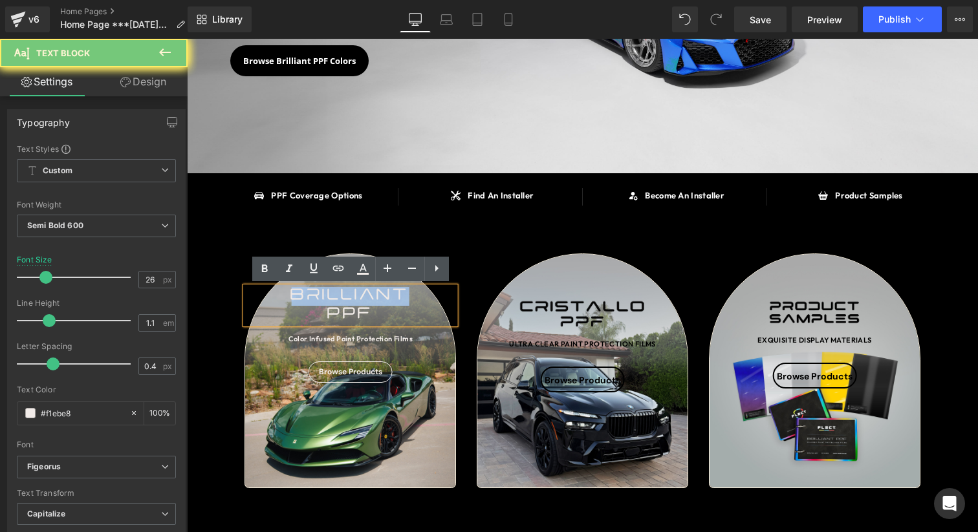
click at [339, 301] on div "Brilliant PPF" at bounding box center [350, 305] width 210 height 37
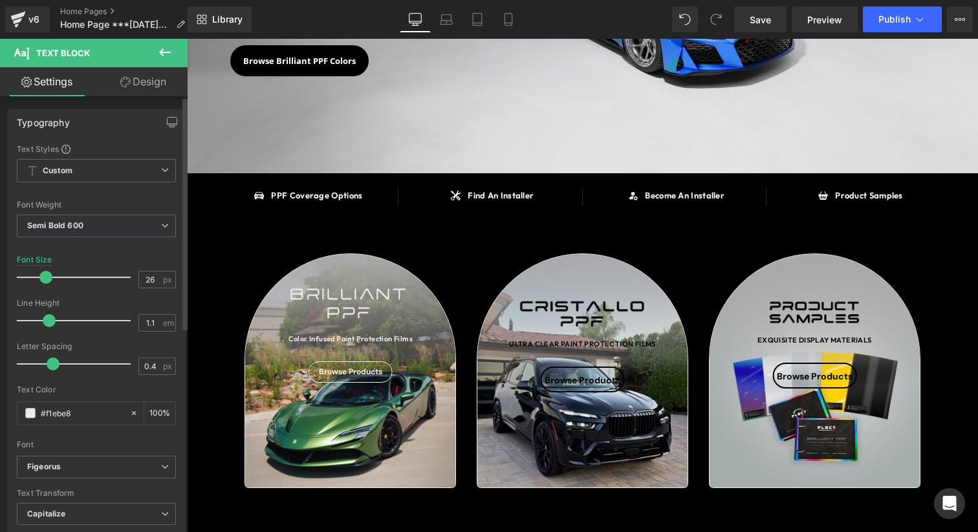
click at [166, 191] on div at bounding box center [96, 193] width 159 height 8
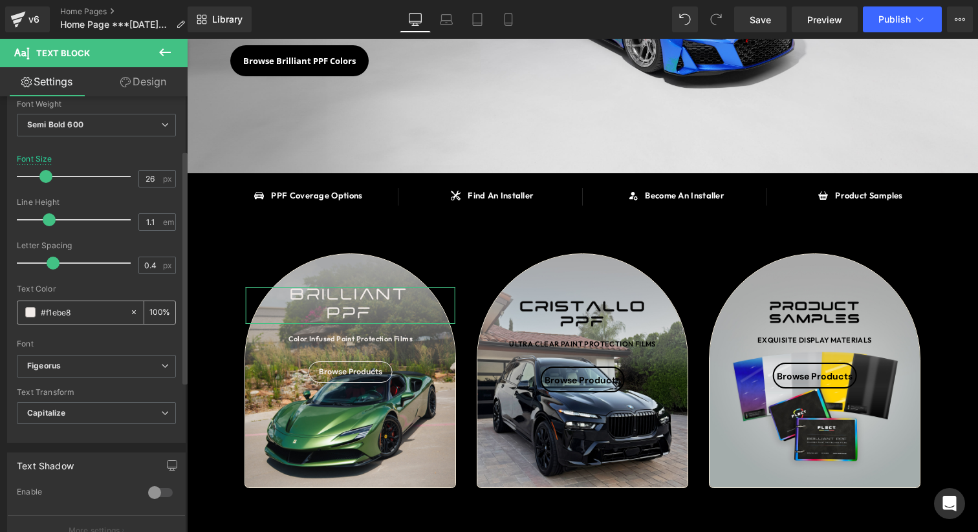
scroll to position [102, 0]
click at [56, 411] on b "Capitalize" at bounding box center [46, 412] width 38 height 10
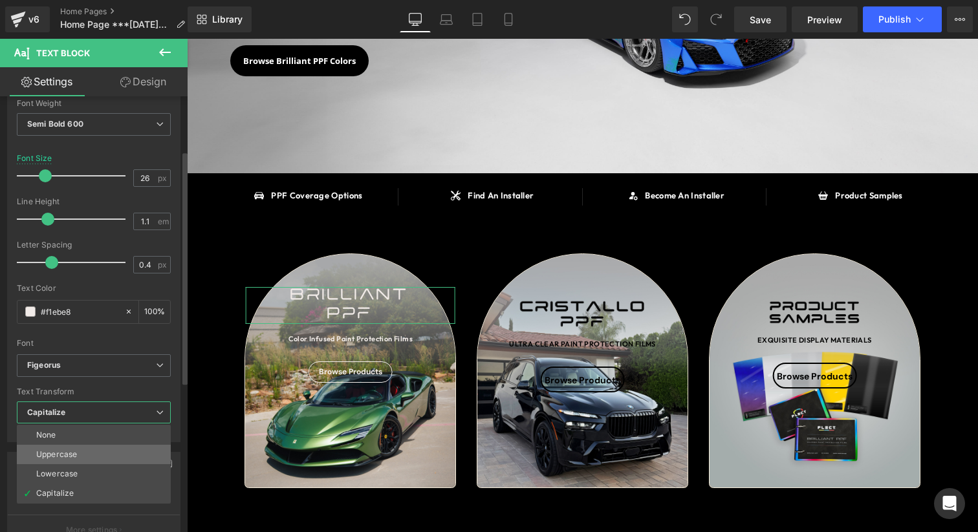
click at [56, 451] on div "Uppercase" at bounding box center [56, 454] width 41 height 9
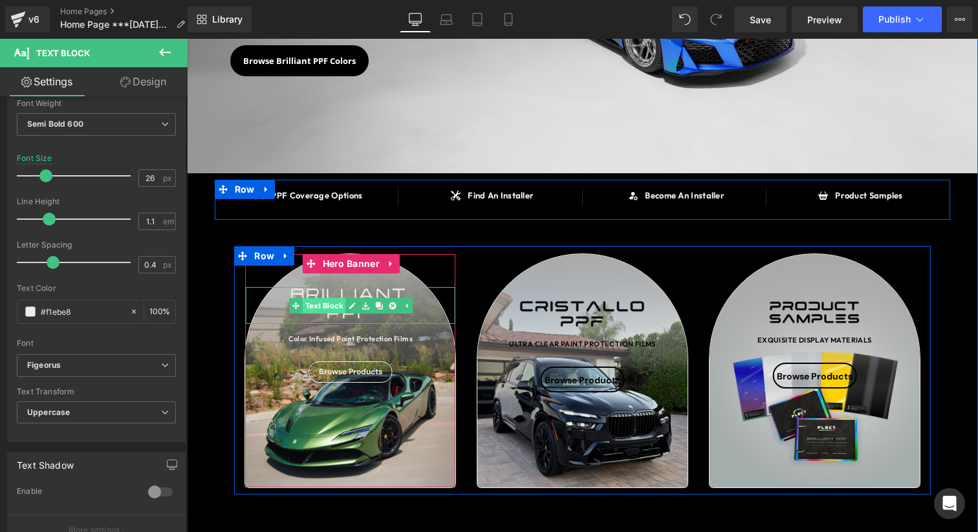
click at [329, 302] on span "Text Block" at bounding box center [323, 306] width 43 height 16
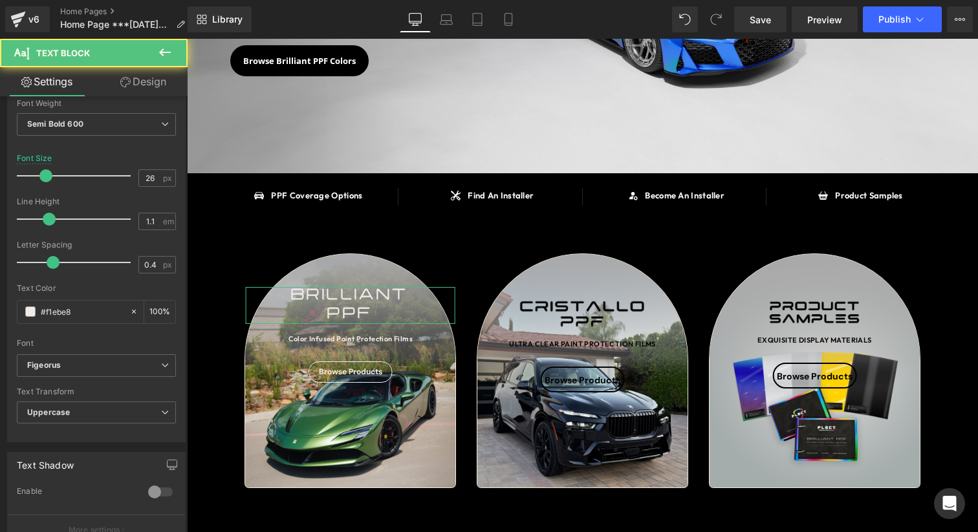
click at [161, 83] on link "Design" at bounding box center [143, 81] width 94 height 29
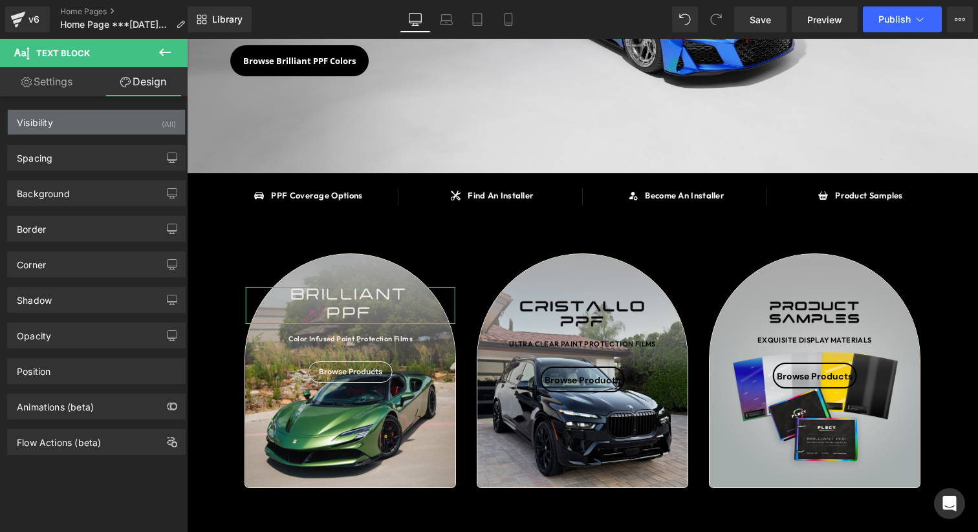
click at [117, 127] on div "Visibility (All)" at bounding box center [96, 122] width 177 height 25
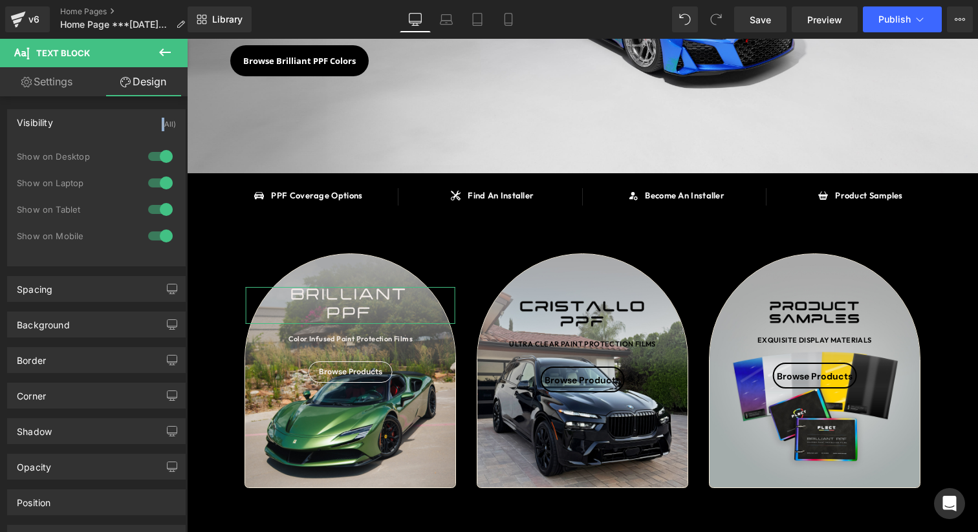
click at [116, 127] on div "Visibility (All)" at bounding box center [96, 122] width 177 height 25
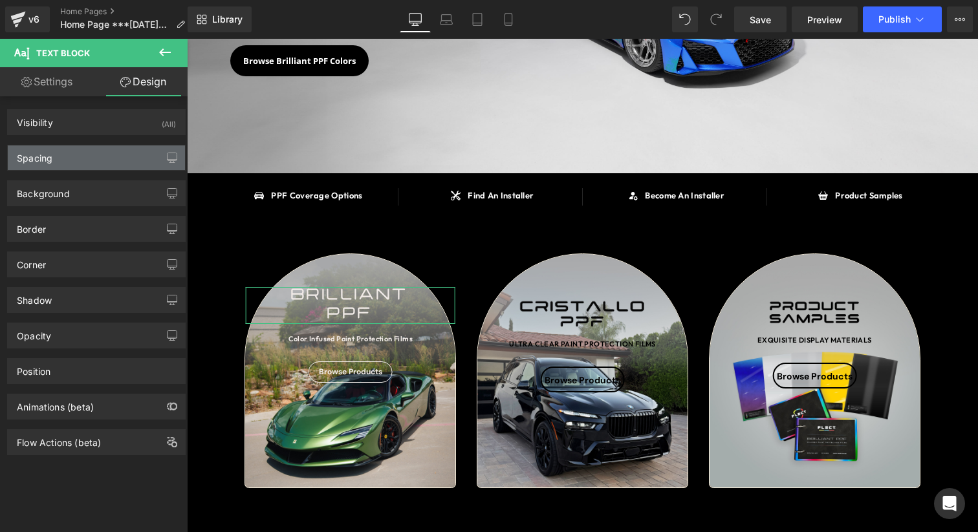
click at [101, 156] on div "Spacing" at bounding box center [96, 157] width 177 height 25
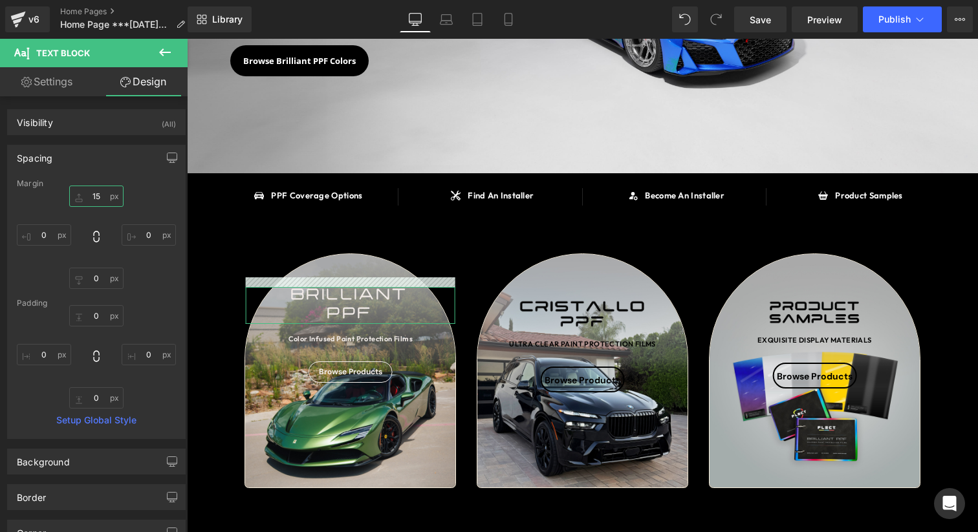
click at [97, 193] on input "text" at bounding box center [96, 196] width 54 height 21
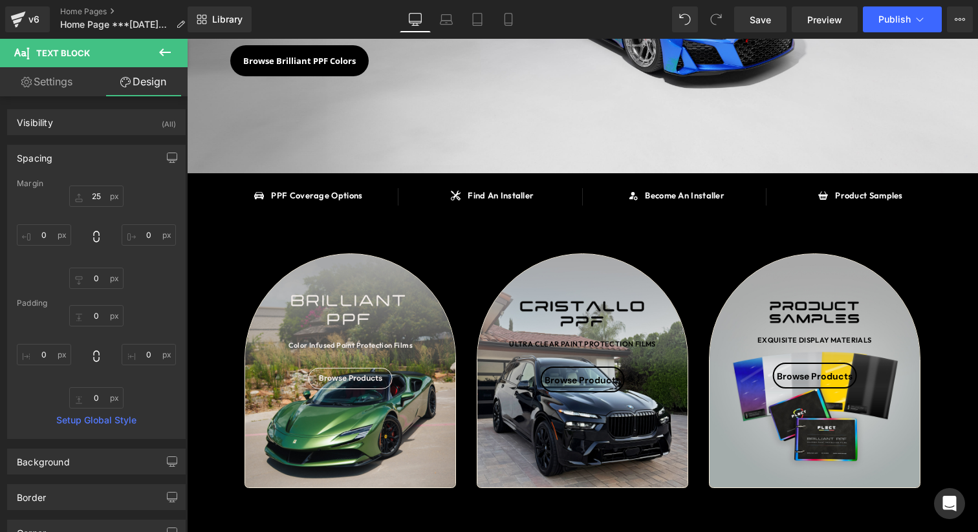
click at [608, 487] on div "Image Ultra Clear Paint Protection Films Text Block Browse Products Heading Row" at bounding box center [582, 370] width 210 height 233
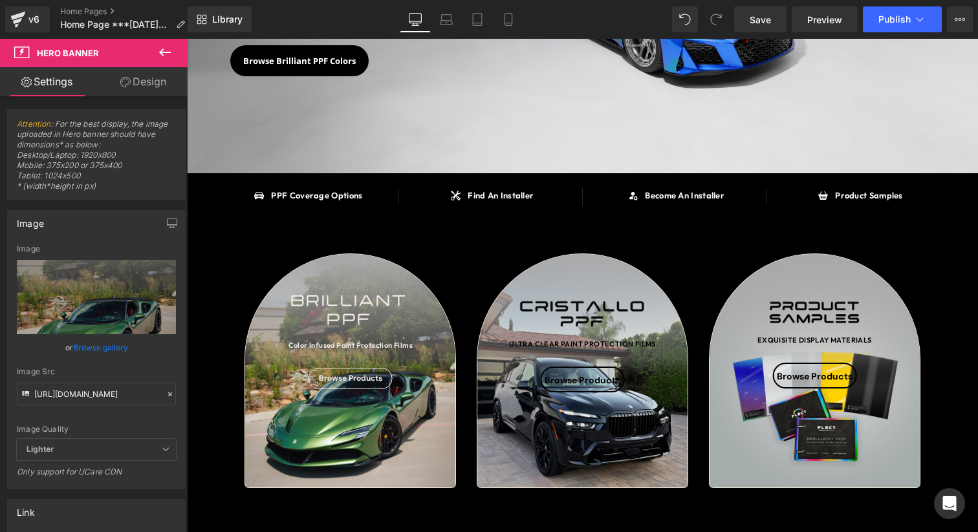
click at [893, 385] on span "Image EXQUISITE DISPLAY MATERIALS Text Block Browse Products Heading Row" at bounding box center [814, 332] width 210 height 111
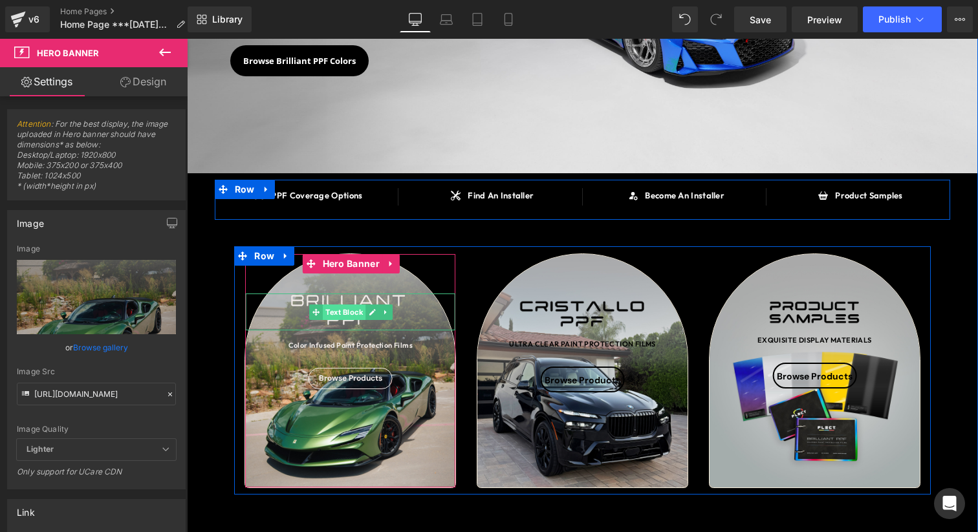
click at [345, 309] on span "Text Block" at bounding box center [344, 313] width 43 height 16
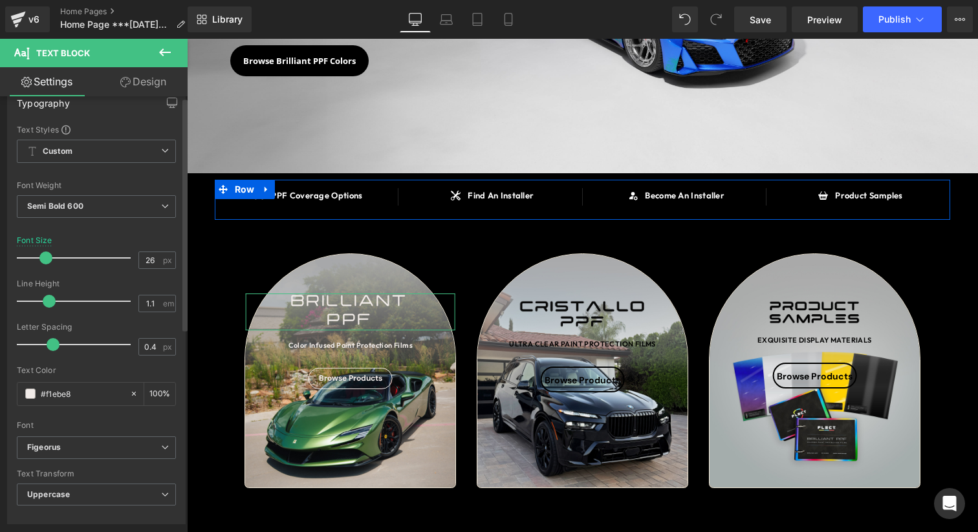
scroll to position [18, 0]
click at [106, 219] on span "Semi Bold 600" at bounding box center [96, 208] width 159 height 23
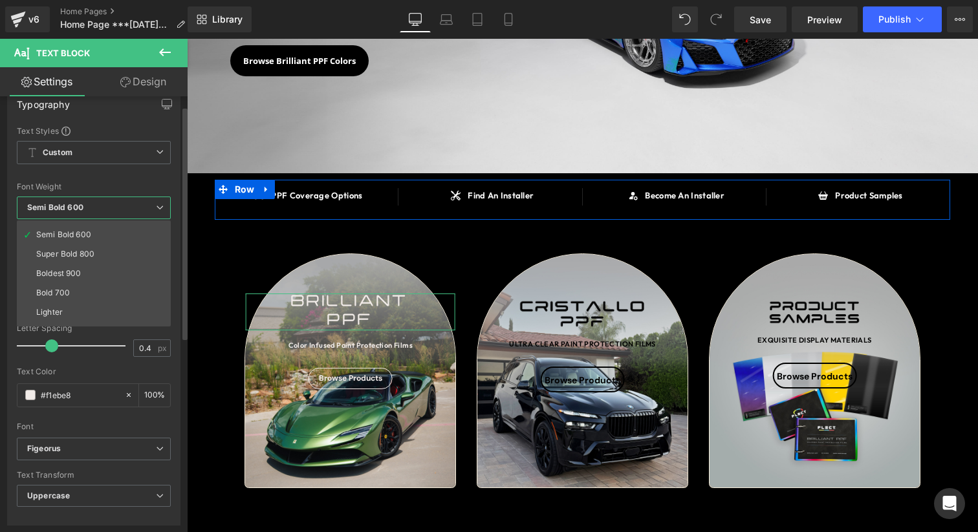
scroll to position [98, 0]
click at [89, 264] on li "Boldest 900" at bounding box center [97, 267] width 160 height 19
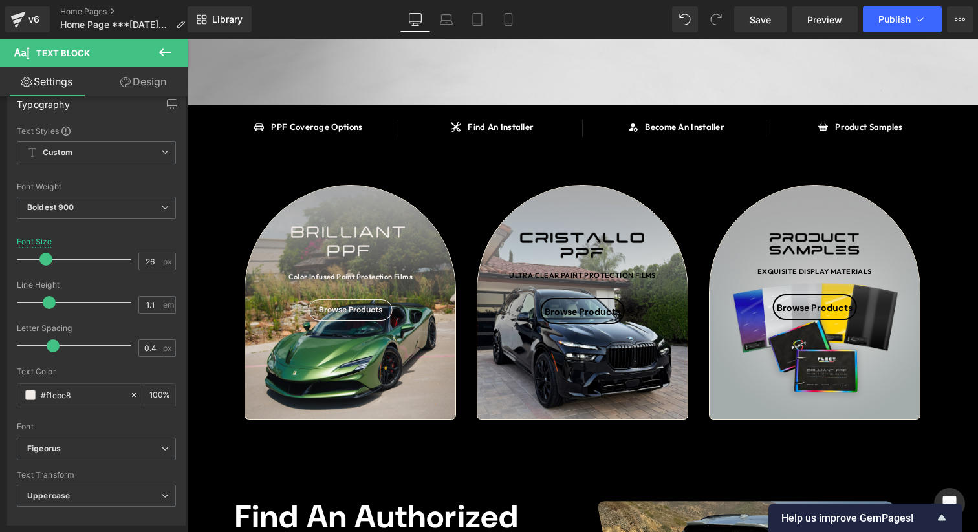
scroll to position [279, 0]
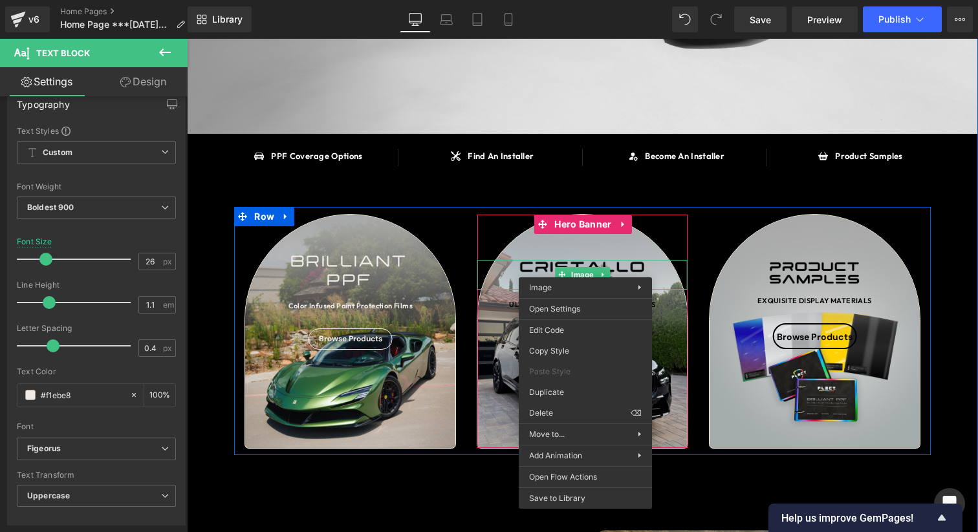
click at [604, 275] on div "Image" at bounding box center [582, 275] width 210 height 30
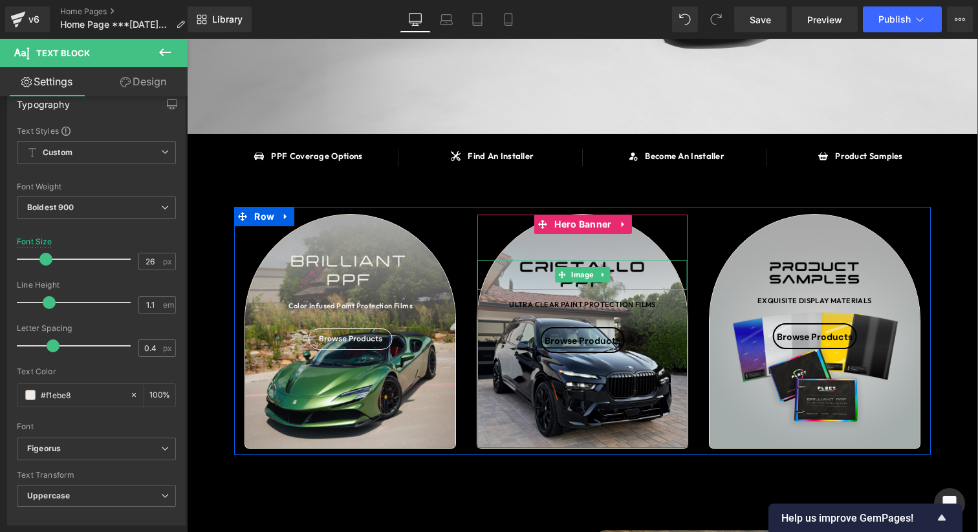
click at [604, 275] on icon at bounding box center [602, 275] width 7 height 8
click at [608, 274] on icon at bounding box center [609, 275] width 7 height 7
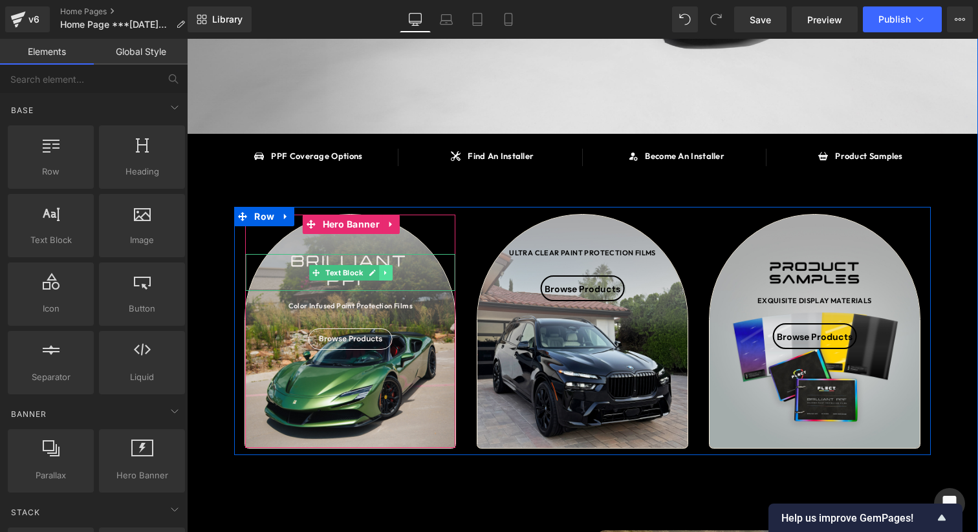
click at [389, 271] on icon at bounding box center [385, 273] width 7 height 8
click at [378, 271] on icon at bounding box center [378, 272] width 7 height 7
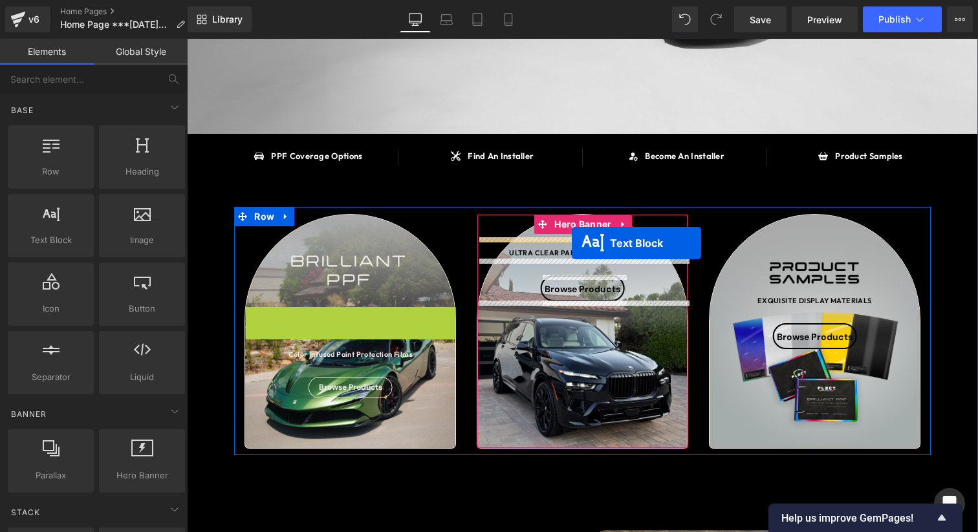
drag, startPoint x: 345, startPoint y: 323, endPoint x: 572, endPoint y: 242, distance: 240.7
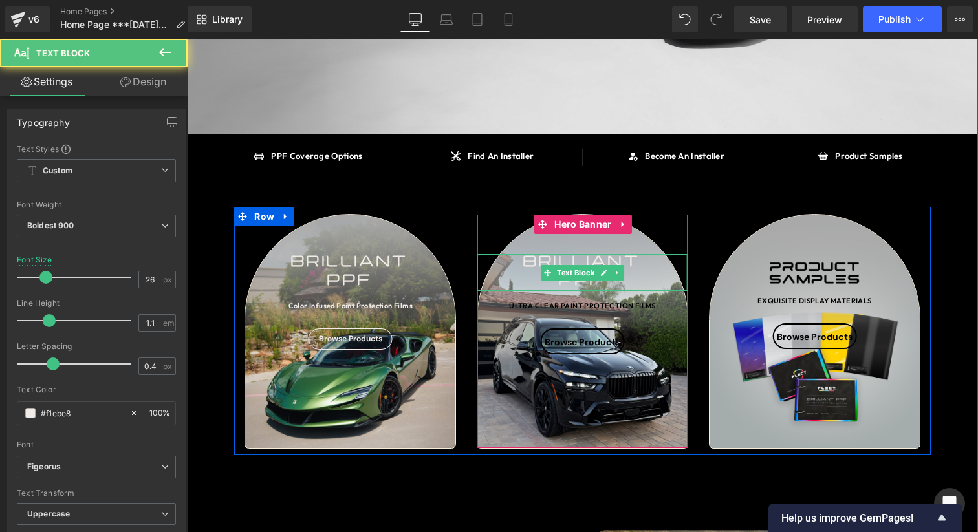
click at [538, 270] on div "brilliant" at bounding box center [582, 263] width 210 height 19
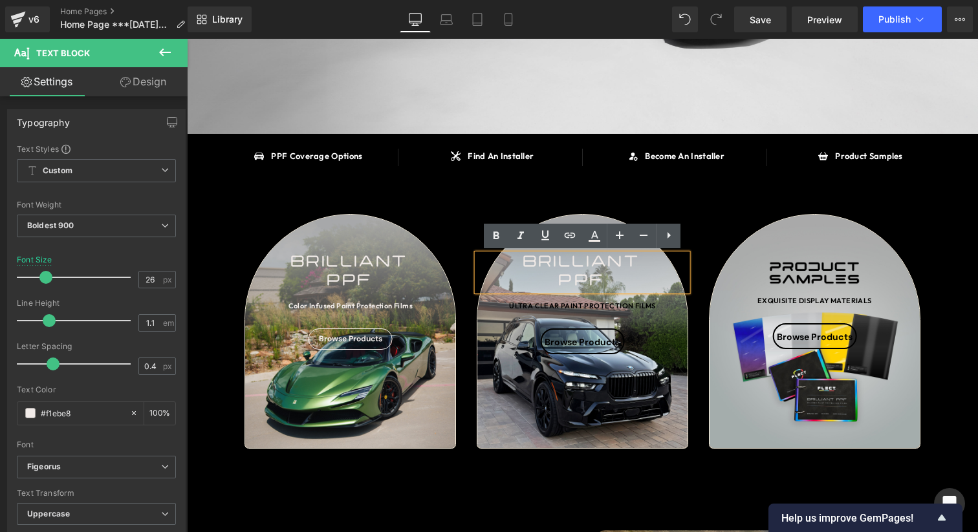
click at [553, 256] on div "brilliant" at bounding box center [582, 263] width 210 height 19
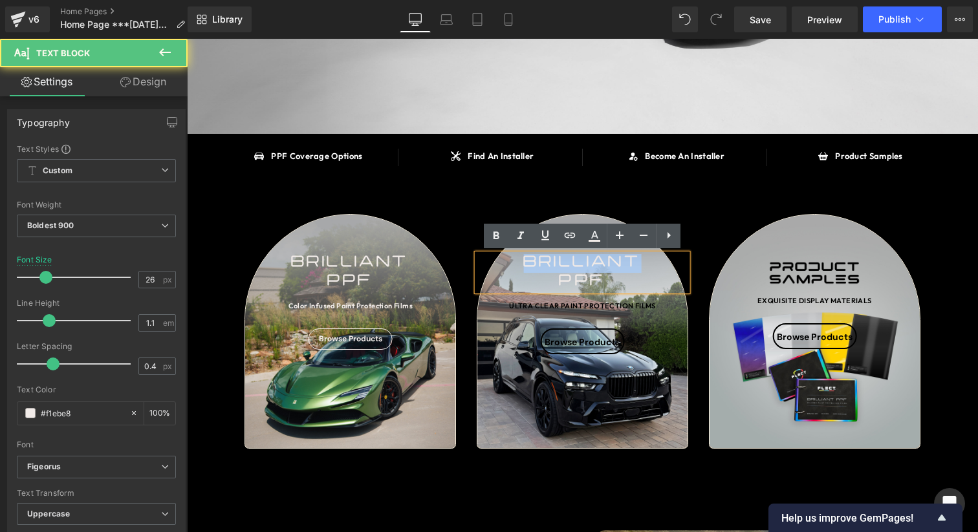
click at [553, 256] on div "brilliant" at bounding box center [582, 263] width 210 height 19
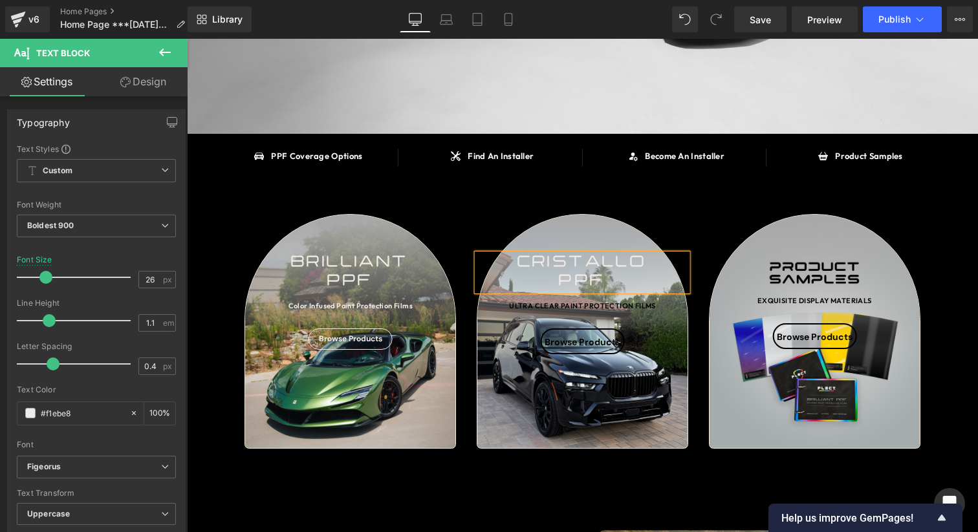
click at [938, 230] on div "SAY HELLO TO Heading BRILLIANT PPF Heading OVER 90 COLOR INFUSED PAINT PROTECTI…" at bounding box center [582, 501] width 791 height 1391
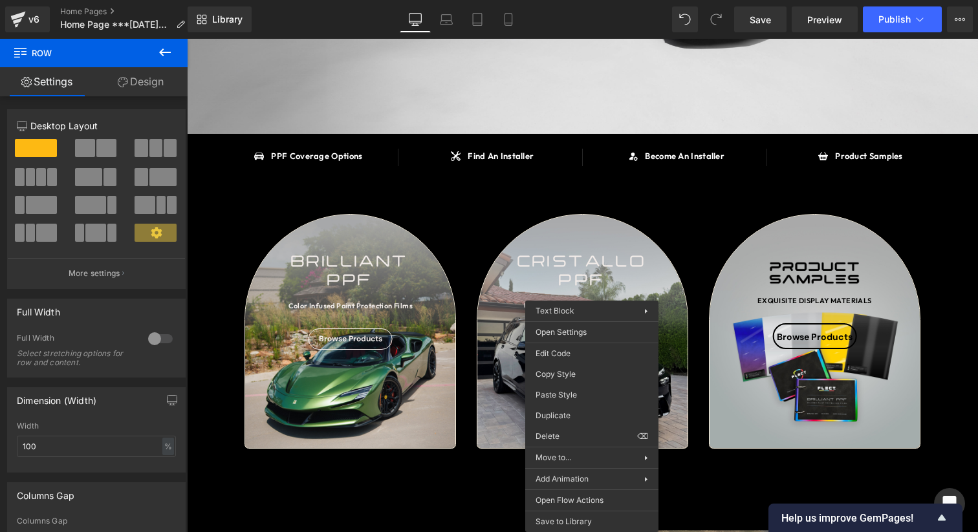
drag, startPoint x: 754, startPoint y: 427, endPoint x: 566, endPoint y: 388, distance: 191.5
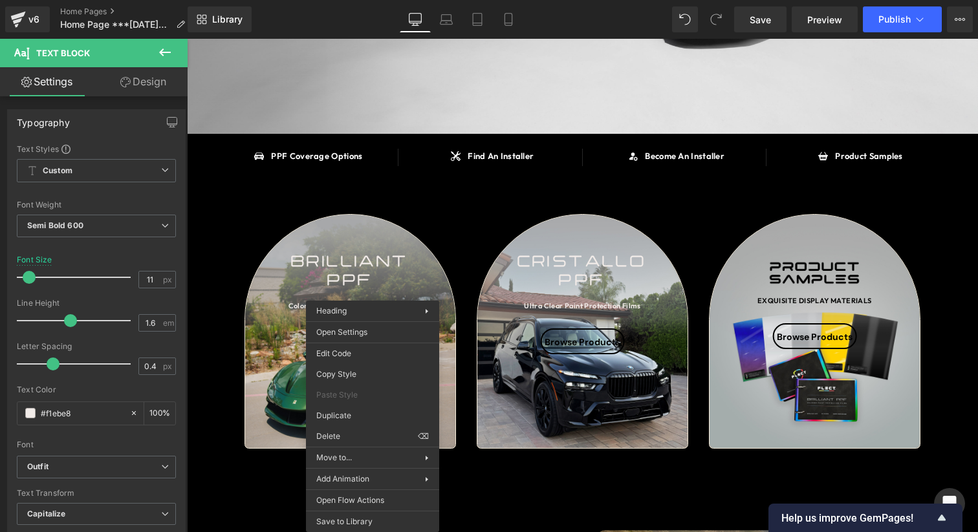
drag, startPoint x: 542, startPoint y: 411, endPoint x: 355, endPoint y: 372, distance: 190.8
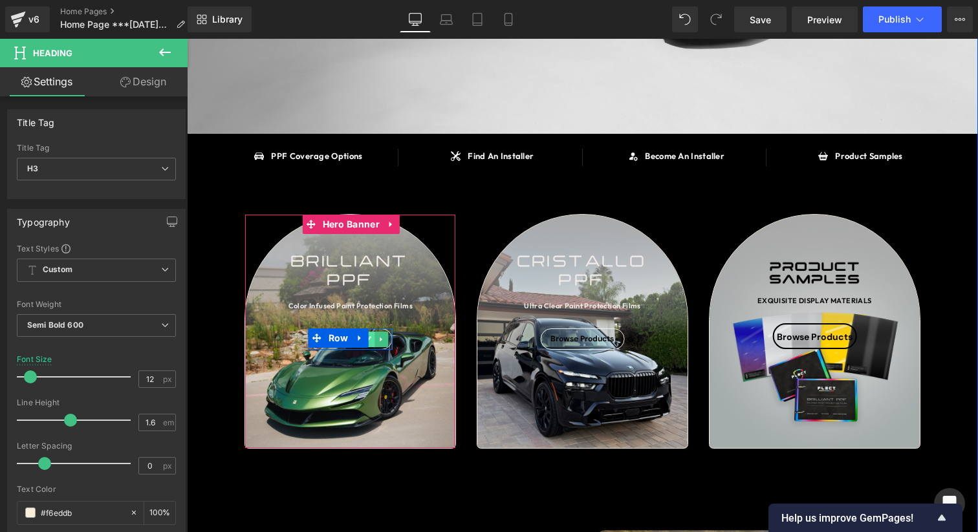
click at [370, 339] on icon at bounding box center [368, 340] width 7 height 8
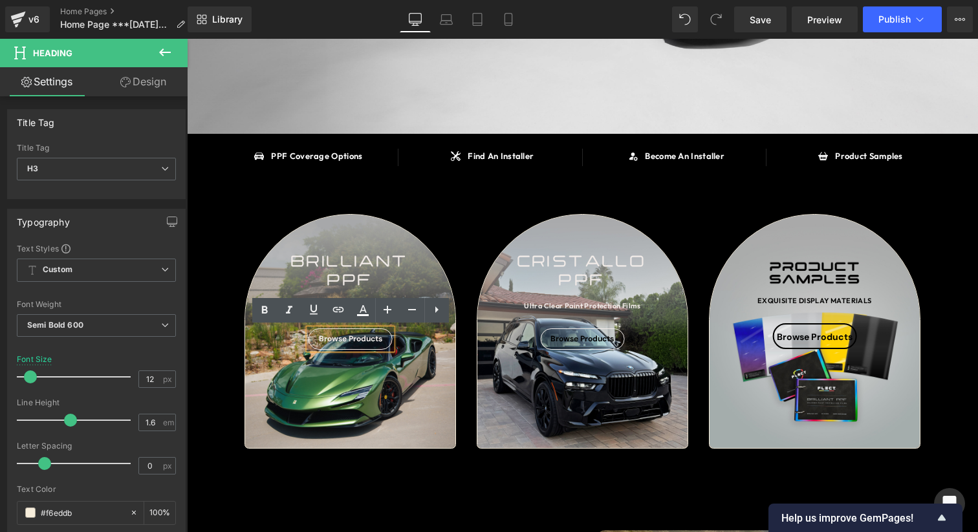
click at [383, 339] on div "Browse Products" at bounding box center [350, 338] width 84 height 21
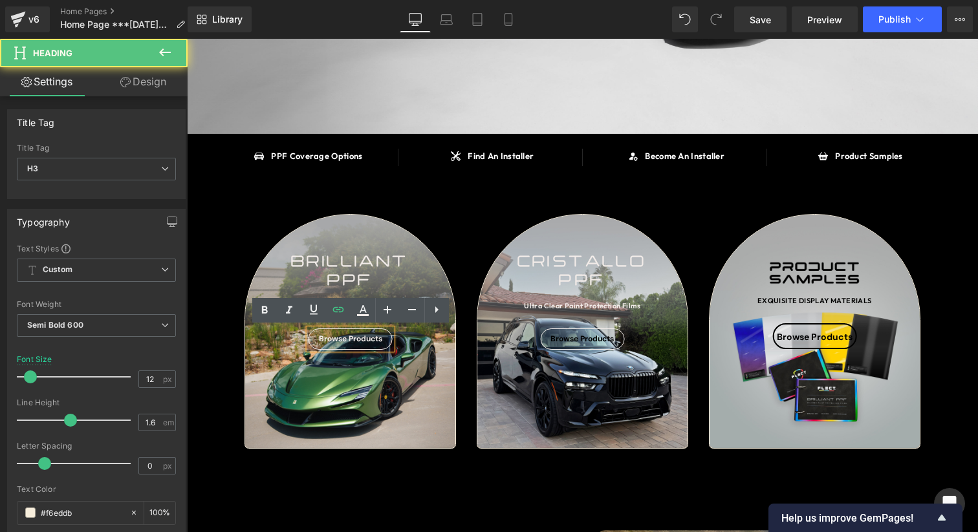
click at [383, 339] on div "Browse Products" at bounding box center [350, 338] width 84 height 21
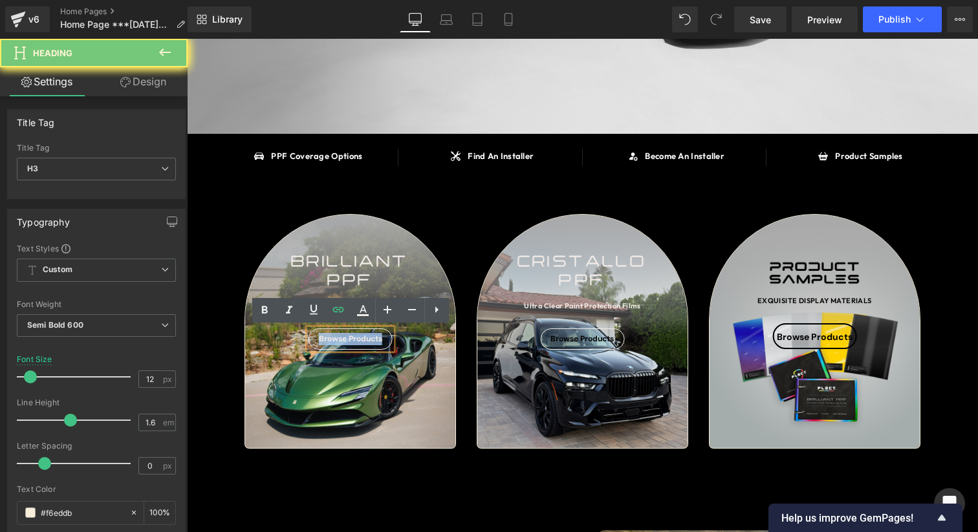
click at [383, 339] on div "Browse Products" at bounding box center [350, 338] width 84 height 21
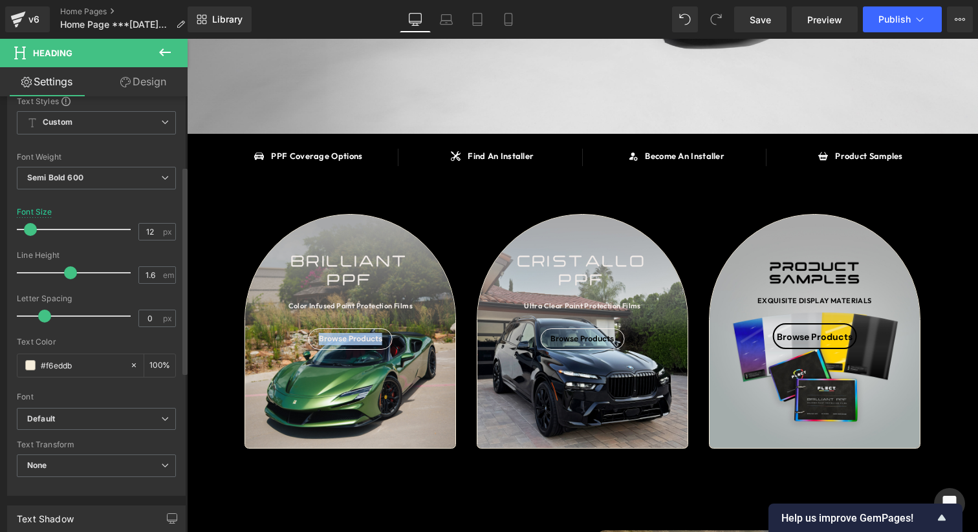
scroll to position [148, 0]
click at [28, 366] on span at bounding box center [30, 364] width 10 height 10
click at [94, 364] on input "#f6eddb" at bounding box center [82, 365] width 83 height 14
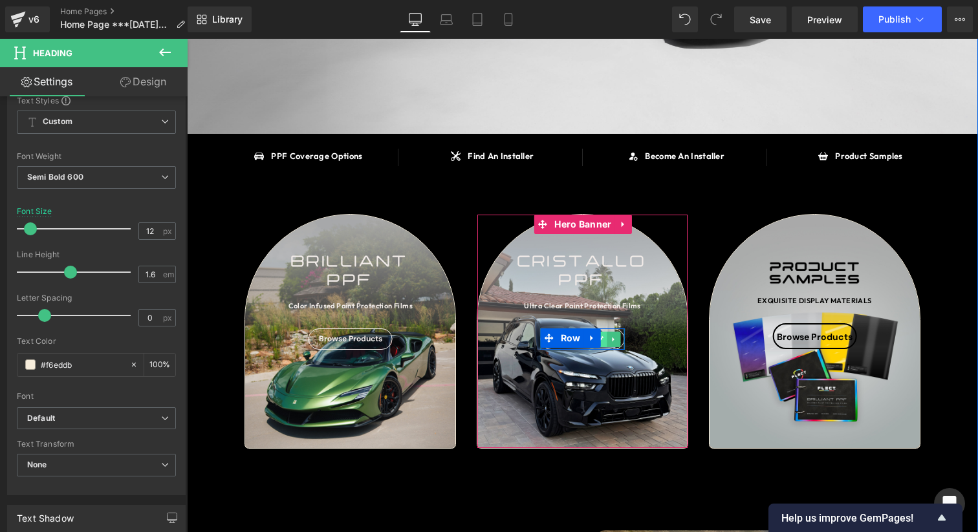
click at [604, 340] on link at bounding box center [601, 340] width 14 height 16
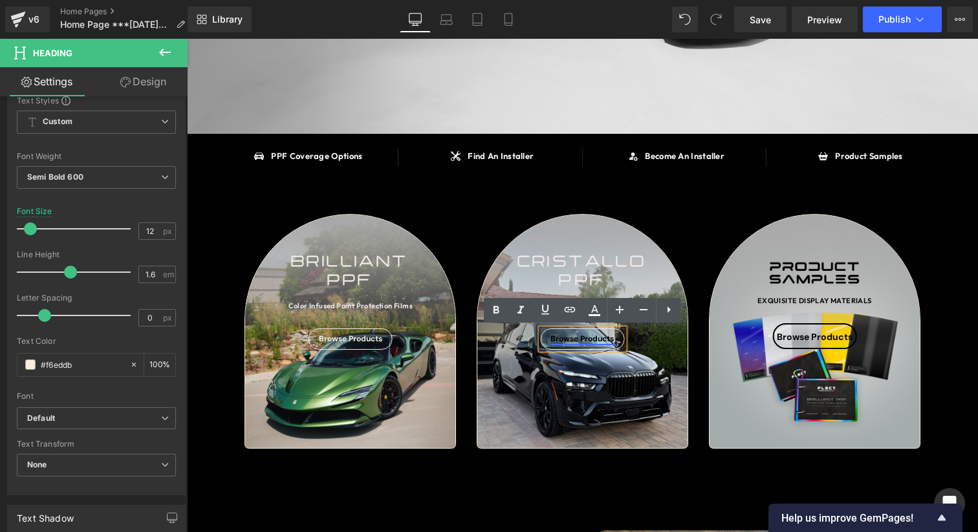
click at [609, 340] on link "Browse Products" at bounding box center [581, 339] width 63 height 10
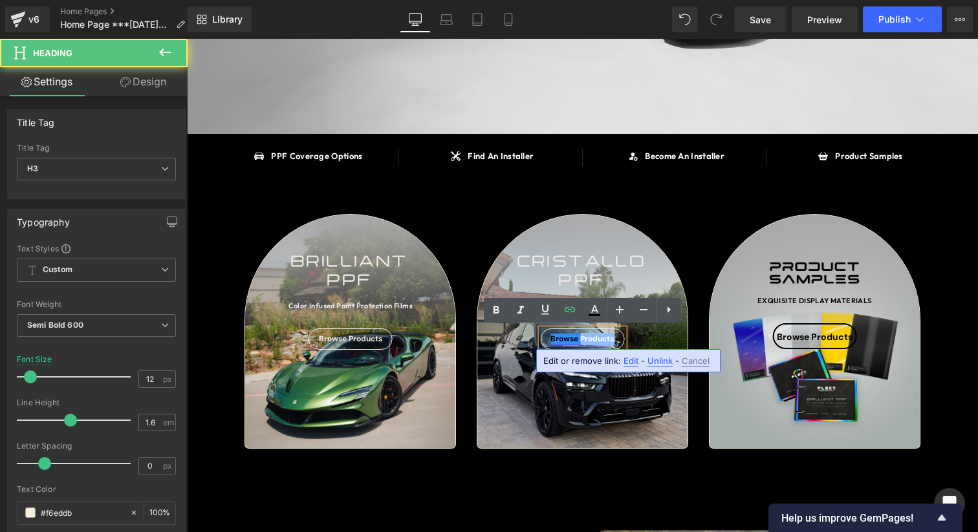
click at [609, 340] on link "Browse Products" at bounding box center [581, 339] width 63 height 10
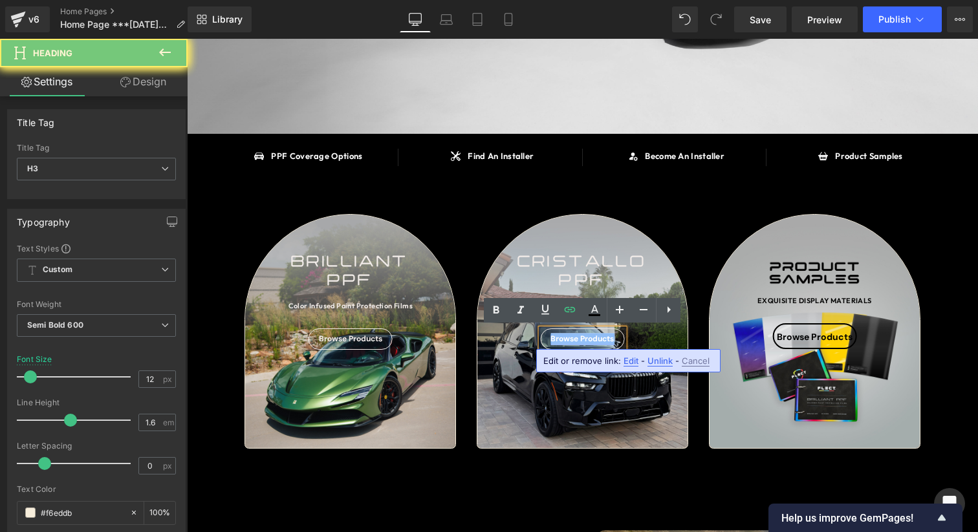
click at [609, 340] on link "Browse Products" at bounding box center [581, 339] width 63 height 10
click at [603, 321] on link at bounding box center [594, 310] width 25 height 25
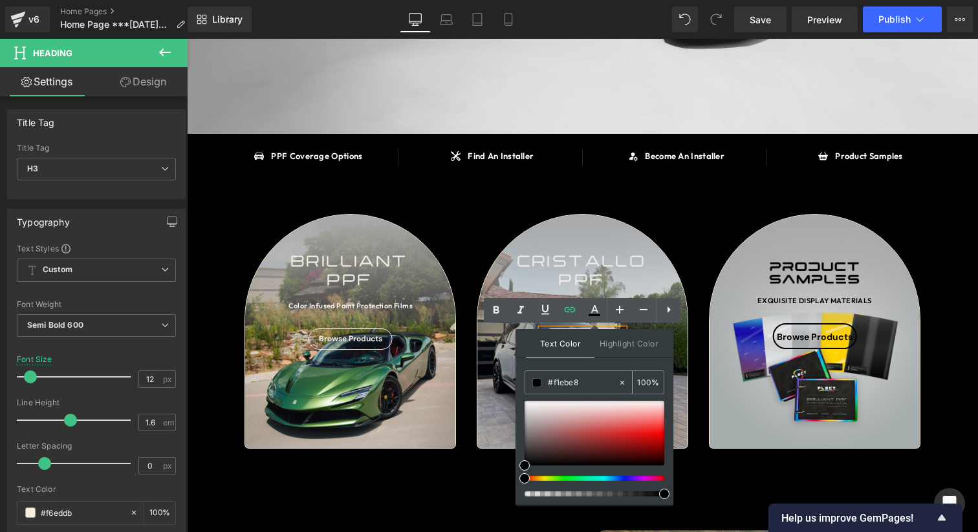
click at [583, 380] on input "#f1ebe8" at bounding box center [583, 383] width 70 height 14
paste input "f6eddb"
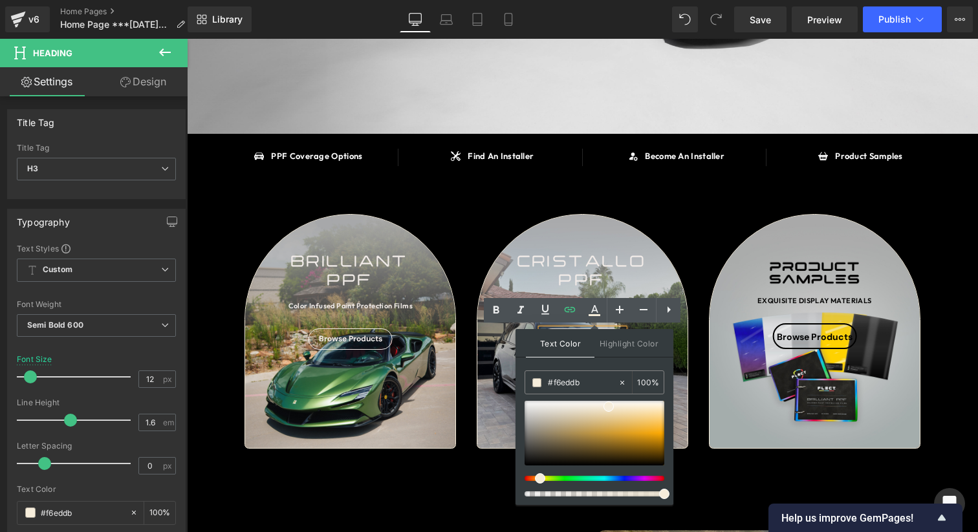
click at [590, 366] on div "Text Color Highlight Color rgba(241, 235, 232, 1) #f6eddb 100 % none 0 %" at bounding box center [594, 417] width 158 height 176
click at [947, 255] on div "SAY HELLO TO Heading BRILLIANT PPF Heading OVER 90 COLOR INFUSED PAINT PROTECTI…" at bounding box center [582, 501] width 791 height 1391
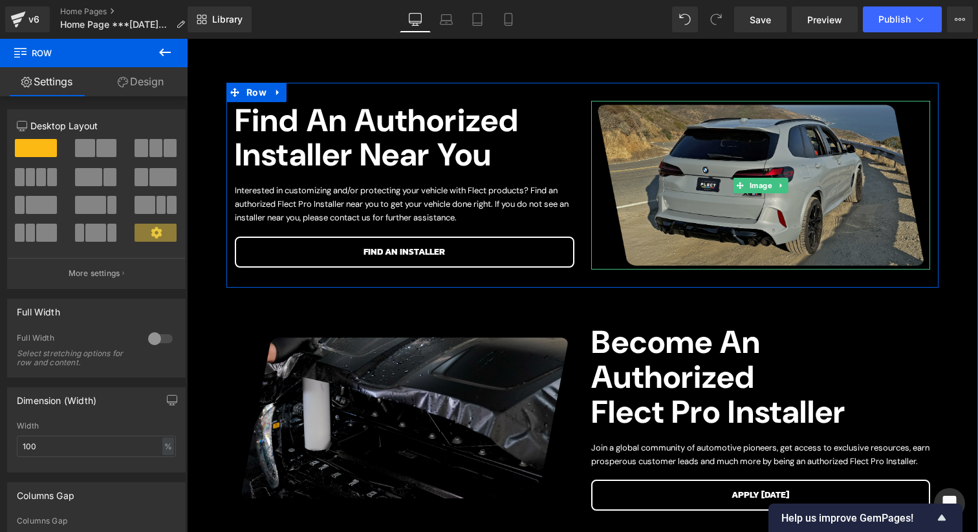
scroll to position [663, 0]
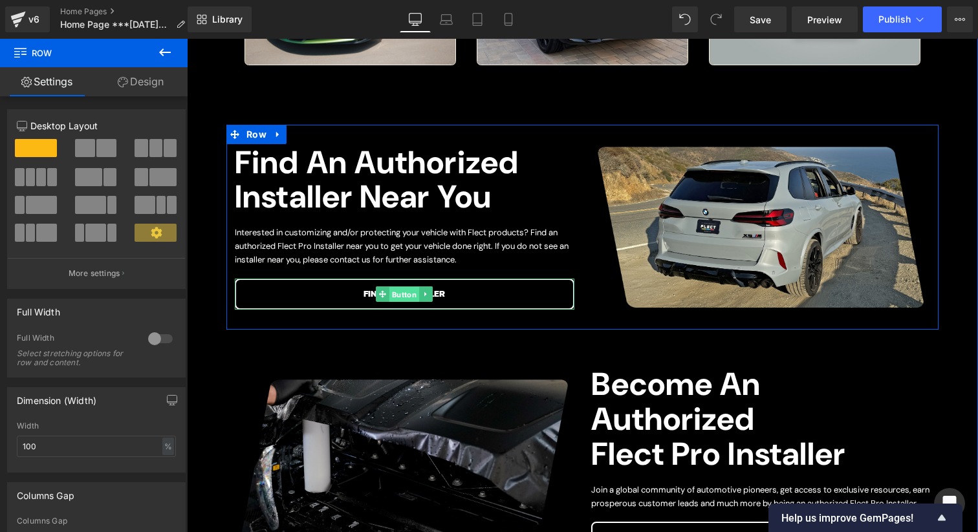
click at [401, 290] on span "Button" at bounding box center [404, 295] width 30 height 16
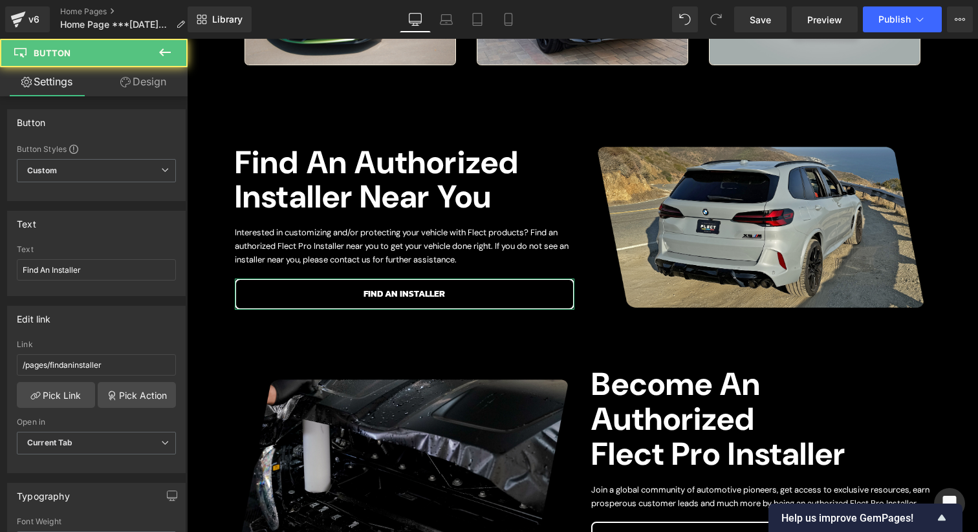
click at [111, 82] on link "Design" at bounding box center [143, 81] width 94 height 29
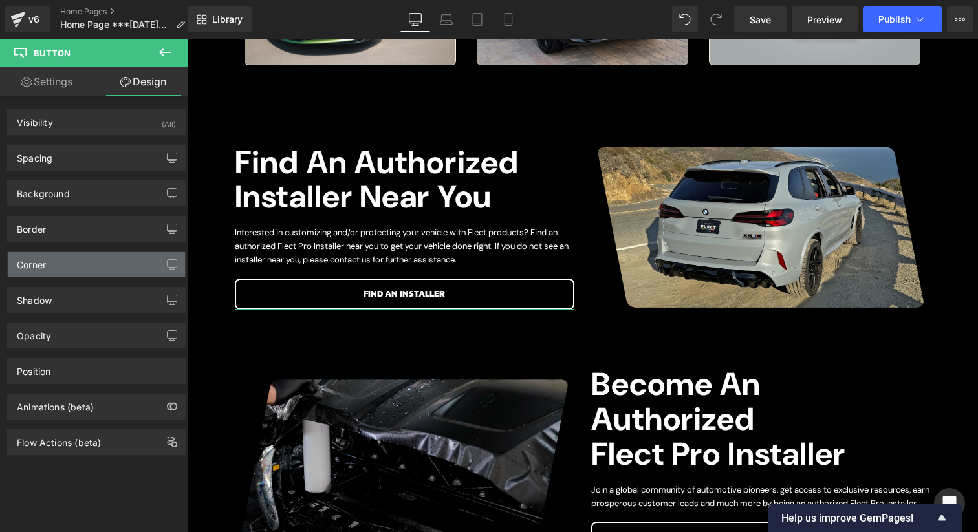
click at [72, 259] on div "Corner" at bounding box center [96, 264] width 177 height 25
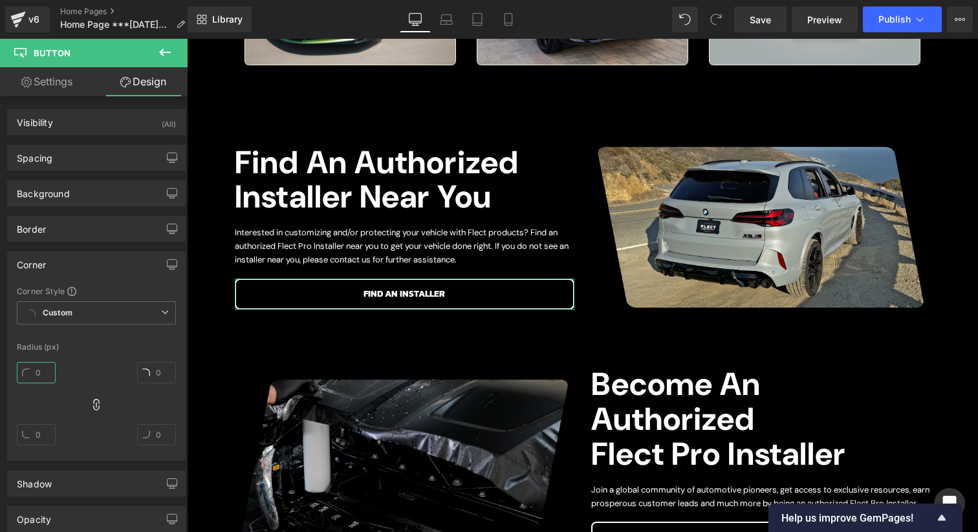
click at [41, 380] on input "text" at bounding box center [36, 372] width 39 height 21
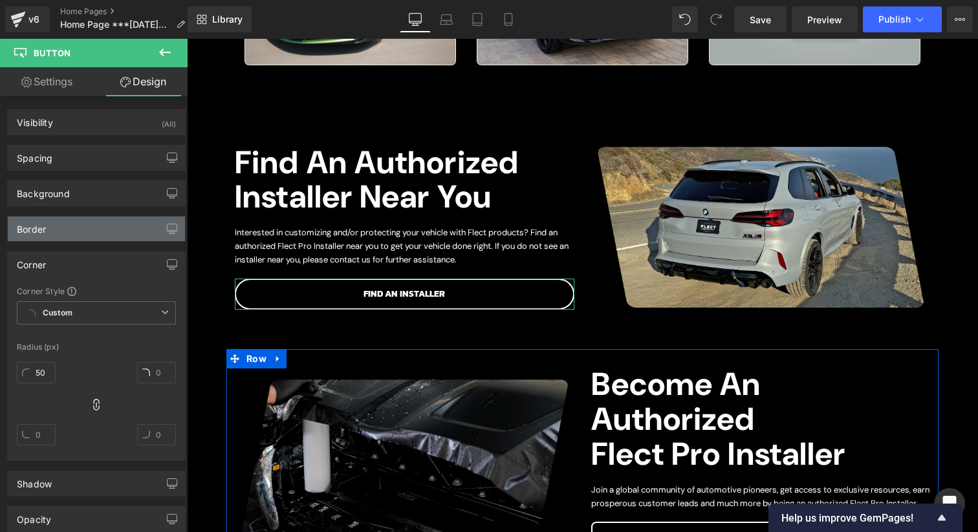
click at [58, 232] on div "Border" at bounding box center [96, 229] width 177 height 25
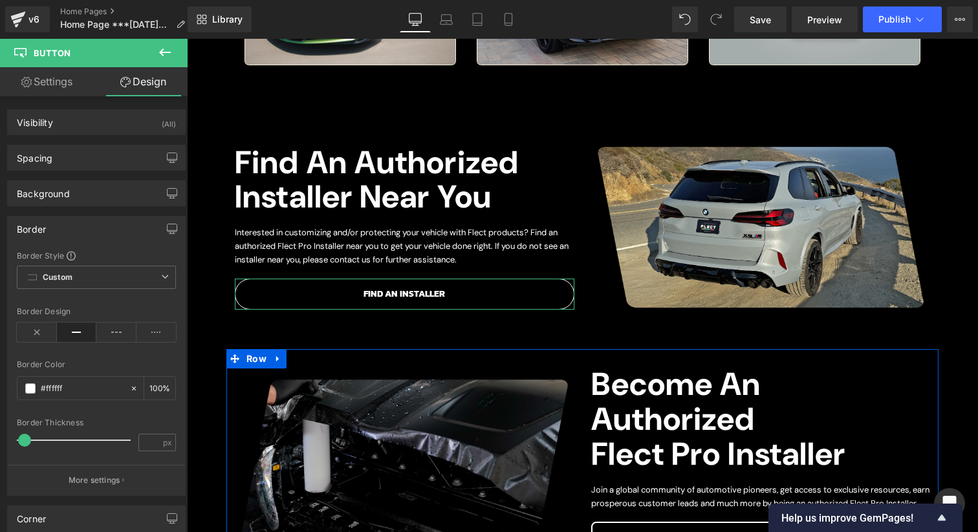
click at [21, 438] on span at bounding box center [24, 440] width 13 height 13
drag, startPoint x: 568, startPoint y: 409, endPoint x: 381, endPoint y: 371, distance: 190.7
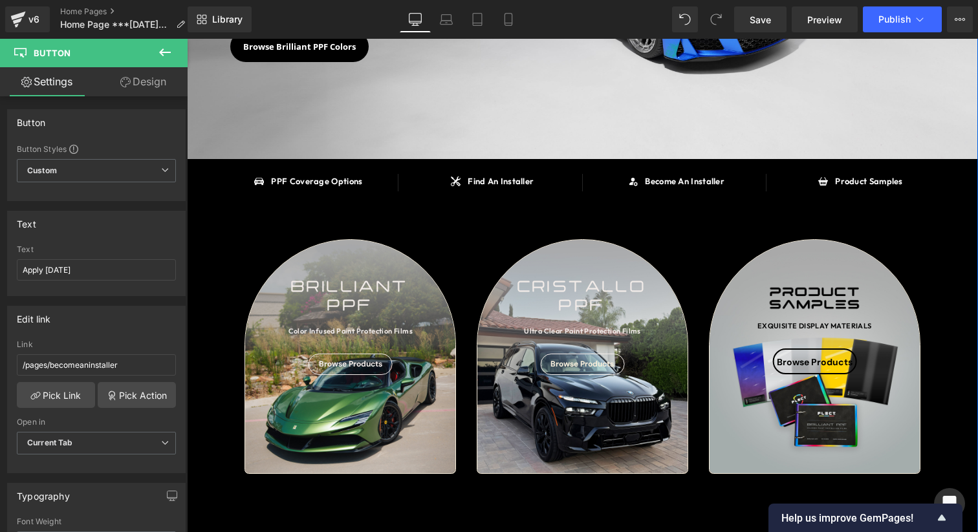
scroll to position [250, 0]
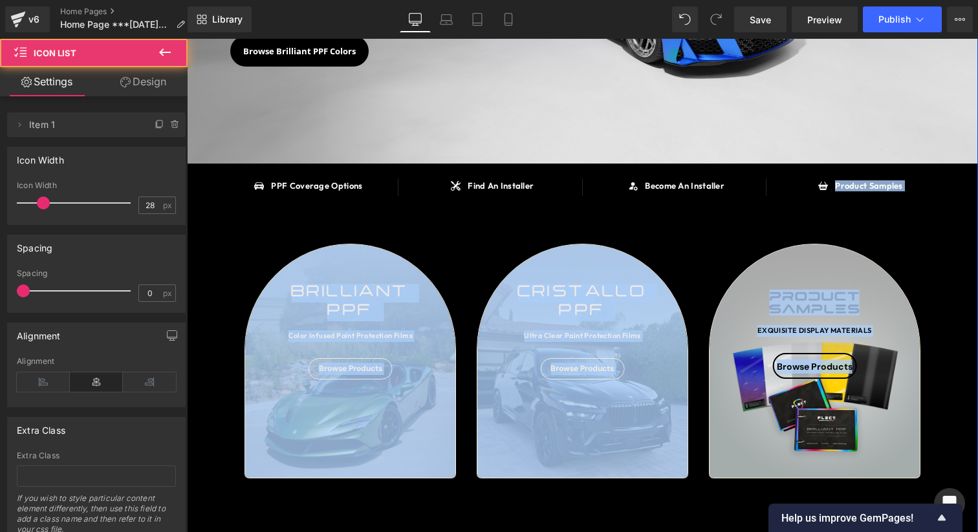
drag, startPoint x: 802, startPoint y: 189, endPoint x: 884, endPoint y: 264, distance: 111.2
click at [884, 264] on div "SAY HELLO TO Heading BRILLIANT PPF Heading OVER 90 COLOR INFUSED PAINT PROTECTI…" at bounding box center [582, 531] width 791 height 1391
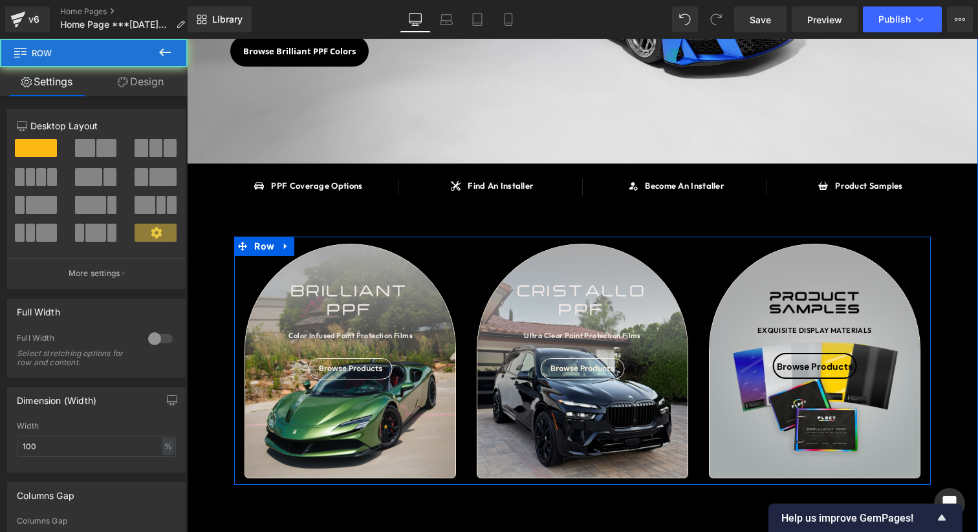
click at [962, 332] on div "SAY HELLO TO Heading BRILLIANT PPF Heading OVER 90 COLOR INFUSED PAINT PROTECTI…" at bounding box center [582, 531] width 791 height 1391
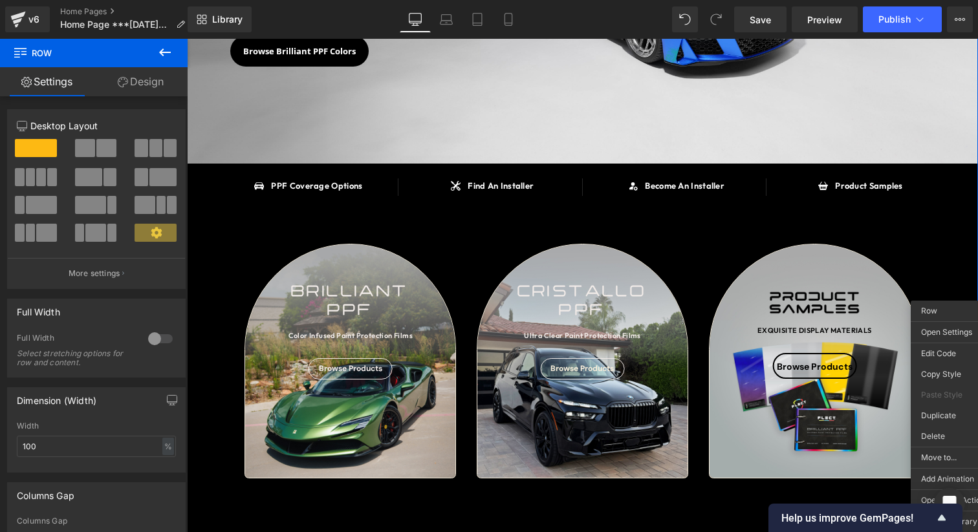
drag, startPoint x: 977, startPoint y: 332, endPoint x: 921, endPoint y: 212, distance: 131.9
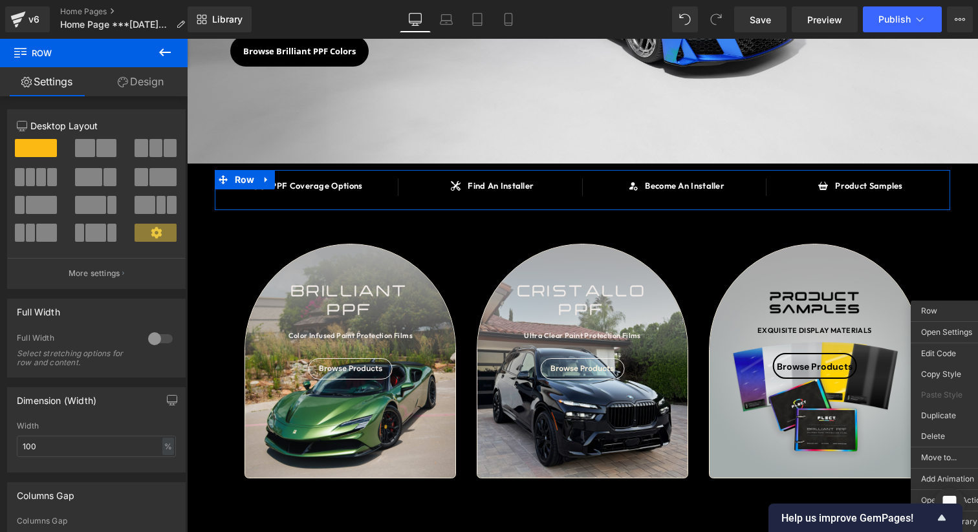
click at [957, 257] on div "SAY HELLO TO Heading BRILLIANT PPF Heading OVER 90 COLOR INFUSED PAINT PROTECTI…" at bounding box center [582, 531] width 791 height 1391
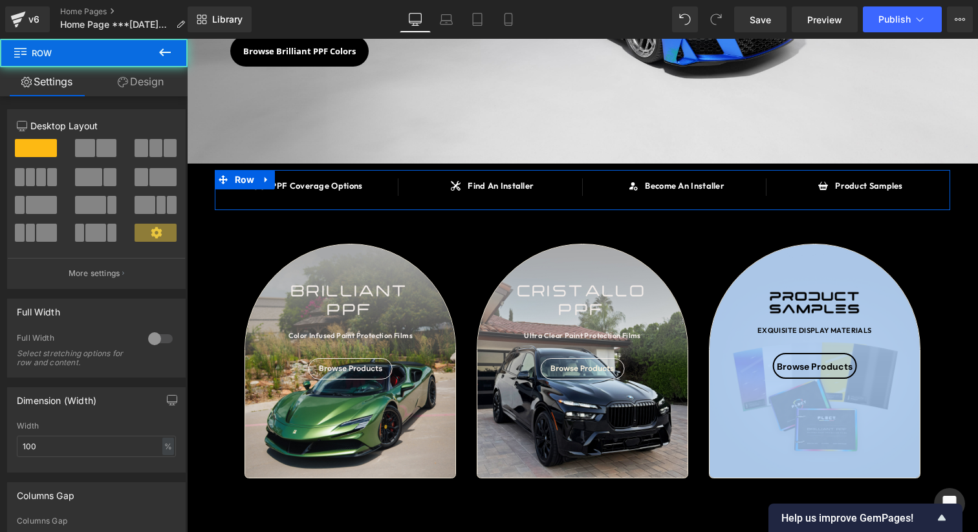
drag, startPoint x: 965, startPoint y: 231, endPoint x: 977, endPoint y: 364, distance: 133.1
click at [961, 336] on div "SAY HELLO TO Heading BRILLIANT PPF Heading OVER 90 COLOR INFUSED PAINT PROTECTI…" at bounding box center [582, 531] width 791 height 1391
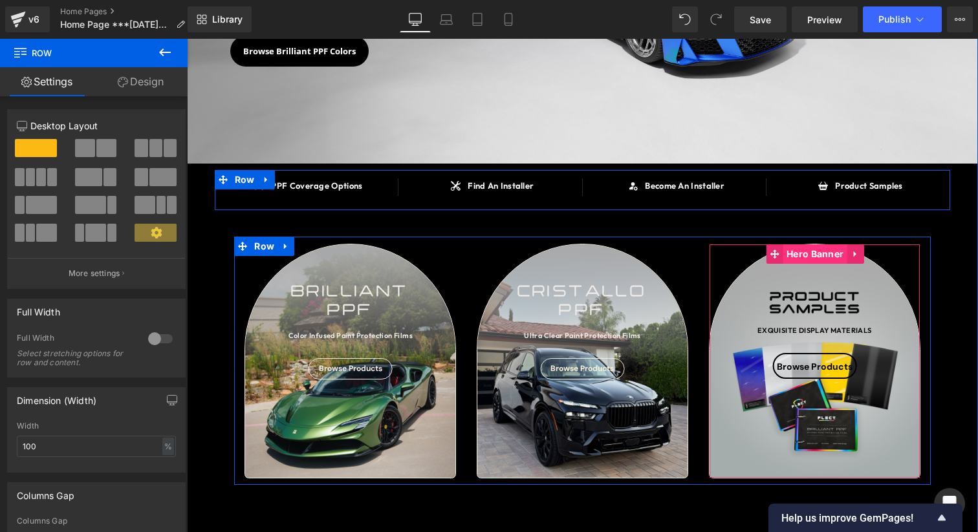
click at [806, 257] on span "Hero Banner" at bounding box center [814, 253] width 63 height 19
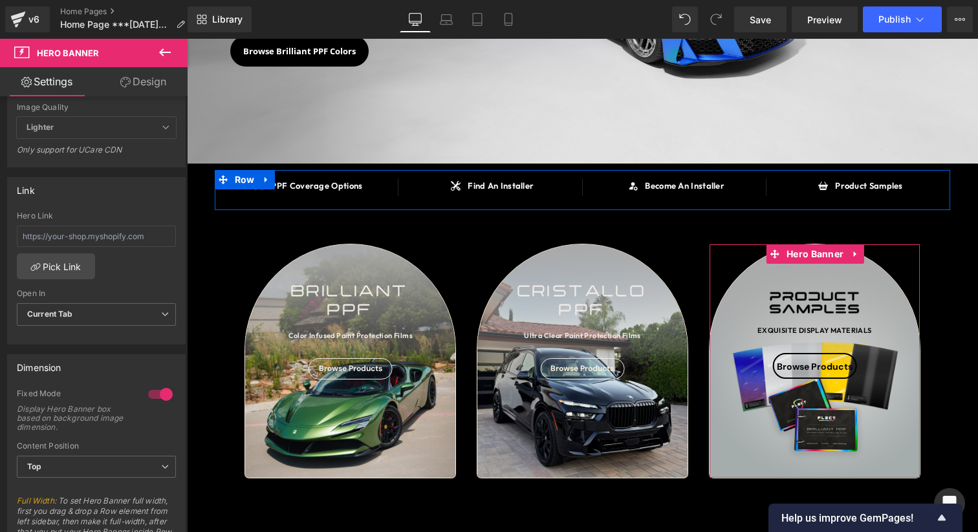
scroll to position [628, 0]
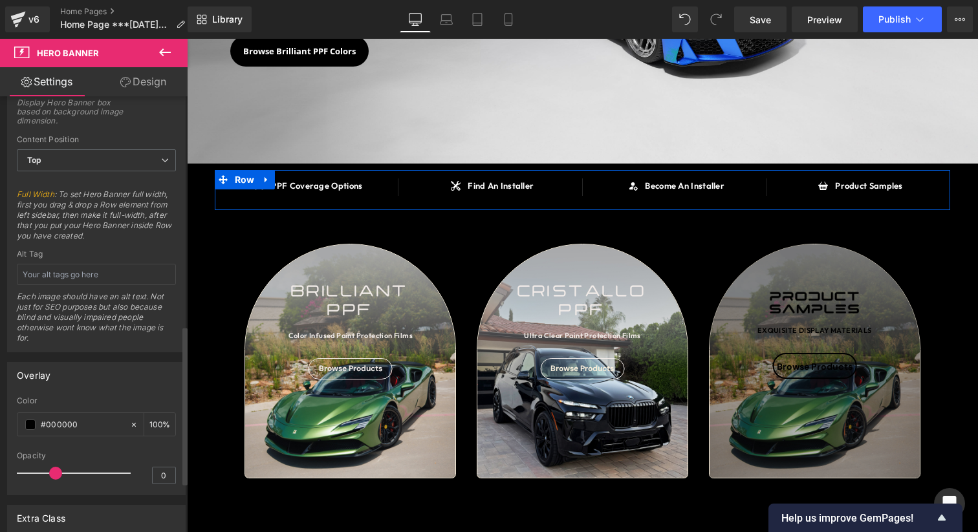
drag, startPoint x: 34, startPoint y: 470, endPoint x: 55, endPoint y: 473, distance: 21.5
click at [55, 473] on div at bounding box center [76, 473] width 107 height 26
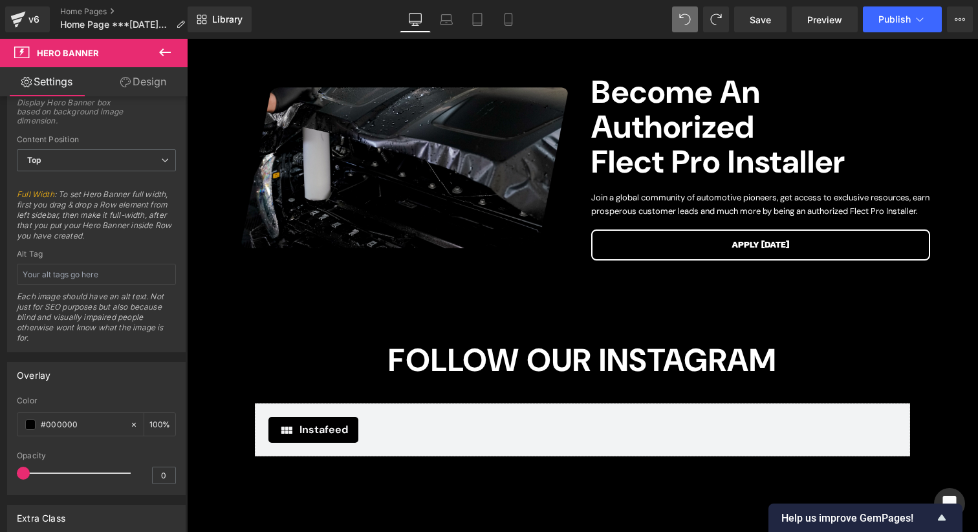
scroll to position [992, 0]
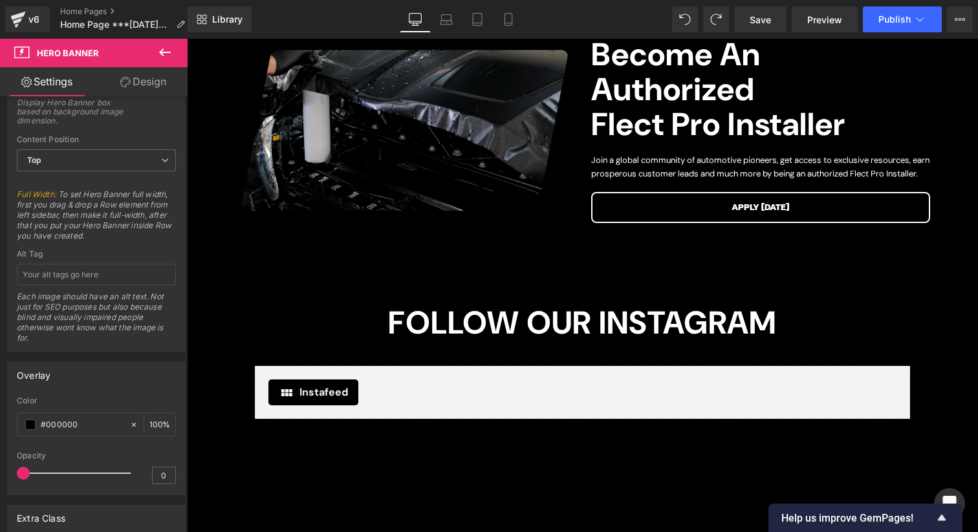
click at [731, 19] on div "Save Preview Publish Scheduled View Live Page View with current Template Save T…" at bounding box center [853, 19] width 249 height 26
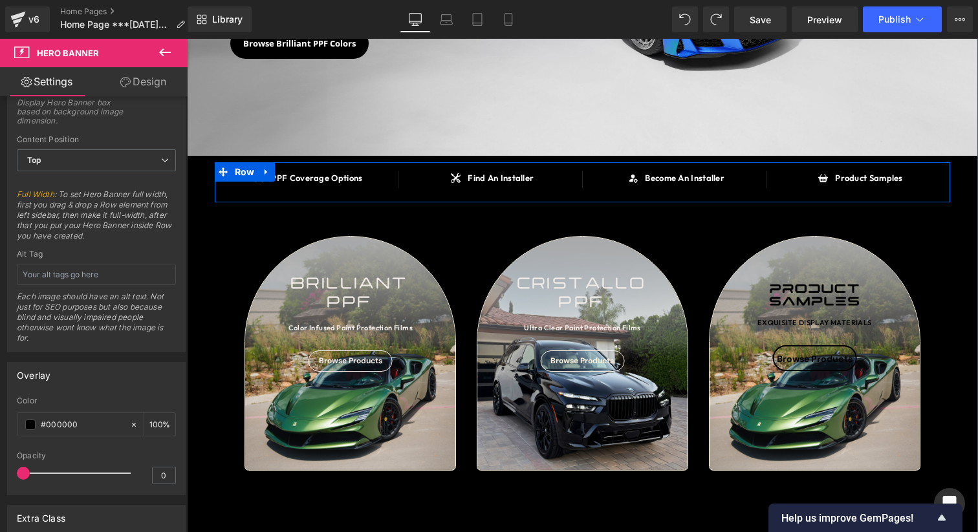
scroll to position [236, 0]
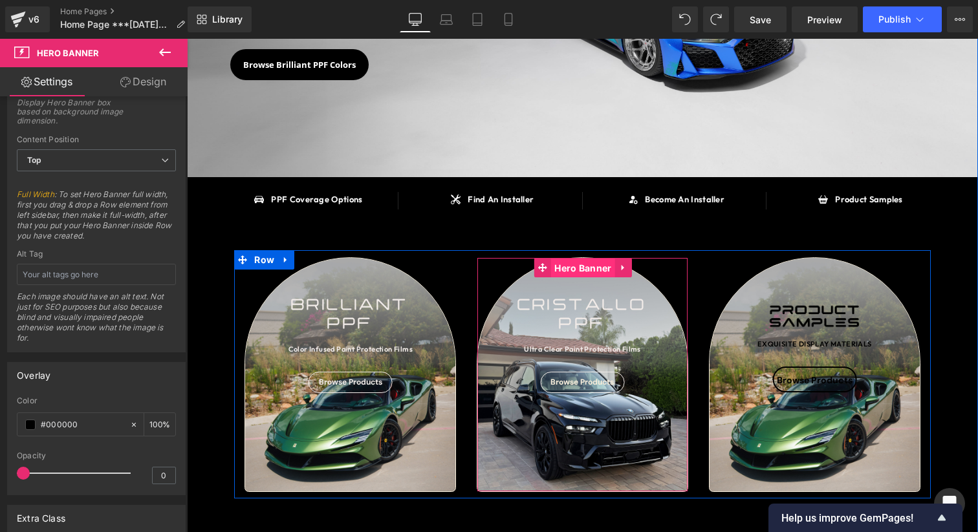
click at [582, 268] on span "Hero Banner" at bounding box center [582, 268] width 63 height 19
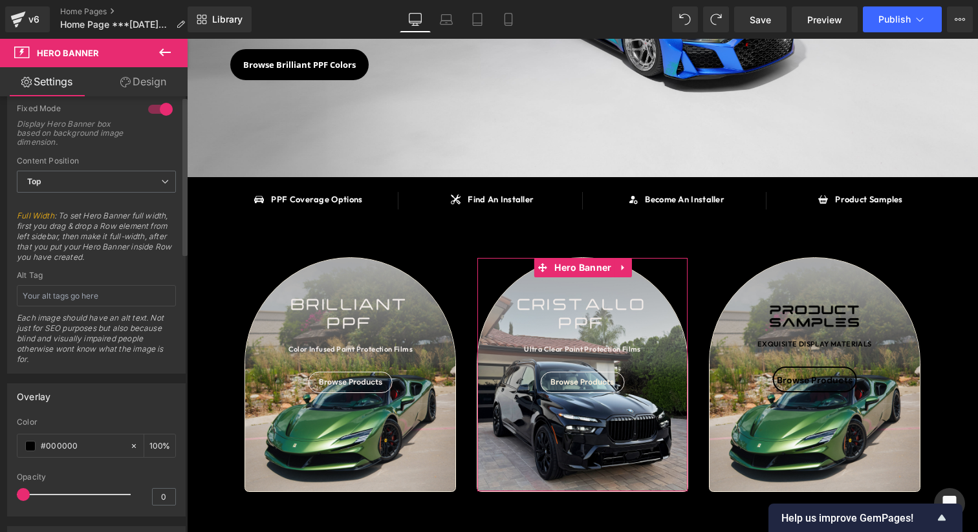
scroll to position [748, 0]
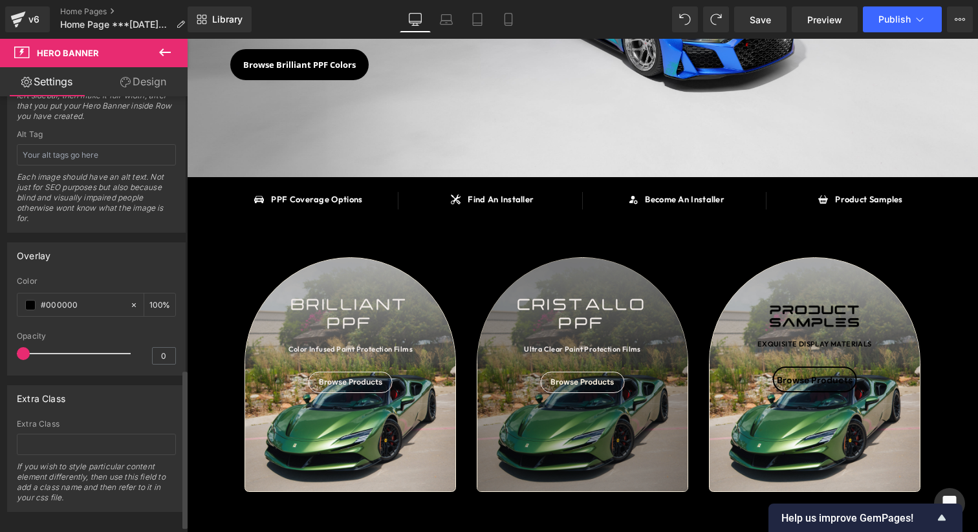
click at [51, 354] on div at bounding box center [76, 354] width 107 height 26
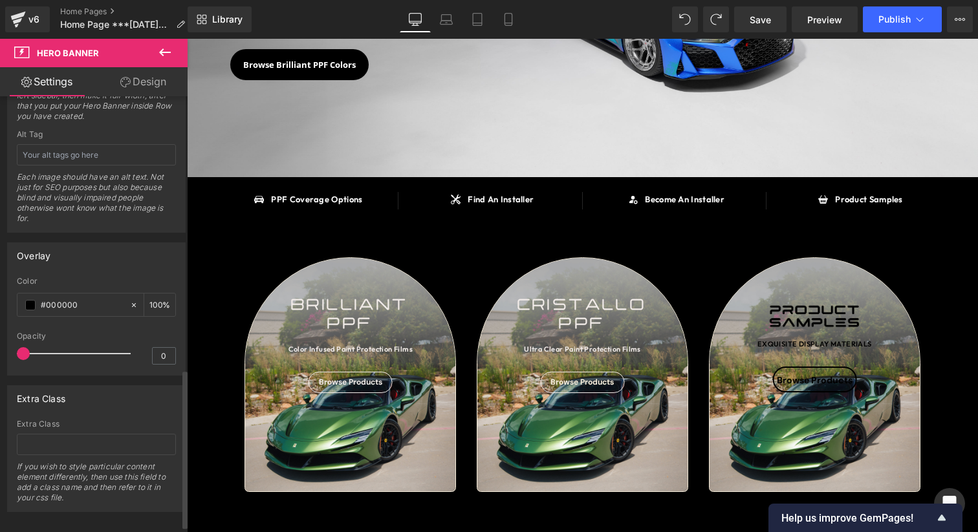
drag, startPoint x: 50, startPoint y: 354, endPoint x: 0, endPoint y: 354, distance: 50.4
click at [0, 354] on div "Overlay rgba(0, 0, 0, 1) Color #000000 100 % 0 Opacity 0" at bounding box center [96, 304] width 193 height 143
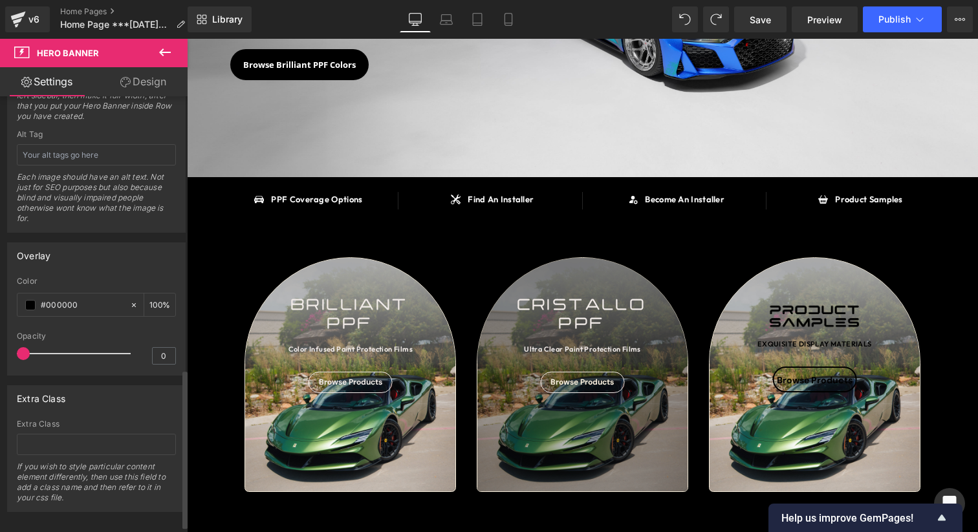
click at [51, 353] on div at bounding box center [76, 354] width 107 height 26
click at [81, 353] on div at bounding box center [76, 354] width 107 height 26
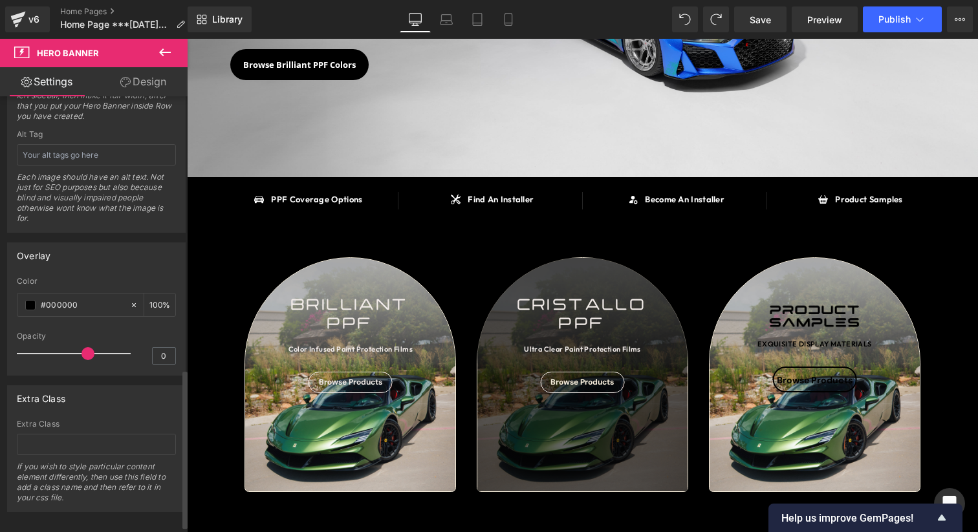
click at [90, 355] on span at bounding box center [87, 353] width 13 height 13
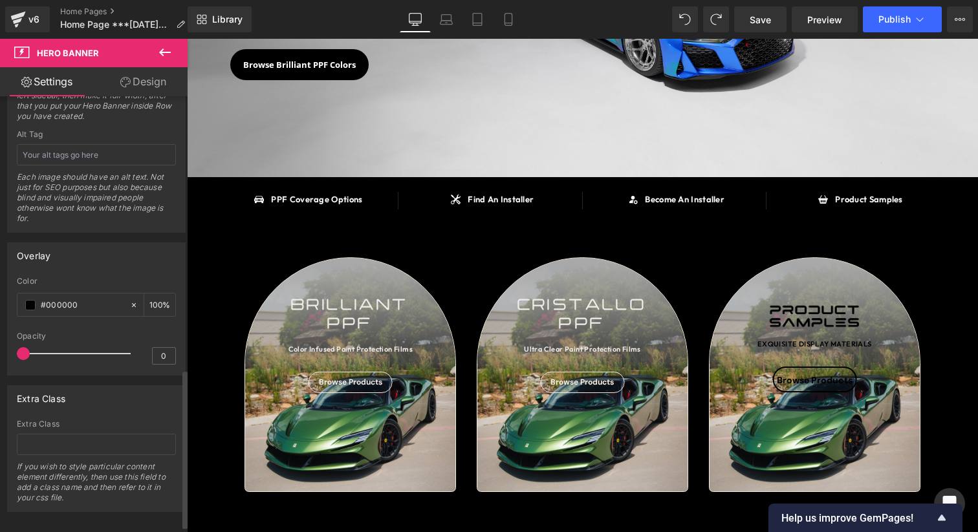
drag, startPoint x: 106, startPoint y: 355, endPoint x: 5, endPoint y: 405, distance: 113.3
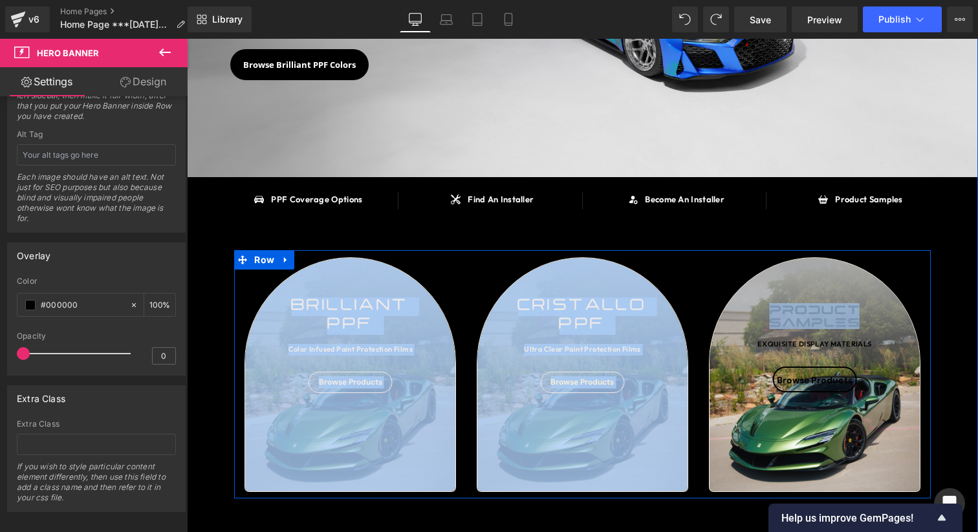
drag, startPoint x: 817, startPoint y: 283, endPoint x: 827, endPoint y: 324, distance: 42.7
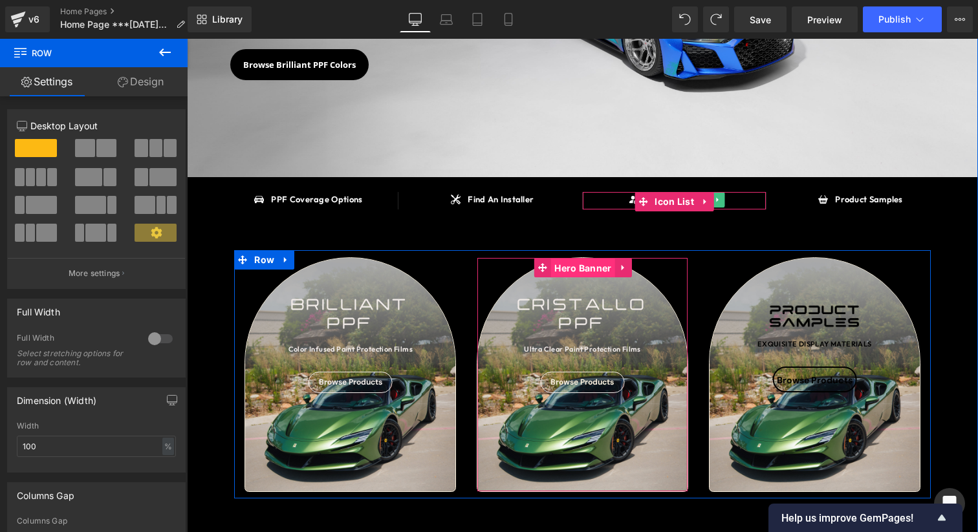
click at [586, 267] on span "Hero Banner" at bounding box center [582, 268] width 63 height 19
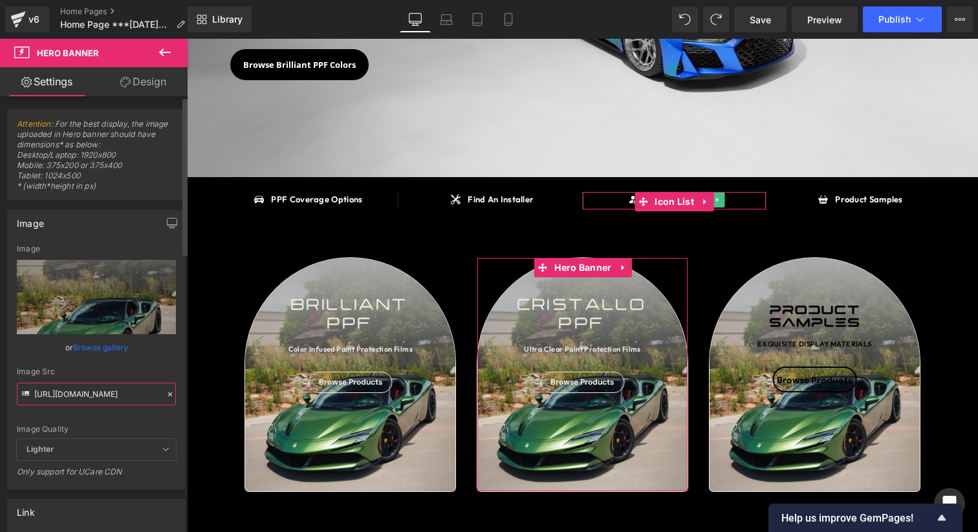
click at [91, 397] on input "[URL][DOMAIN_NAME]" at bounding box center [96, 394] width 159 height 23
paste input "we4r2342IMG_7051_2_copy.jpg?v=175410143"
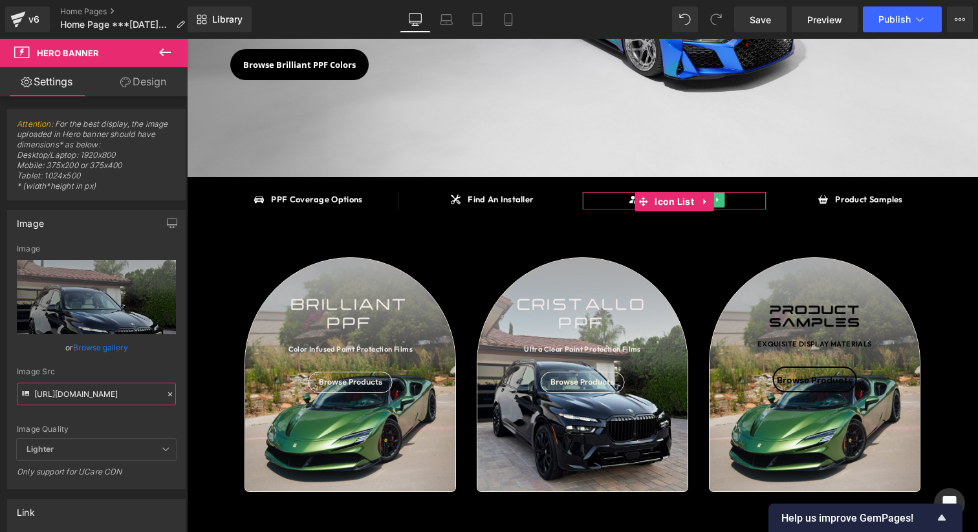
scroll to position [0, 0]
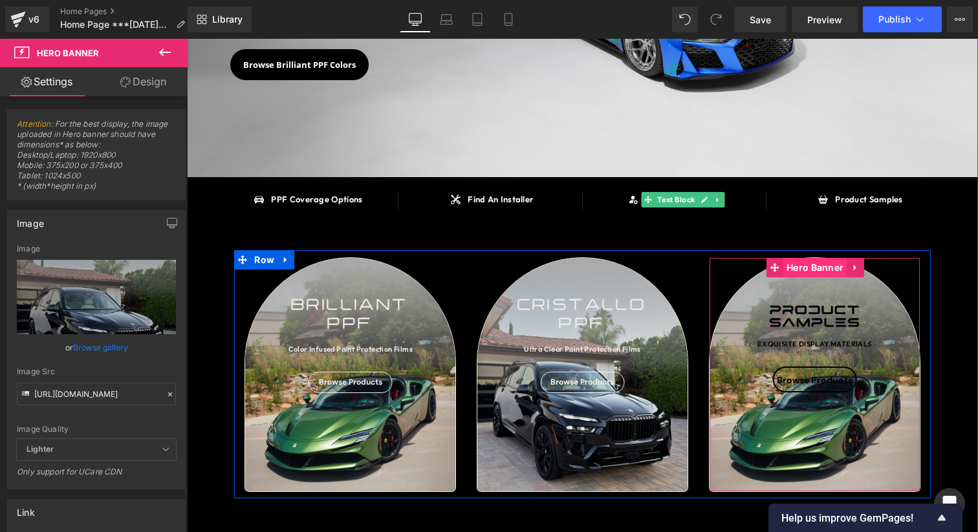
click at [824, 269] on span "Hero Banner" at bounding box center [814, 267] width 63 height 19
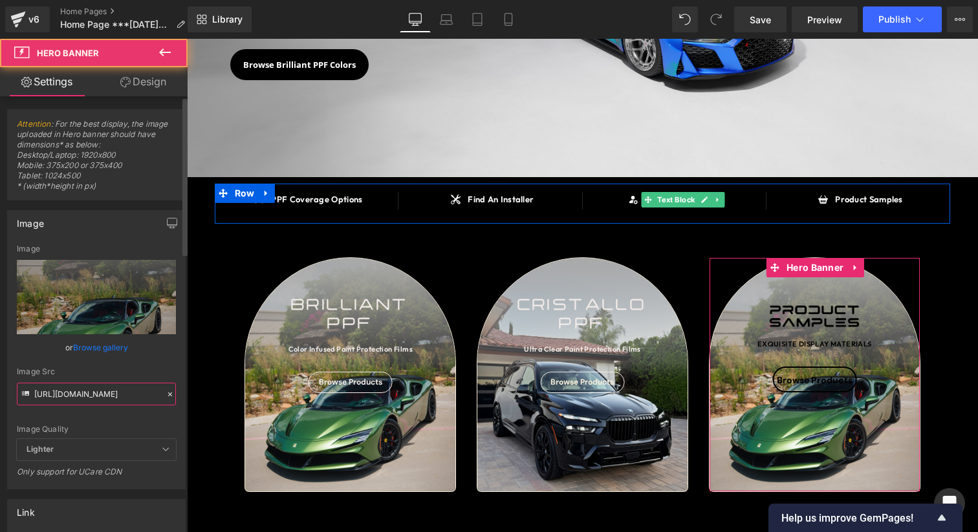
click at [87, 397] on input "[URL][DOMAIN_NAME]" at bounding box center [96, 394] width 159 height 23
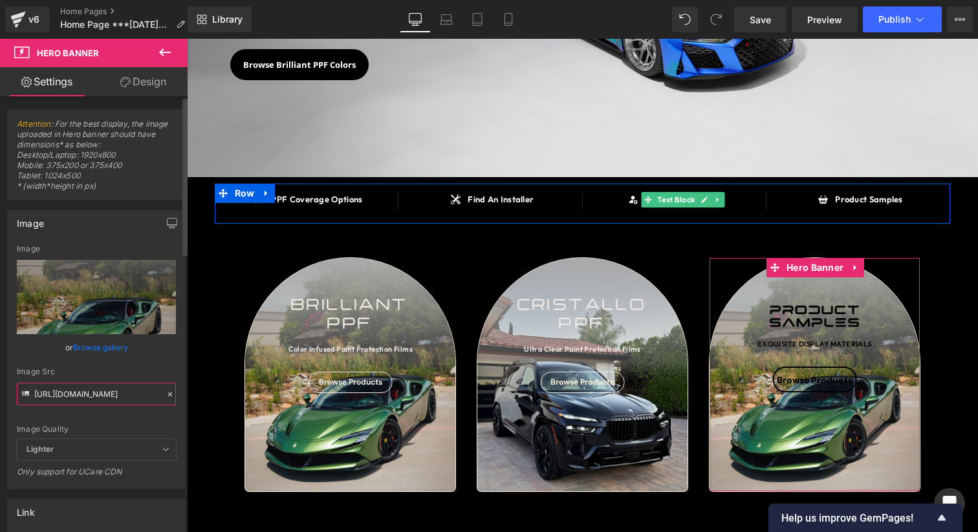
click at [87, 397] on input "[URL][DOMAIN_NAME]" at bounding box center [96, 394] width 159 height 23
paste input "2452423IMG_7051_2_copy.jpg?v=1754097681"
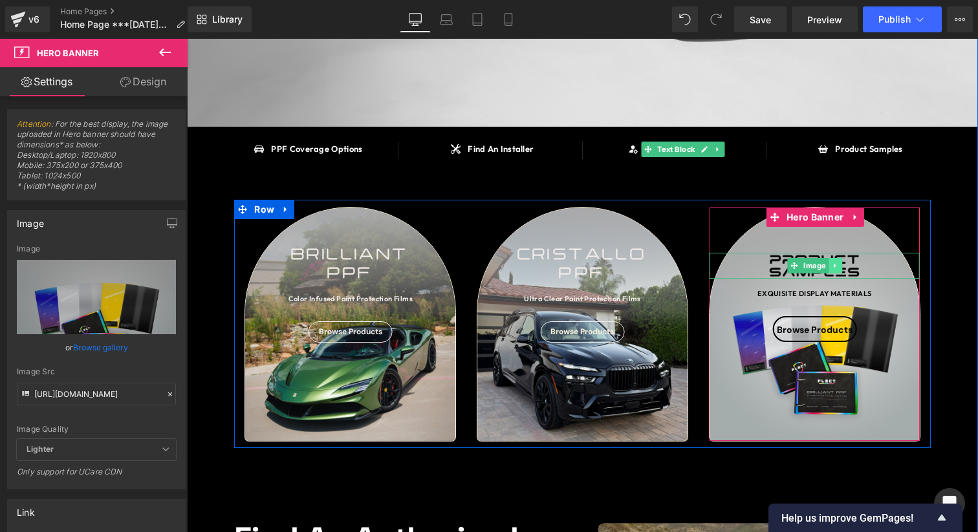
click at [838, 262] on link at bounding box center [835, 266] width 14 height 16
click at [840, 264] on link at bounding box center [835, 266] width 14 height 16
click at [842, 264] on icon at bounding box center [841, 265] width 7 height 7
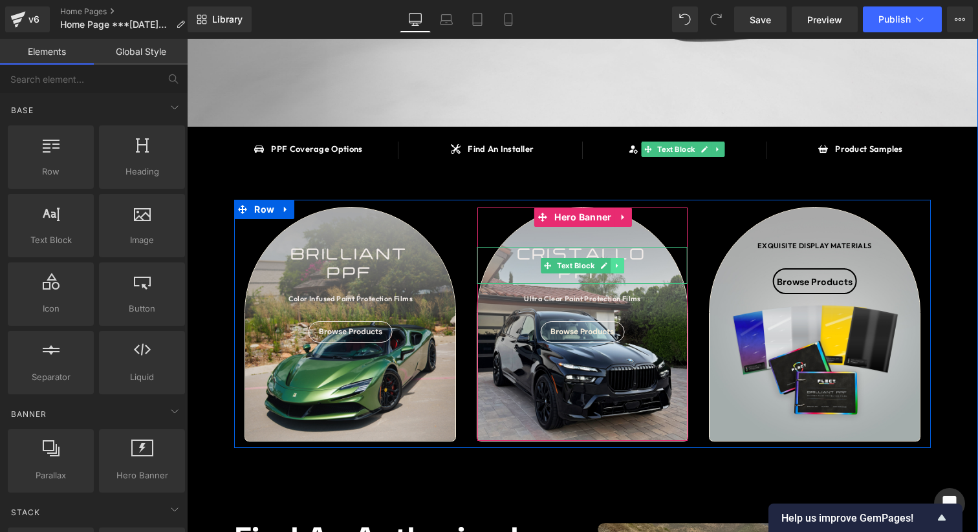
click at [623, 264] on link at bounding box center [618, 266] width 14 height 16
click at [616, 264] on link at bounding box center [611, 266] width 14 height 16
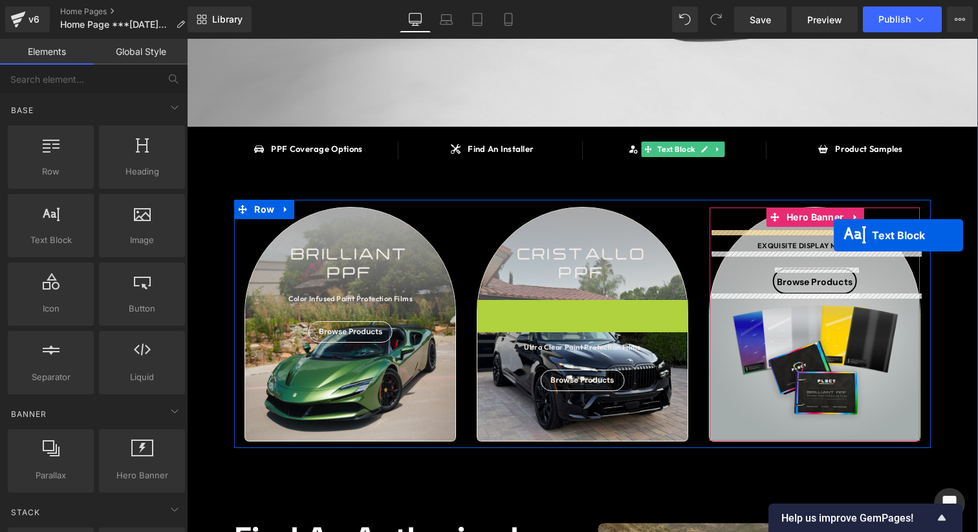
drag, startPoint x: 576, startPoint y: 317, endPoint x: 833, endPoint y: 235, distance: 270.3
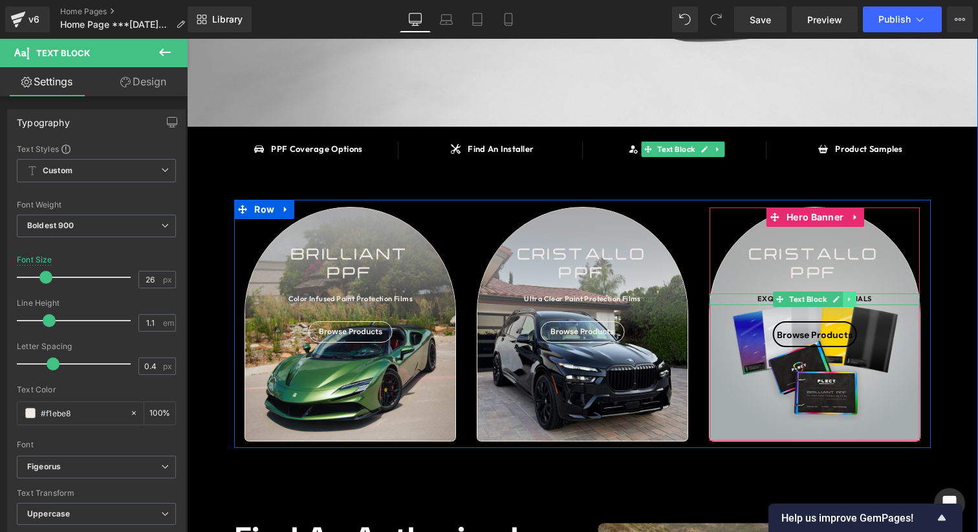
click at [846, 295] on icon at bounding box center [849, 299] width 7 height 8
click at [856, 299] on icon at bounding box center [855, 299] width 7 height 8
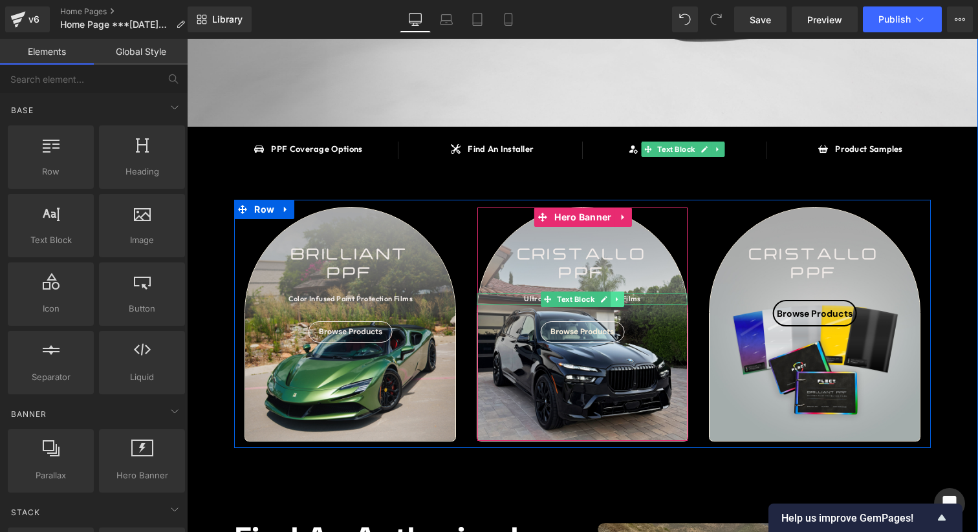
click at [614, 298] on icon at bounding box center [617, 299] width 7 height 8
click at [609, 298] on icon at bounding box center [610, 299] width 7 height 7
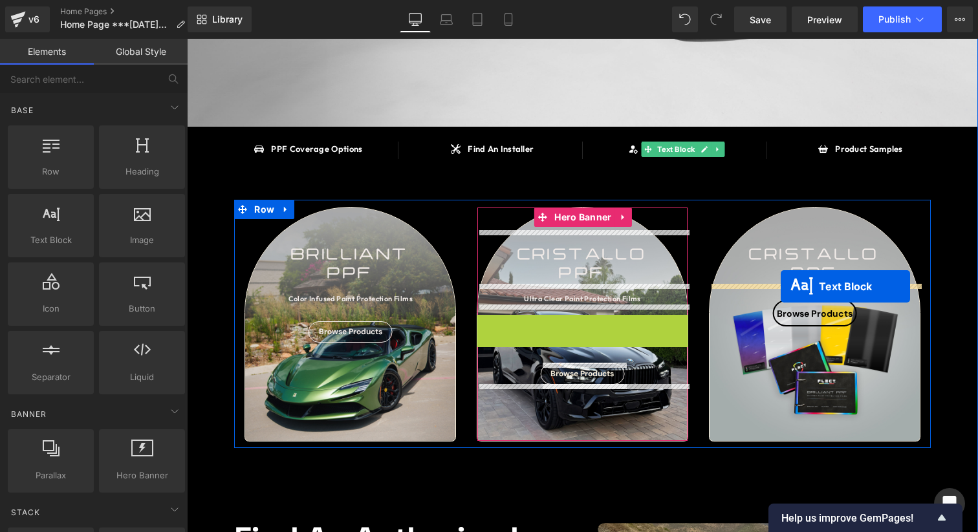
drag, startPoint x: 564, startPoint y: 320, endPoint x: 780, endPoint y: 286, distance: 219.3
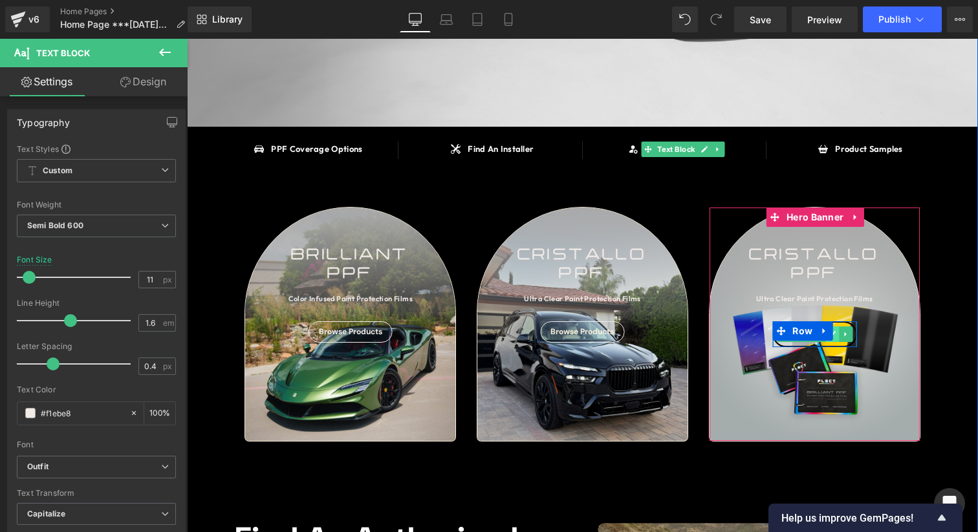
click at [835, 333] on icon at bounding box center [831, 334] width 7 height 8
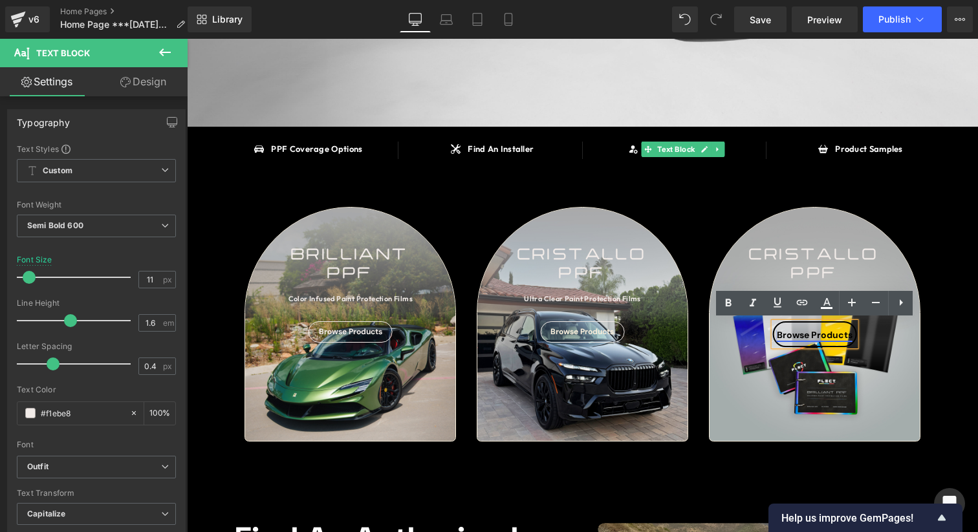
click at [831, 336] on link "Browse Products" at bounding box center [814, 335] width 76 height 12
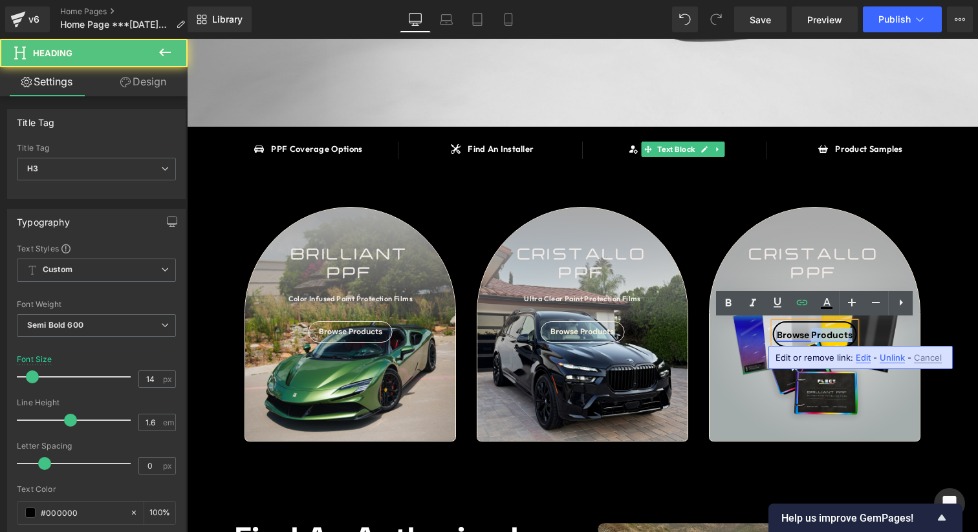
click at [831, 336] on link "Browse Products" at bounding box center [814, 335] width 76 height 12
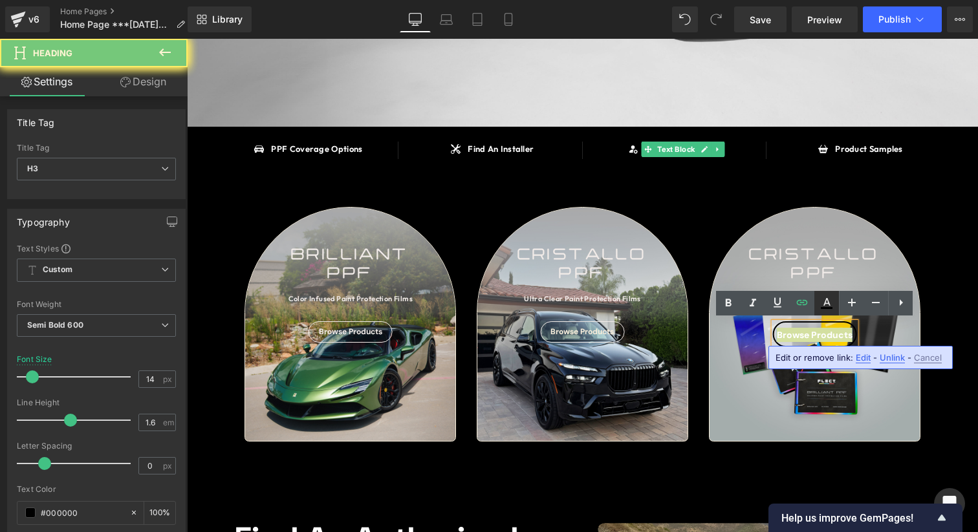
click at [829, 303] on icon at bounding box center [826, 303] width 16 height 16
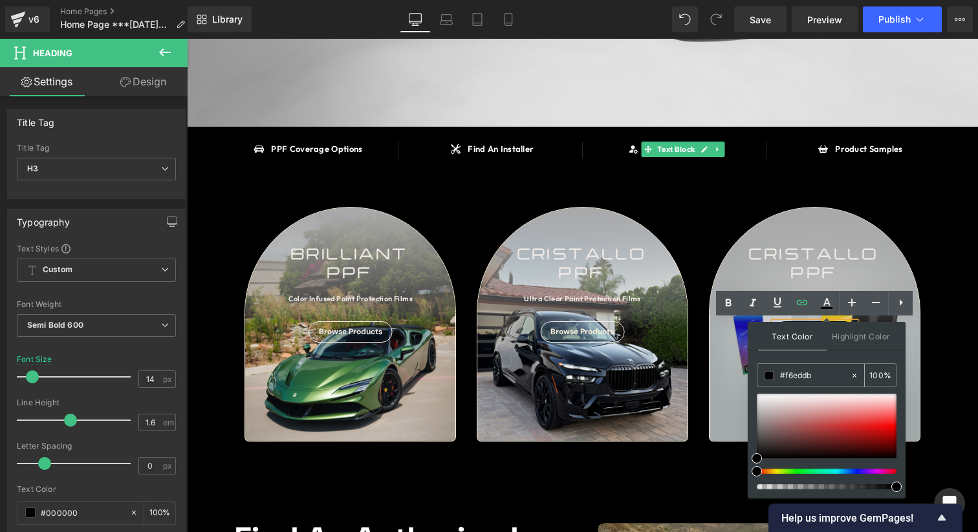
click at [791, 370] on input "#f6eddb" at bounding box center [815, 376] width 70 height 14
paste input "[URL][DOMAIN_NAME]"
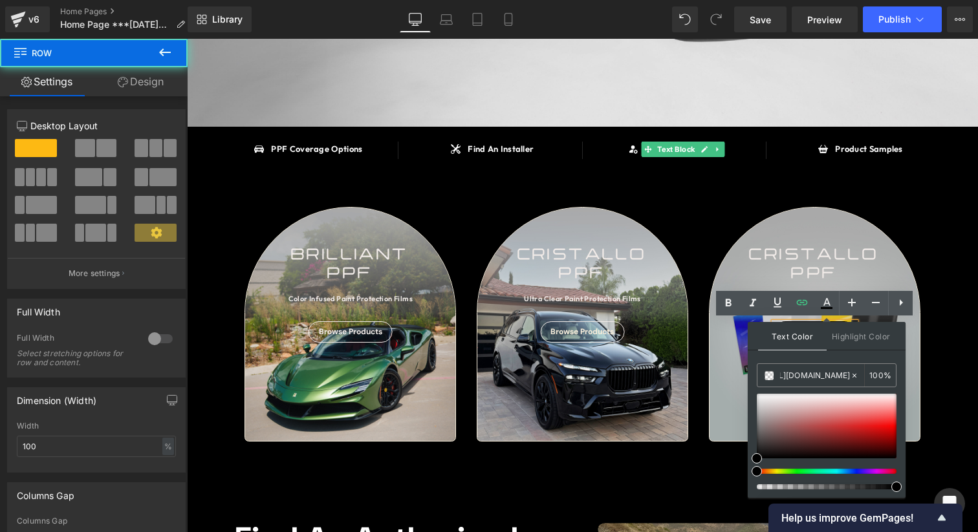
click at [951, 222] on div "SAY HELLO TO Heading BRILLIANT PPF Heading OVER 90 COLOR INFUSED PAINT PROTECTI…" at bounding box center [582, 494] width 791 height 1391
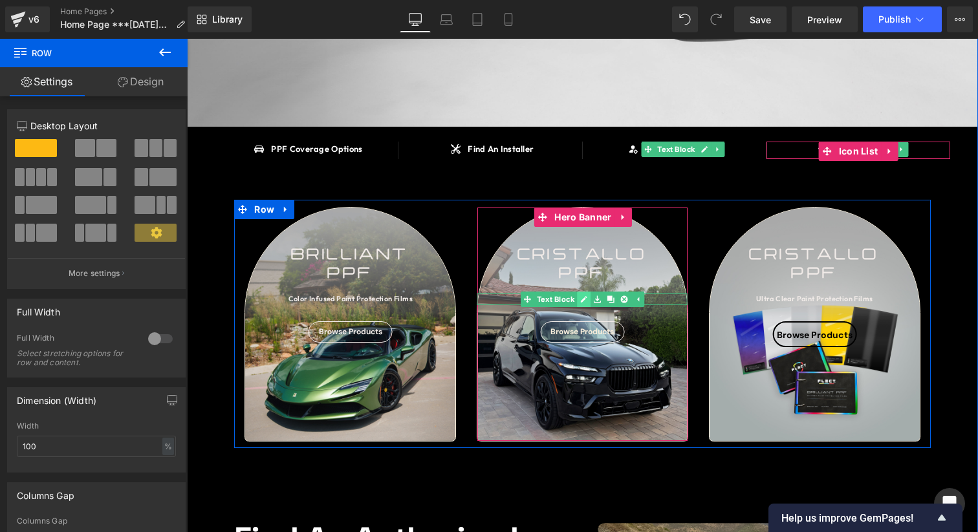
click at [583, 297] on icon at bounding box center [583, 299] width 7 height 8
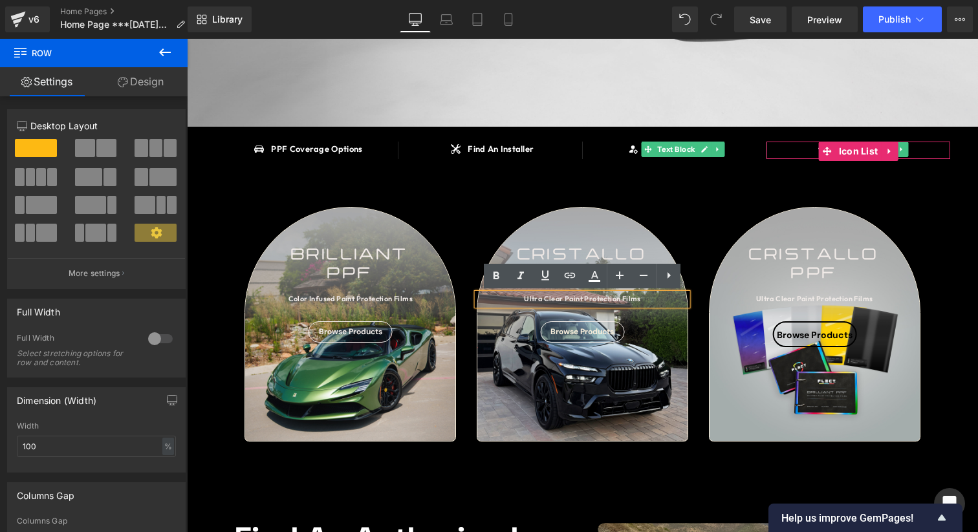
click at [594, 297] on div "Ultra Clear Paint Protection Films" at bounding box center [582, 300] width 210 height 12
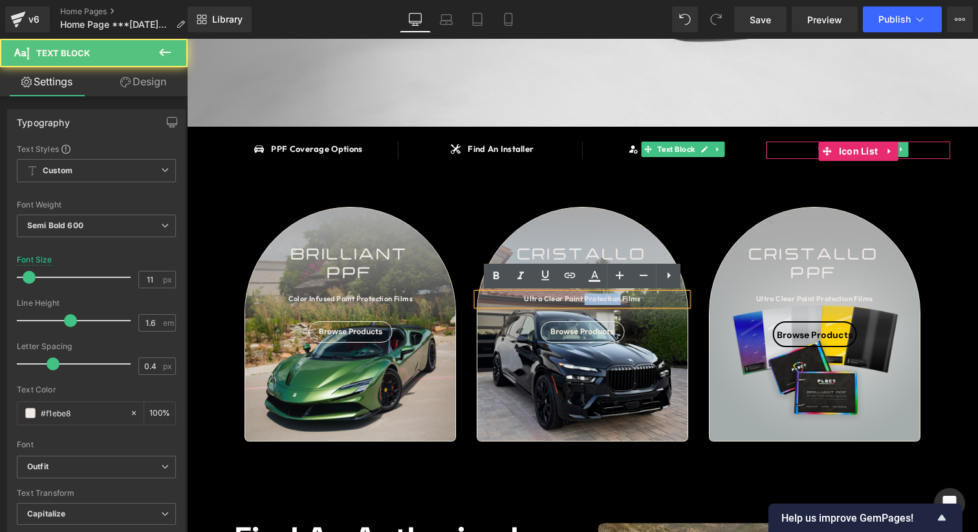
click at [594, 297] on div "Ultra Clear Paint Protection Films" at bounding box center [582, 300] width 210 height 12
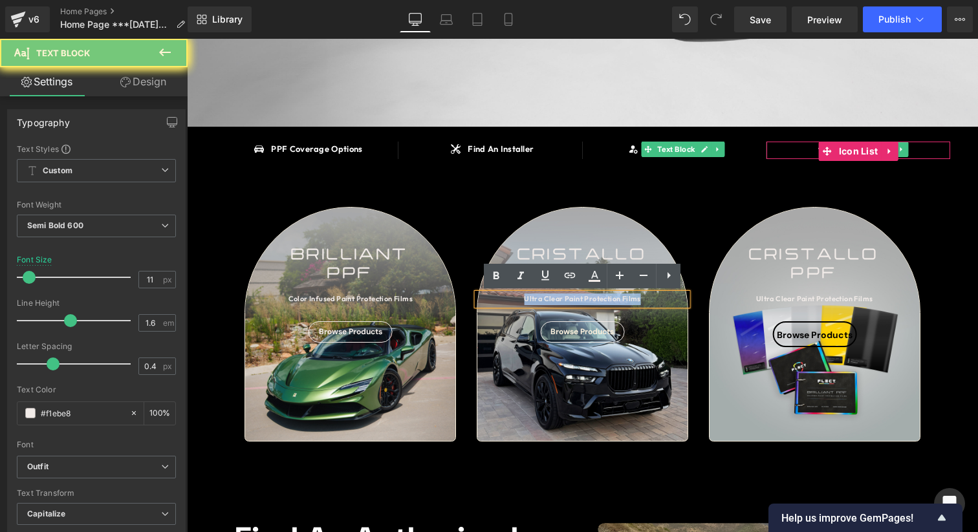
click at [594, 297] on div "Ultra Clear Paint Protection Films" at bounding box center [582, 300] width 210 height 12
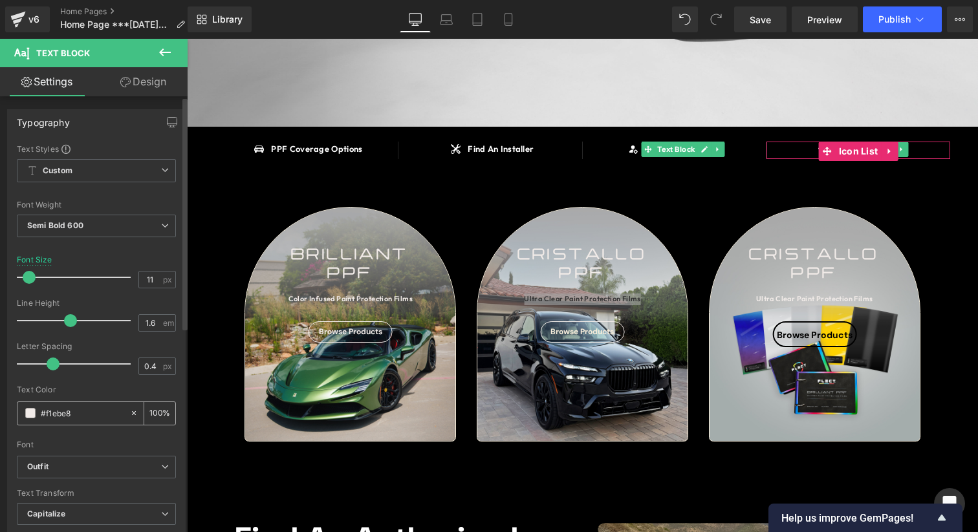
click at [73, 415] on input "#f1ebe8" at bounding box center [82, 413] width 83 height 14
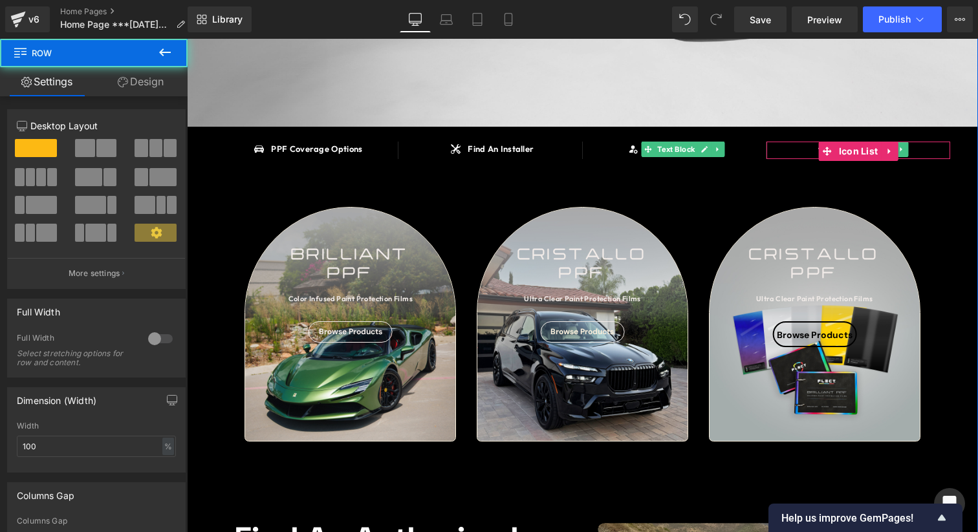
click at [932, 269] on div "SAY HELLO TO Heading BRILLIANT PPF Heading OVER 90 COLOR INFUSED PAINT PROTECTI…" at bounding box center [582, 494] width 791 height 1391
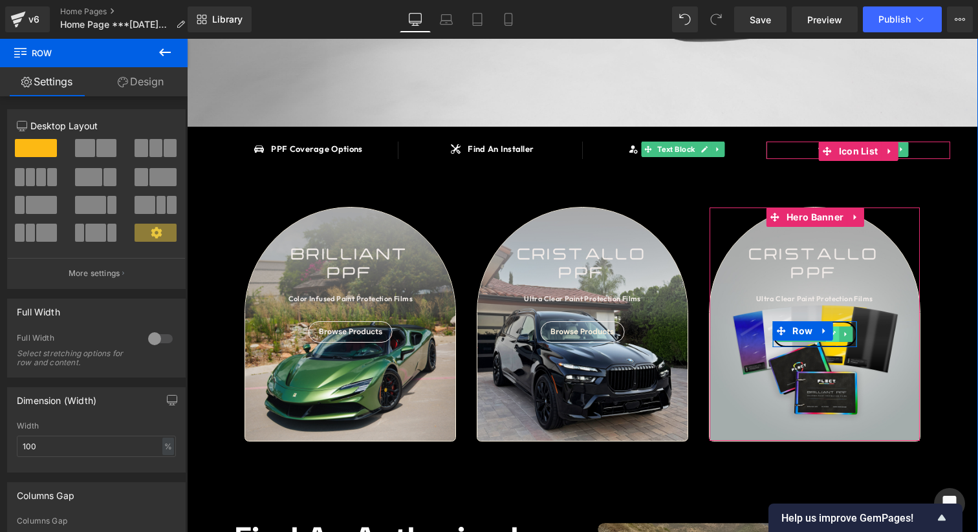
click at [837, 335] on link at bounding box center [833, 334] width 14 height 16
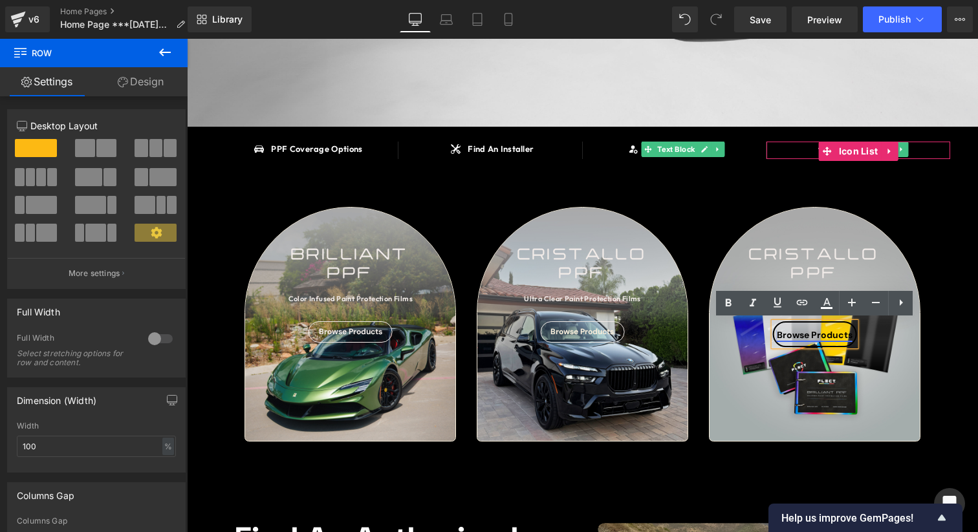
click at [843, 335] on link "Browse Products" at bounding box center [814, 335] width 76 height 12
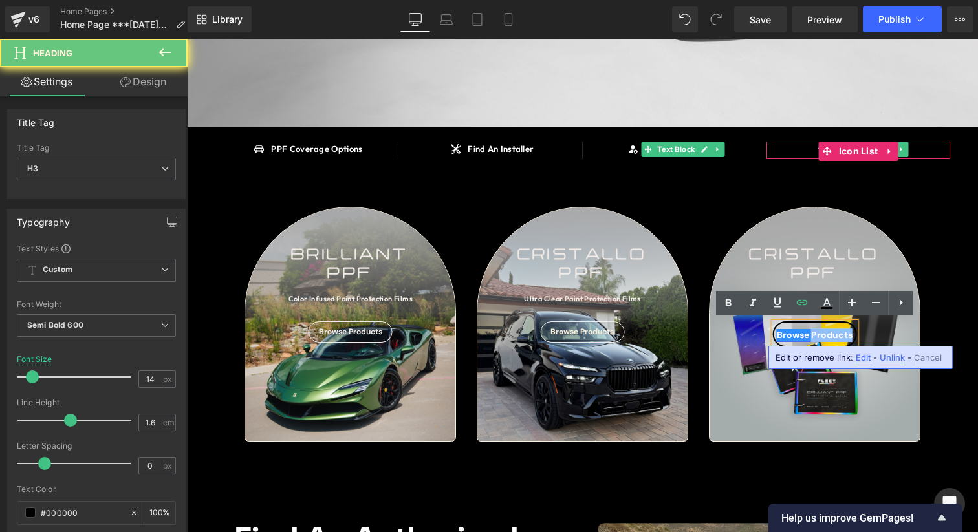
click at [843, 335] on link "Browse Products" at bounding box center [814, 335] width 76 height 12
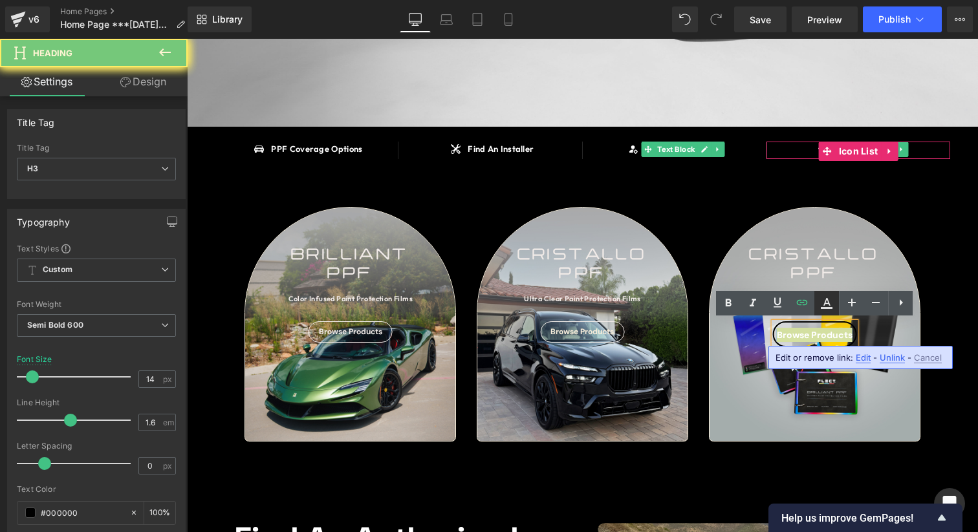
click at [826, 305] on icon at bounding box center [826, 303] width 16 height 16
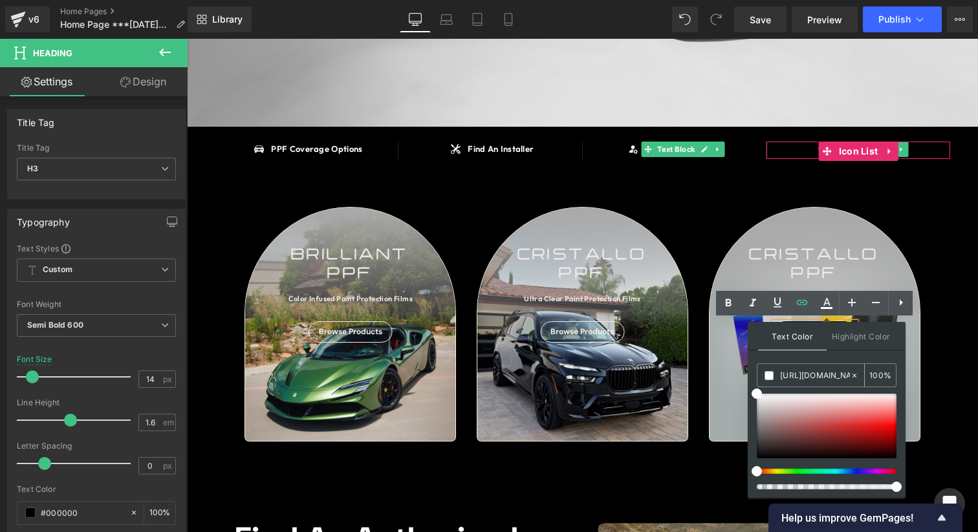
click at [800, 372] on input "[URL][DOMAIN_NAME]" at bounding box center [815, 376] width 70 height 14
paste input "1ebe8"
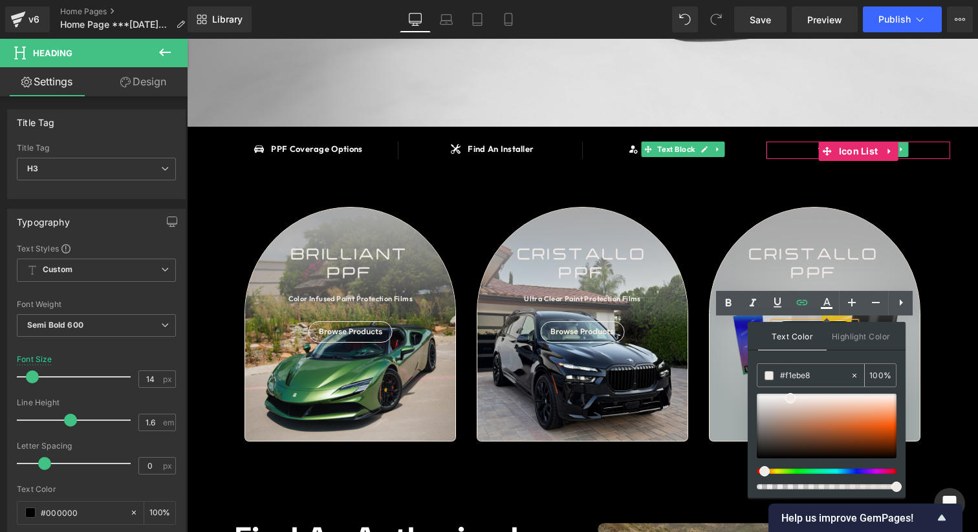
click at [804, 363] on div "#f1ebe8 100 %" at bounding box center [826, 375] width 140 height 24
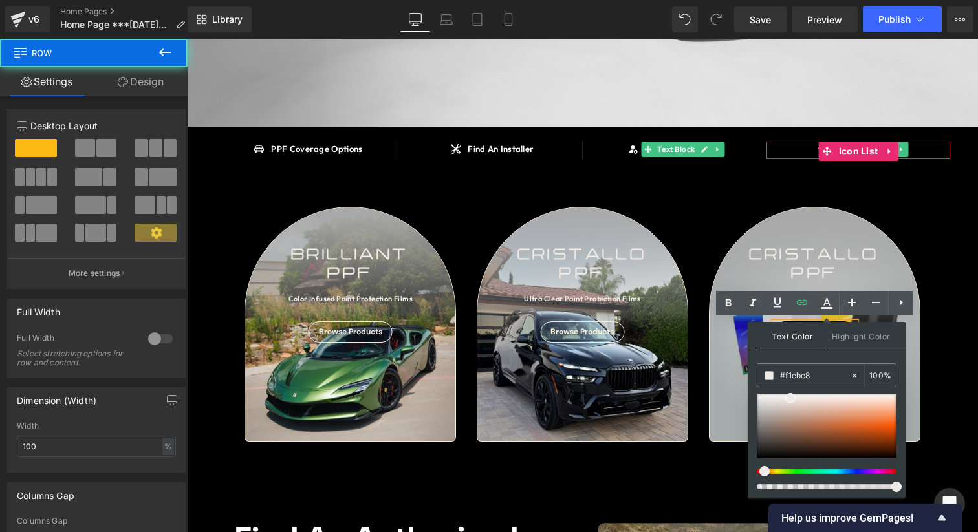
click at [968, 348] on div "SAY HELLO TO Heading BRILLIANT PPF Heading OVER 90 COLOR INFUSED PAINT PROTECTI…" at bounding box center [582, 494] width 791 height 1391
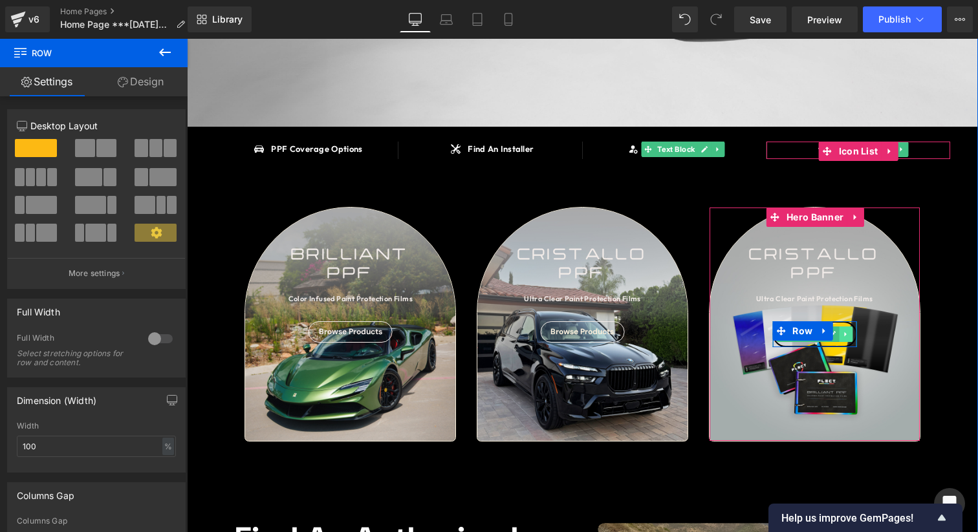
click at [843, 334] on icon at bounding box center [845, 334] width 7 height 8
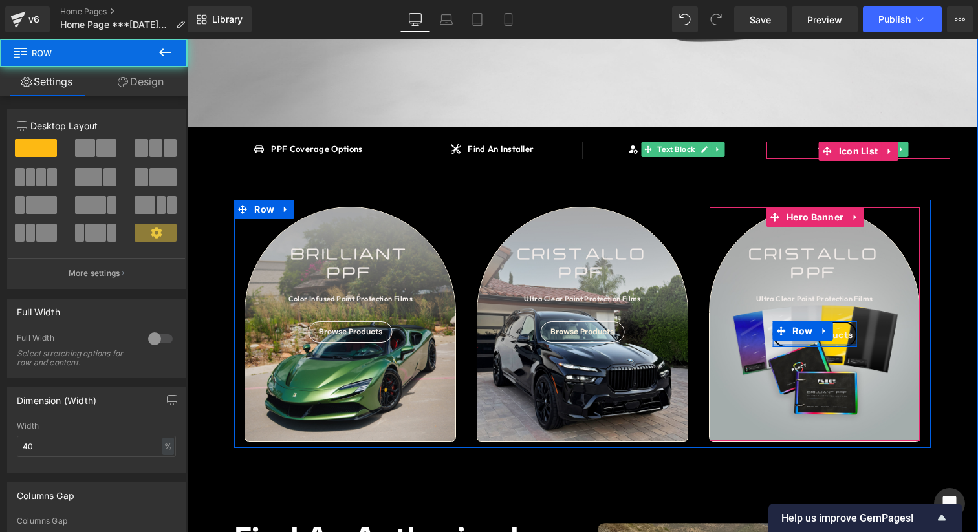
click at [837, 344] on div at bounding box center [814, 345] width 84 height 3
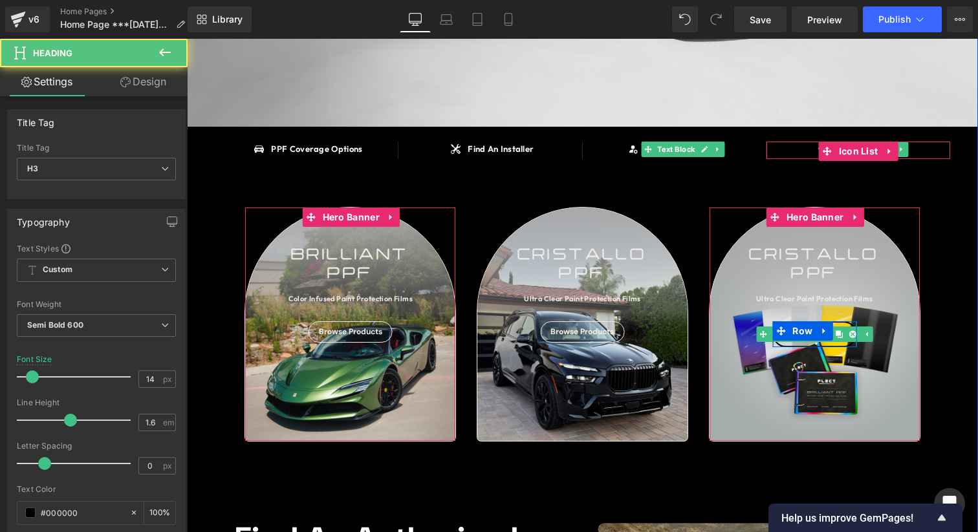
click at [834, 343] on div "Browse Products" at bounding box center [814, 334] width 84 height 26
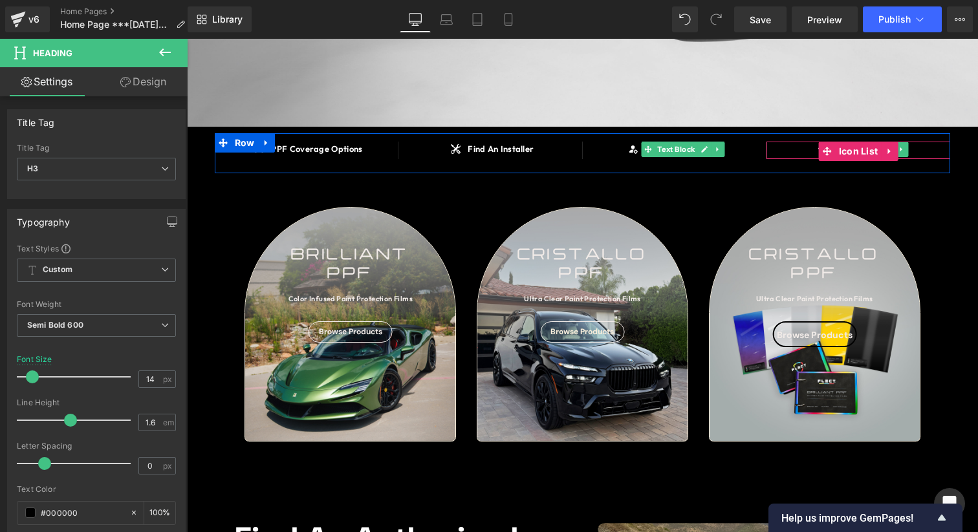
click at [113, 85] on link "Design" at bounding box center [143, 81] width 94 height 29
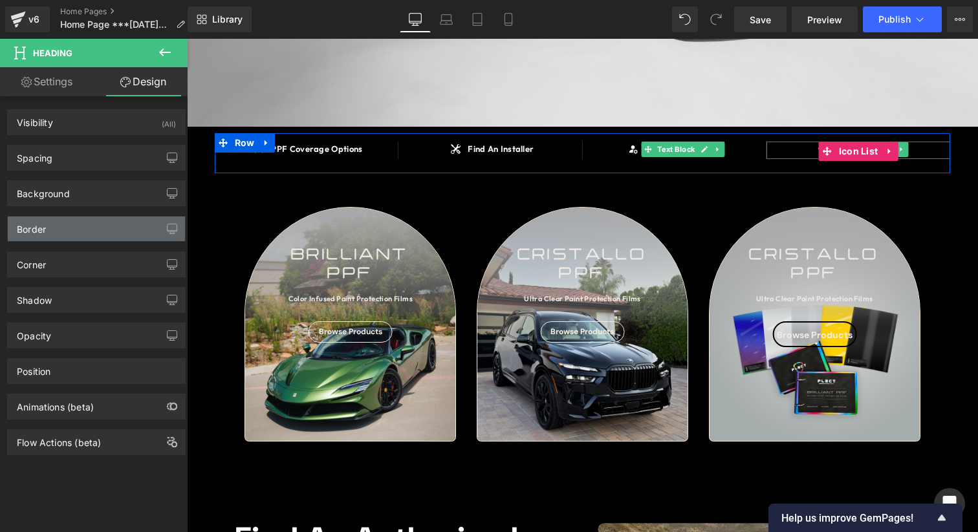
click at [76, 235] on div "Border" at bounding box center [96, 229] width 177 height 25
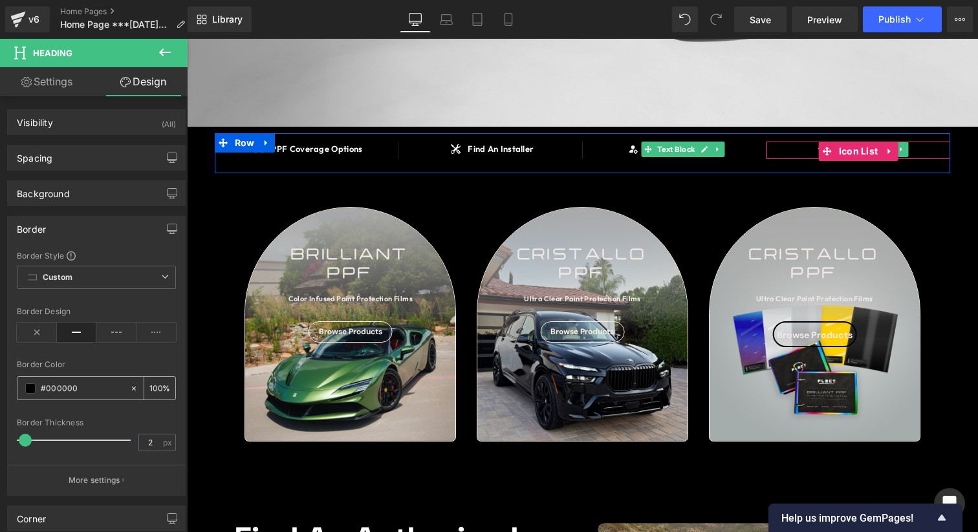
click at [77, 385] on input "#000000" at bounding box center [82, 388] width 83 height 14
paste input "f1ebe8"
click at [89, 369] on div "Border Color #f1ebe8 100 %" at bounding box center [96, 387] width 159 height 55
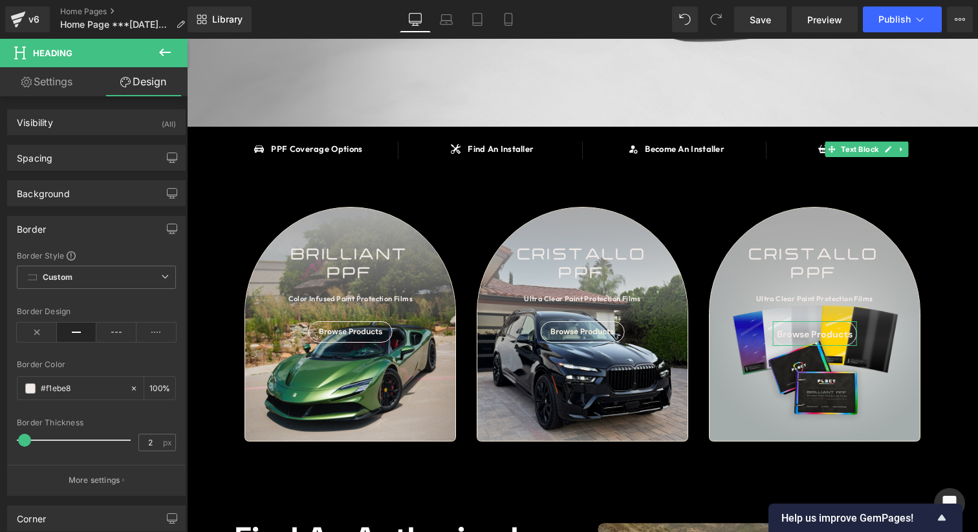
click at [24, 439] on span at bounding box center [24, 440] width 13 height 13
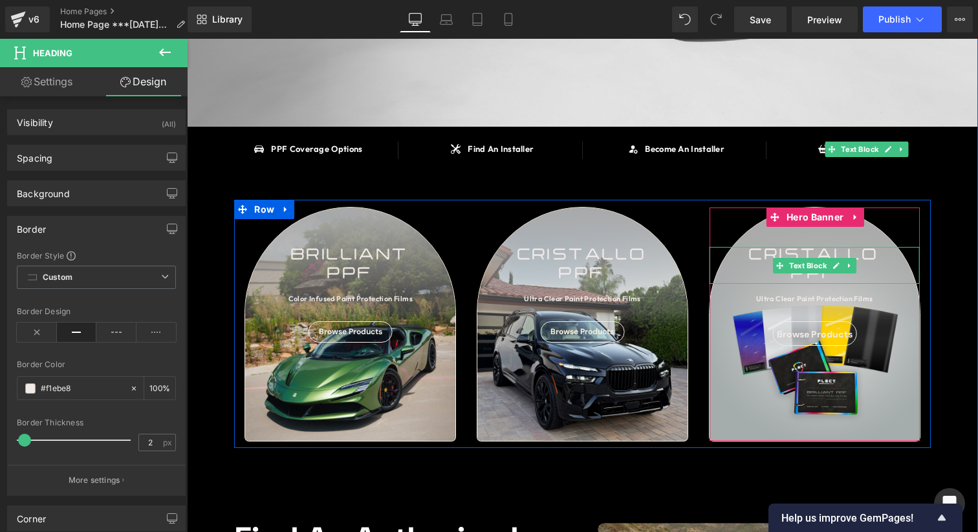
click at [764, 259] on div "cristallo" at bounding box center [814, 256] width 210 height 19
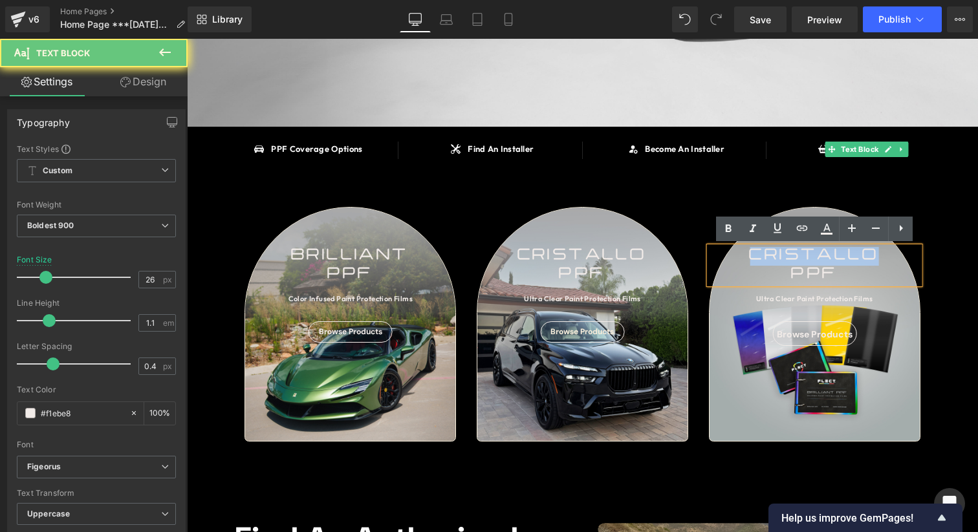
click at [764, 259] on div "cristallo" at bounding box center [814, 256] width 210 height 19
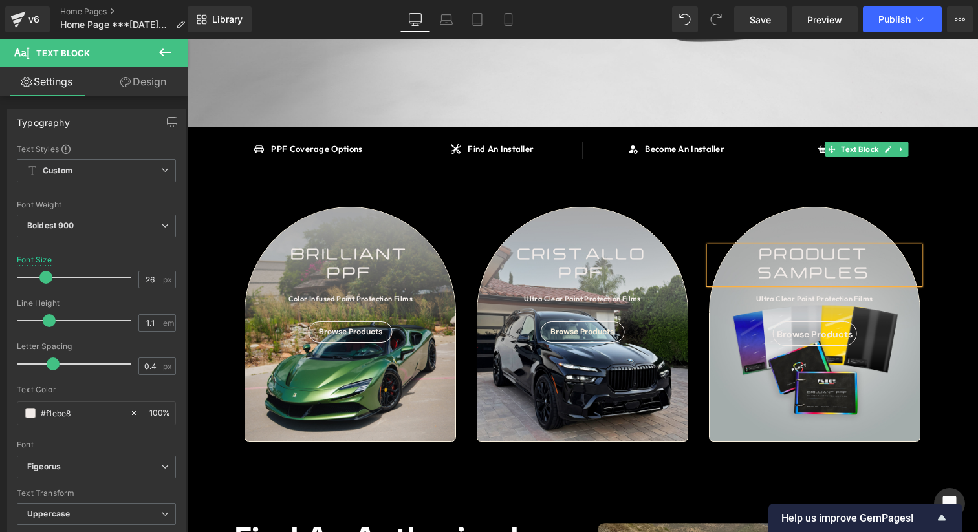
click at [974, 184] on div "SAY HELLO TO Heading BRILLIANT PPF Heading OVER 90 COLOR INFUSED PAINT PROTECTI…" at bounding box center [582, 494] width 791 height 1391
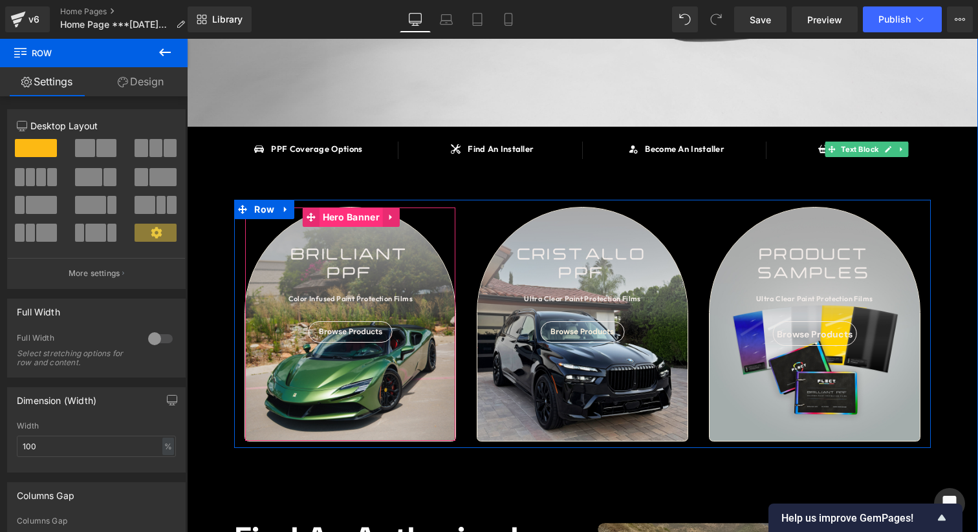
click at [353, 221] on span "Hero Banner" at bounding box center [350, 217] width 63 height 19
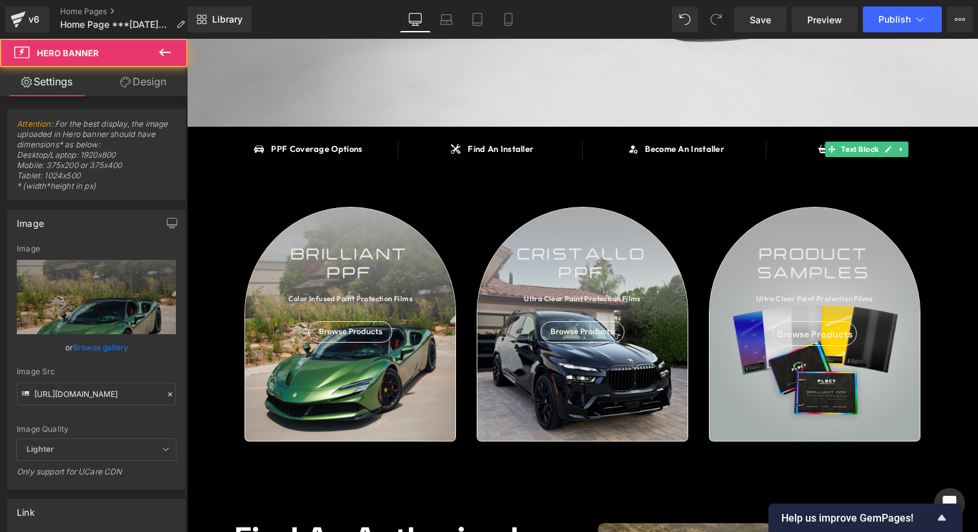
click at [125, 65] on span "Hero Banner" at bounding box center [77, 53] width 129 height 28
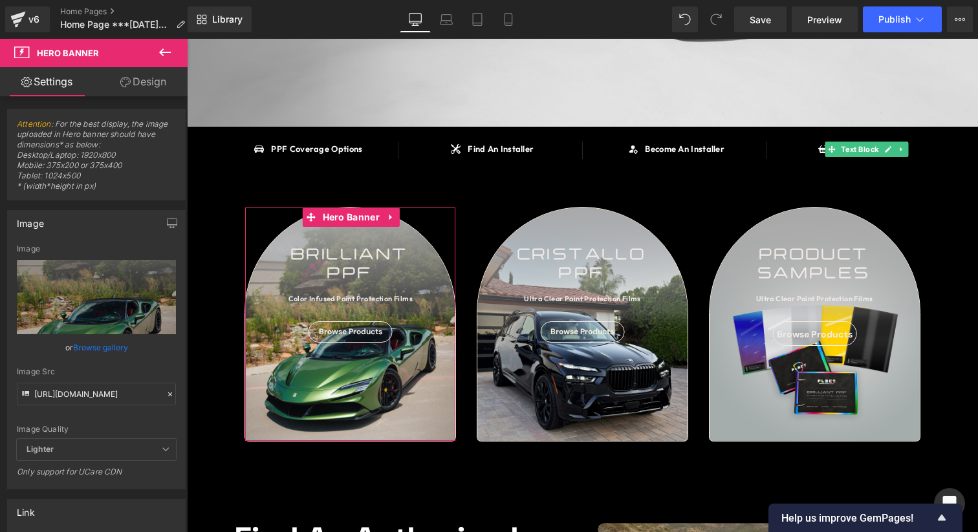
click at [125, 72] on link "Design" at bounding box center [143, 81] width 94 height 29
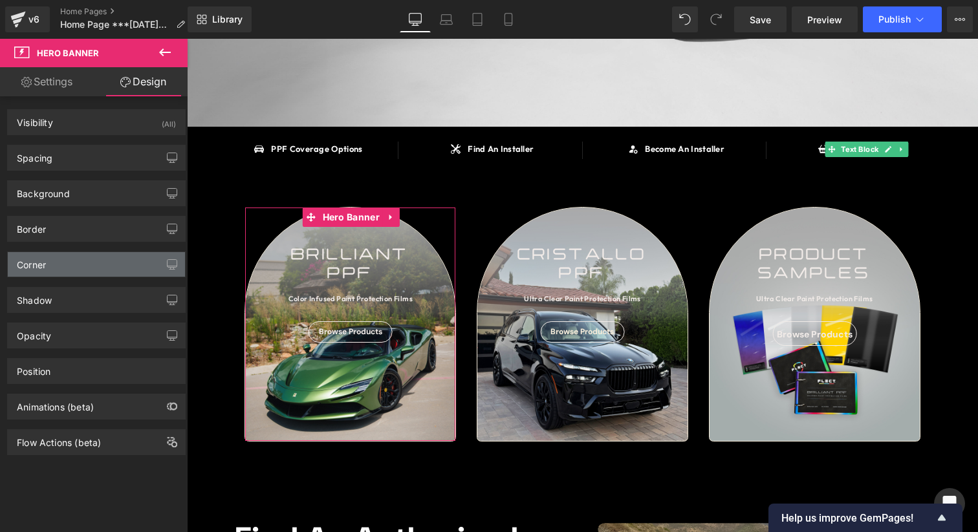
click at [83, 273] on div "Corner" at bounding box center [96, 264] width 177 height 25
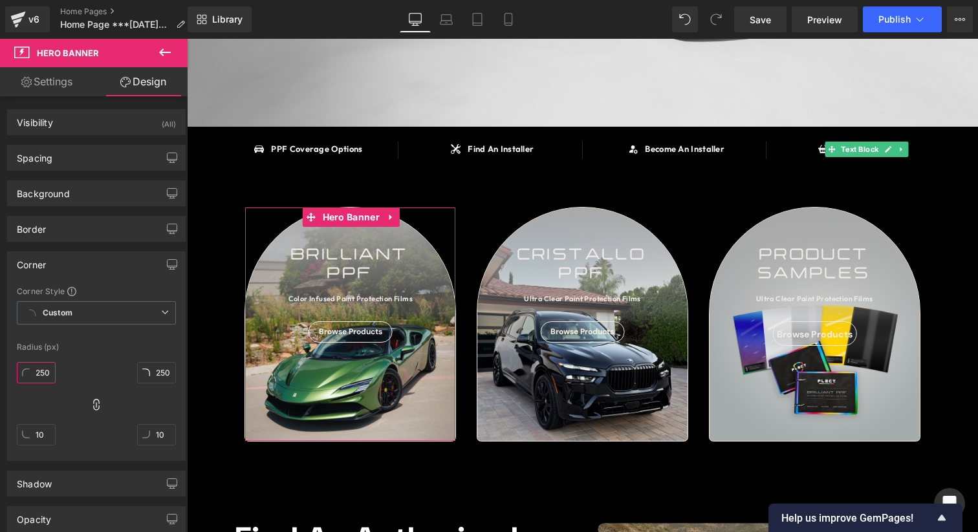
click at [43, 375] on input "250" at bounding box center [36, 372] width 39 height 21
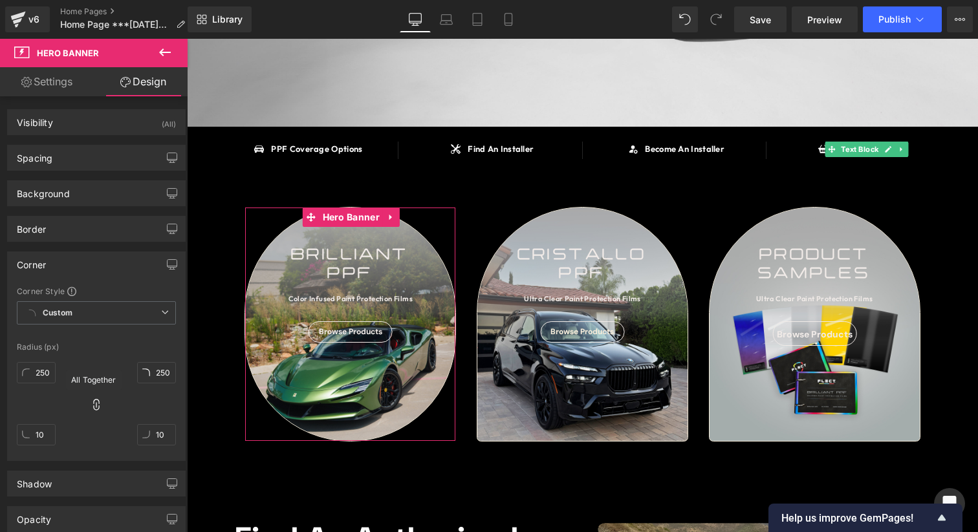
click at [96, 405] on icon at bounding box center [96, 405] width 6 height 12
click at [38, 427] on input "10" at bounding box center [36, 434] width 39 height 21
click at [39, 433] on input "10" at bounding box center [36, 434] width 39 height 21
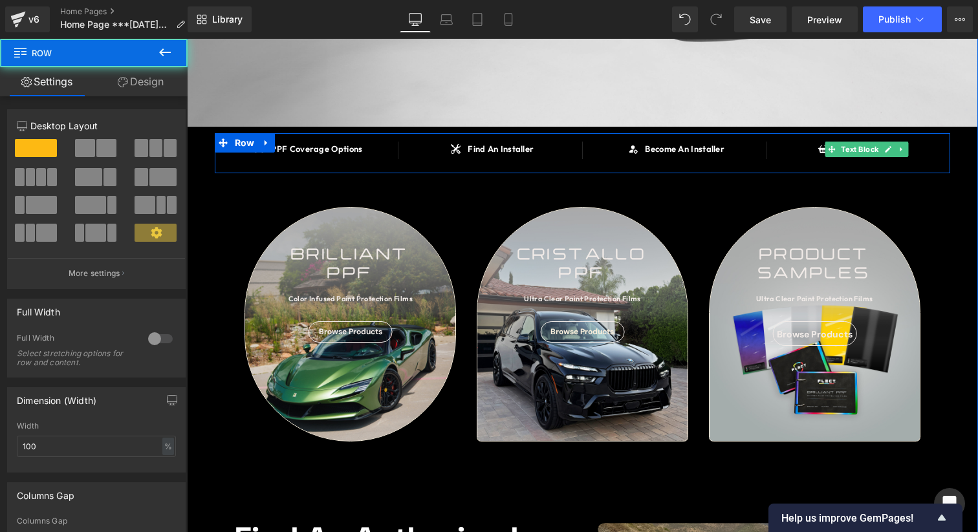
click at [959, 202] on div "SAY HELLO TO Heading BRILLIANT PPF Heading OVER 90 COLOR INFUSED PAINT PROTECTI…" at bounding box center [582, 494] width 791 height 1391
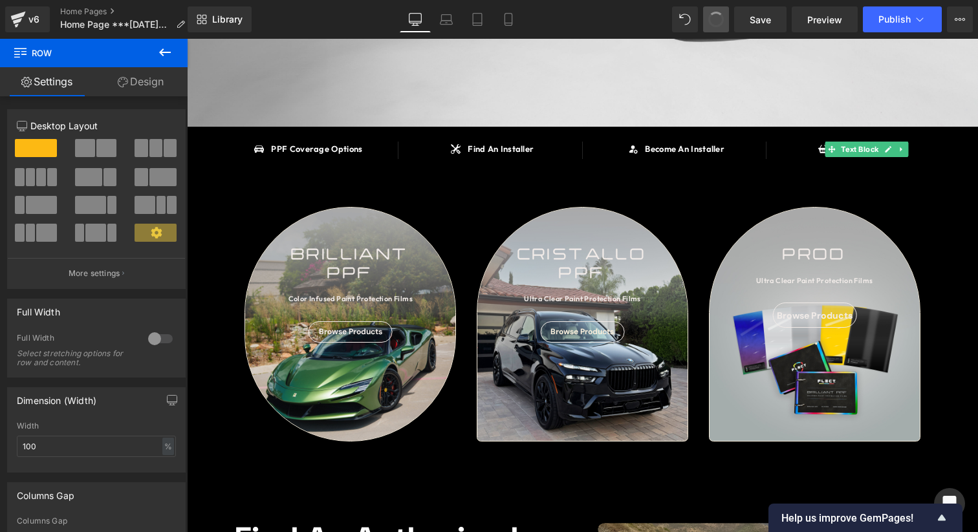
click at [712, 18] on span at bounding box center [715, 19] width 19 height 19
click at [712, 18] on span at bounding box center [715, 19] width 21 height 21
click at [712, 18] on icon at bounding box center [716, 20] width 12 height 12
drag, startPoint x: 160, startPoint y: 48, endPoint x: 6, endPoint y: 28, distance: 154.4
click at [160, 48] on icon at bounding box center [165, 53] width 16 height 16
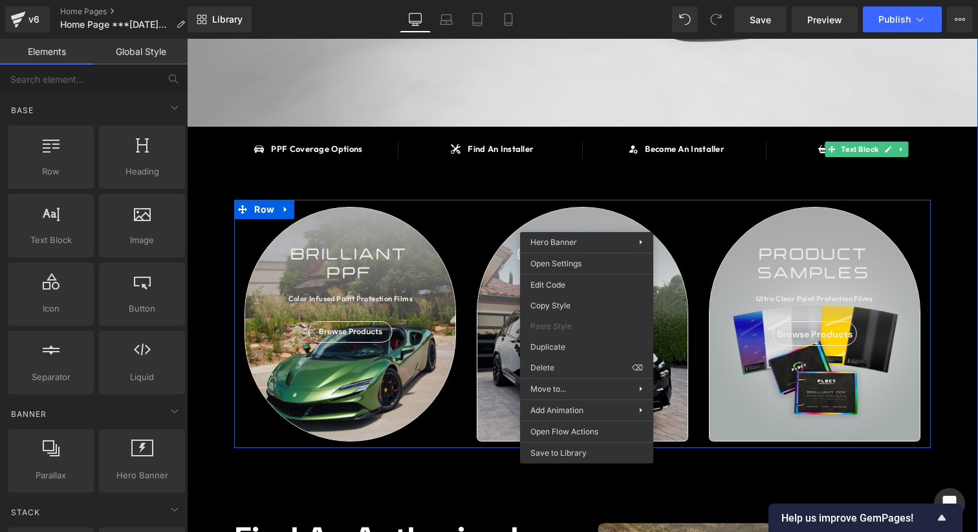
click at [588, 213] on span "Hero Banner" at bounding box center [582, 218] width 51 height 16
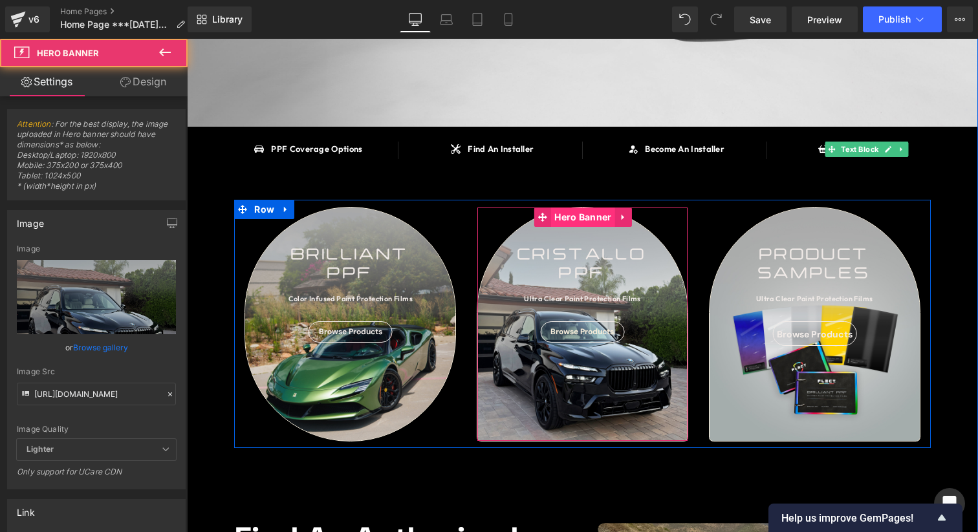
click at [588, 213] on span "Hero Banner" at bounding box center [582, 217] width 63 height 19
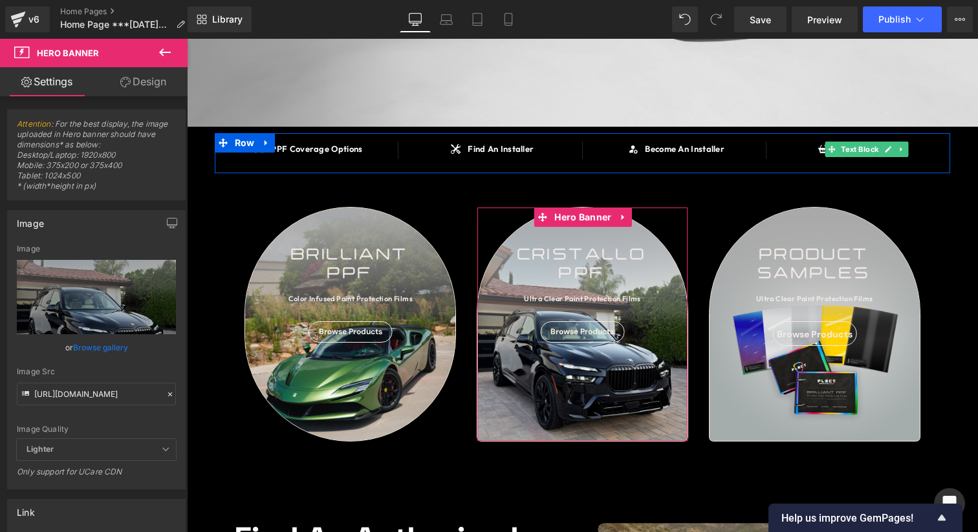
click at [145, 78] on link "Design" at bounding box center [143, 81] width 94 height 29
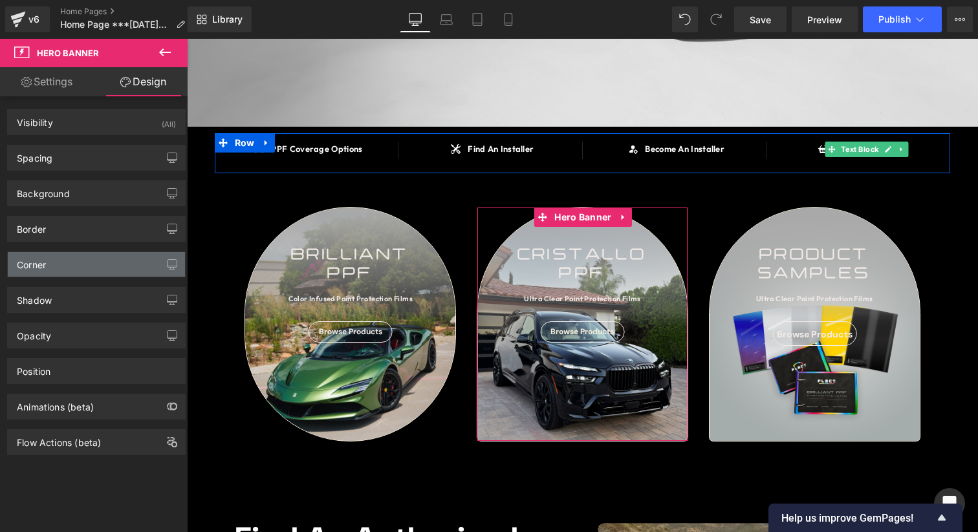
click at [80, 271] on div "Corner" at bounding box center [96, 264] width 177 height 25
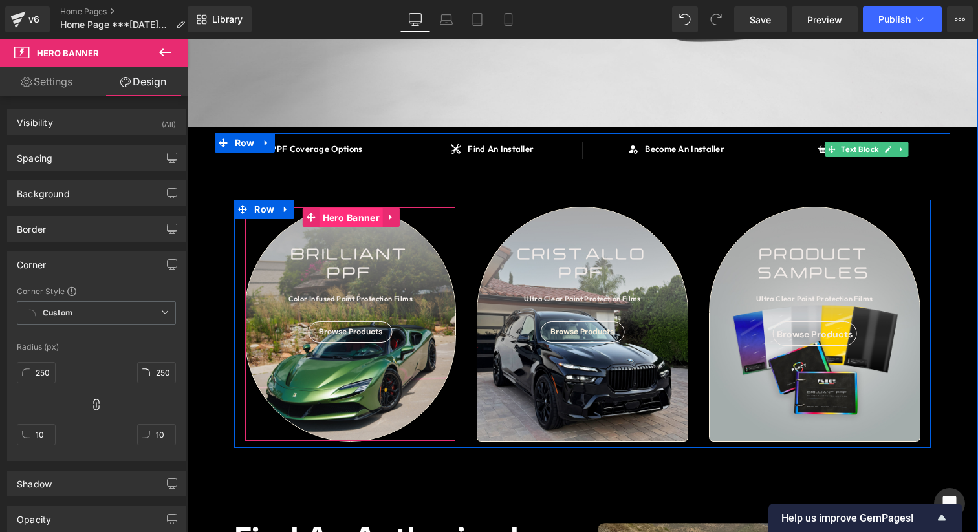
click at [346, 219] on span "Hero Banner" at bounding box center [350, 217] width 63 height 19
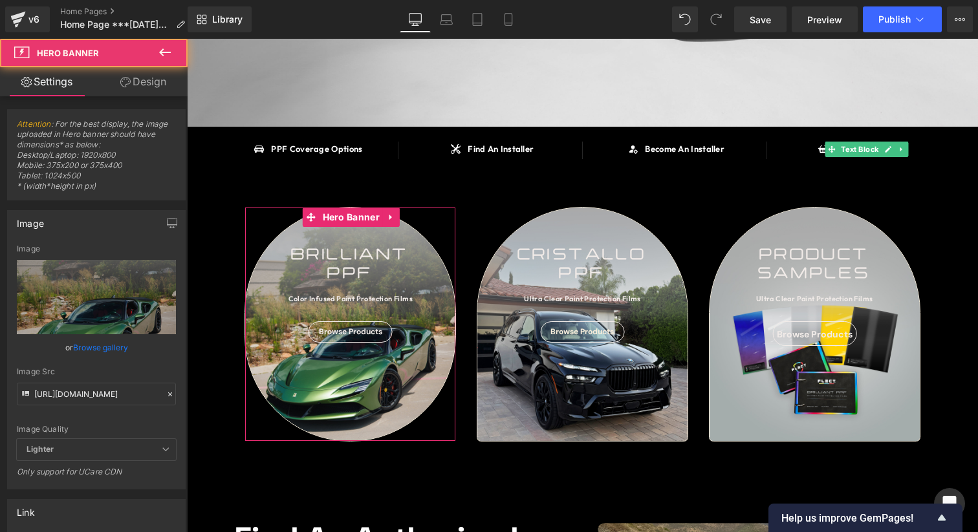
click at [147, 90] on link "Design" at bounding box center [143, 81] width 94 height 29
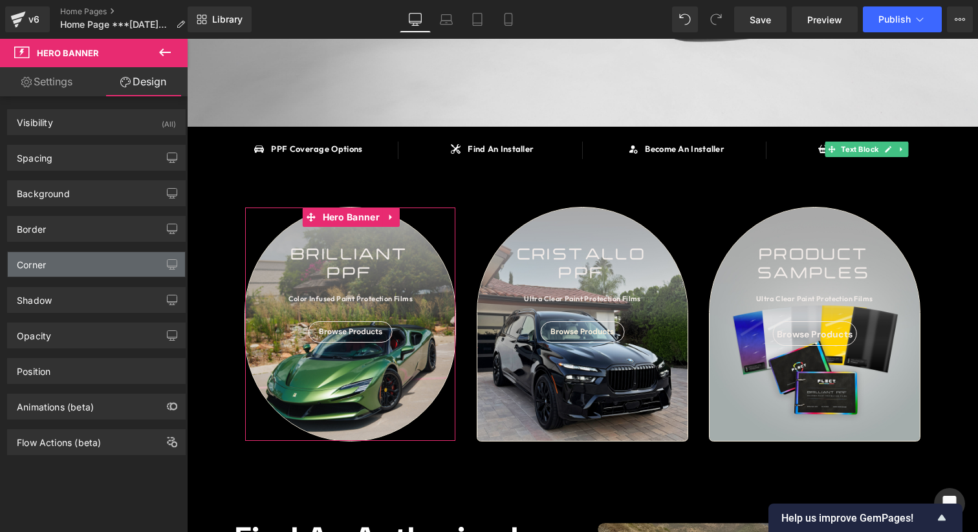
click at [108, 271] on div "Corner" at bounding box center [96, 264] width 177 height 25
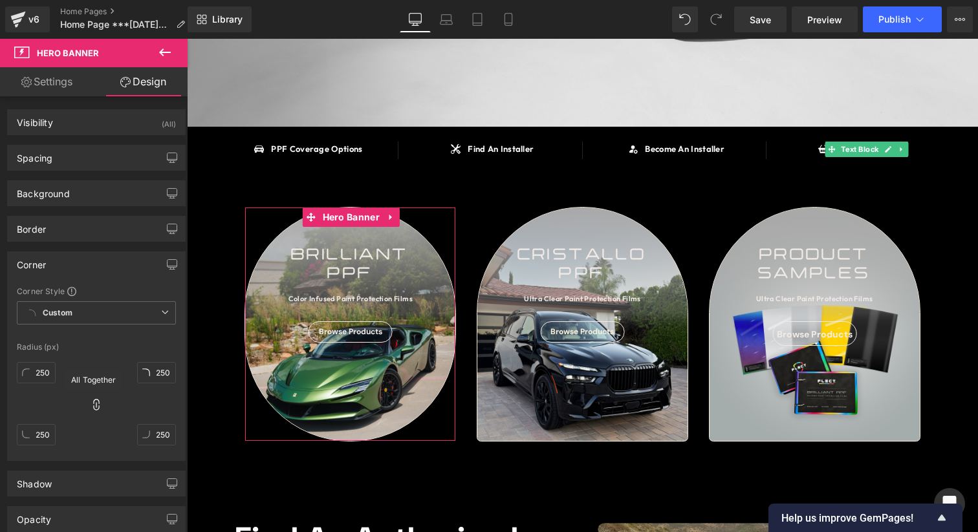
click at [90, 411] on span at bounding box center [96, 405] width 13 height 15
click at [50, 437] on input "250" at bounding box center [36, 434] width 39 height 21
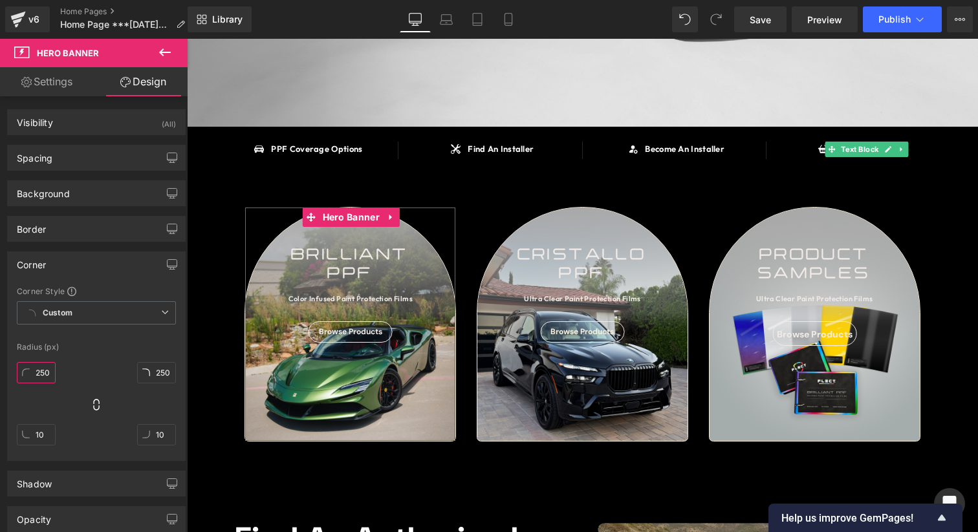
click at [36, 373] on input "250" at bounding box center [36, 372] width 39 height 21
click at [38, 373] on input "250" at bounding box center [36, 372] width 39 height 21
click at [161, 369] on input "250" at bounding box center [156, 372] width 39 height 21
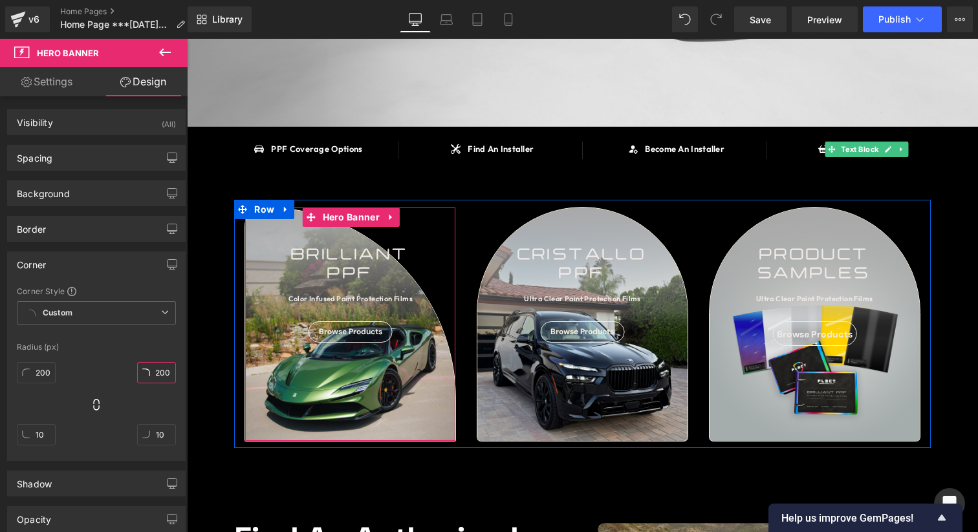
click at [152, 369] on input "2000" at bounding box center [156, 372] width 39 height 21
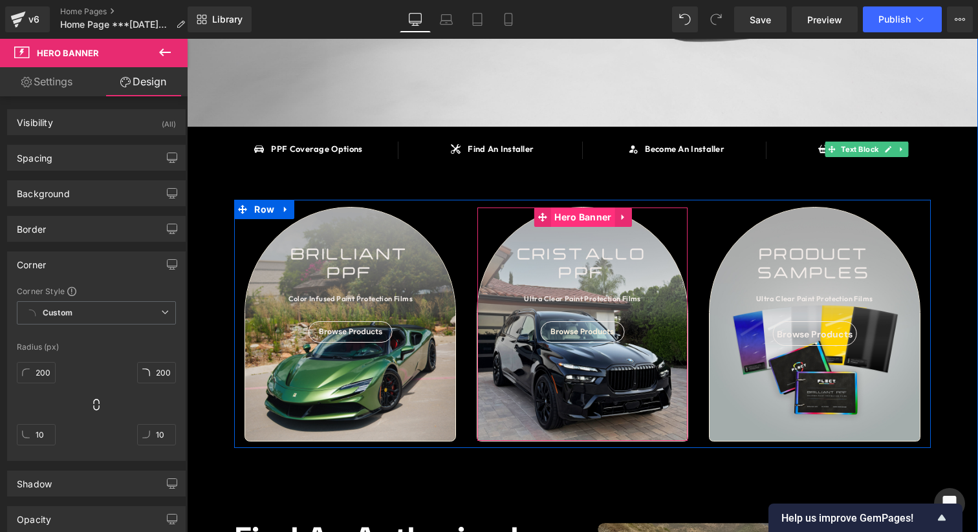
click at [581, 220] on span "Hero Banner" at bounding box center [582, 217] width 63 height 19
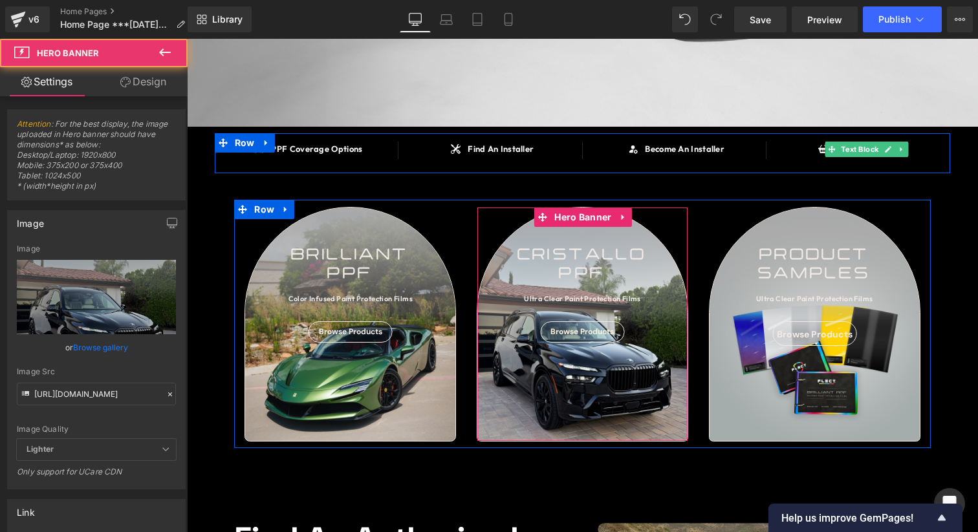
click at [149, 91] on link "Design" at bounding box center [143, 81] width 94 height 29
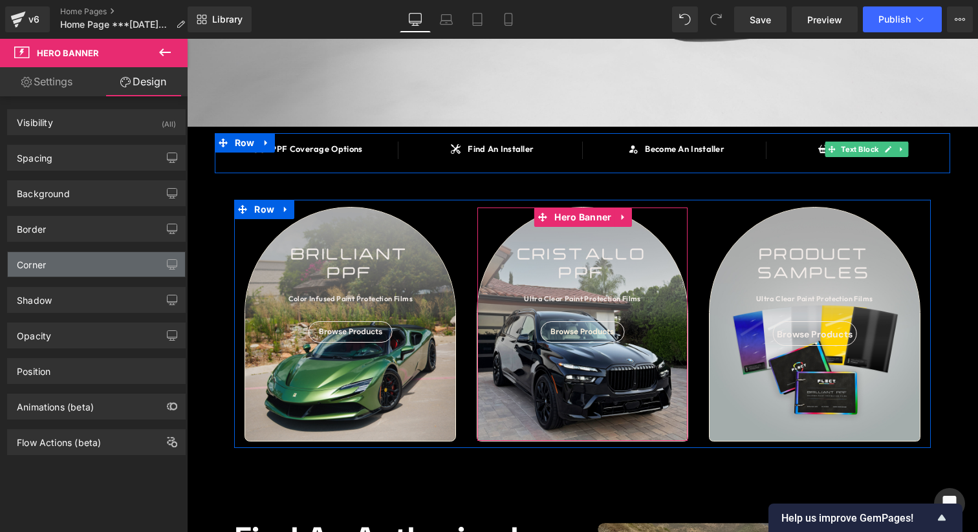
click at [71, 266] on div "Corner" at bounding box center [96, 264] width 177 height 25
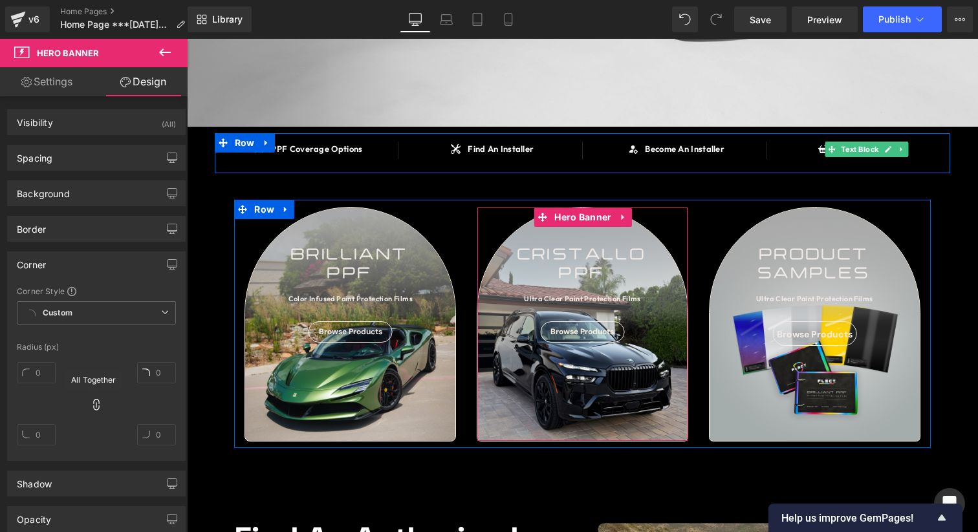
click at [97, 407] on icon at bounding box center [96, 404] width 13 height 13
click at [46, 378] on input "text" at bounding box center [36, 372] width 39 height 21
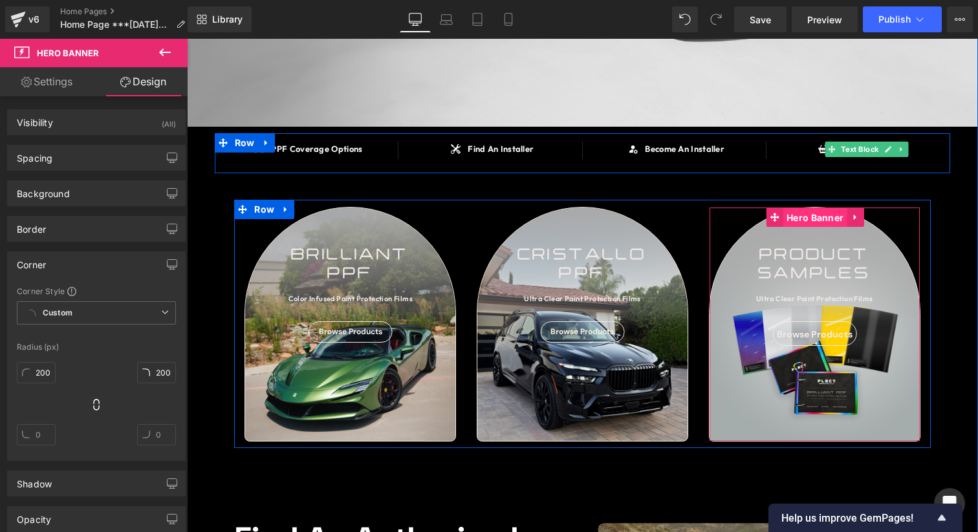
click at [823, 222] on span "Hero Banner" at bounding box center [814, 217] width 63 height 19
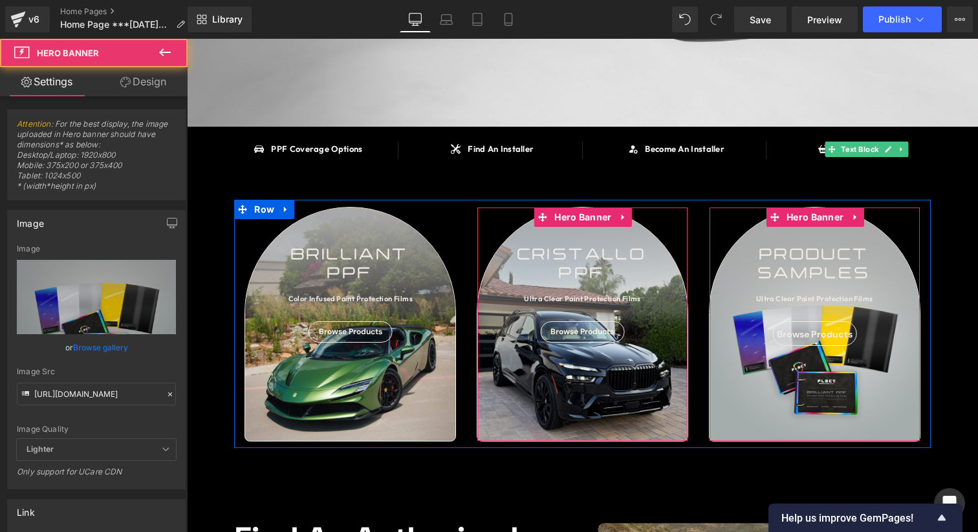
click at [142, 74] on link "Design" at bounding box center [143, 81] width 94 height 29
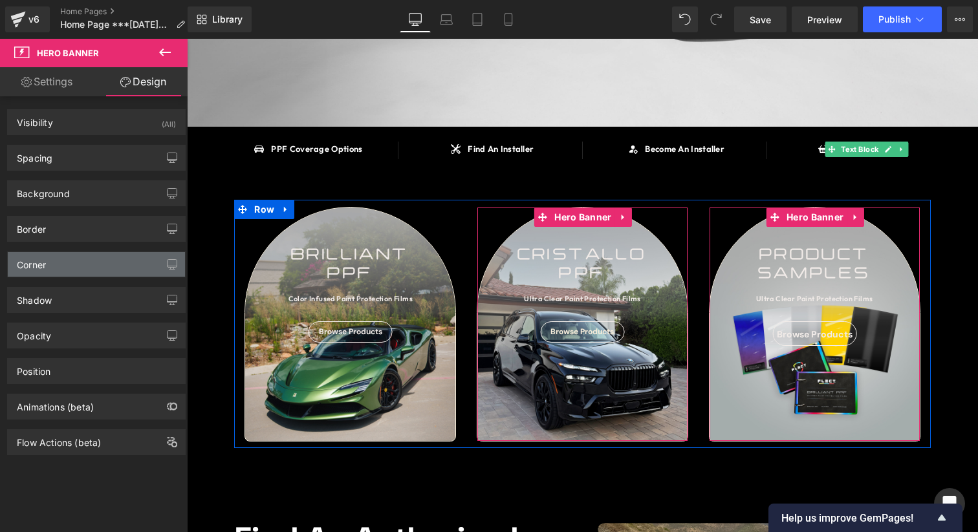
click at [62, 271] on div "Corner" at bounding box center [96, 264] width 177 height 25
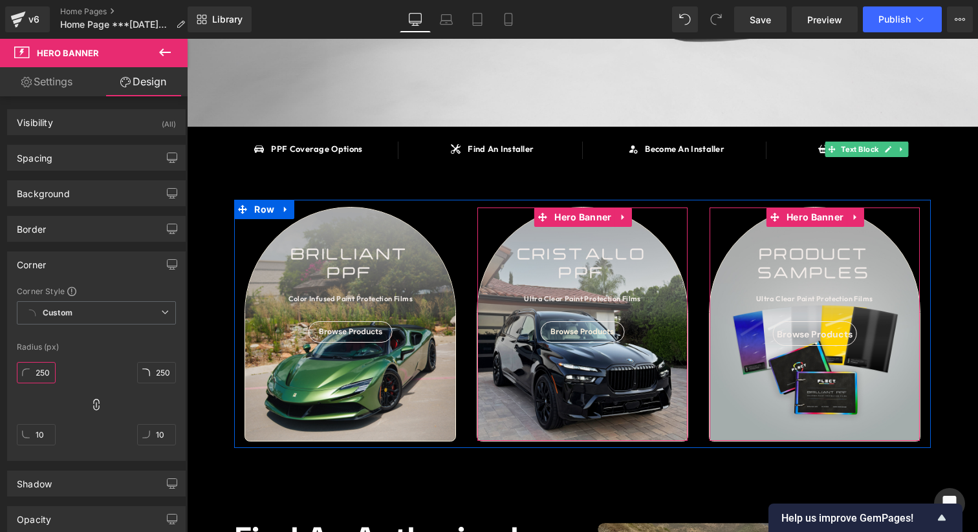
click at [50, 371] on input "250" at bounding box center [36, 372] width 39 height 21
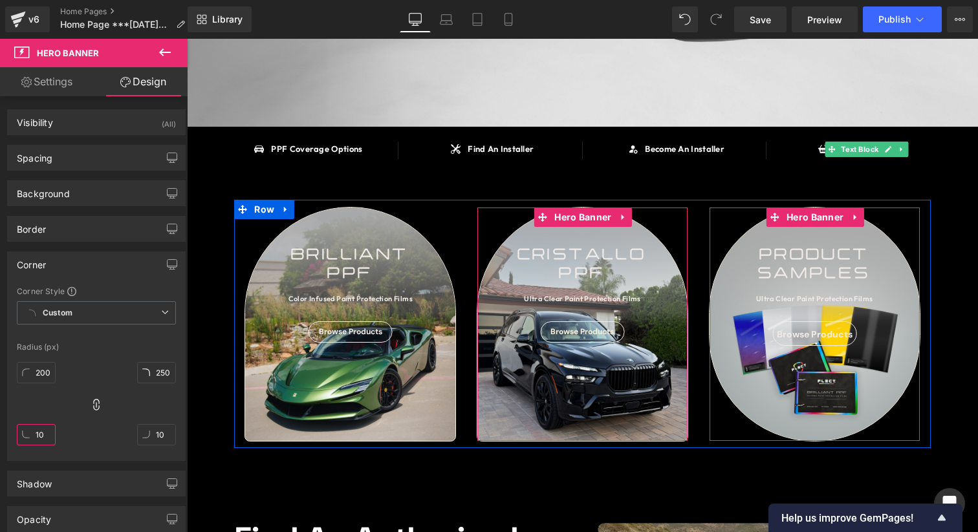
click at [47, 440] on input "10" at bounding box center [36, 434] width 39 height 21
click at [96, 401] on icon at bounding box center [96, 405] width 6 height 12
click at [43, 438] on input "10" at bounding box center [36, 434] width 39 height 21
click at [152, 434] on input "10" at bounding box center [156, 434] width 39 height 21
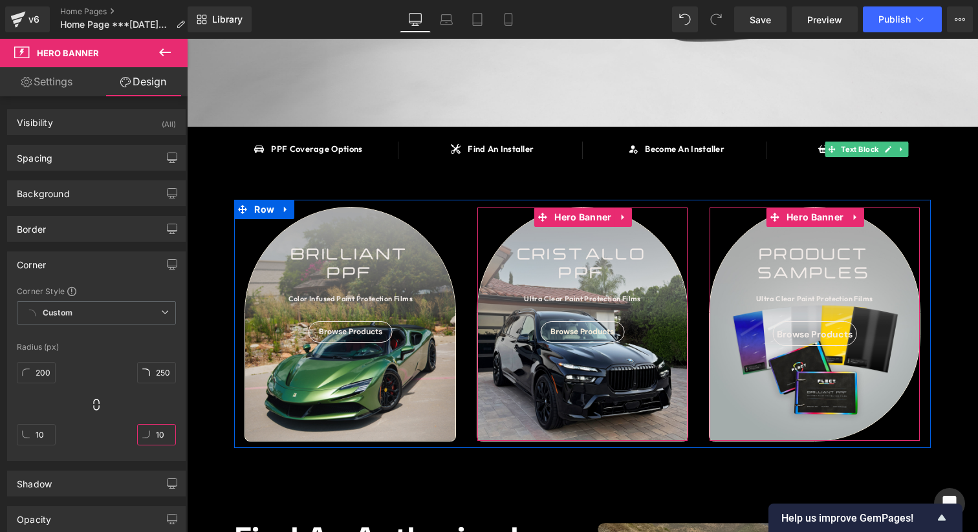
click at [152, 434] on input "10" at bounding box center [156, 434] width 39 height 21
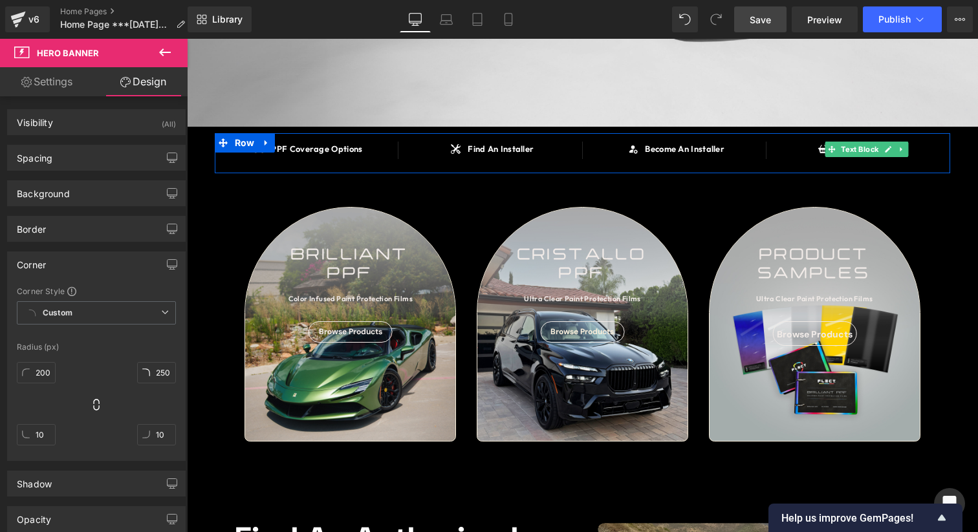
click at [756, 27] on link "Save" at bounding box center [760, 19] width 52 height 26
click at [756, 26] on link "Save" at bounding box center [760, 19] width 52 height 26
